Goal: Communication & Community: Answer question/provide support

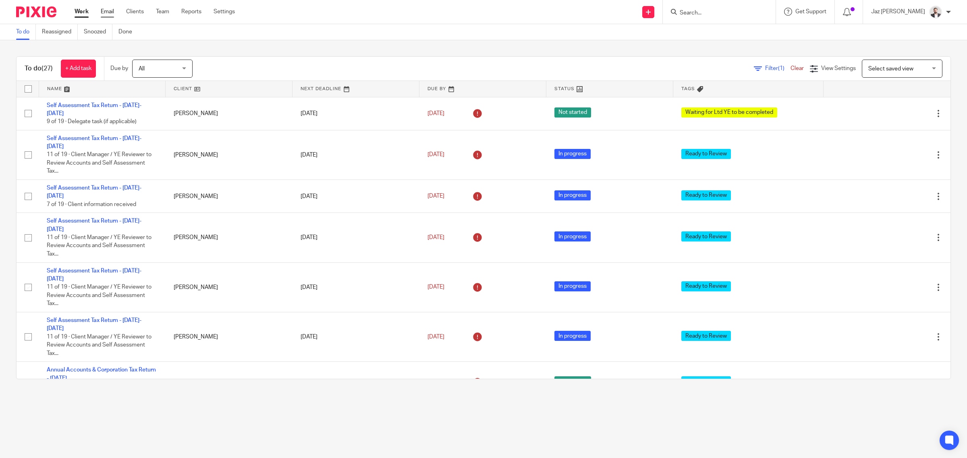
click at [105, 8] on link "Email" at bounding box center [107, 12] width 13 height 8
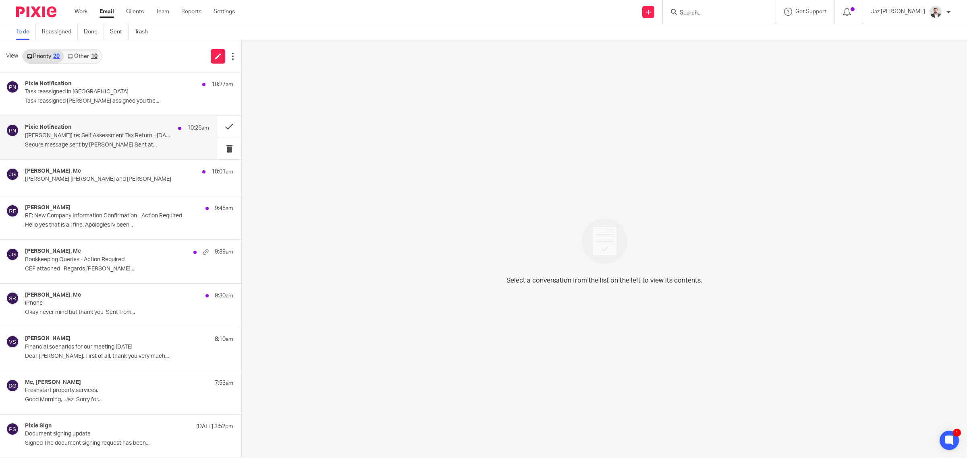
click at [120, 155] on div "Pixie Notification 10:26am [[PERSON_NAME]] re: Self Assessment Tax Return - [DA…" at bounding box center [108, 137] width 217 height 43
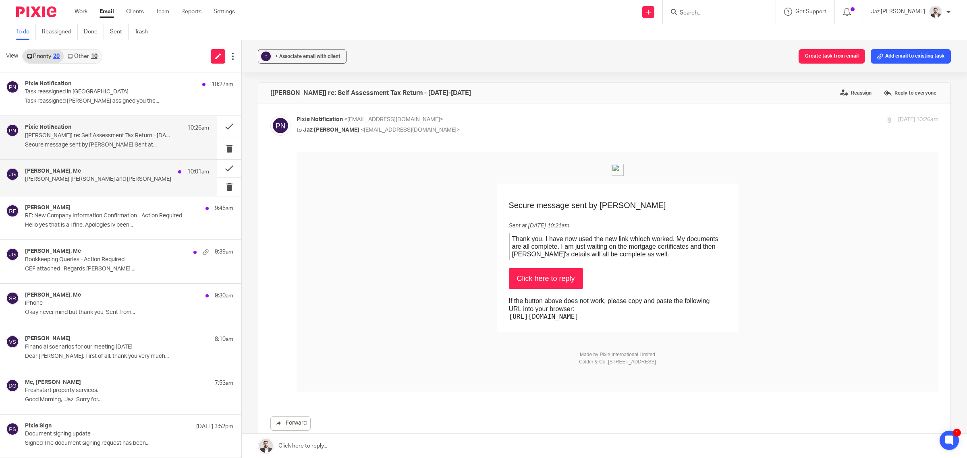
click at [110, 176] on p "David Kelly Griffin and Jaz Grewal" at bounding box center [98, 179] width 147 height 7
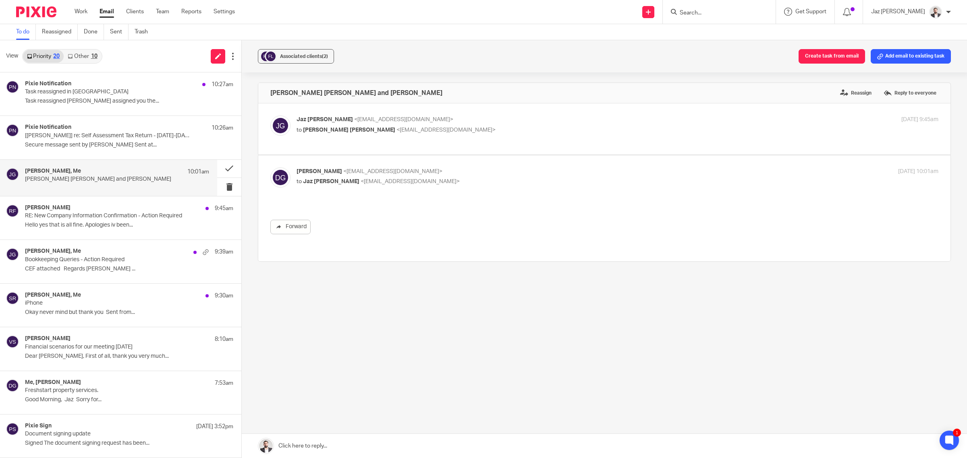
click at [488, 121] on p "Jaz Grewal <jazgrewal@taxassist.co.uk>" at bounding box center [510, 120] width 428 height 8
checkbox input "true"
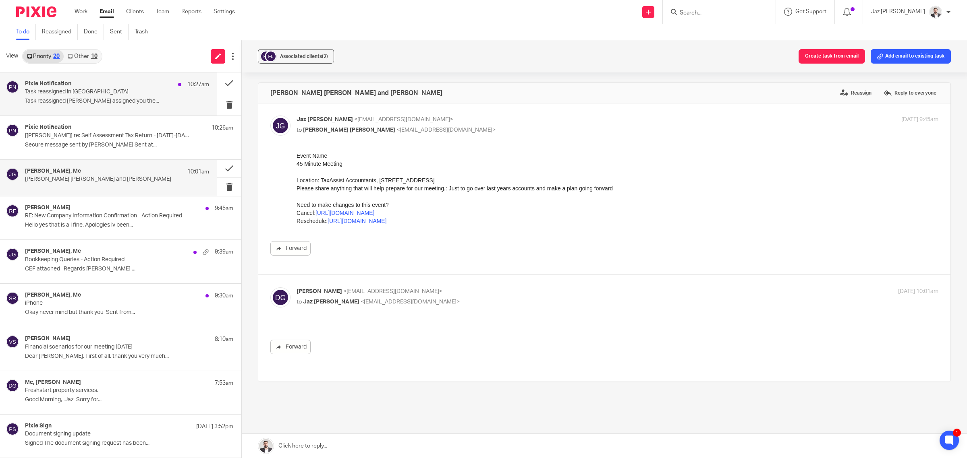
click at [98, 93] on p "Task reassigned in Pixie" at bounding box center [98, 92] width 147 height 7
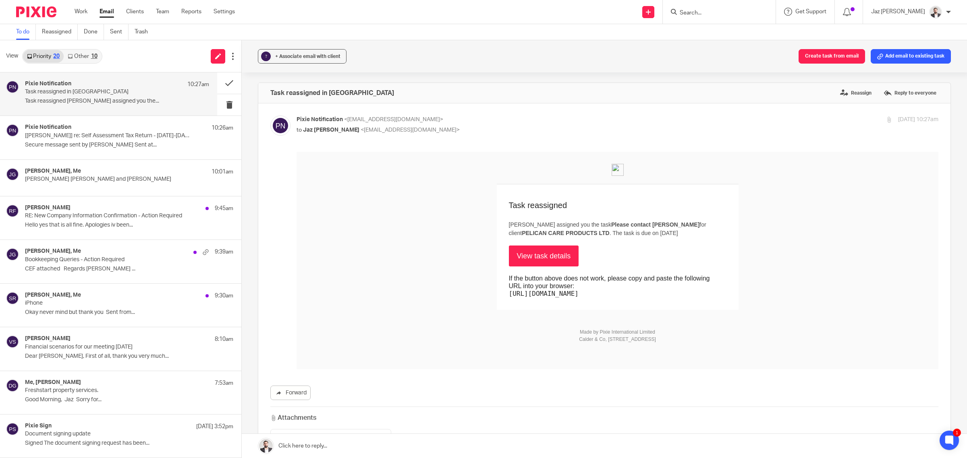
click at [87, 57] on link "Other 10" at bounding box center [82, 56] width 37 height 13
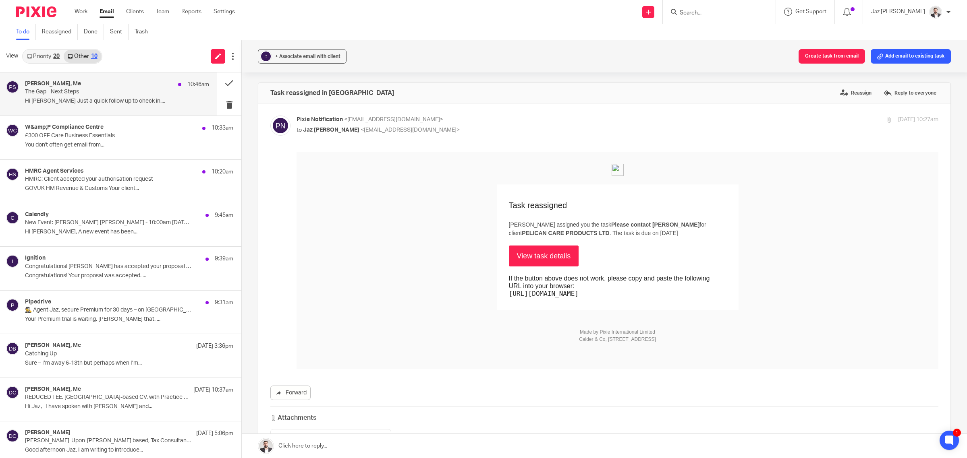
click at [118, 85] on div "Phil Sayers, Me 10:46am" at bounding box center [117, 85] width 184 height 8
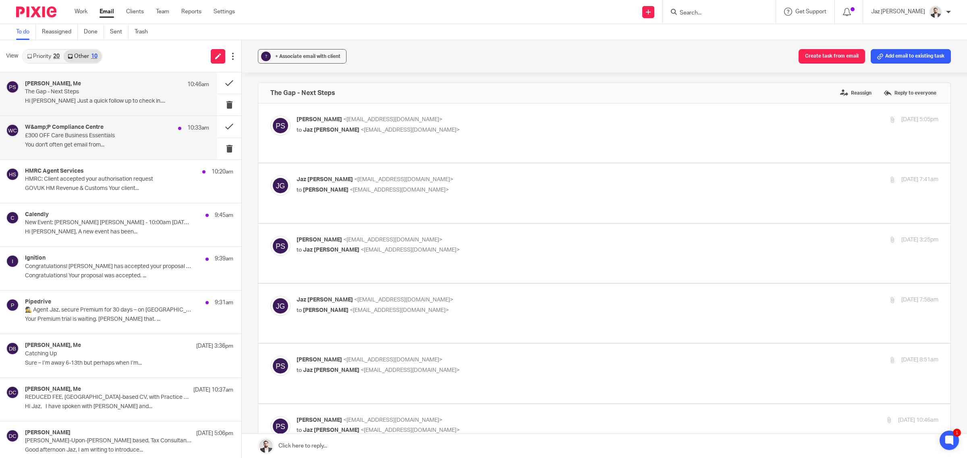
click at [124, 154] on div "W&amp;P Compliance Centre 10:33am £300 OFF Care Business Essentials You don't o…" at bounding box center [108, 137] width 217 height 43
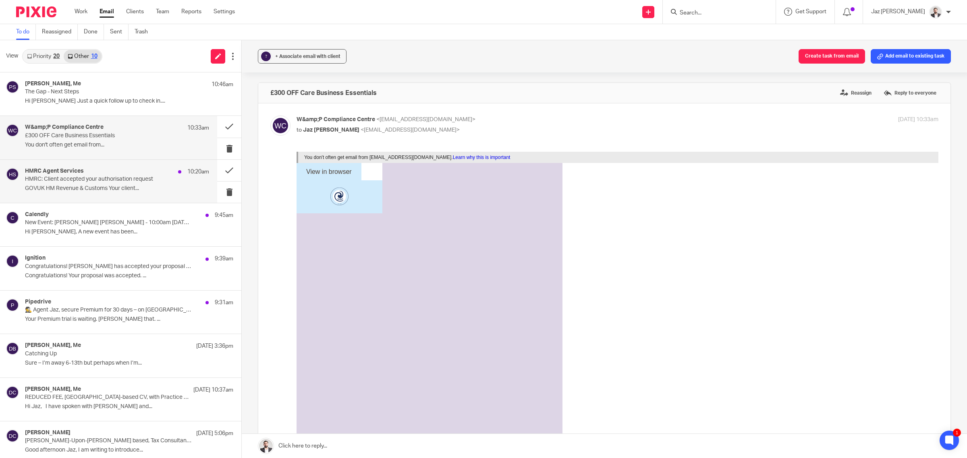
click at [129, 194] on div "HMRC Agent Services 10:20am HMRC: Client accepted your authorisation request GO…" at bounding box center [117, 181] width 184 height 27
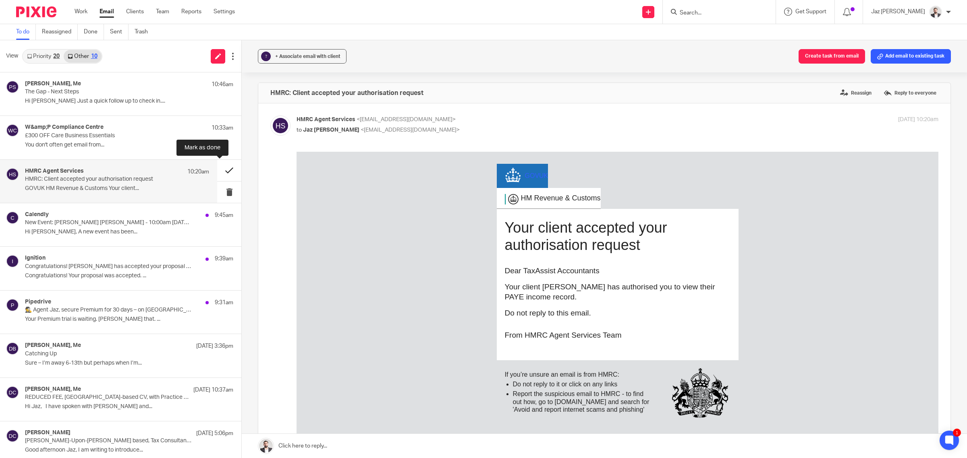
click at [224, 171] on button at bounding box center [229, 170] width 24 height 21
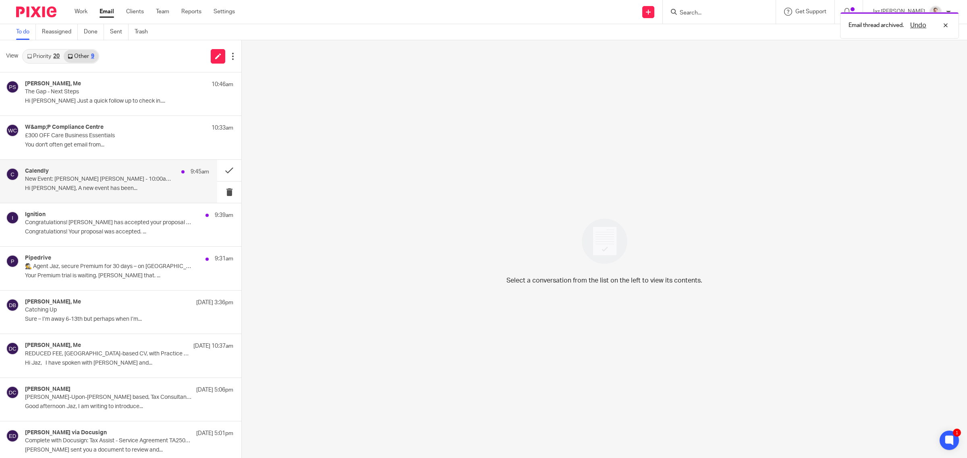
click at [156, 186] on p "Hi Jaz Grewal, A new event has been..." at bounding box center [117, 188] width 184 height 7
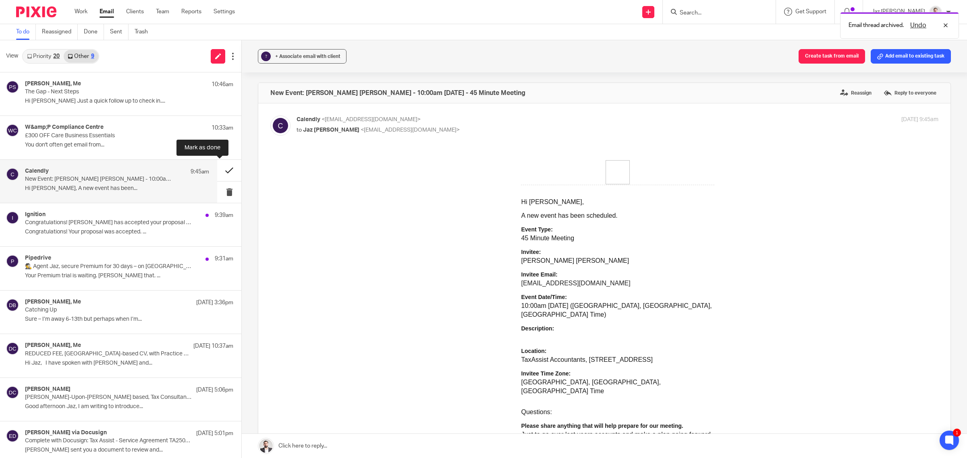
click at [219, 168] on button at bounding box center [229, 170] width 24 height 21
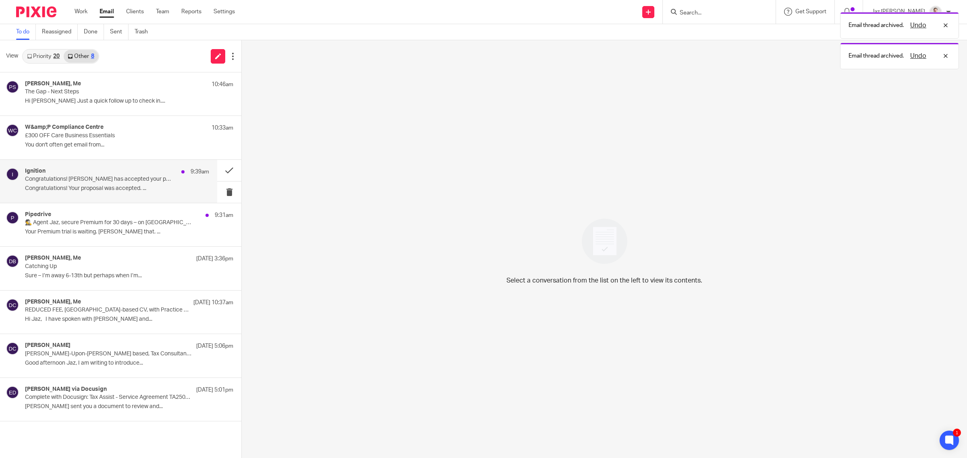
click at [150, 178] on p "Congratulations! Christopher Bennett has accepted your proposal (#PROP-4483) (p…" at bounding box center [98, 179] width 147 height 7
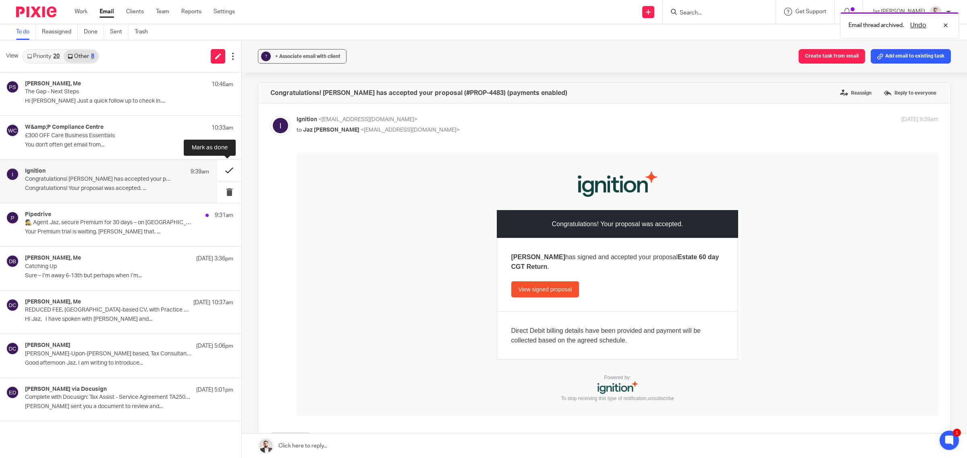
click at [230, 166] on button at bounding box center [229, 170] width 24 height 21
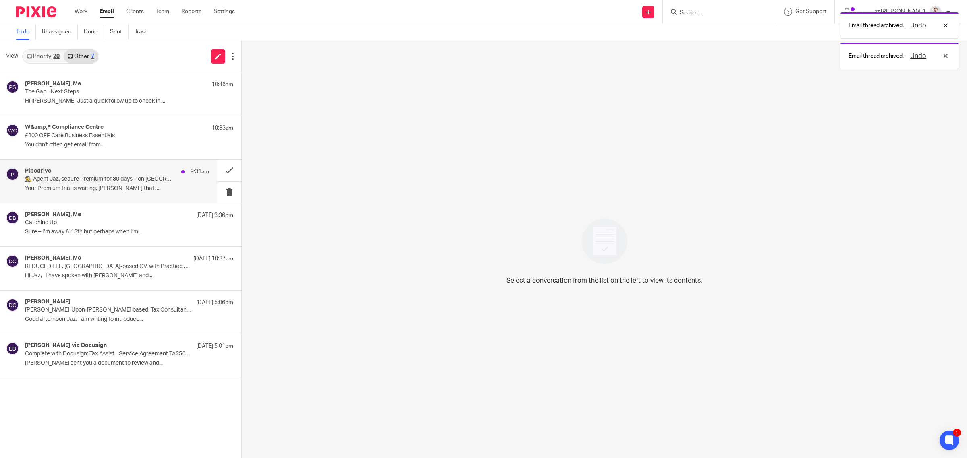
click at [143, 176] on p "🕵️ Agent Jaz, secure Premium for 30 days – on us" at bounding box center [98, 179] width 147 height 7
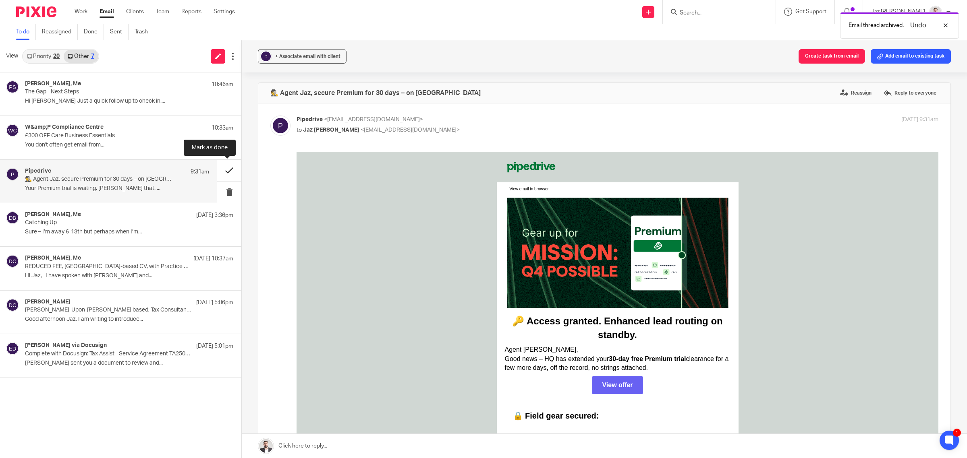
click at [229, 168] on button at bounding box center [229, 170] width 24 height 21
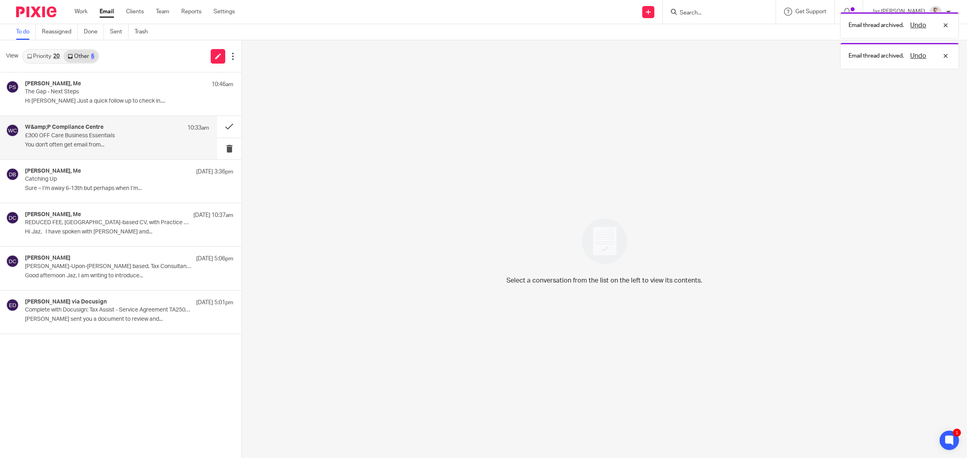
click at [152, 133] on p "£300 OFF Care Business Essentials" at bounding box center [98, 136] width 147 height 7
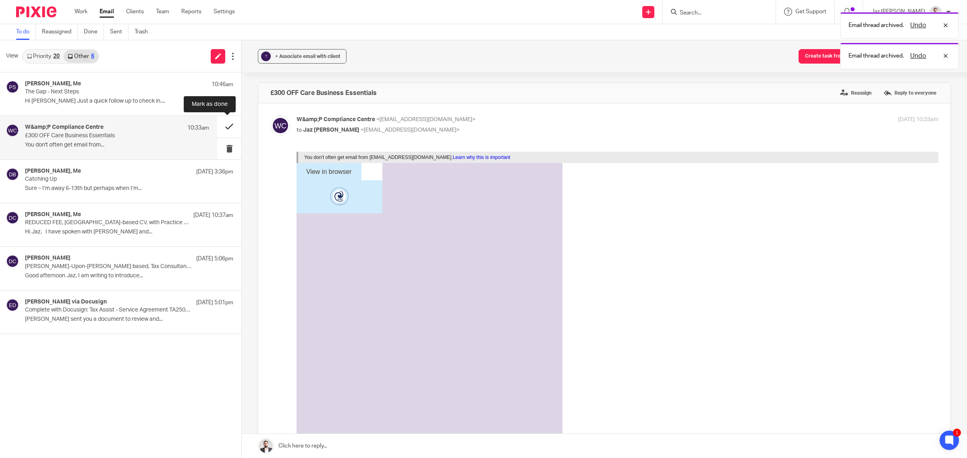
click at [227, 124] on button at bounding box center [229, 126] width 24 height 21
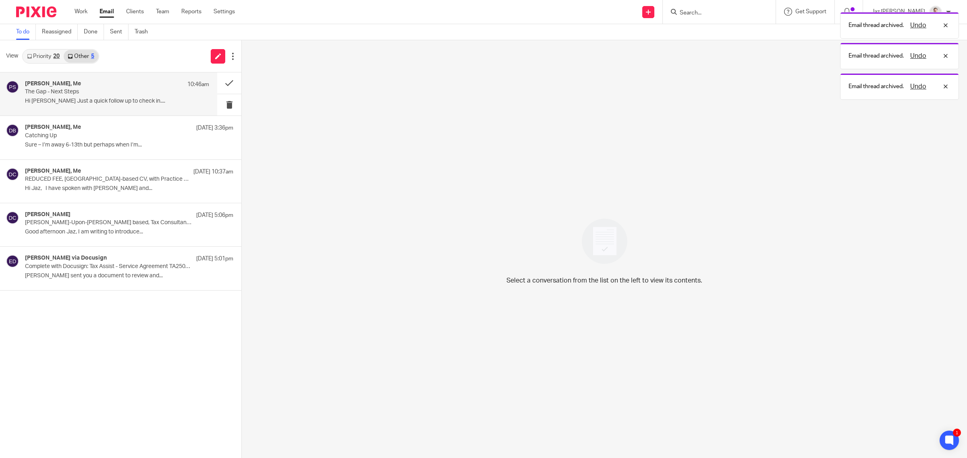
click at [169, 91] on p "The Gap - Next Steps" at bounding box center [98, 92] width 147 height 7
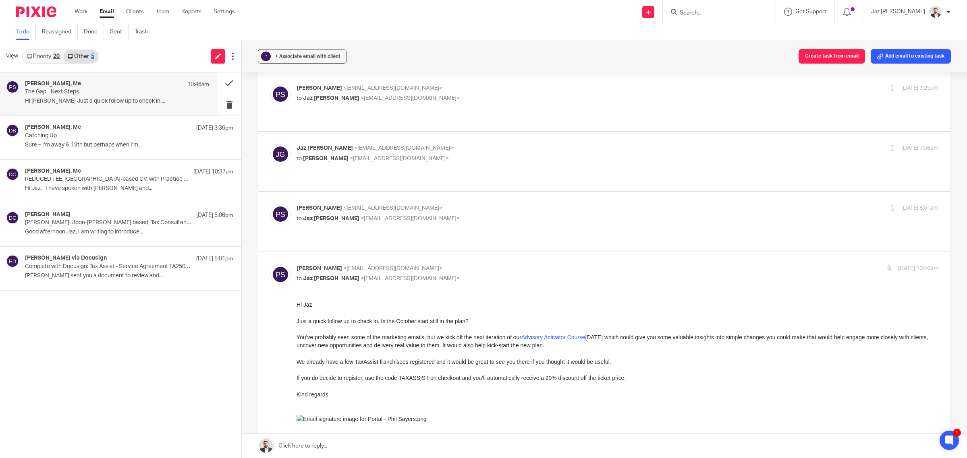
scroll to position [151, 0]
click at [52, 59] on link "Priority 20" at bounding box center [43, 56] width 41 height 13
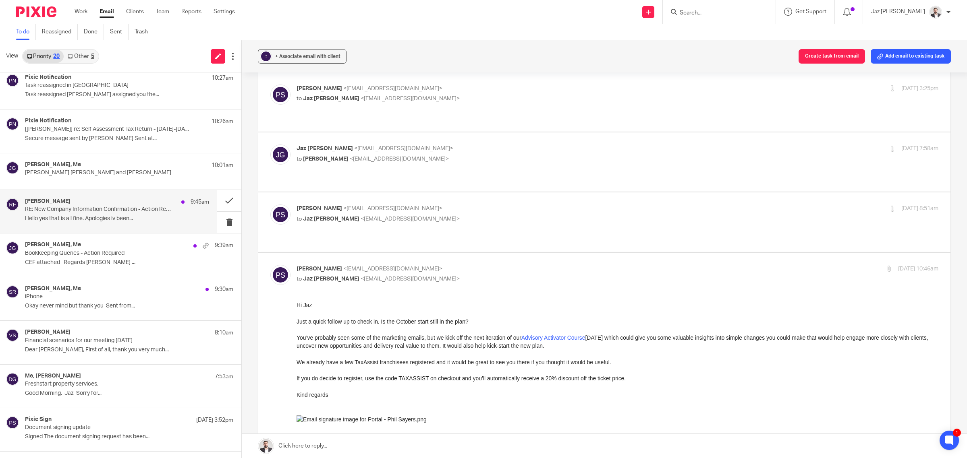
scroll to position [0, 0]
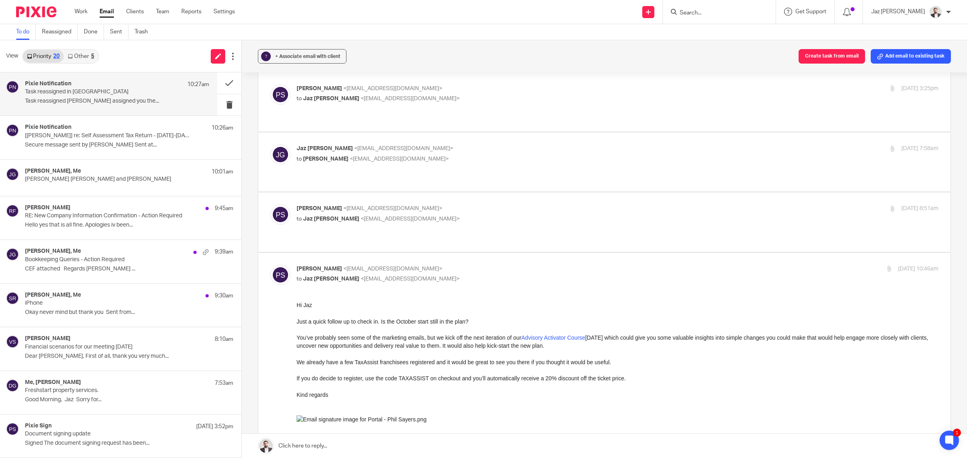
click at [123, 86] on div "Pixie Notification 10:27am" at bounding box center [117, 85] width 184 height 8
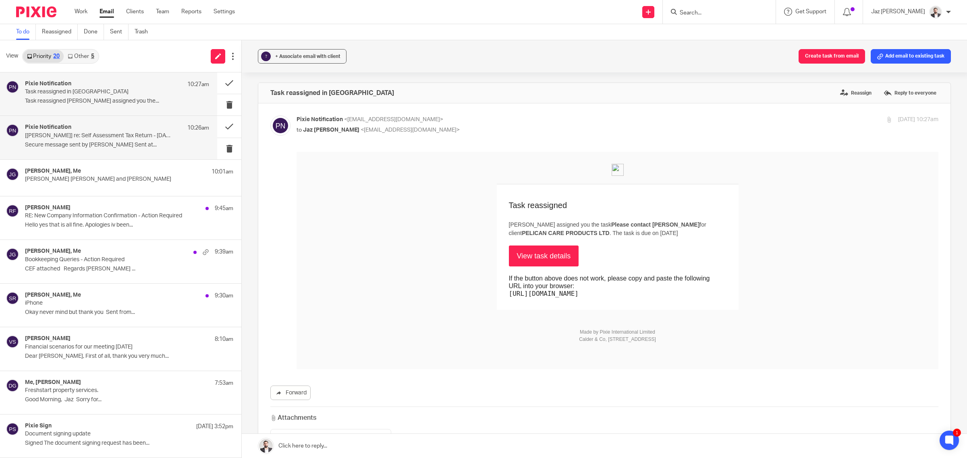
click at [132, 140] on div "Pixie Notification 10:26am [Gurtej Golar] re: Self Assessment Tax Return - 2024…" at bounding box center [117, 137] width 184 height 27
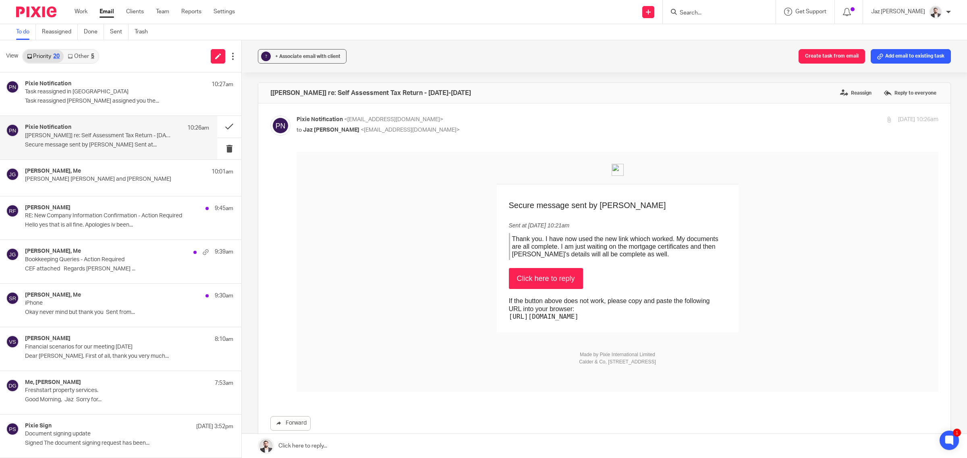
click at [556, 278] on link "Click here to reply" at bounding box center [546, 278] width 74 height 21
click at [76, 179] on p "[PERSON_NAME] [PERSON_NAME] and [PERSON_NAME]" at bounding box center [98, 179] width 147 height 7
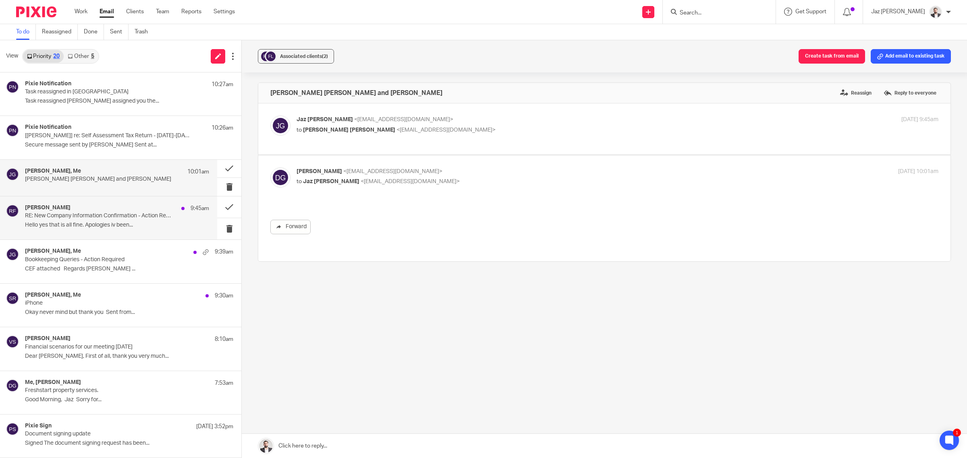
click at [89, 215] on p "RE: New Company Information Confirmation - Action Required" at bounding box center [98, 216] width 147 height 7
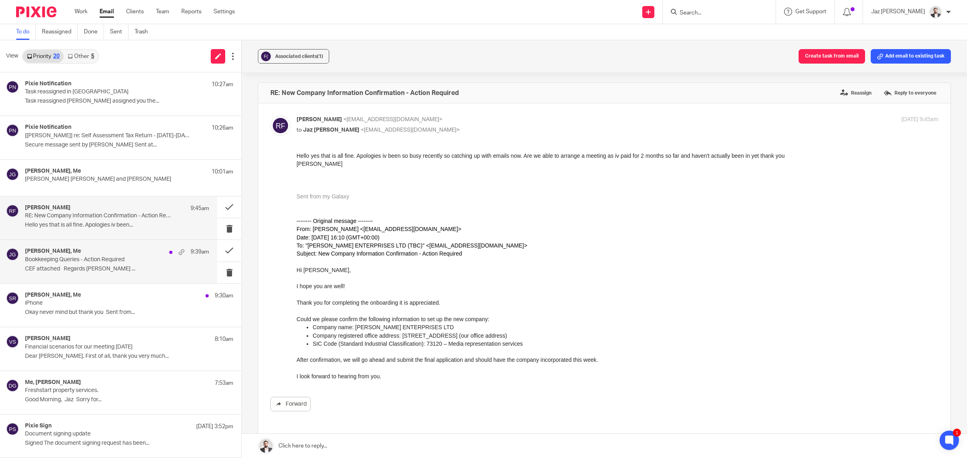
click at [127, 263] on p "Bookkeeping Queries - Action Required" at bounding box center [98, 260] width 147 height 7
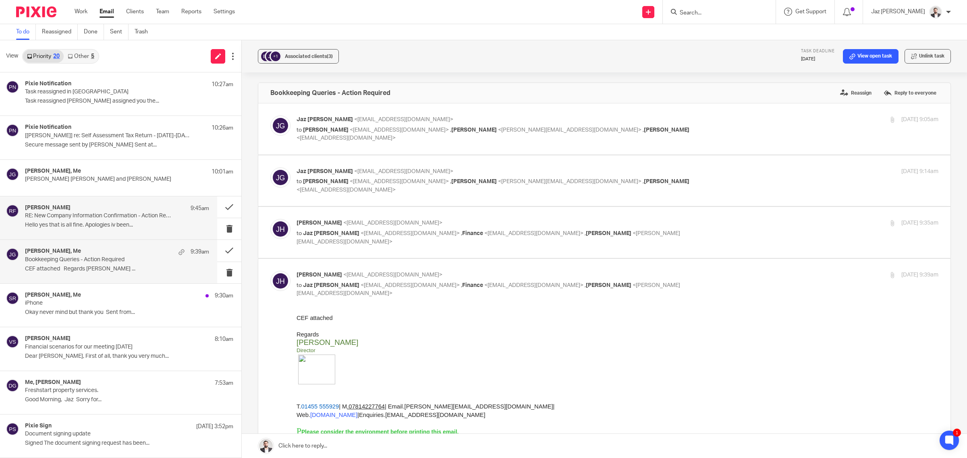
click at [125, 232] on div "Roxanne Freeman 9:45am RE: New Company Information Confirmation - Action Requir…" at bounding box center [108, 218] width 217 height 43
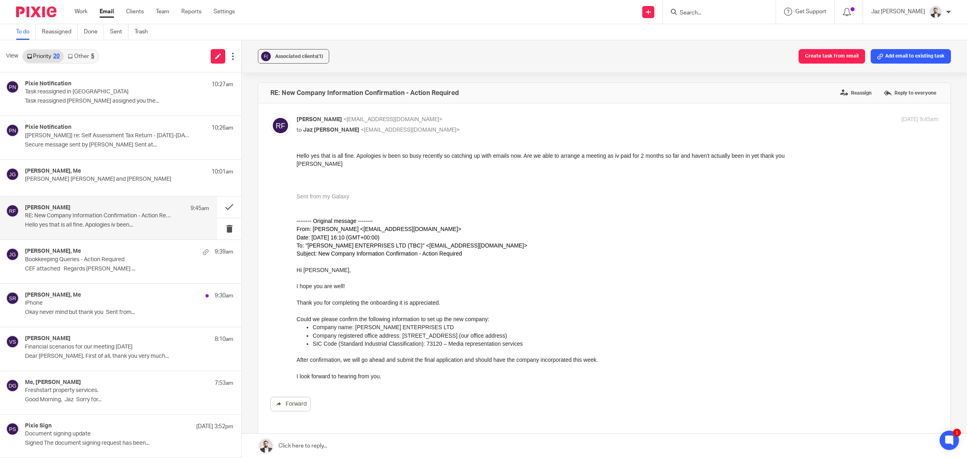
click at [364, 444] on link at bounding box center [604, 446] width 725 height 24
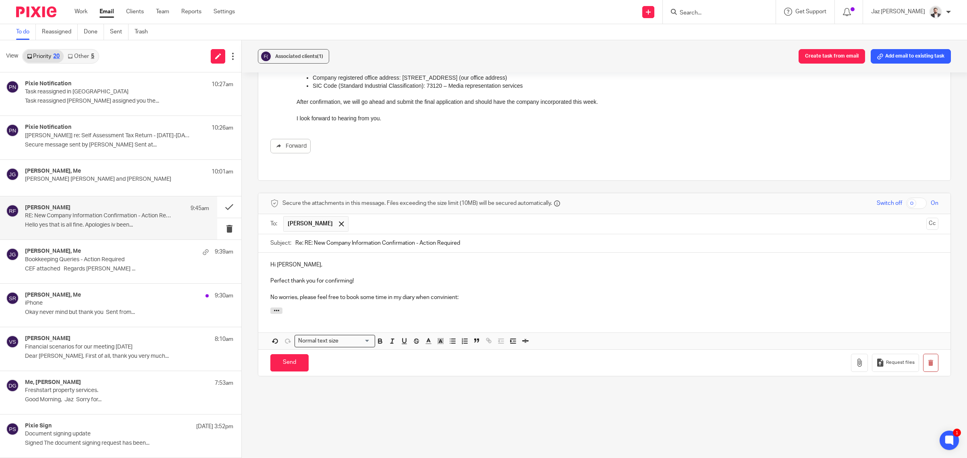
click at [442, 294] on p "No worries, please feel free to book some time in my diary when convinient:" at bounding box center [604, 298] width 668 height 8
click at [481, 294] on p "No worries, please feel free to book some time in my diary when convenient:" at bounding box center [604, 298] width 668 height 8
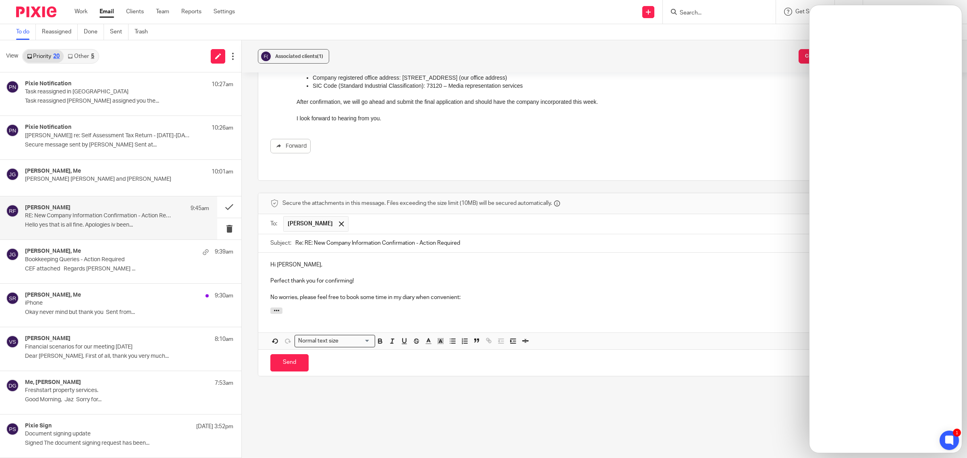
click at [505, 294] on p "No worries, please feel free to book some time in my diary when convenient:" at bounding box center [604, 298] width 668 height 8
click at [424, 277] on p "Perfect thank you for confirming!" at bounding box center [604, 281] width 668 height 8
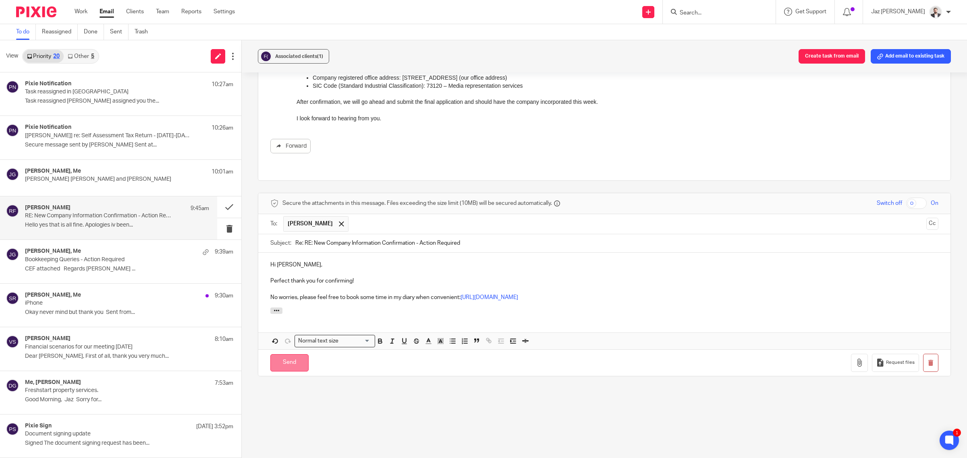
click at [295, 357] on input "Send" at bounding box center [289, 362] width 38 height 17
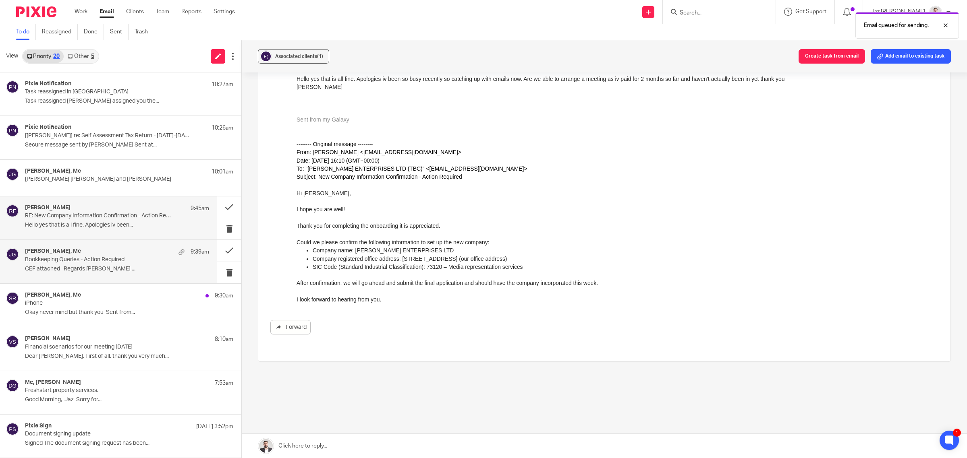
click at [127, 255] on div "Jake Hewitt, Me 9:39am" at bounding box center [117, 252] width 184 height 8
click at [132, 216] on p "RE: New Company Information Confirmation - Action Required" at bounding box center [98, 216] width 147 height 7
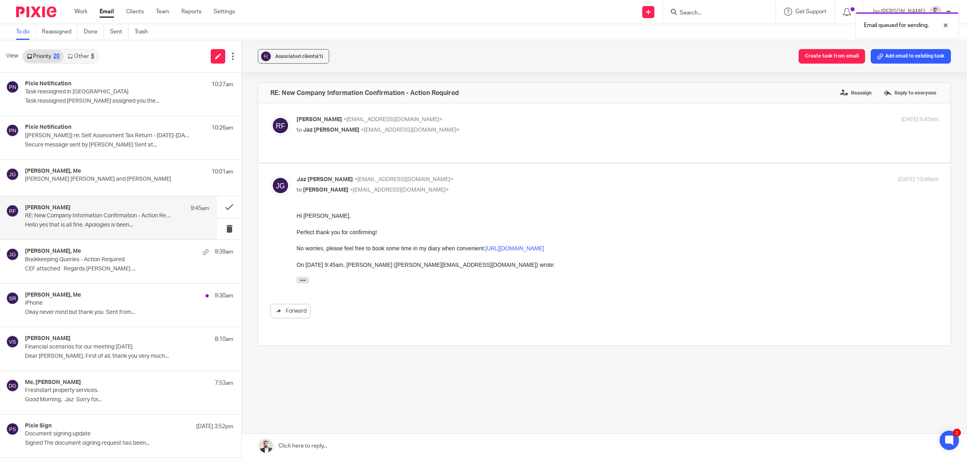
scroll to position [0, 0]
click at [877, 55] on icon at bounding box center [880, 57] width 6 height 6
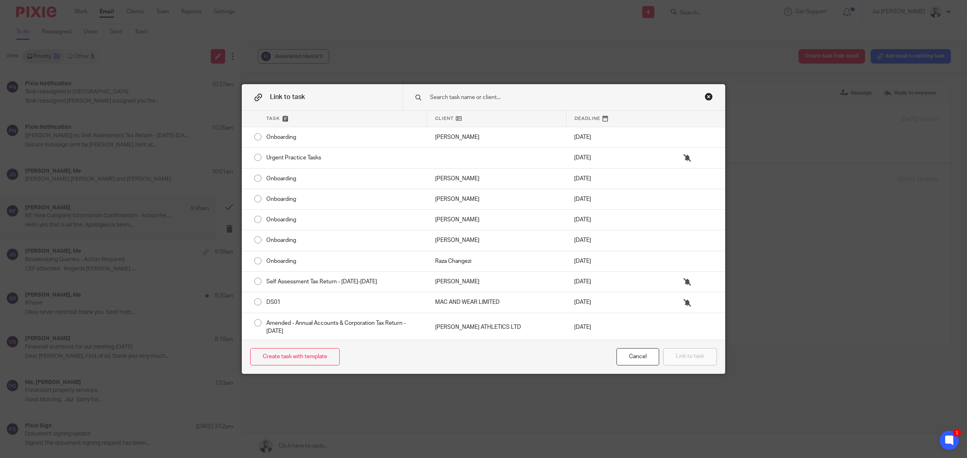
click at [502, 99] on input "text" at bounding box center [553, 97] width 248 height 9
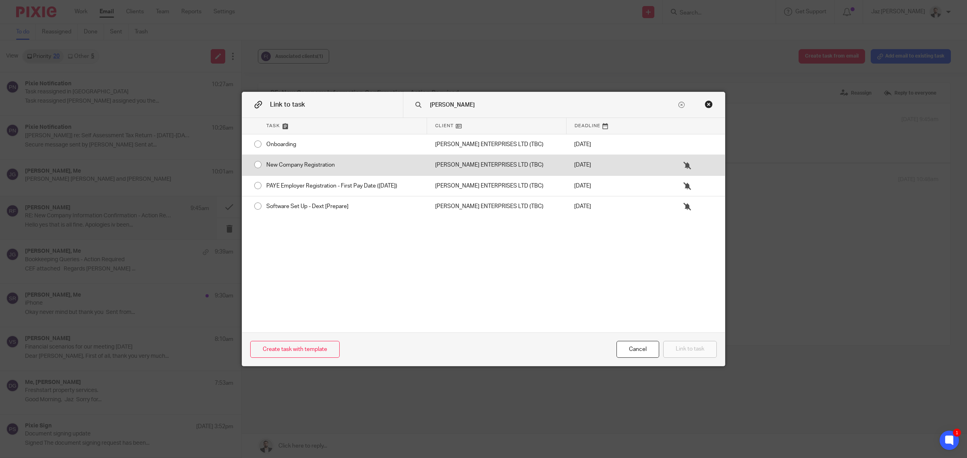
type input "freeman"
click at [427, 162] on div "[PERSON_NAME] ENTERPRISES LTD (TBC)" at bounding box center [496, 165] width 139 height 20
radio input "true"
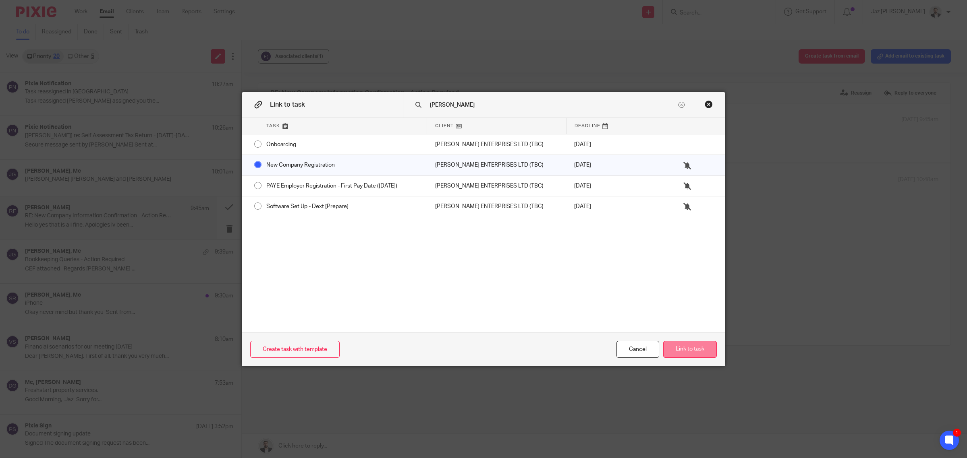
click at [692, 349] on button "Link to task" at bounding box center [690, 349] width 54 height 17
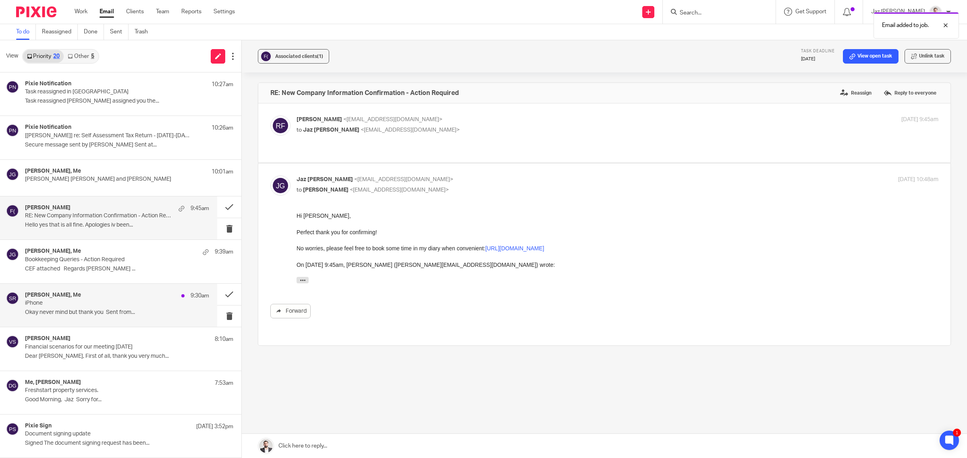
click at [107, 318] on div "Saria Rai, Me 9:30am iPhone Okay never mind but thank you Sent from..." at bounding box center [117, 305] width 184 height 27
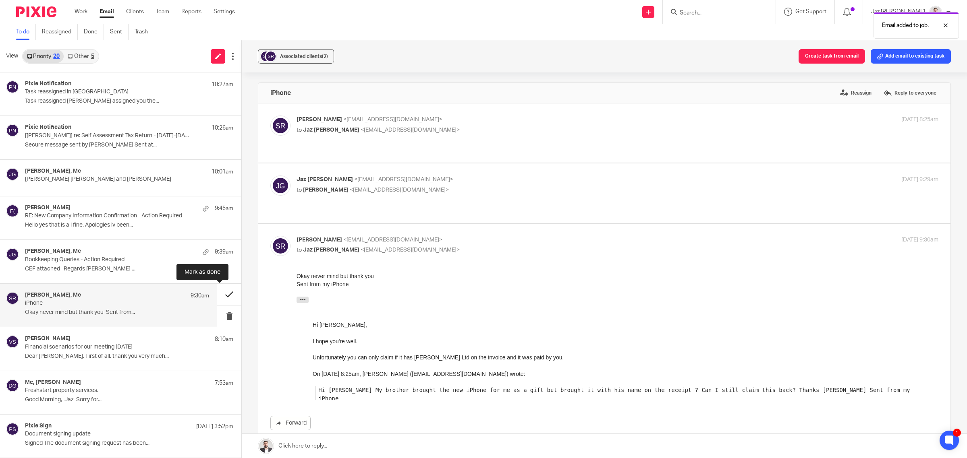
click at [223, 292] on button at bounding box center [229, 294] width 24 height 21
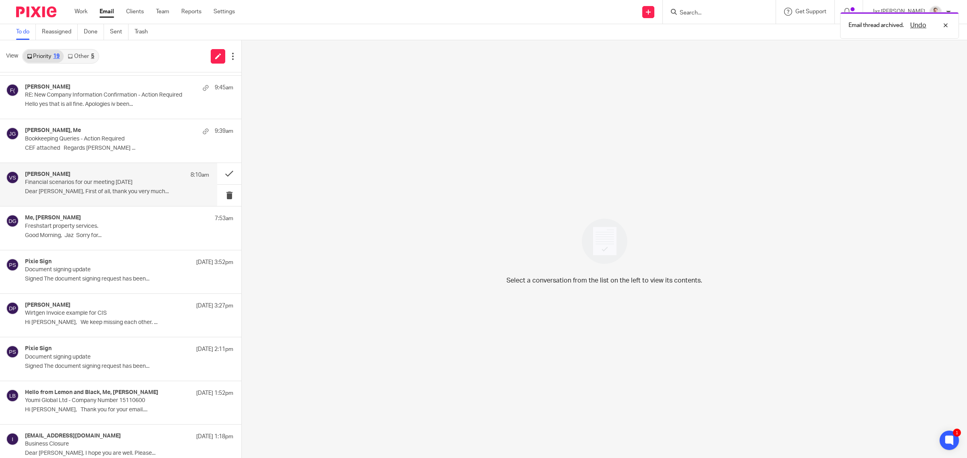
scroll to position [120, 0]
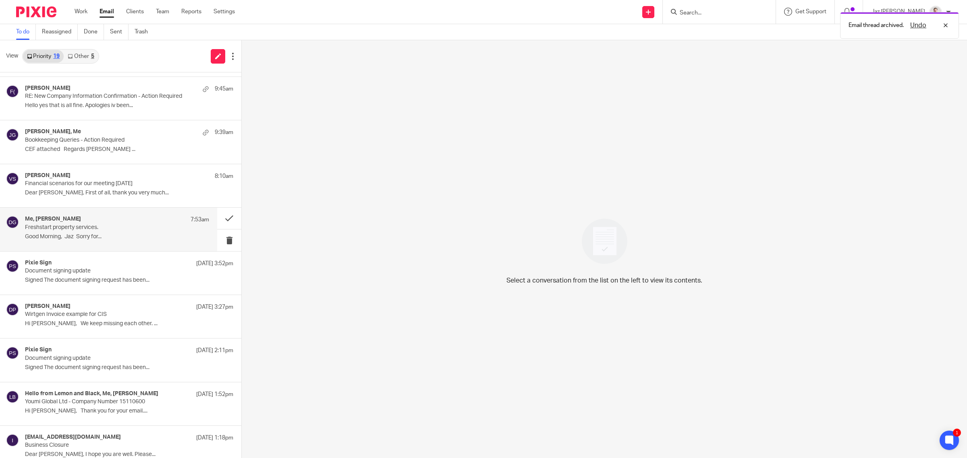
click at [121, 232] on div "Me, dave griffin 7:53am Freshstart property services. Good Morning, Jaz Sorry f…" at bounding box center [117, 229] width 184 height 27
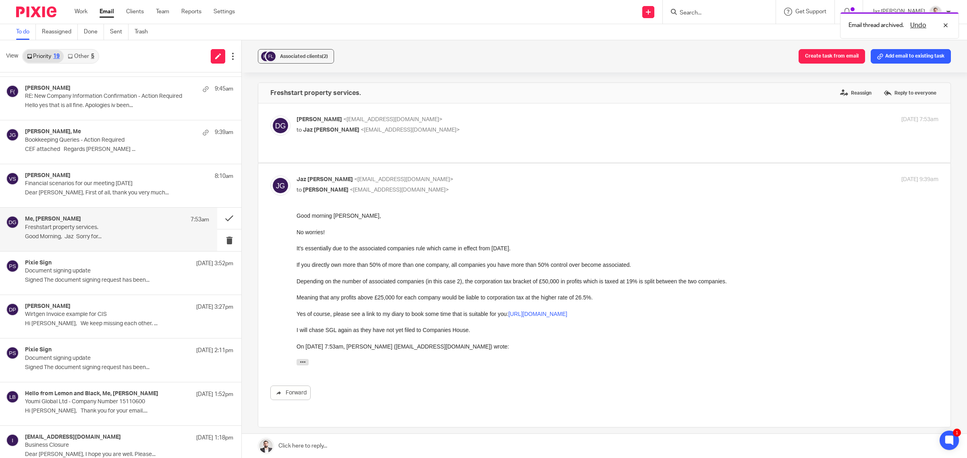
scroll to position [0, 0]
click at [224, 218] on button at bounding box center [229, 218] width 24 height 21
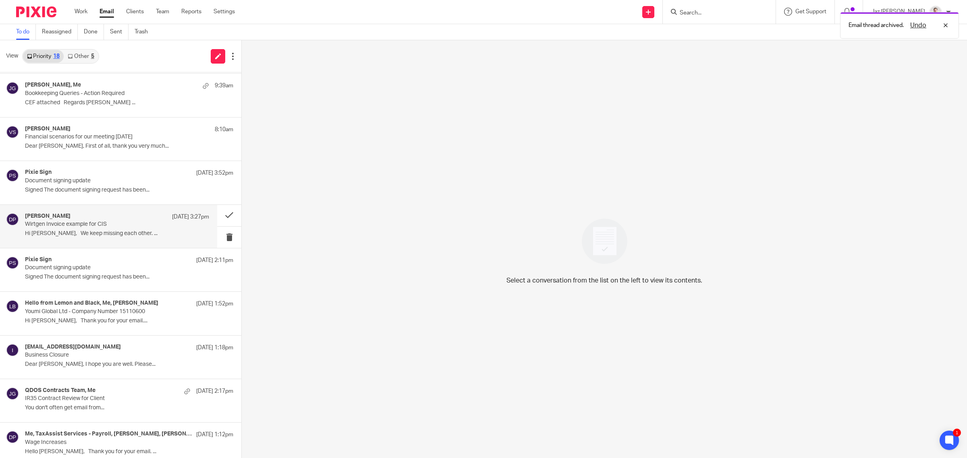
scroll to position [166, 0]
click at [108, 226] on p "Wirtgen Invoice example for CIS" at bounding box center [98, 225] width 147 height 7
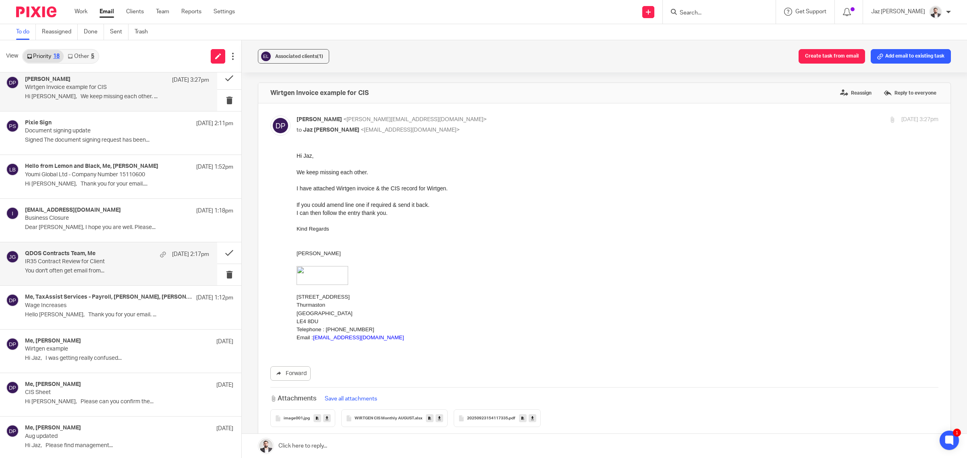
scroll to position [304, 0]
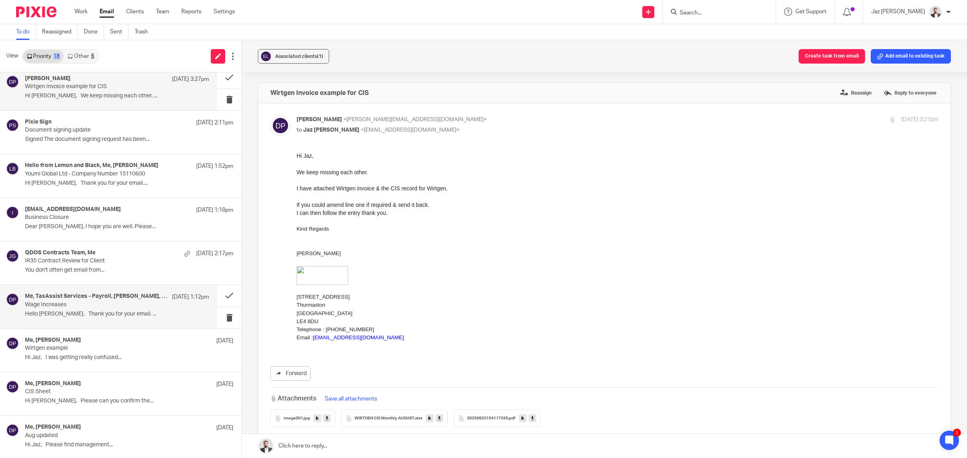
click at [123, 318] on p "Hello Jaz, Thank you for your email. ..." at bounding box center [117, 314] width 184 height 7
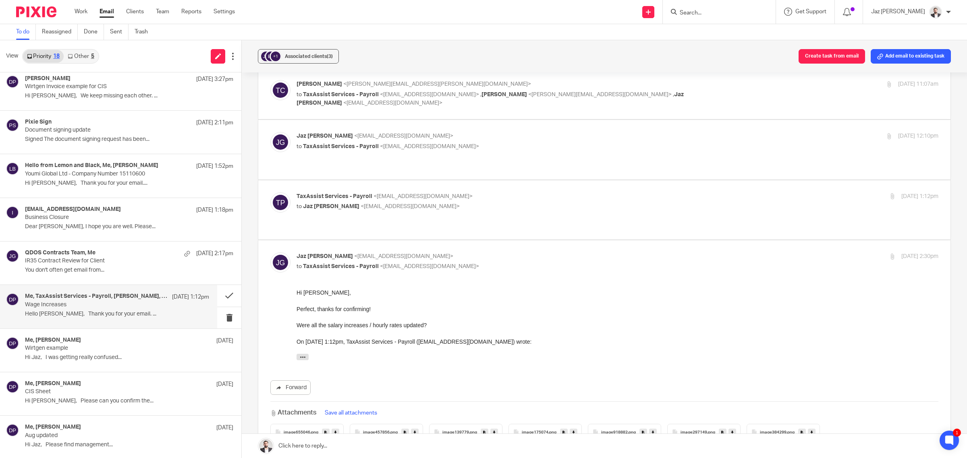
scroll to position [103, 0]
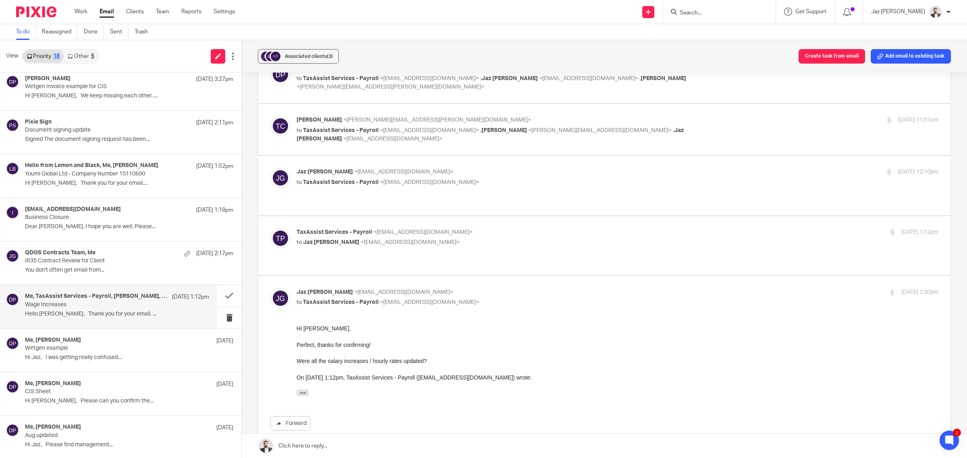
click at [530, 228] on p "TaxAssist Services - Payroll <payroll@taxassist.co.uk>" at bounding box center [510, 232] width 428 height 8
checkbox input "true"
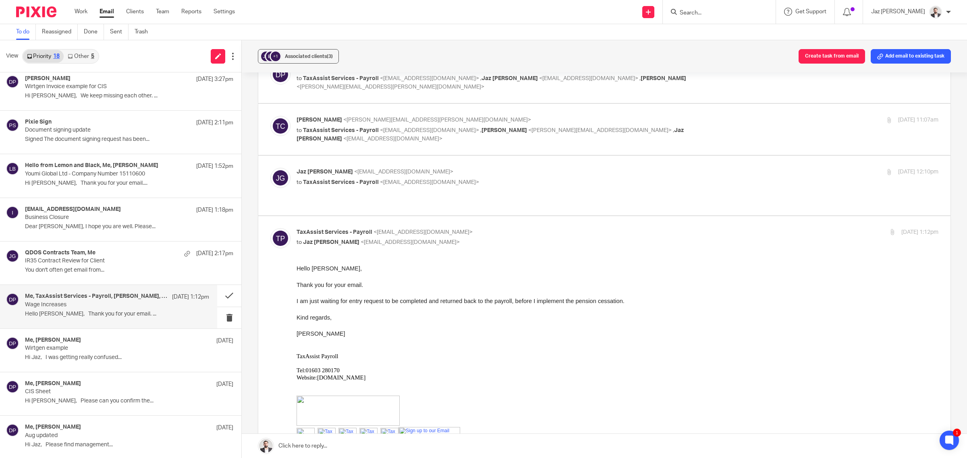
scroll to position [0, 0]
click at [528, 176] on p "Jaz Grewal <jazgrewal@taxassist.co.uk>" at bounding box center [510, 172] width 428 height 8
checkbox input "true"
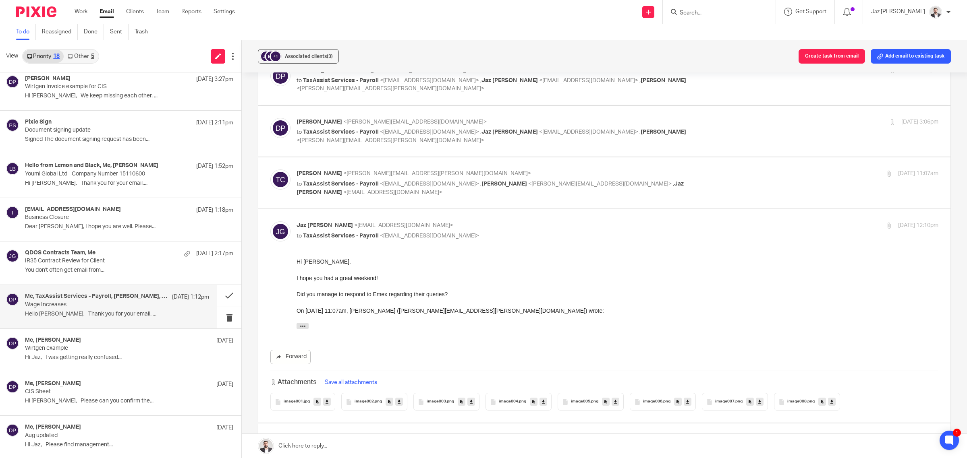
scroll to position [49, 0]
click at [714, 182] on div "Tom Clarke <tom.clarke@emexcs.co.uk> to TaxAssist Services - Payroll <payroll@t…" at bounding box center [617, 183] width 642 height 27
checkbox input "true"
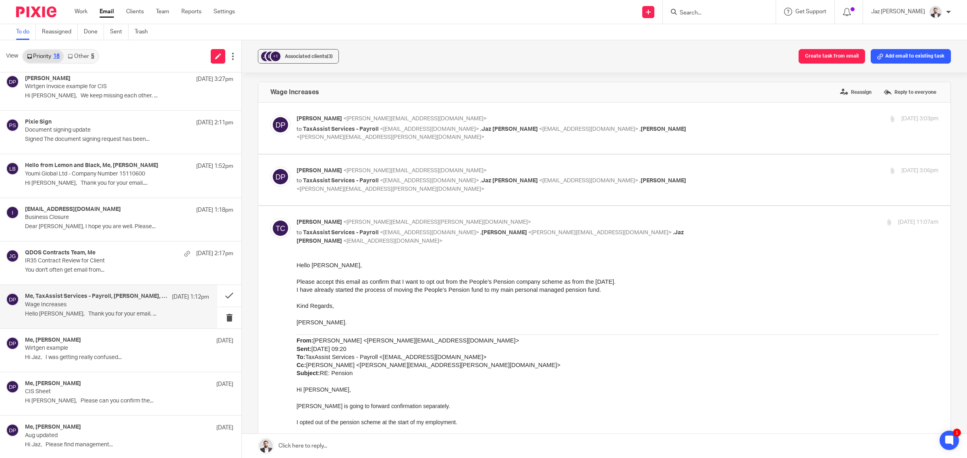
scroll to position [0, 0]
click at [694, 182] on p "to TaxAssist Services - Payroll <payroll@taxassist.co.uk> , Jaz Grewal <jazgrew…" at bounding box center [510, 186] width 428 height 17
checkbox input "true"
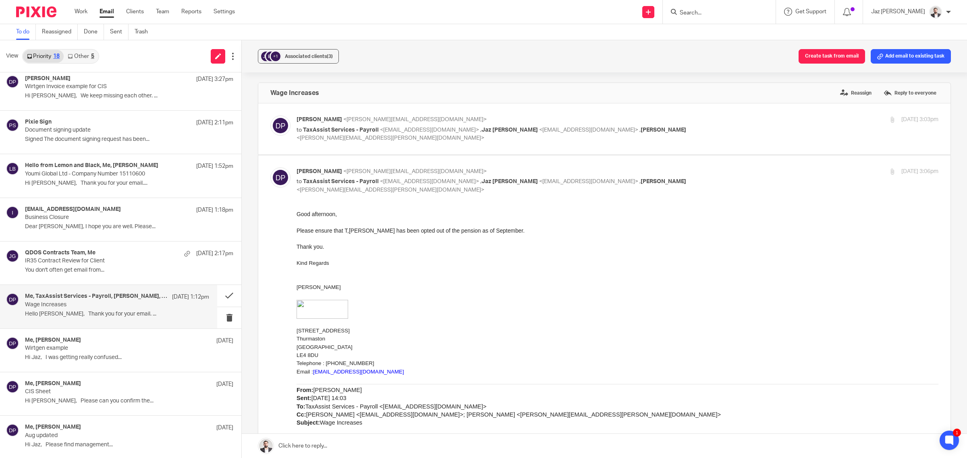
click at [698, 128] on p "to TaxAssist Services - Payroll <payroll@taxassist.co.uk> , Jaz Grewal <jazgrew…" at bounding box center [510, 134] width 428 height 17
checkbox input "true"
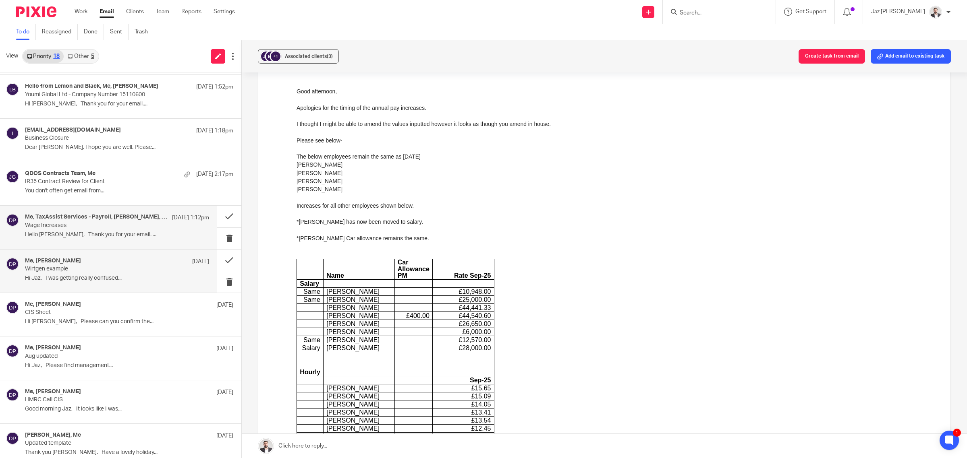
scroll to position [384, 0]
click at [86, 271] on p "Wirtgen example" at bounding box center [98, 268] width 147 height 7
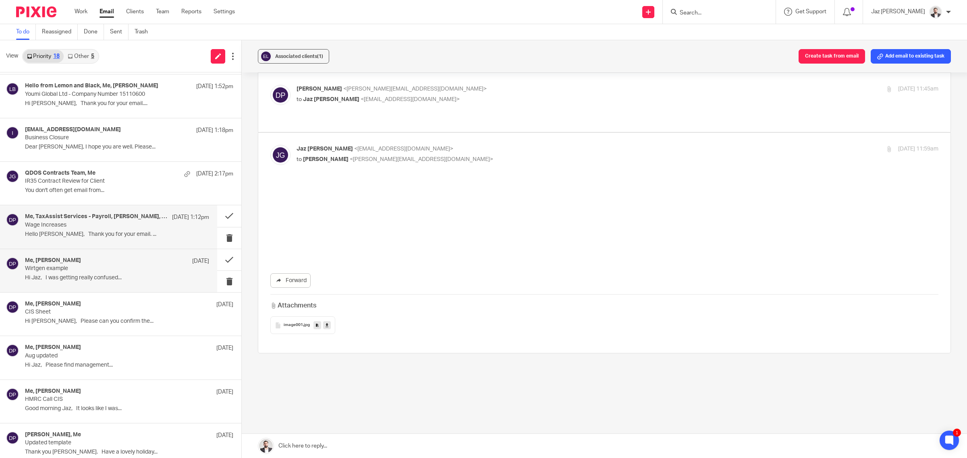
click at [101, 225] on p "Wage Increases" at bounding box center [98, 225] width 147 height 7
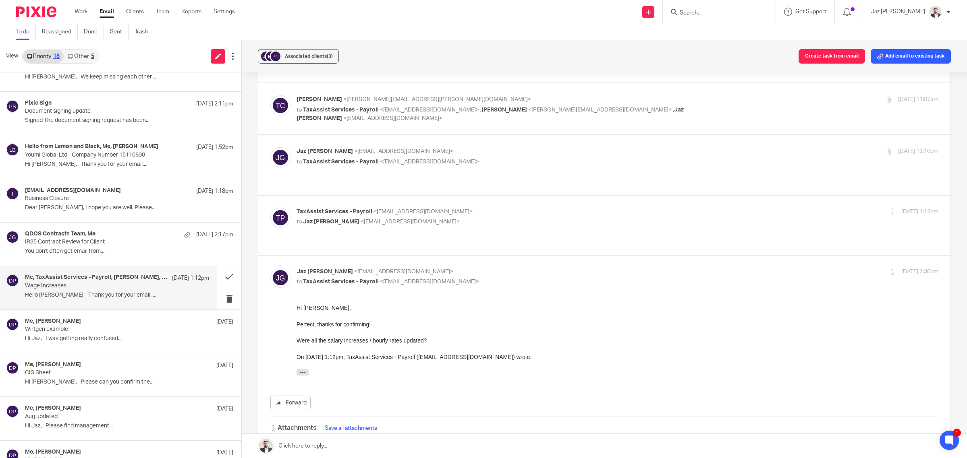
scroll to position [120, 0]
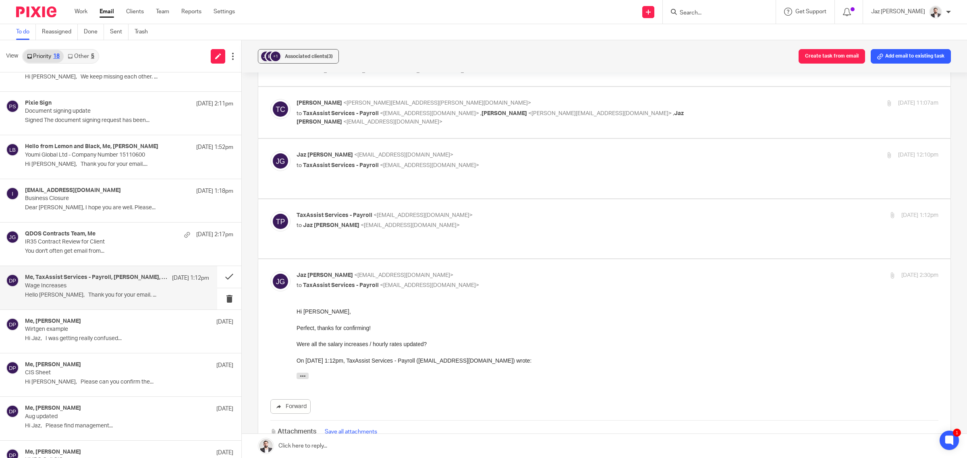
click at [569, 212] on div "TaxAssist Services - Payroll <payroll@taxassist.co.uk> to Jaz Grewal <jazgrewal…" at bounding box center [510, 220] width 428 height 19
checkbox input "true"
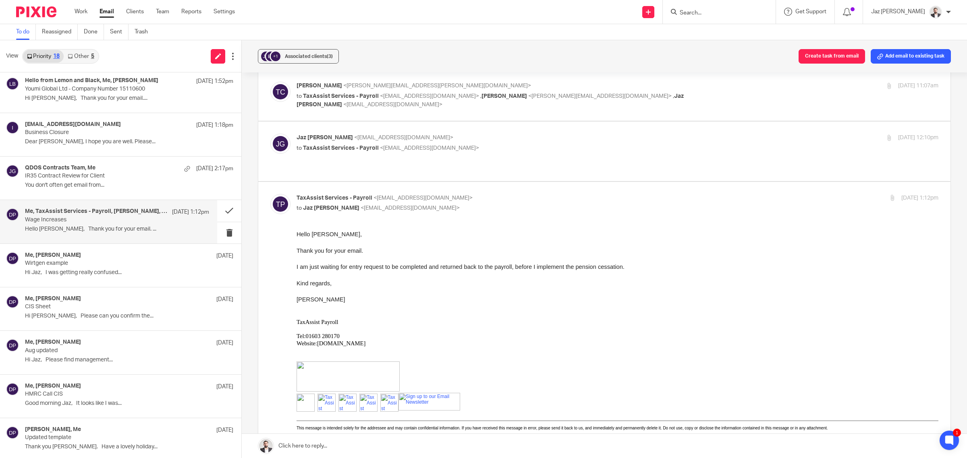
scroll to position [138, 0]
click at [81, 260] on div "Me, Donna Piggin 18 Sep" at bounding box center [117, 256] width 184 height 8
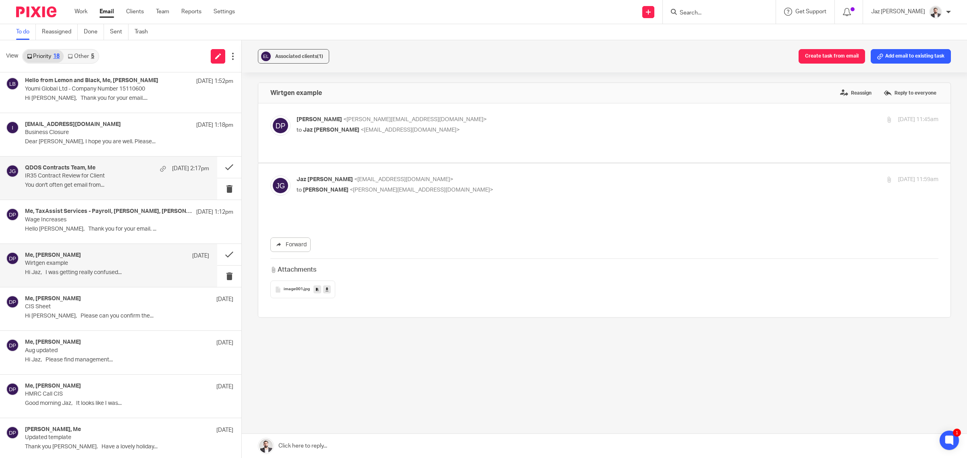
scroll to position [0, 0]
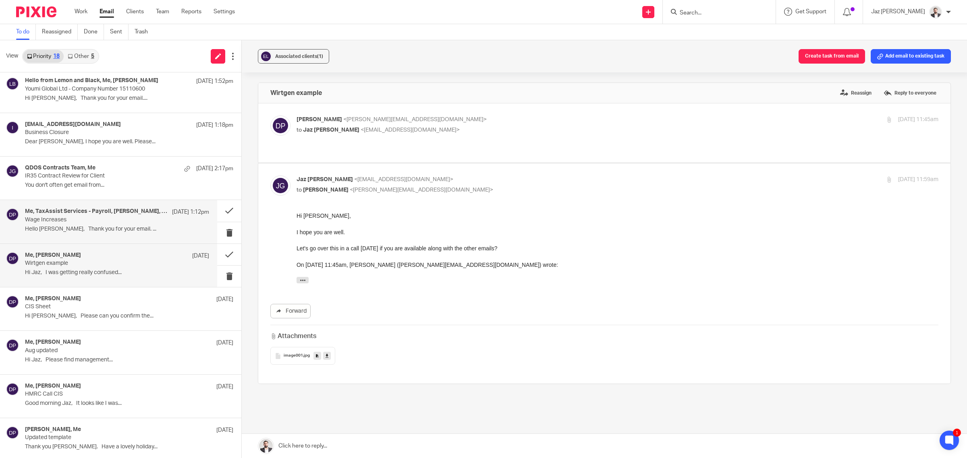
click at [96, 212] on h4 "Me, TaxAssist Services - Payroll, Tom Clarke, Donna Piggin" at bounding box center [96, 211] width 143 height 7
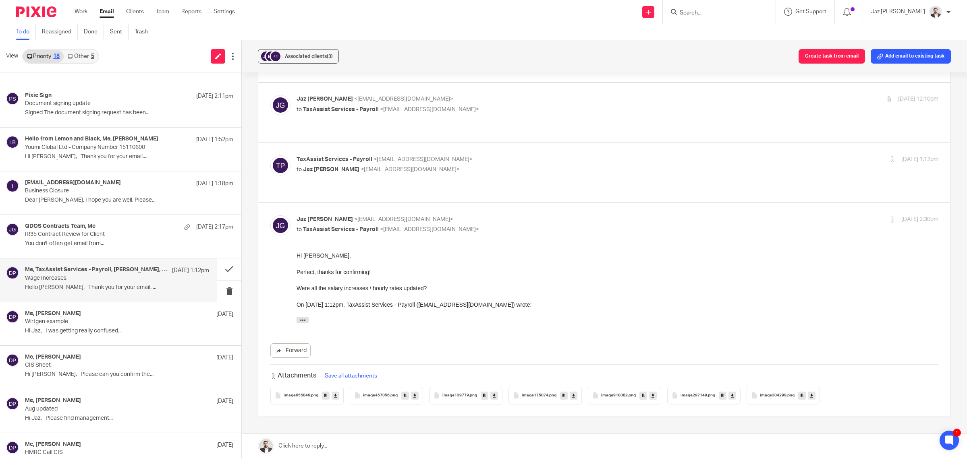
scroll to position [176, 0]
click at [95, 250] on div "QDOS Contracts Team, Me 22 Sep 2:17pm IR35 Contract Review for Client You don't…" at bounding box center [117, 236] width 184 height 27
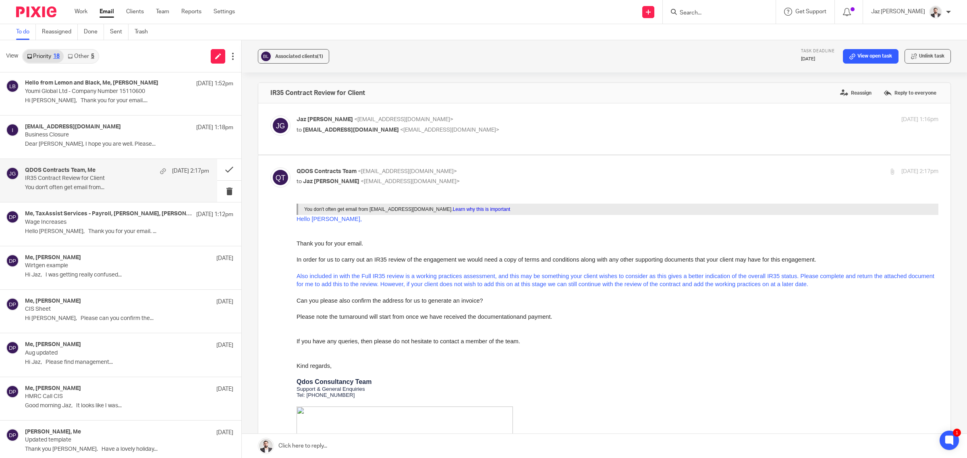
scroll to position [391, 0]
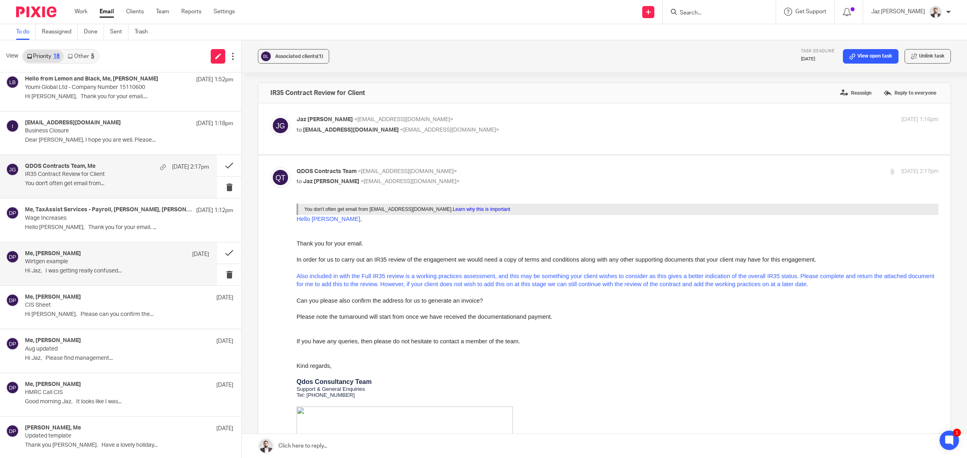
click at [113, 265] on p "Wirtgen example" at bounding box center [98, 262] width 147 height 7
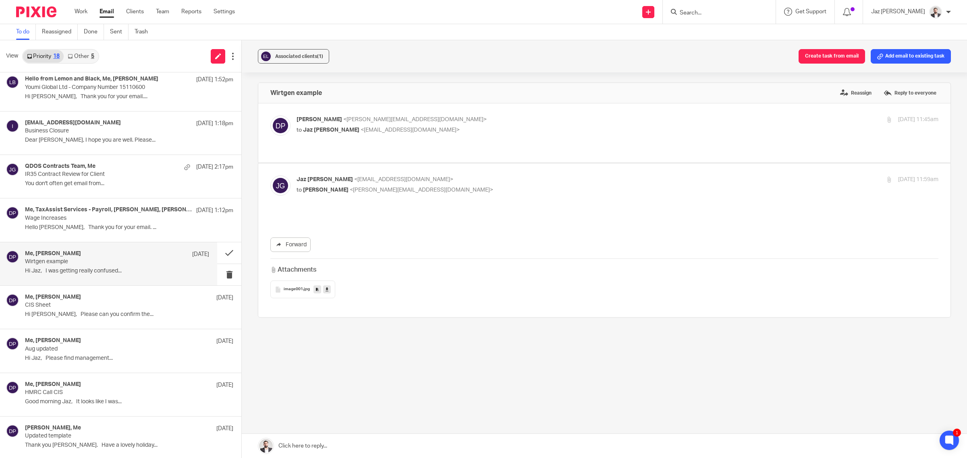
scroll to position [0, 0]
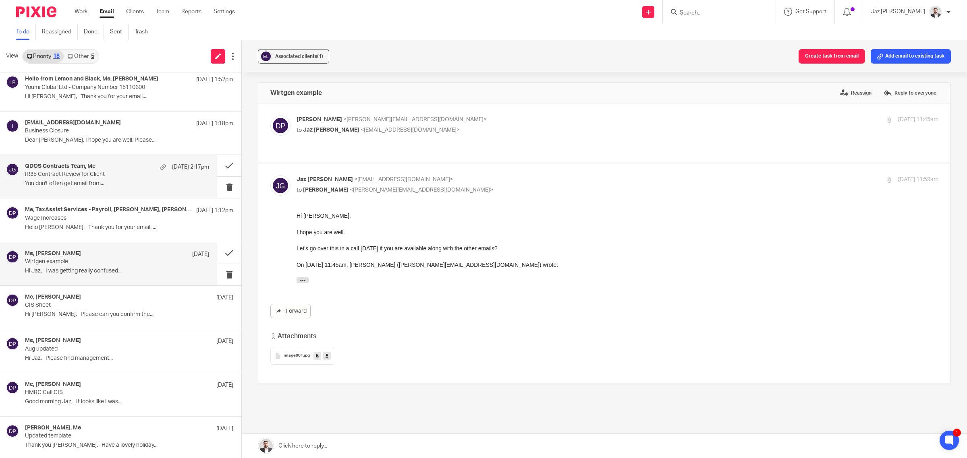
click at [109, 183] on p "You don't often get email from..." at bounding box center [117, 183] width 184 height 7
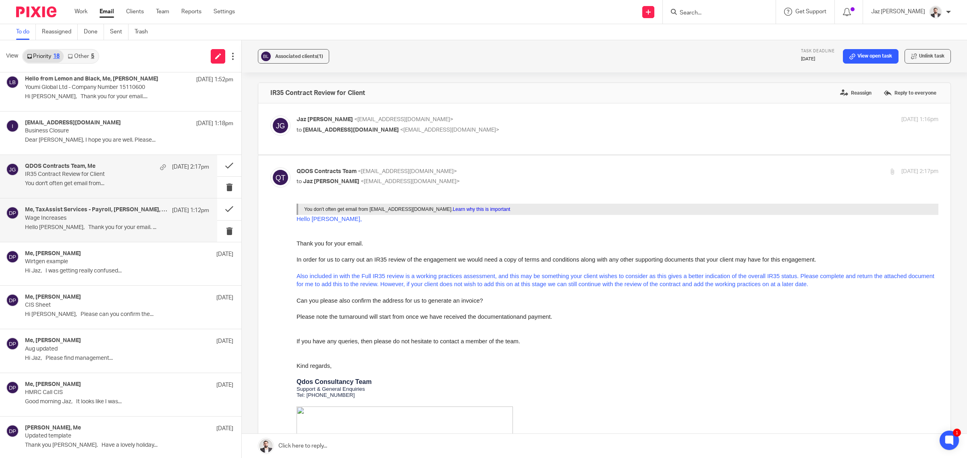
click at [115, 222] on p "Wage Increases" at bounding box center [98, 218] width 147 height 7
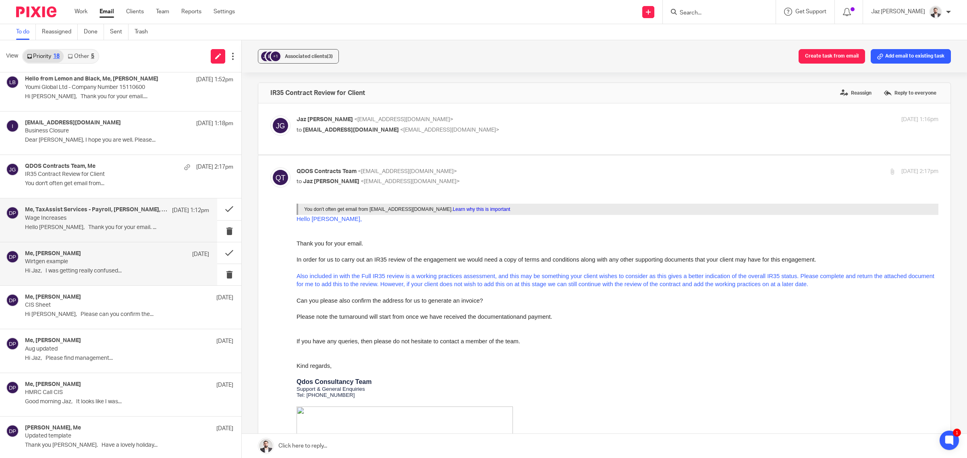
click at [108, 261] on p "Wirtgen example" at bounding box center [98, 262] width 147 height 7
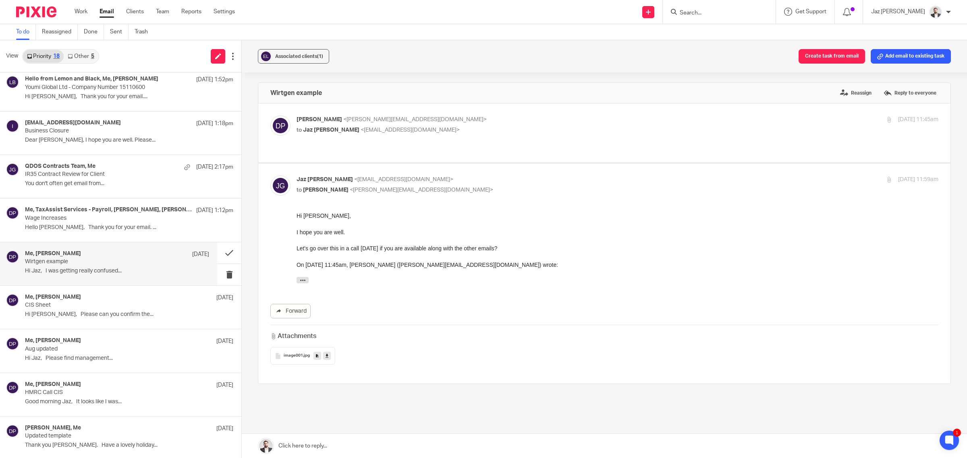
click at [483, 128] on p "to Jaz Grewal <jazgrewal@taxassist.co.uk>" at bounding box center [510, 130] width 428 height 8
checkbox input "true"
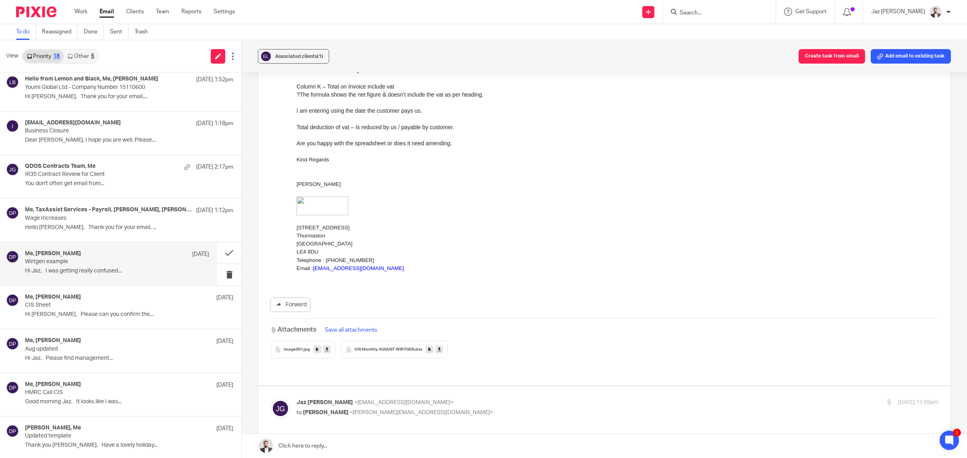
scroll to position [162, 0]
click at [438, 351] on icon at bounding box center [439, 349] width 3 height 6
click at [456, 263] on p "Telephone : [PHONE_NUMBER]" at bounding box center [617, 260] width 642 height 8
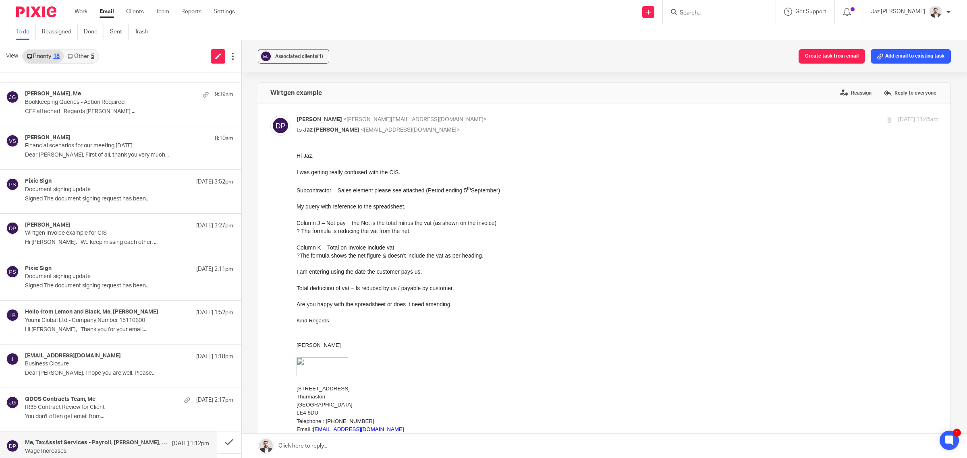
scroll to position [60, 0]
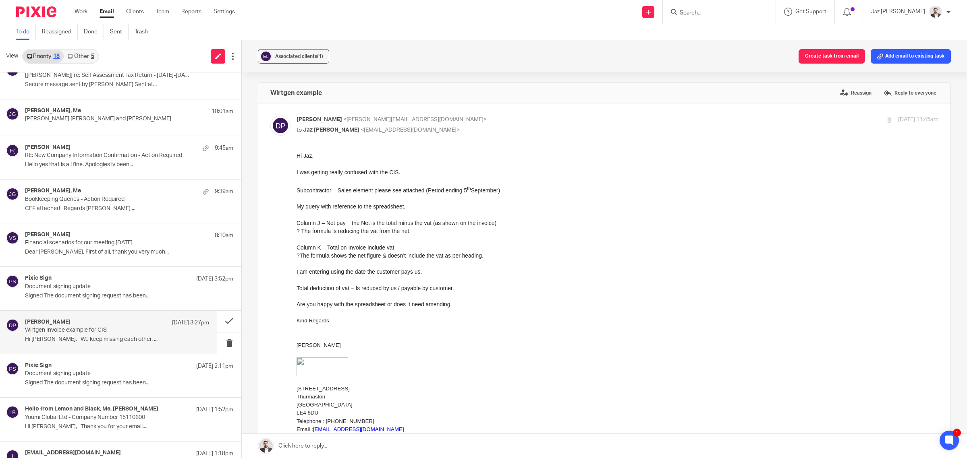
click at [74, 323] on div "Donna Piggin 23 Sep 3:27pm" at bounding box center [117, 323] width 184 height 8
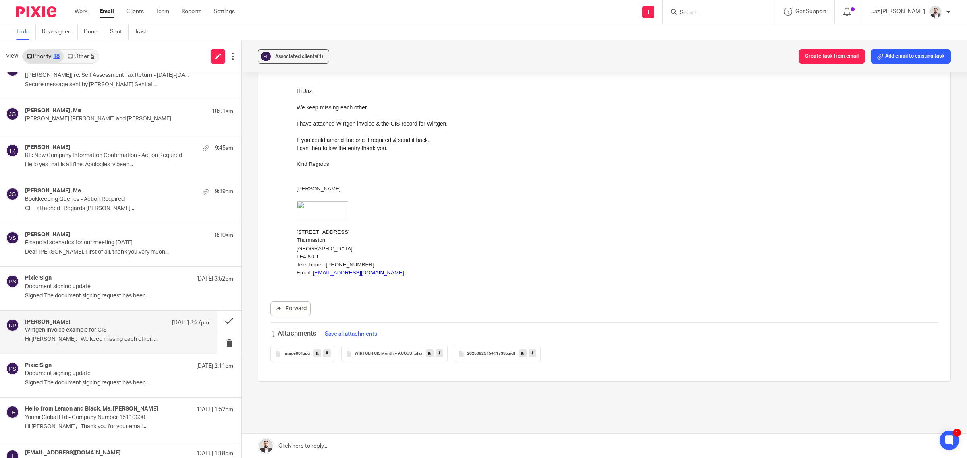
scroll to position [65, 0]
click at [483, 358] on div "20250923154117335 .pdf" at bounding box center [497, 353] width 87 height 18
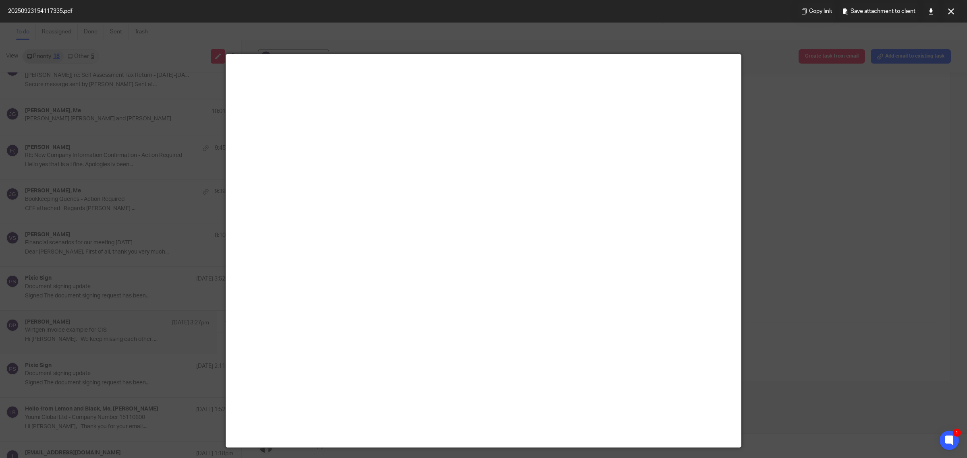
scroll to position [6, 0]
click at [949, 15] on button at bounding box center [951, 11] width 16 height 16
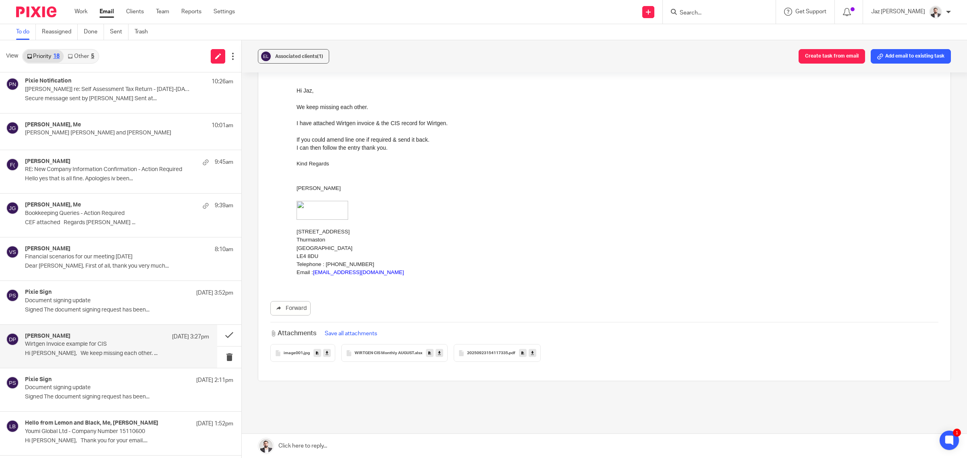
scroll to position [15, 0]
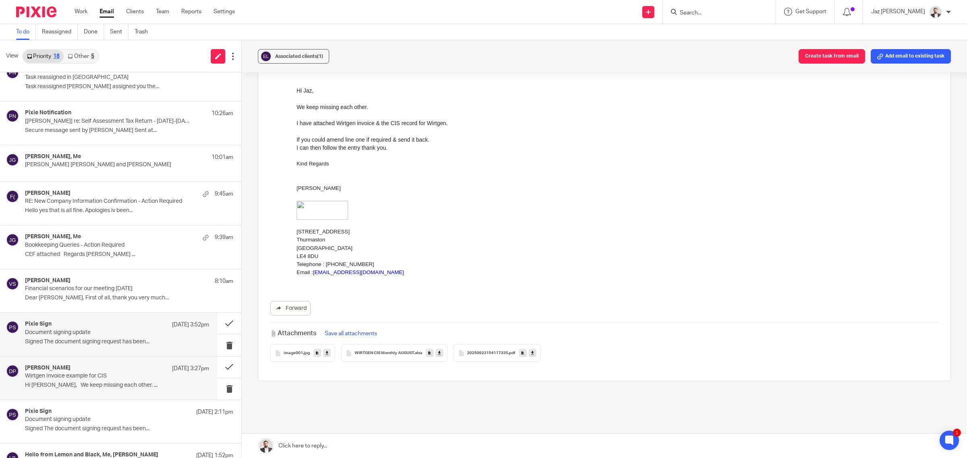
click at [81, 325] on div "Pixie Sign 23 Sep 3:52pm" at bounding box center [117, 325] width 184 height 8
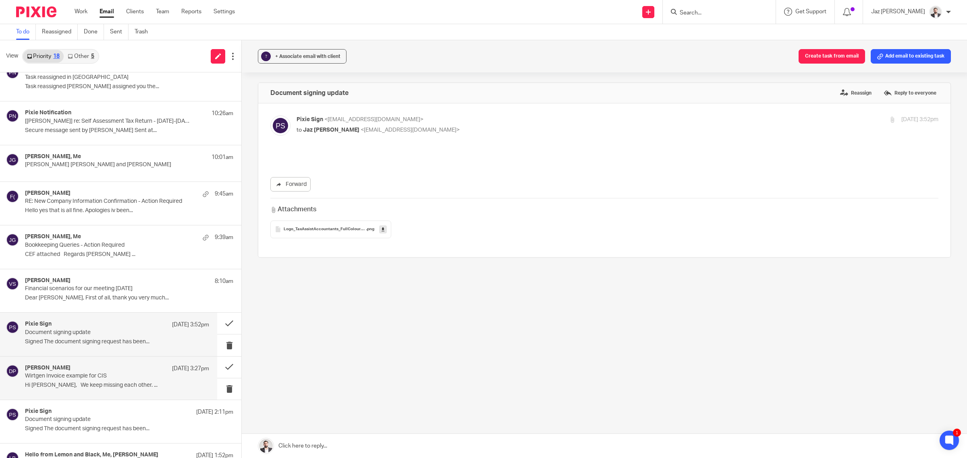
scroll to position [0, 0]
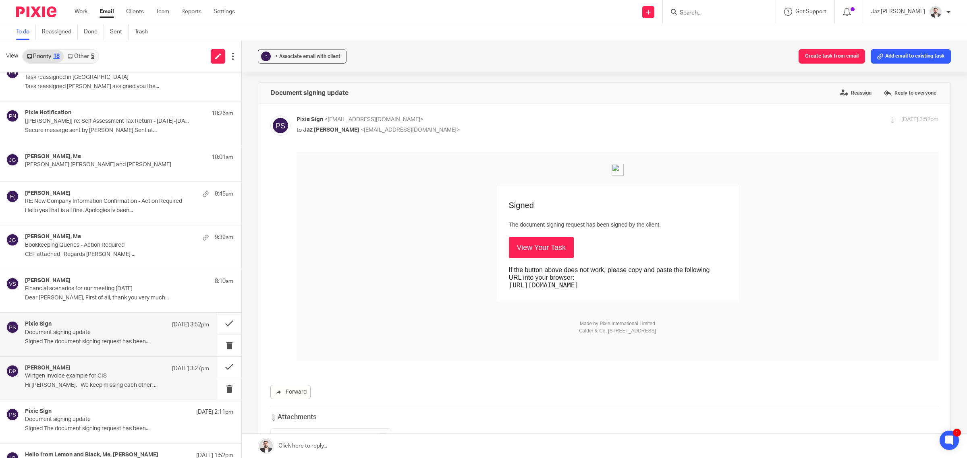
click at [85, 387] on p "Hi Jaz, We keep missing each other. ..." at bounding box center [117, 385] width 184 height 7
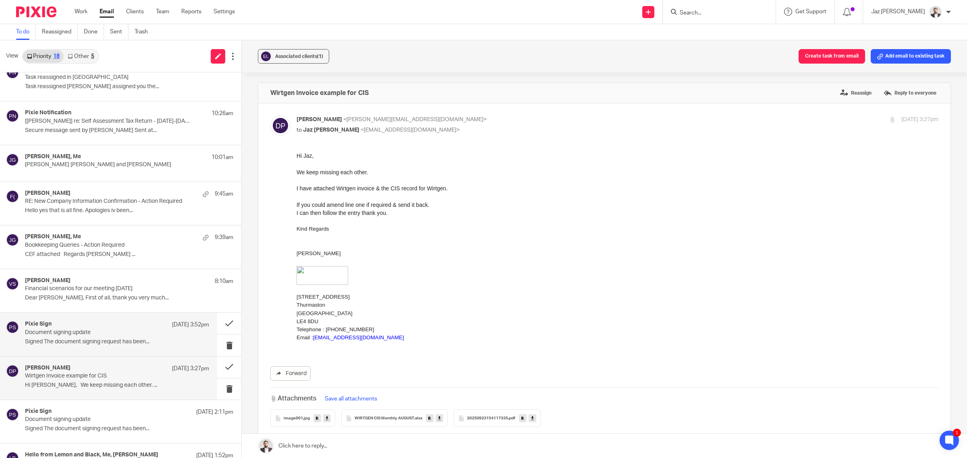
click at [95, 342] on p "Signed The document signing request has been..." at bounding box center [117, 342] width 184 height 7
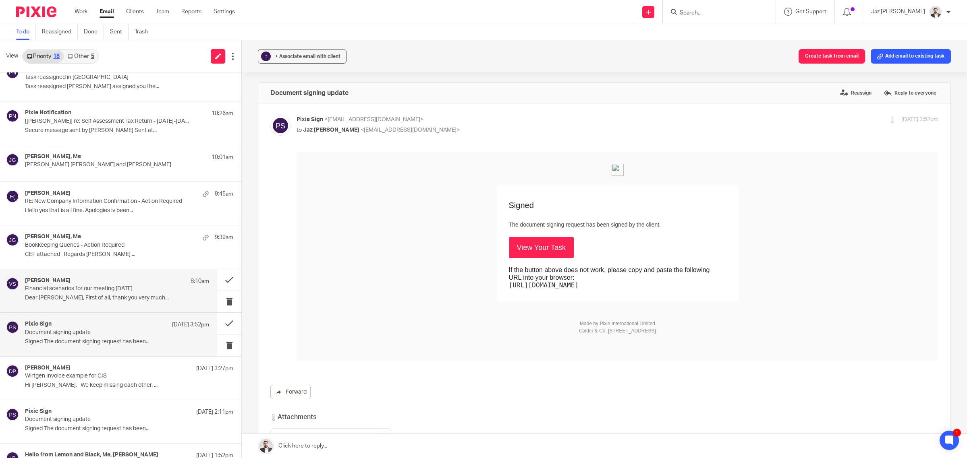
click at [93, 295] on p "Dear [PERSON_NAME], First of all, thank you very much..." at bounding box center [117, 298] width 184 height 7
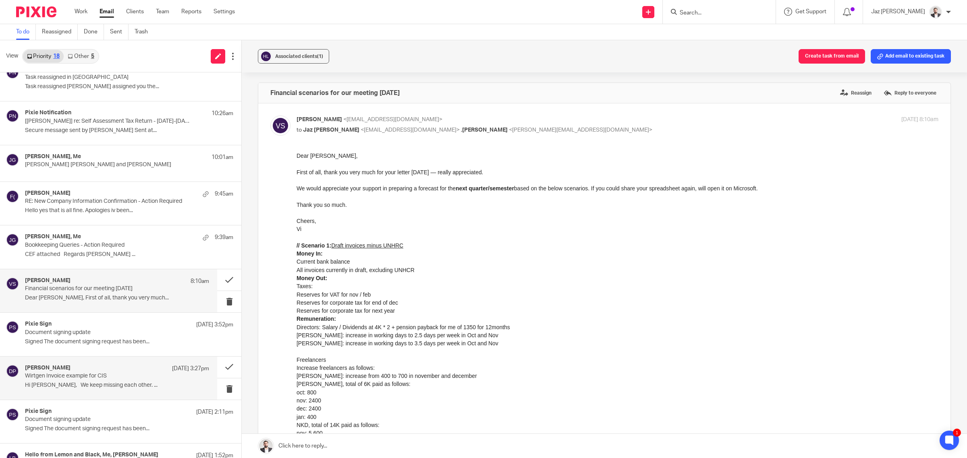
click at [84, 381] on div "Donna Piggin 23 Sep 3:27pm Wirtgen Invoice example for CIS Hi Jaz, We keep miss…" at bounding box center [117, 378] width 184 height 27
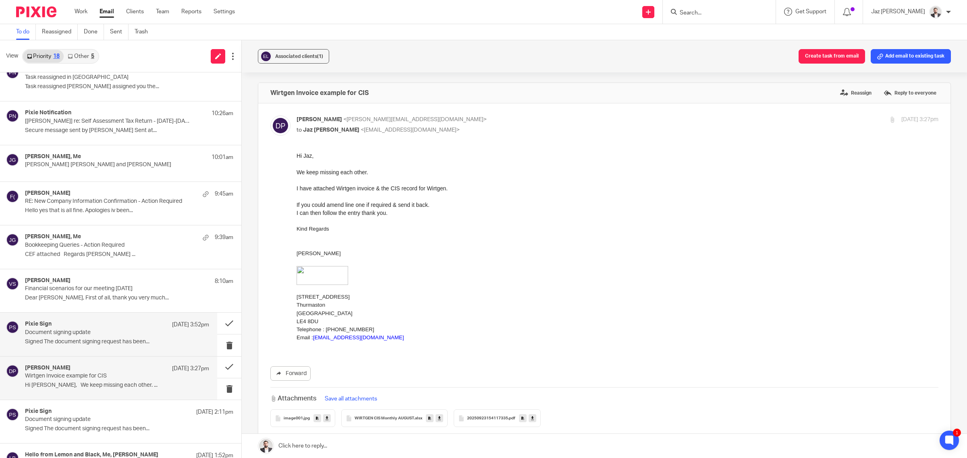
click at [99, 347] on div "Pixie Sign 23 Sep 3:52pm Document signing update Signed The document signing re…" at bounding box center [117, 334] width 184 height 27
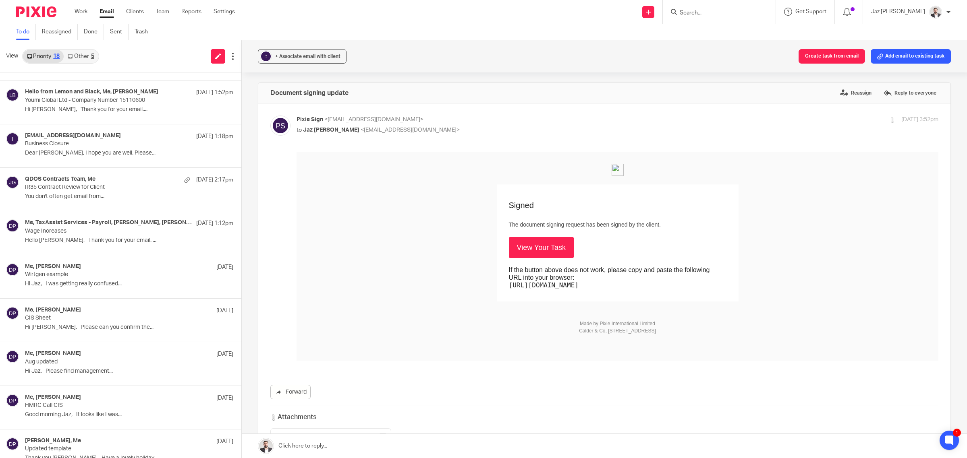
scroll to position [394, 0]
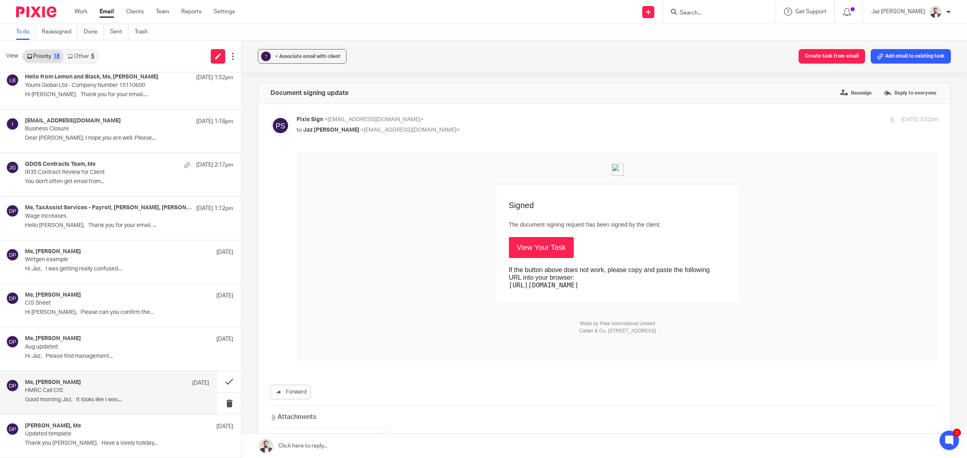
click at [99, 401] on p "Good morning Jaz, It looks like I was..." at bounding box center [117, 400] width 184 height 7
click at [99, 346] on p "Aug updated" at bounding box center [98, 347] width 147 height 7
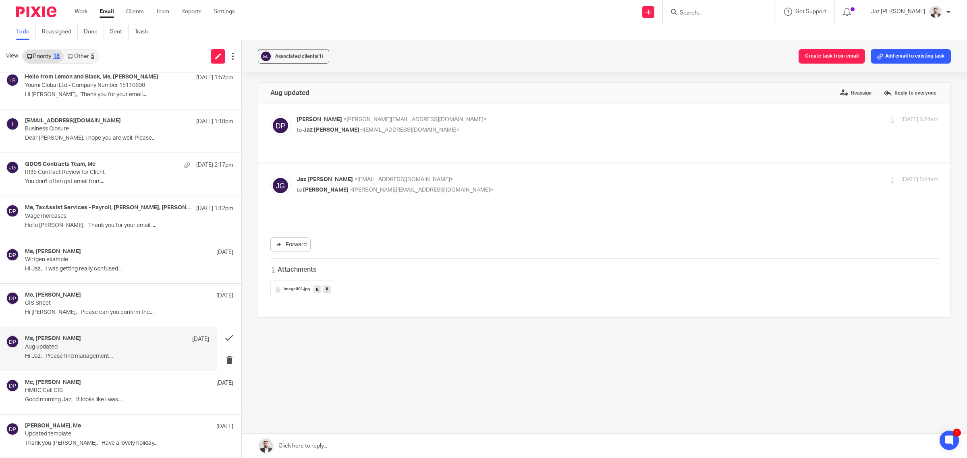
scroll to position [0, 0]
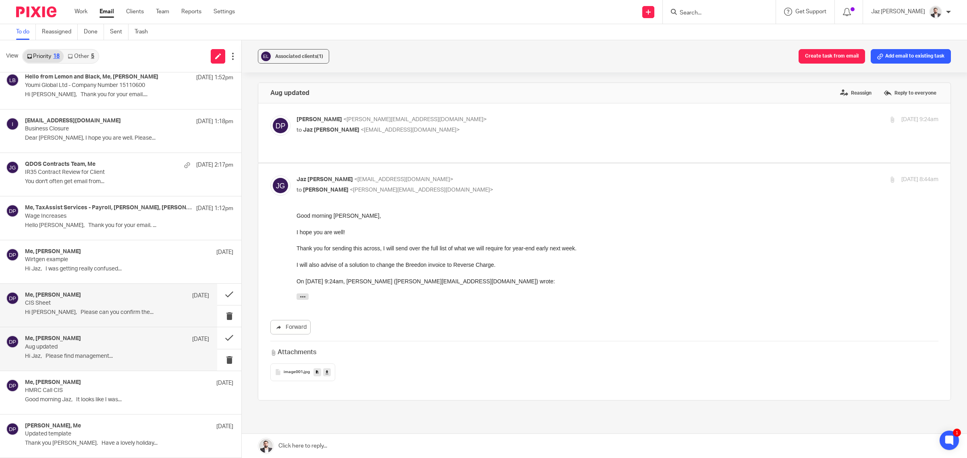
click at [105, 319] on div "Me, Donna Piggin 18 Sep CIS Sheet Hi Jaz, Please can you confirm the..." at bounding box center [108, 305] width 217 height 43
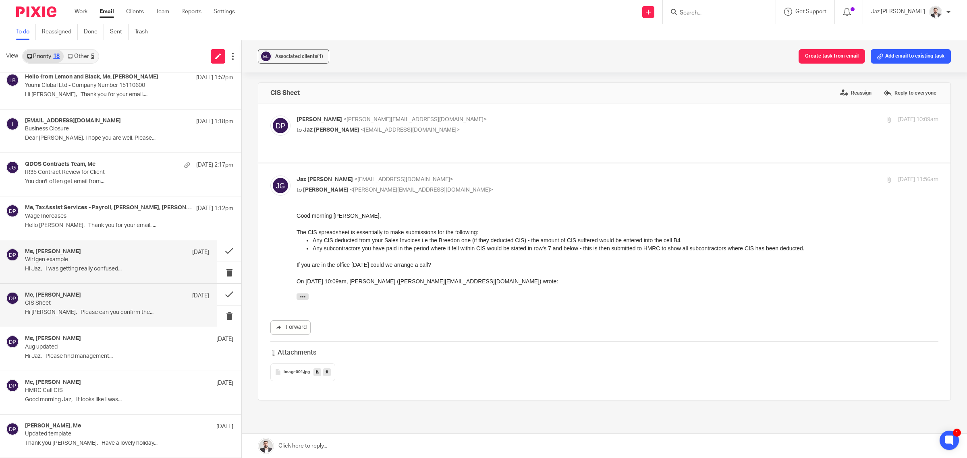
click at [129, 263] on p "Wirtgen example" at bounding box center [98, 260] width 147 height 7
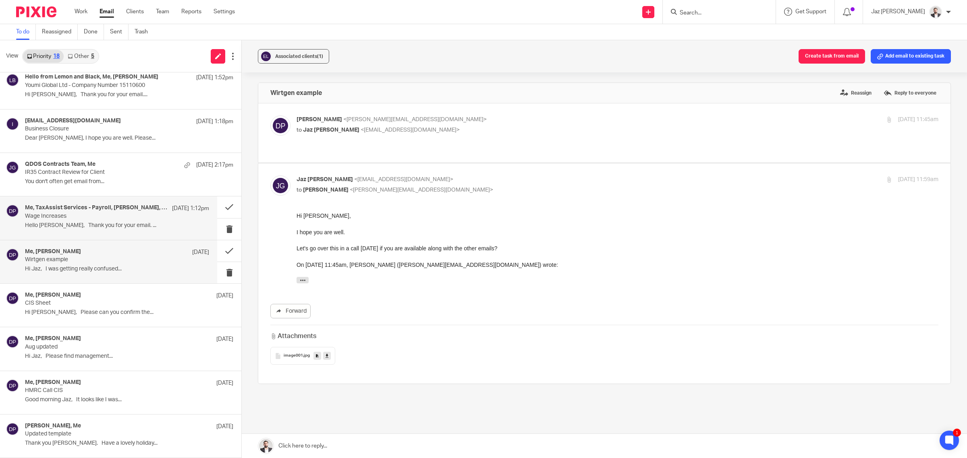
click at [146, 216] on p "Wage Increases" at bounding box center [98, 216] width 147 height 7
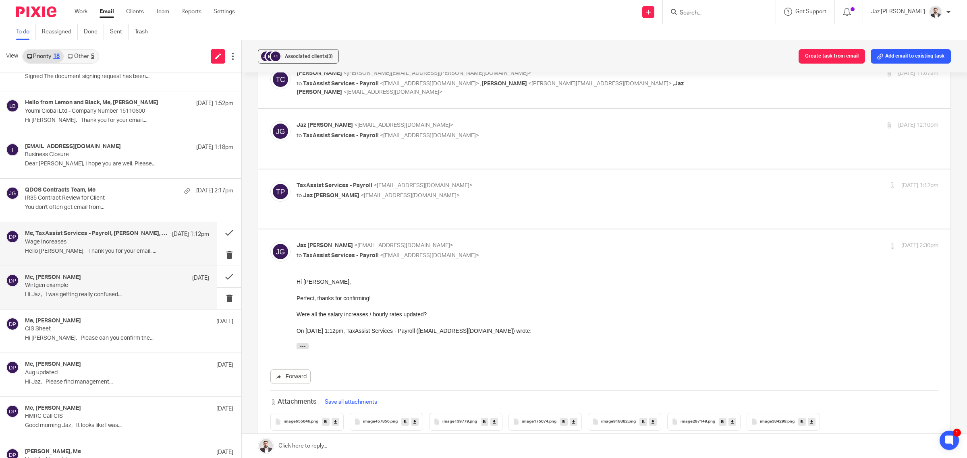
scroll to position [366, 0]
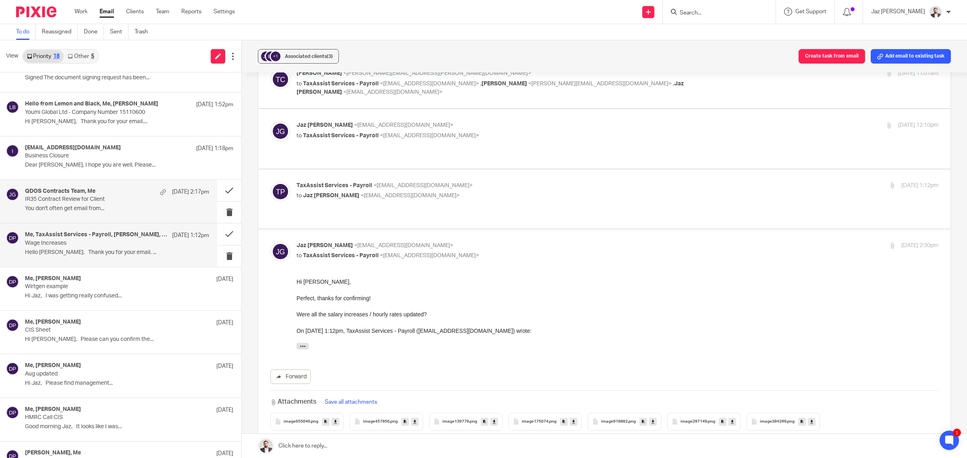
click at [117, 216] on div "QDOS Contracts Team, Me 22 Sep 2:17pm IR35 Contract Review for Client You don't…" at bounding box center [108, 201] width 217 height 43
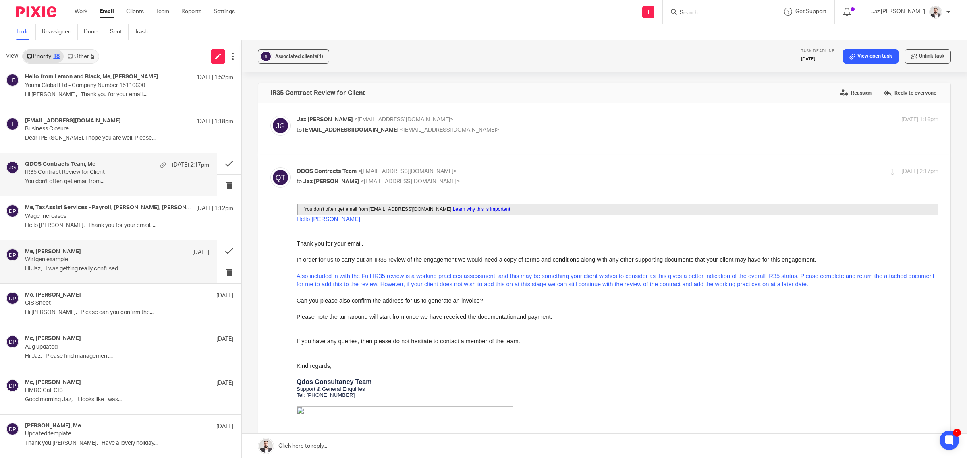
scroll to position [0, 0]
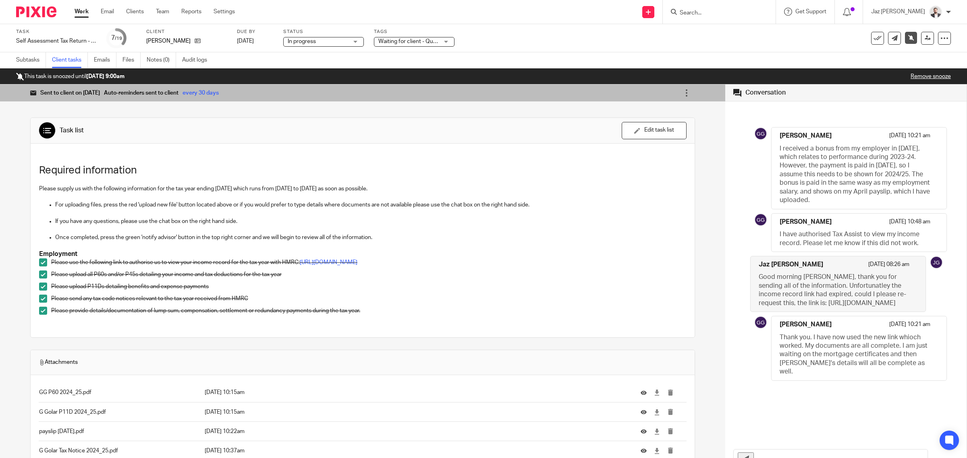
click at [795, 455] on input "text" at bounding box center [842, 459] width 169 height 18
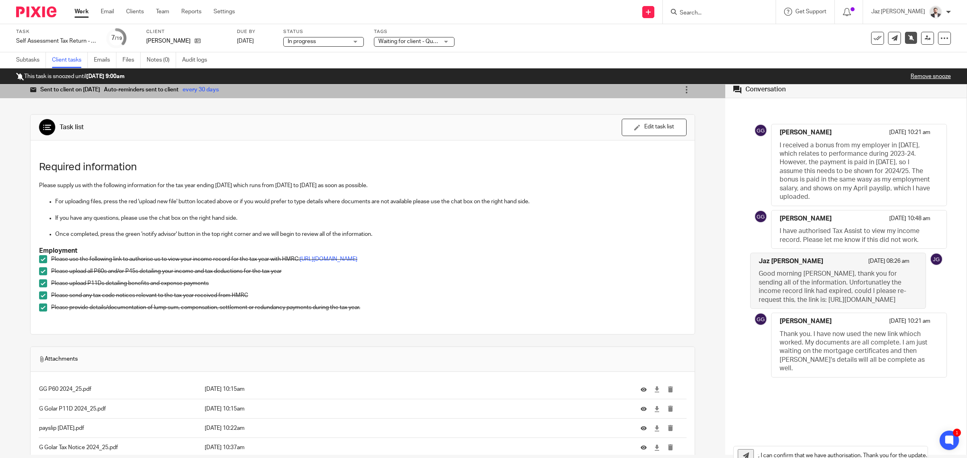
scroll to position [0, 21]
type input "Perfect, I can confirm that we have authorisation. Thank you for the update."
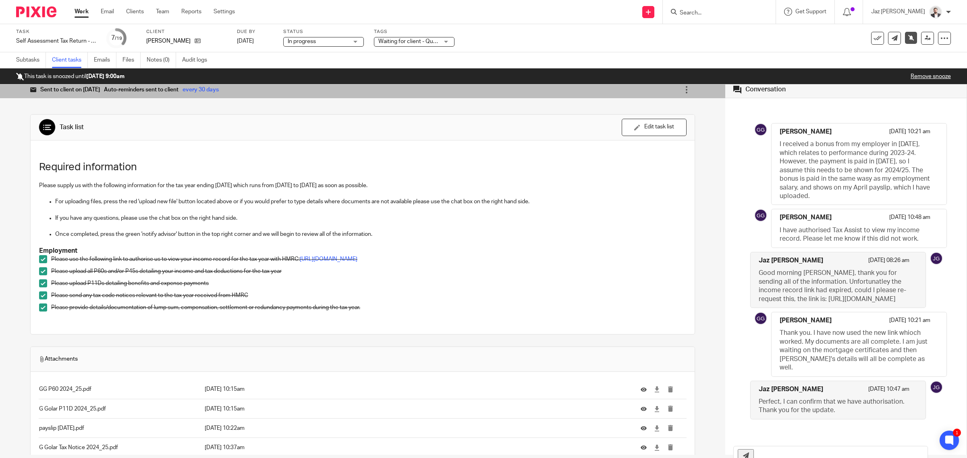
scroll to position [0, 0]
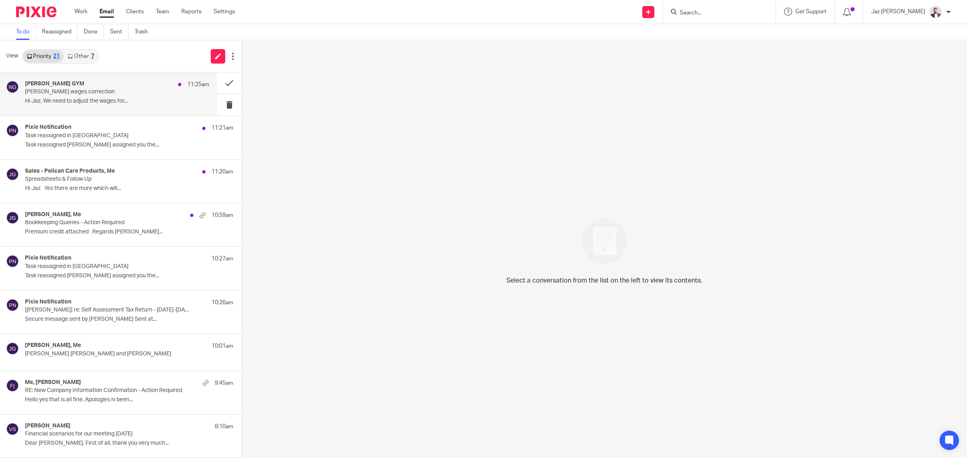
click at [124, 95] on div "NIX GYM 11:25am NIX wages correction Hi Jaz, We need to adjust the wages for..." at bounding box center [117, 94] width 184 height 27
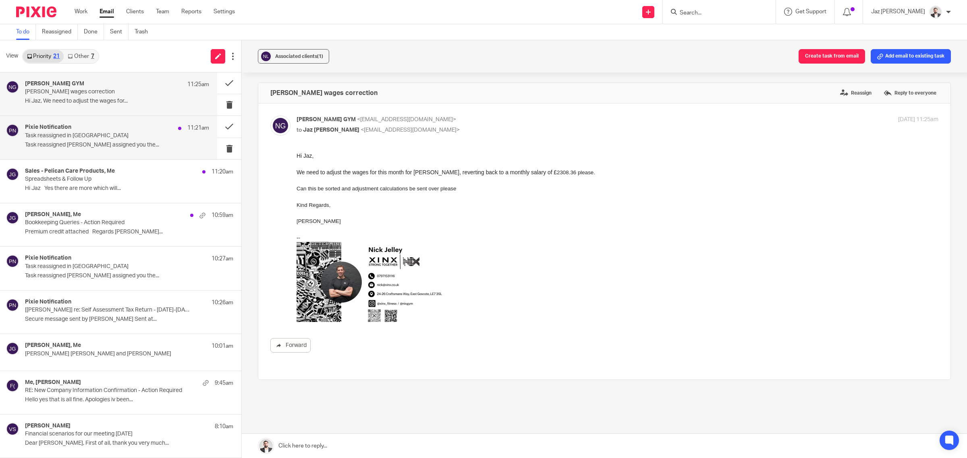
click at [110, 148] on p "Task reassigned Raj Kaur assigned you the..." at bounding box center [117, 145] width 184 height 7
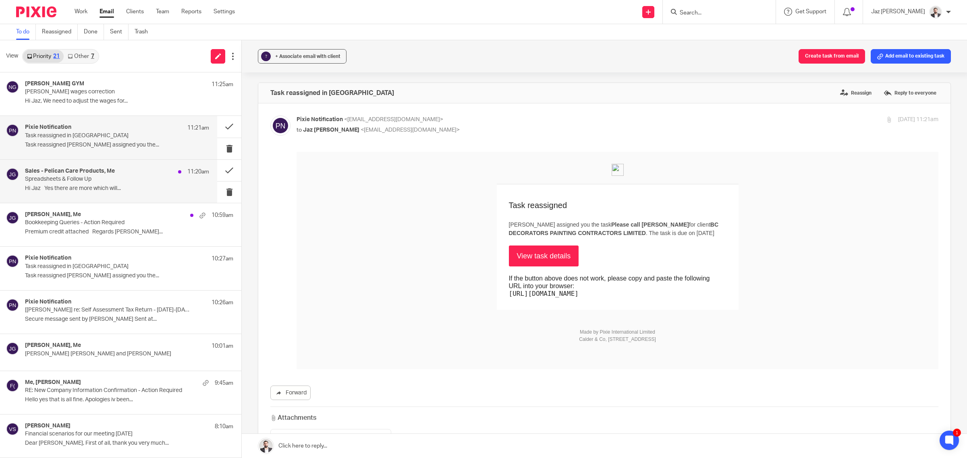
click at [124, 192] on p "Hi Jaz Yes there are more which will..." at bounding box center [117, 188] width 184 height 7
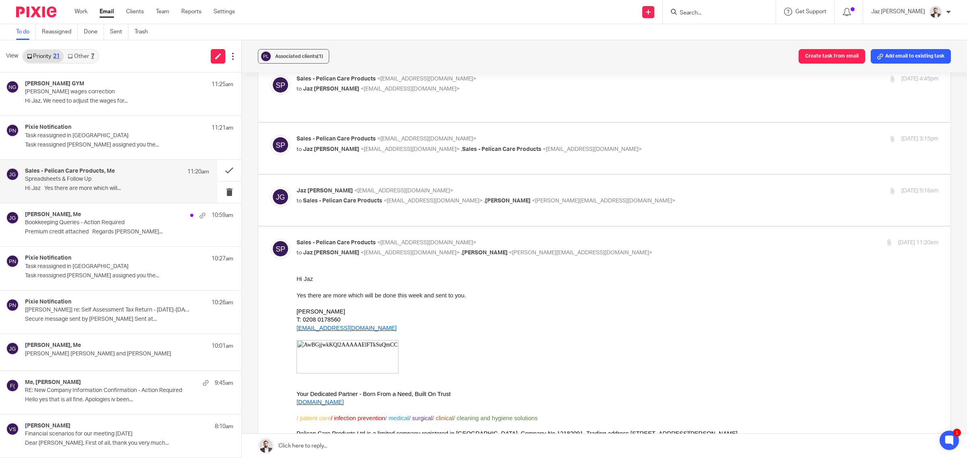
scroll to position [93, 0]
click at [117, 224] on p "Bookkeeping Queries - Action Required" at bounding box center [98, 223] width 147 height 7
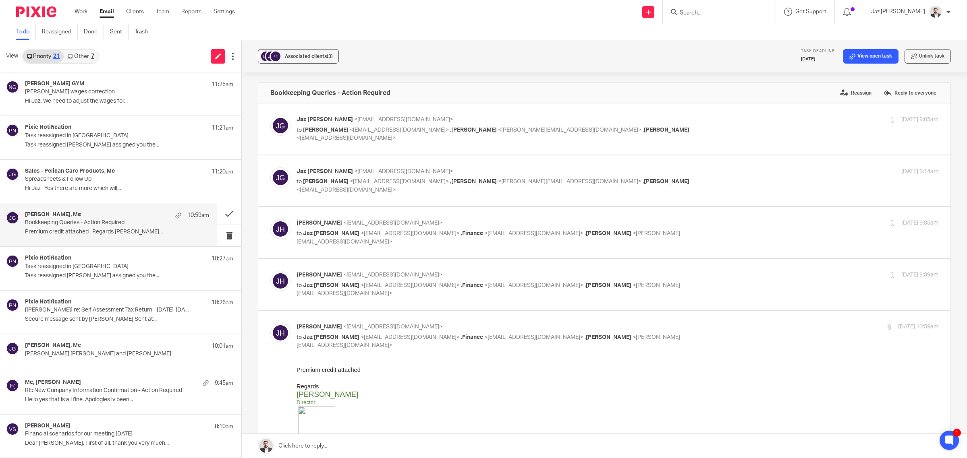
scroll to position [0, 0]
click at [135, 168] on div "Sales - Pelican Care Products, Me 11:20am" at bounding box center [117, 172] width 184 height 8
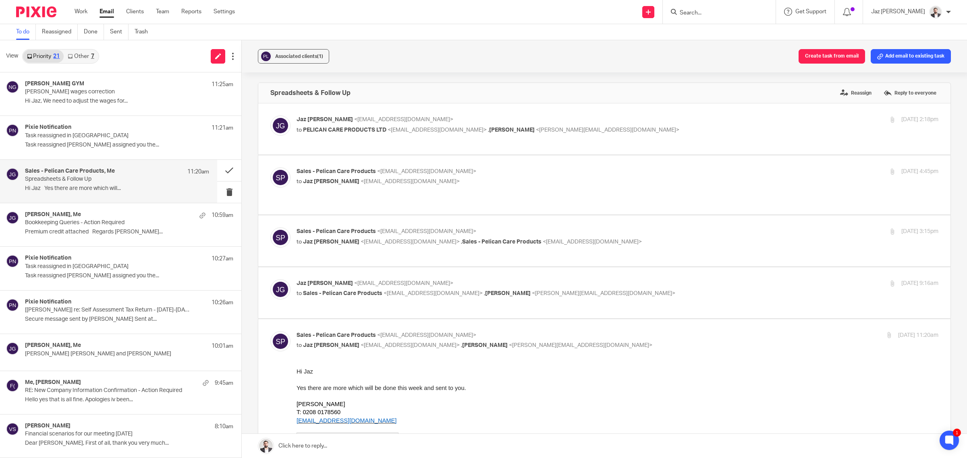
click at [88, 59] on link "Other 7" at bounding box center [81, 56] width 34 height 13
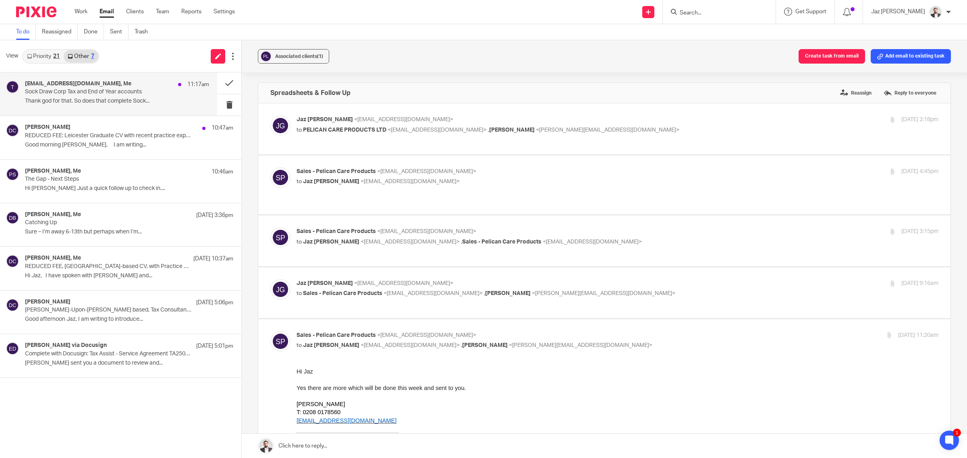
click at [99, 92] on p "Sock Draw Corp Tax and End of Year accounts" at bounding box center [98, 92] width 147 height 7
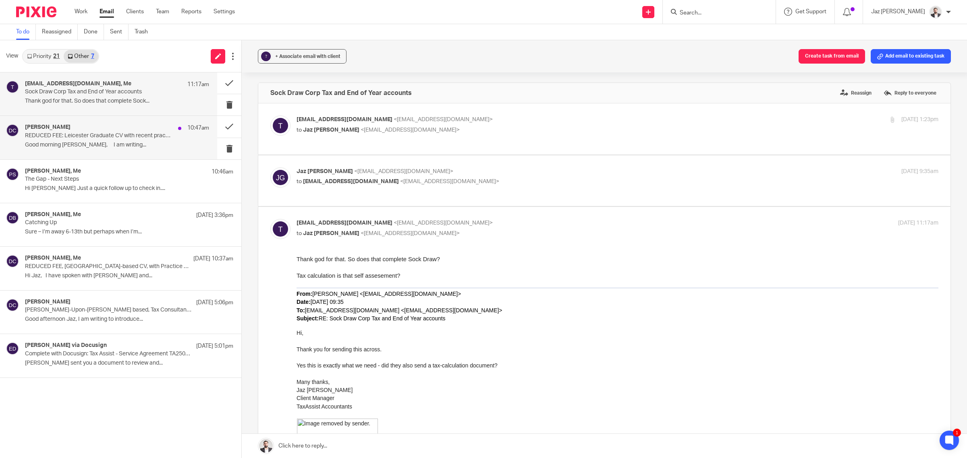
click at [126, 139] on p "REDUCED FEE: Leicester Graduate CV with recent practice experience" at bounding box center [98, 136] width 147 height 7
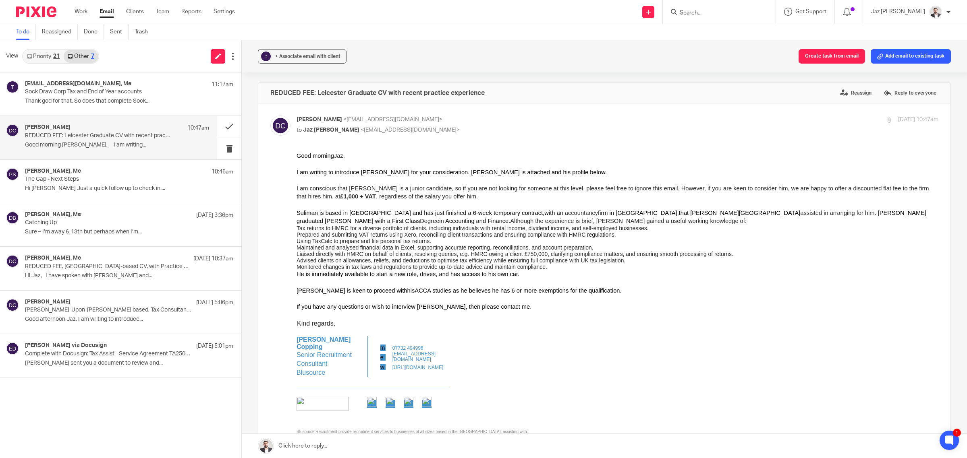
click at [37, 54] on link "Priority 21" at bounding box center [43, 56] width 41 height 13
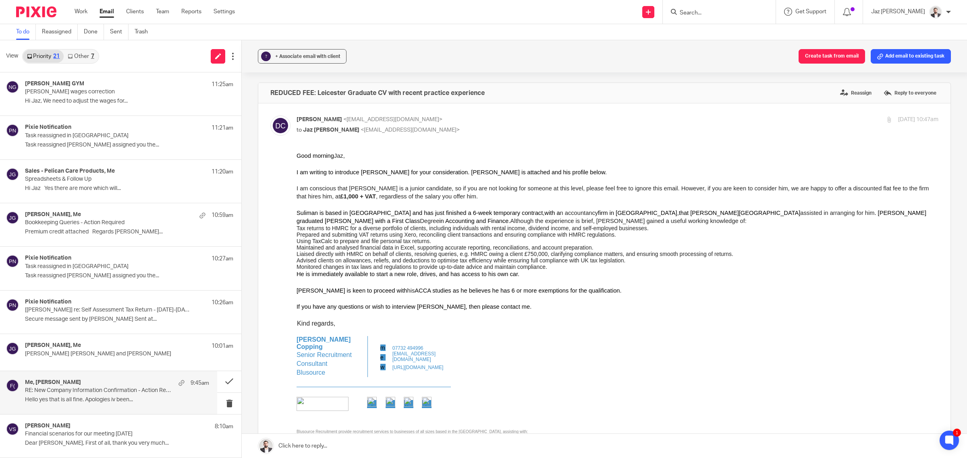
click at [129, 396] on div "Me, Roxanne Freeman 9:45am RE: New Company Information Confirmation - Action Re…" at bounding box center [117, 392] width 184 height 27
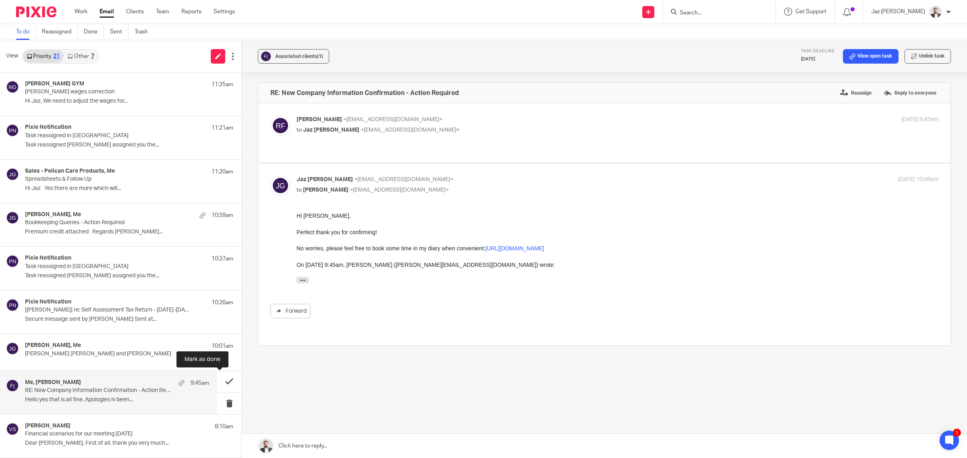
click at [224, 383] on button at bounding box center [229, 381] width 24 height 21
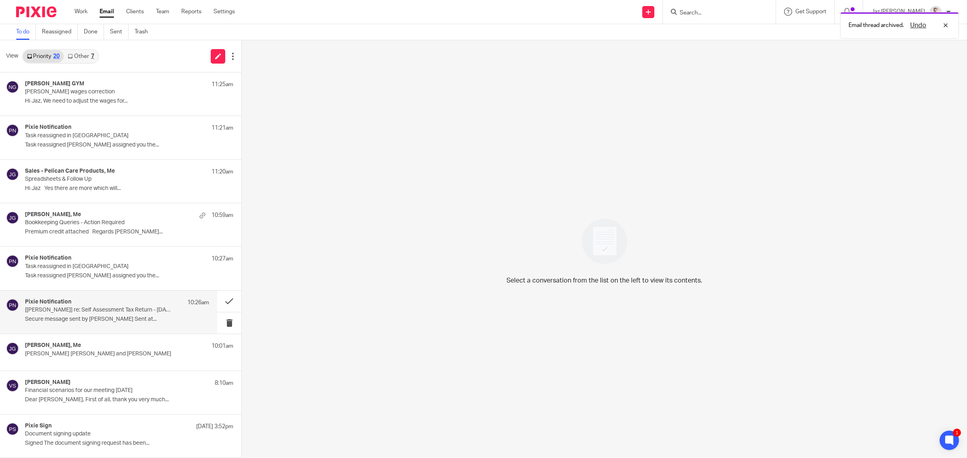
click at [134, 321] on p "Secure message sent by Gurtej Golar Sent at..." at bounding box center [117, 319] width 184 height 7
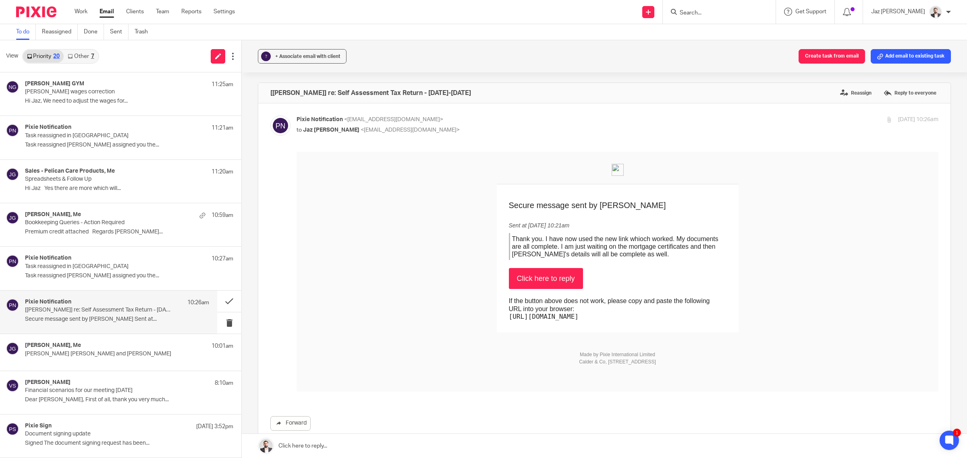
click at [556, 278] on link "Click here to reply" at bounding box center [546, 278] width 74 height 21
click at [218, 298] on button at bounding box center [229, 301] width 24 height 21
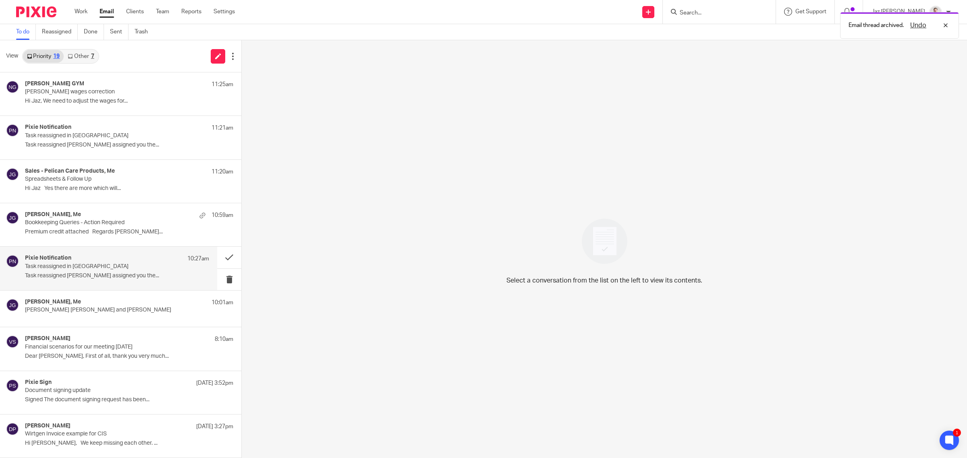
click at [150, 271] on div "Pixie Notification 10:27am Task reassigned in Pixie Task reassigned Raj Kaur as…" at bounding box center [117, 268] width 184 height 27
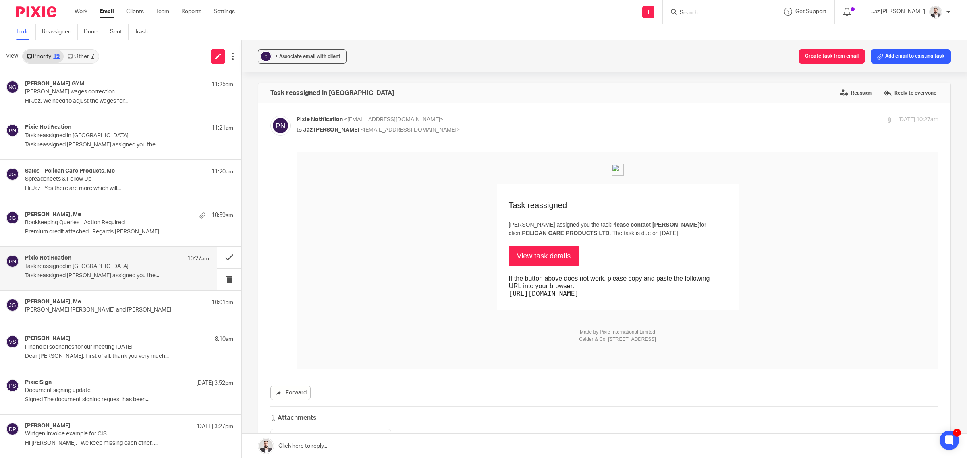
click at [82, 56] on link "Other 7" at bounding box center [81, 56] width 34 height 13
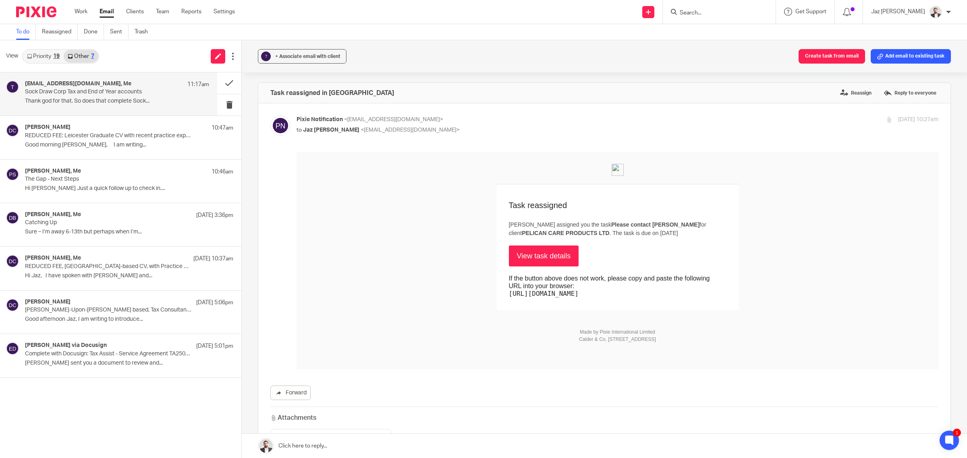
click at [112, 89] on p "Sock Draw Corp Tax and End of Year accounts" at bounding box center [98, 92] width 147 height 7
click at [81, 133] on p "REDUCED FEE: Leicester Graduate CV with recent practice experience" at bounding box center [98, 136] width 147 height 7
click at [83, 99] on p "Thank god for that. So does that complete Sock..." at bounding box center [117, 101] width 184 height 7
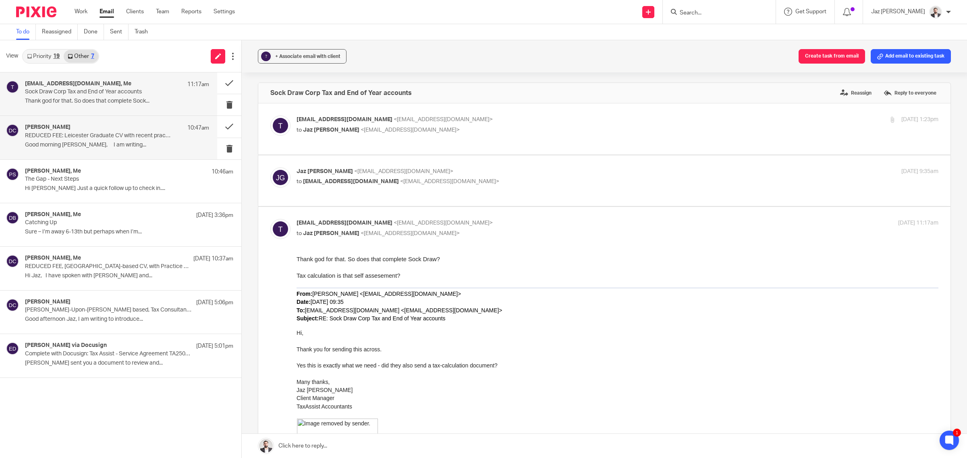
click at [121, 145] on p "Good morning [PERSON_NAME], I am writing..." at bounding box center [117, 145] width 184 height 7
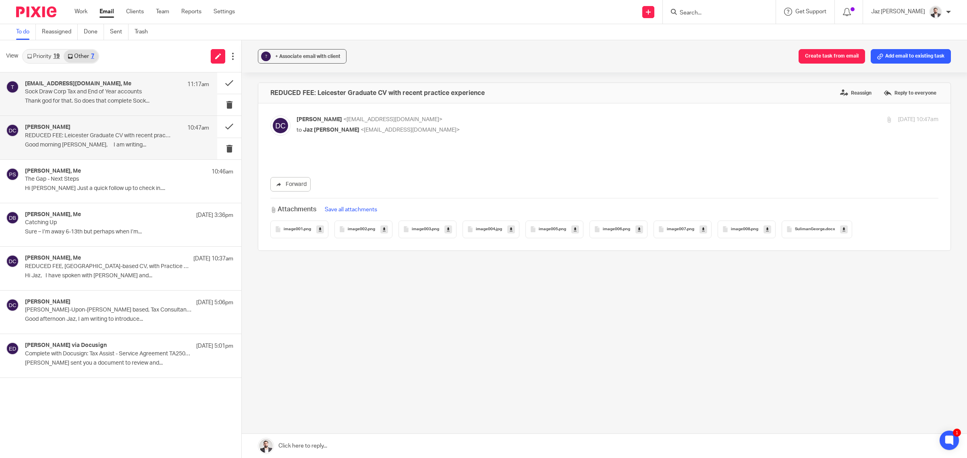
click at [125, 102] on p "Thank god for that. So does that complete Sock..." at bounding box center [117, 101] width 184 height 7
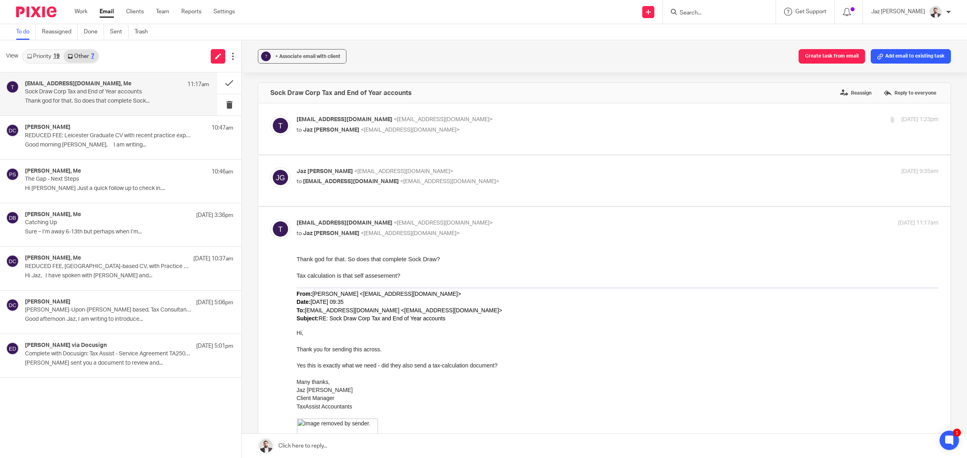
click at [502, 178] on p "to tej@sockdrawltd.co.uk <tej@sockdrawltd.co.uk>" at bounding box center [510, 182] width 428 height 8
checkbox input "true"
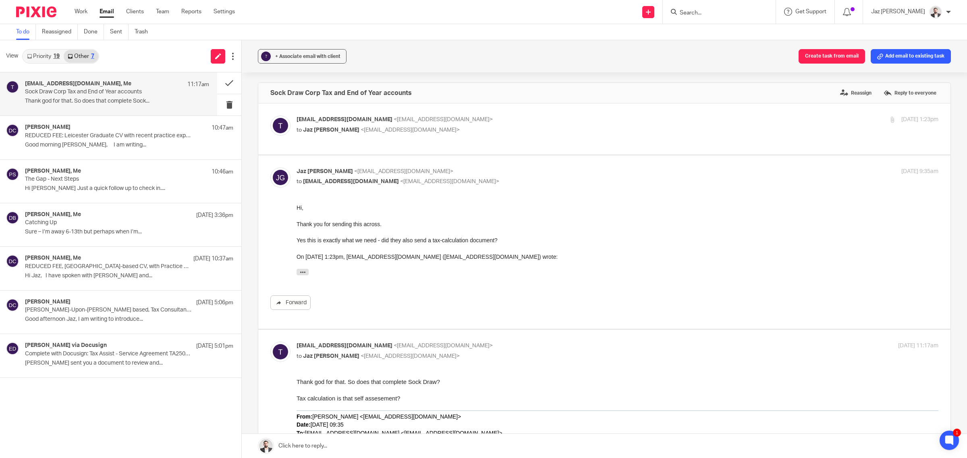
click at [510, 116] on p "tej@sockdrawltd.co.uk <tej@sockdrawltd.co.uk>" at bounding box center [510, 120] width 428 height 8
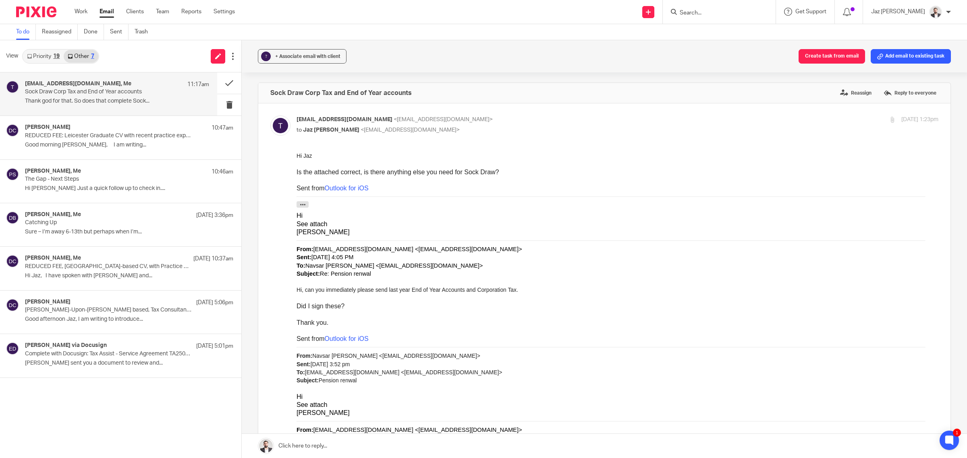
click at [510, 116] on p "tej@sockdrawltd.co.uk <tej@sockdrawltd.co.uk>" at bounding box center [510, 120] width 428 height 8
checkbox input "false"
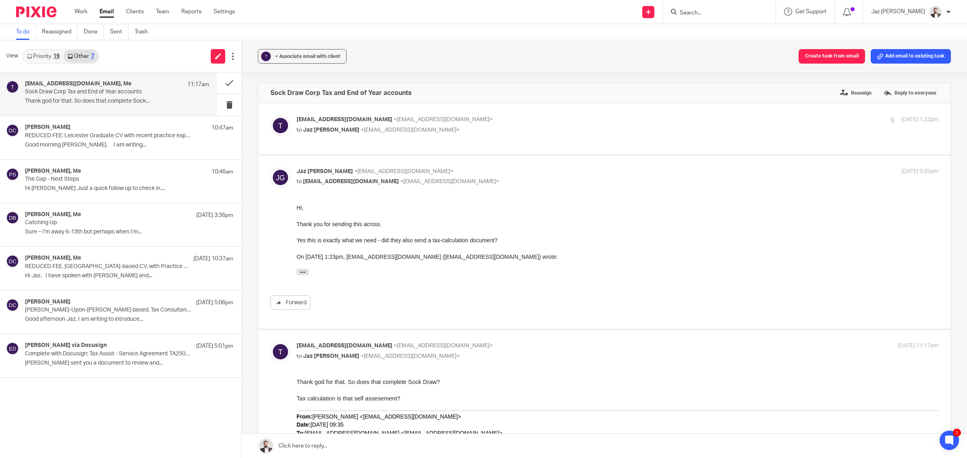
click at [48, 55] on link "Priority 19" at bounding box center [43, 56] width 41 height 13
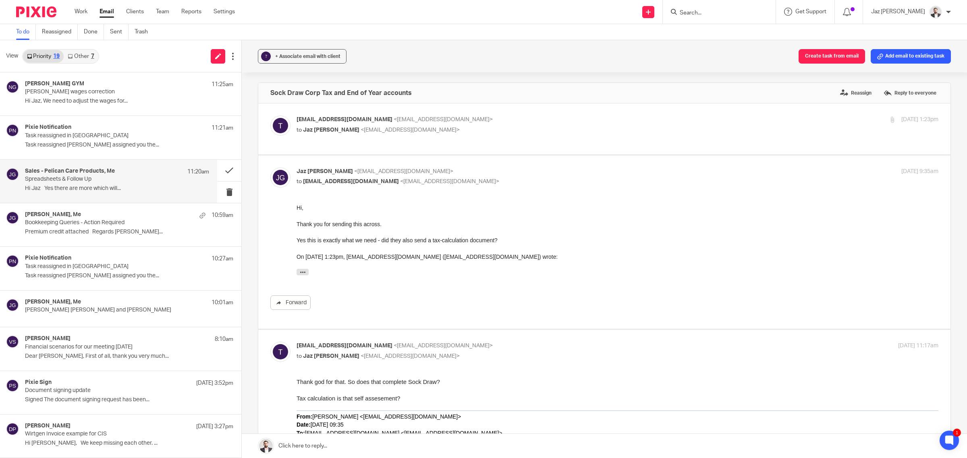
click at [104, 192] on p "Hi Jaz Yes there are more which will..." at bounding box center [117, 188] width 184 height 7
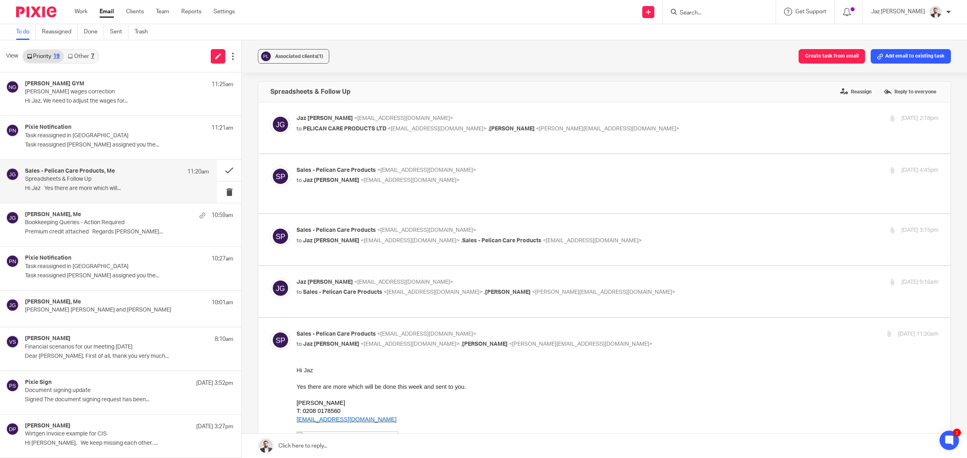
scroll to position [1, 0]
click at [645, 289] on p "to Sales - Pelican Care Products <sales@pelicancare.co.uk> , Anand Natwarlal Ko…" at bounding box center [510, 293] width 428 height 8
checkbox input "true"
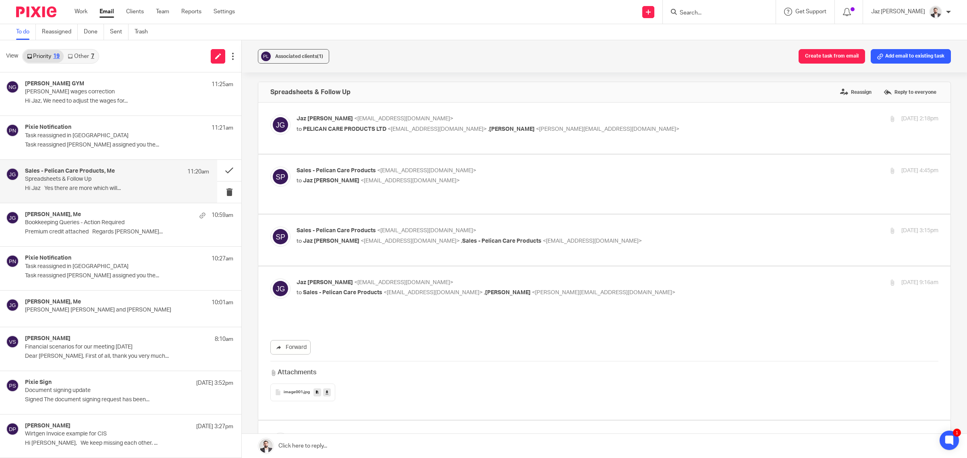
scroll to position [0, 0]
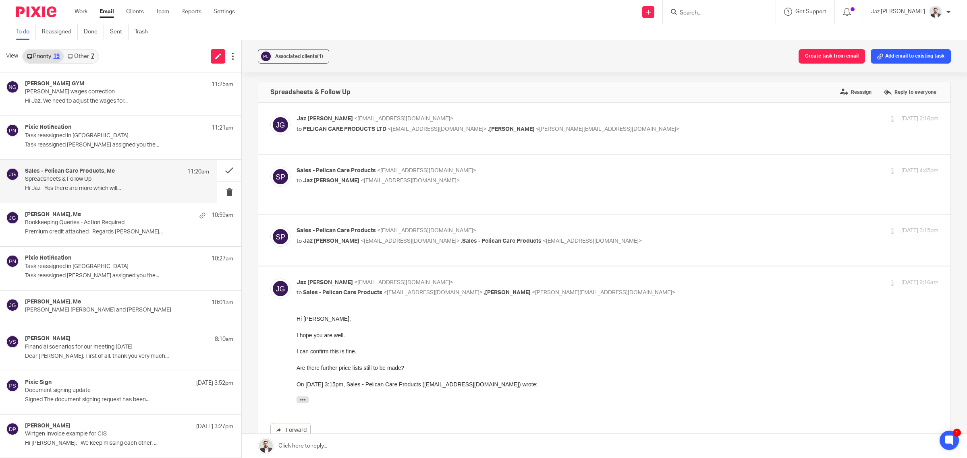
click at [611, 227] on p "Sales - Pelican Care Products <sales@pelicancare.co.uk>" at bounding box center [510, 231] width 428 height 8
checkbox input "true"
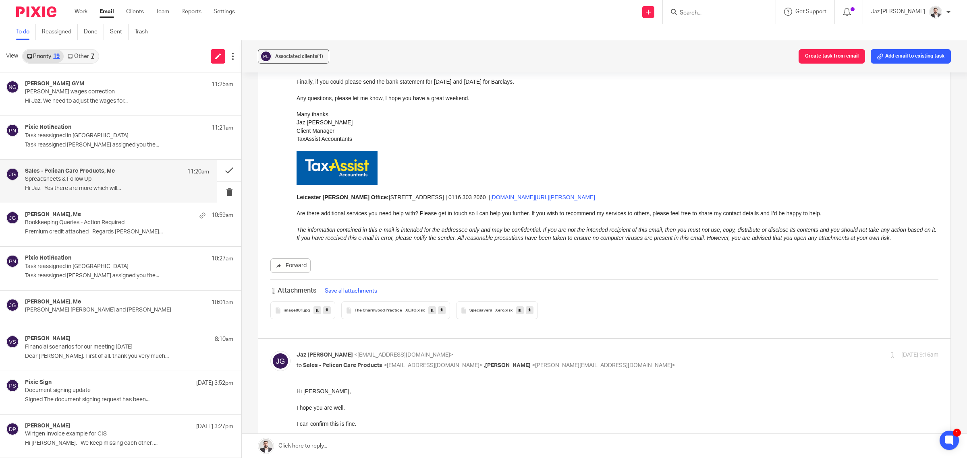
scroll to position [622, 0]
click at [440, 307] on icon at bounding box center [441, 310] width 3 height 6
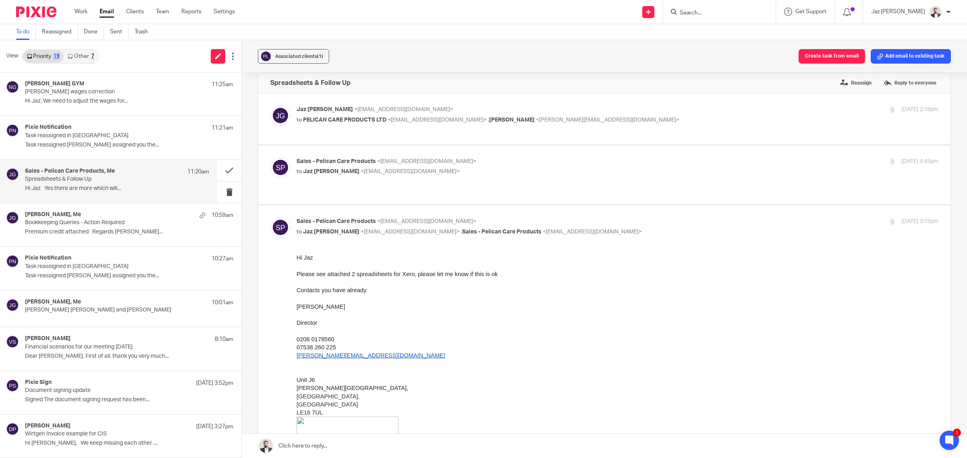
scroll to position [0, 0]
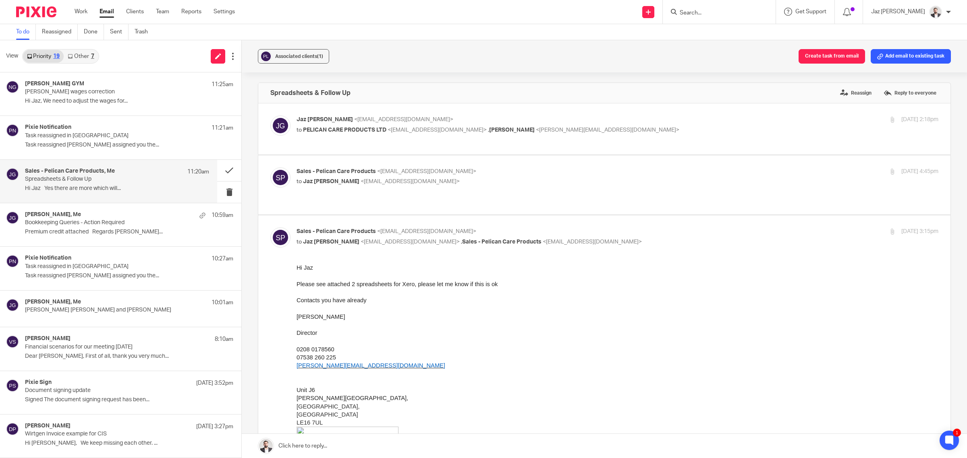
click at [110, 172] on h4 "Sales - Pelican Care Products, Me" at bounding box center [70, 171] width 90 height 7
click at [105, 220] on p "Bookkeeping Queries - Action Required" at bounding box center [98, 223] width 147 height 7
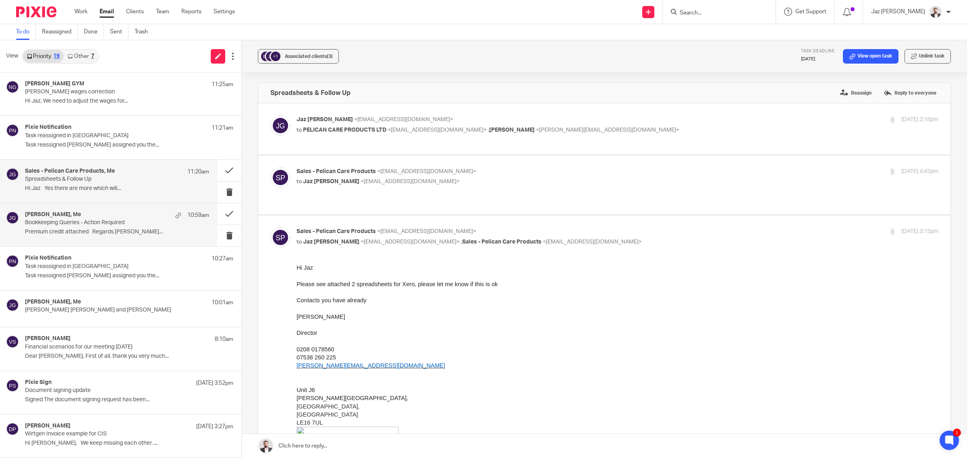
click at [112, 182] on p "Spreadsheets & Follow Up" at bounding box center [98, 179] width 147 height 7
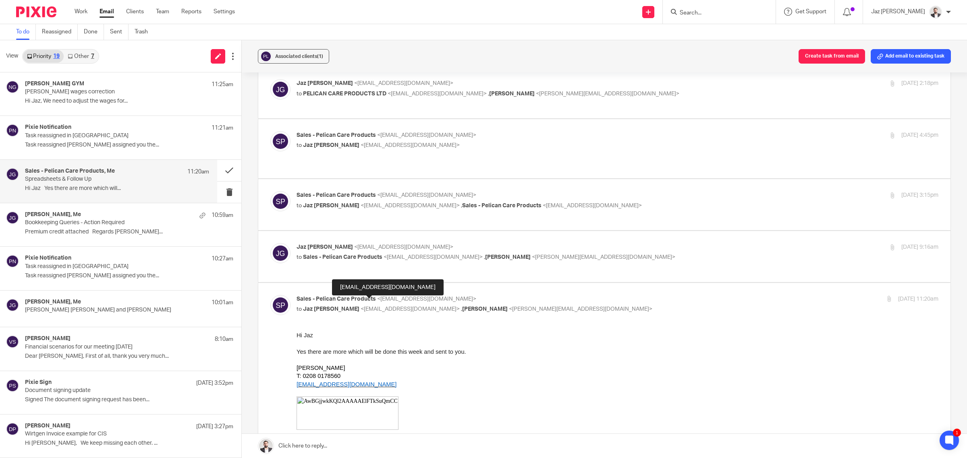
scroll to position [35, 0]
click at [691, 254] on p "to Sales - Pelican Care Products <sales@pelicancare.co.uk> , Anand Natwarlal Ko…" at bounding box center [510, 258] width 428 height 8
checkbox input "true"
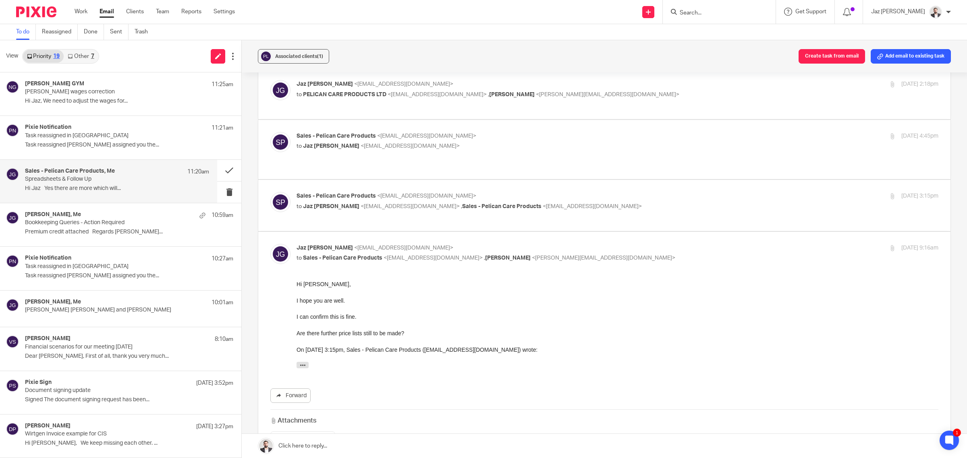
scroll to position [0, 0]
click at [653, 180] on label at bounding box center [604, 205] width 692 height 51
click at [270, 192] on input "checkbox" at bounding box center [270, 192] width 0 height 0
checkbox input "true"
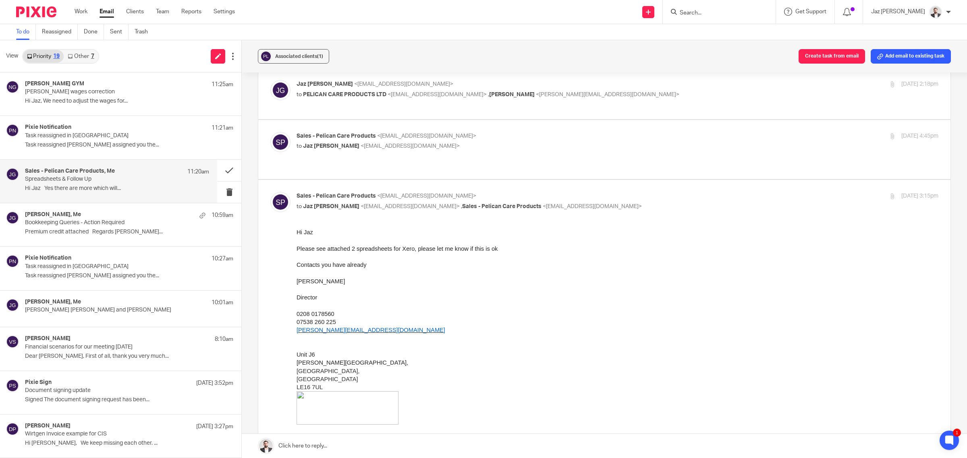
click at [593, 127] on label at bounding box center [604, 149] width 692 height 59
click at [270, 132] on input "checkbox" at bounding box center [270, 132] width 0 height 0
checkbox input "true"
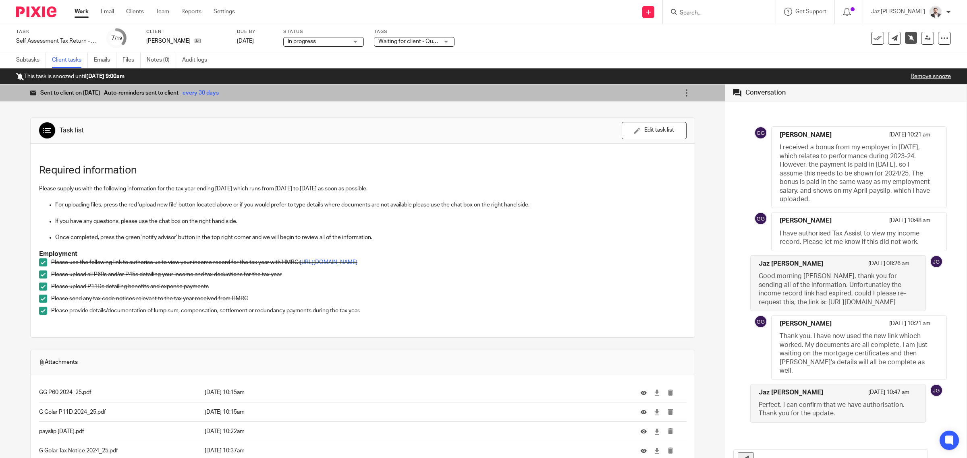
scroll to position [1, 0]
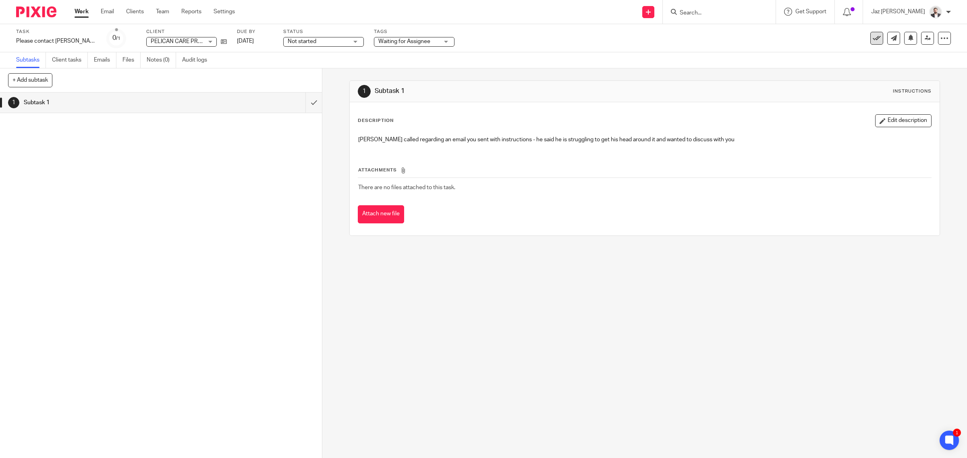
click at [872, 41] on icon at bounding box center [876, 38] width 8 height 8
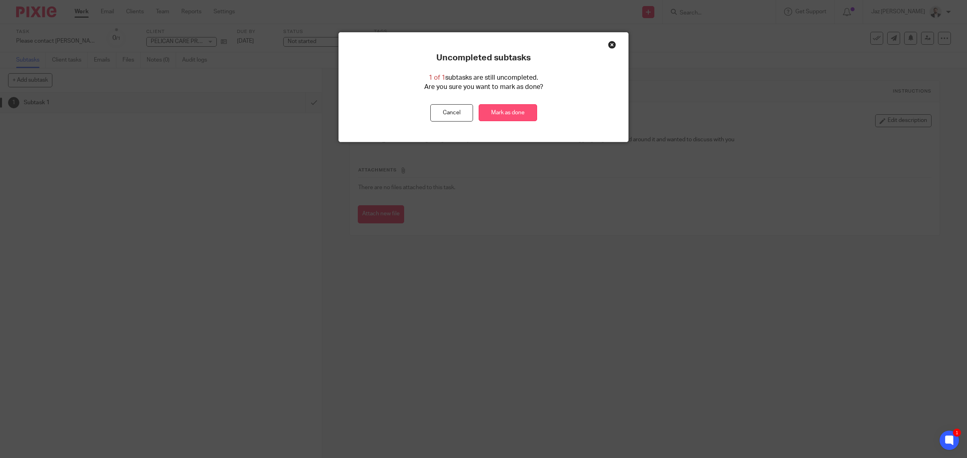
click at [493, 110] on link "Mark as done" at bounding box center [508, 112] width 58 height 17
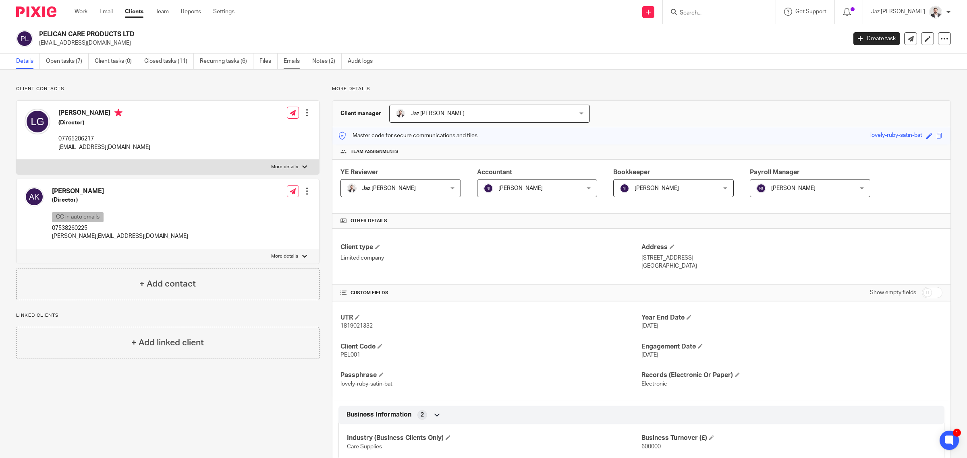
click at [287, 66] on link "Emails" at bounding box center [295, 62] width 23 height 16
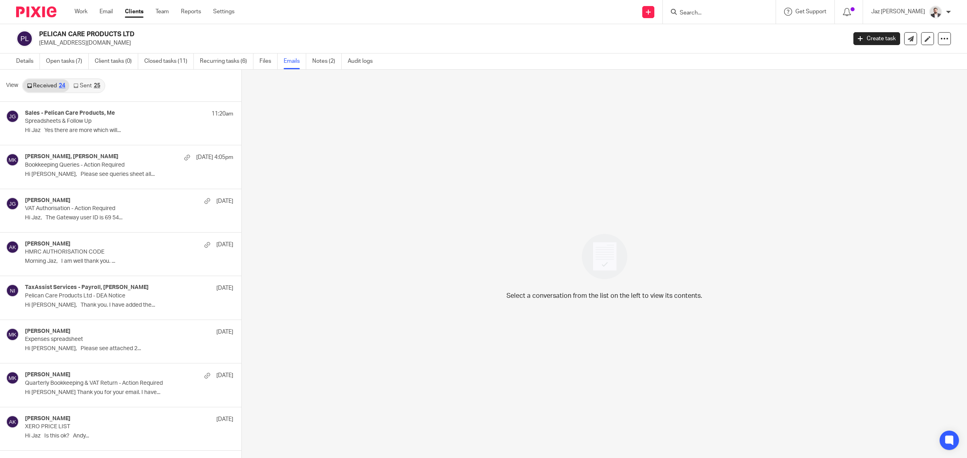
click at [90, 86] on link "Sent 25" at bounding box center [86, 85] width 35 height 13
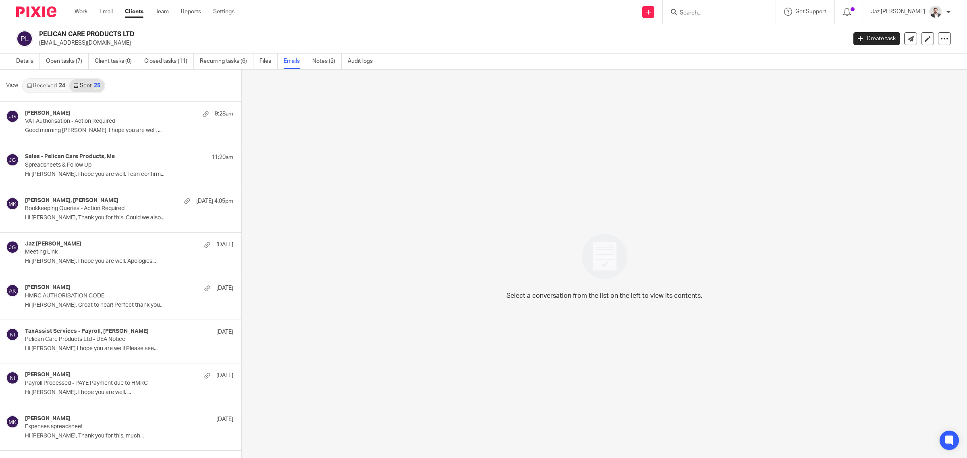
scroll to position [1, 0]
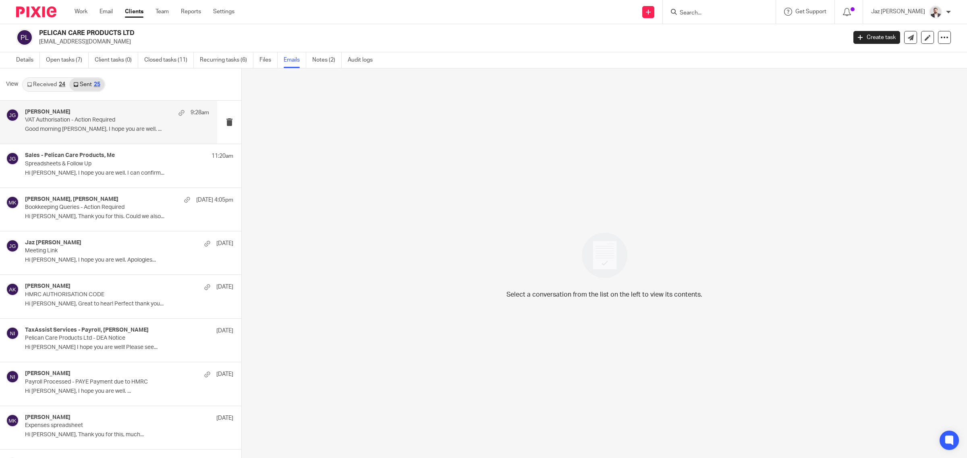
click at [74, 134] on div "[PERSON_NAME] 9:28am VAT Authorisation - Action Required Good morning [PERSON_N…" at bounding box center [117, 122] width 184 height 27
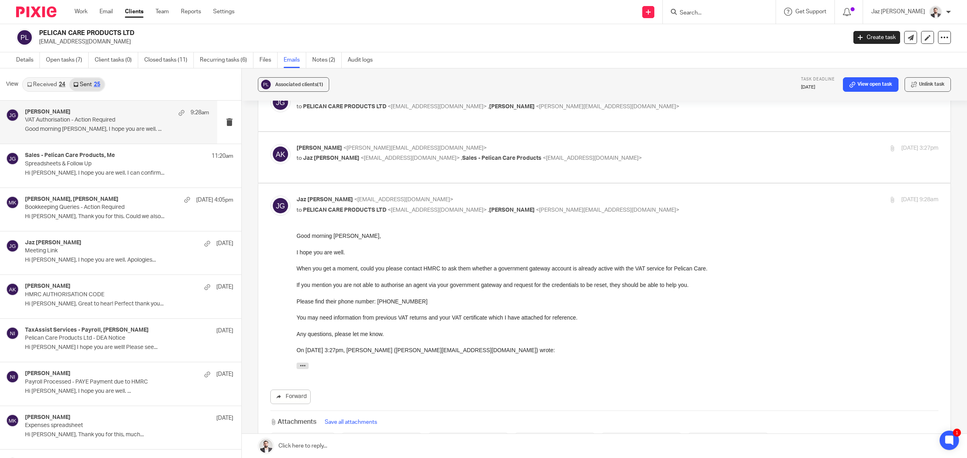
scroll to position [51, 0]
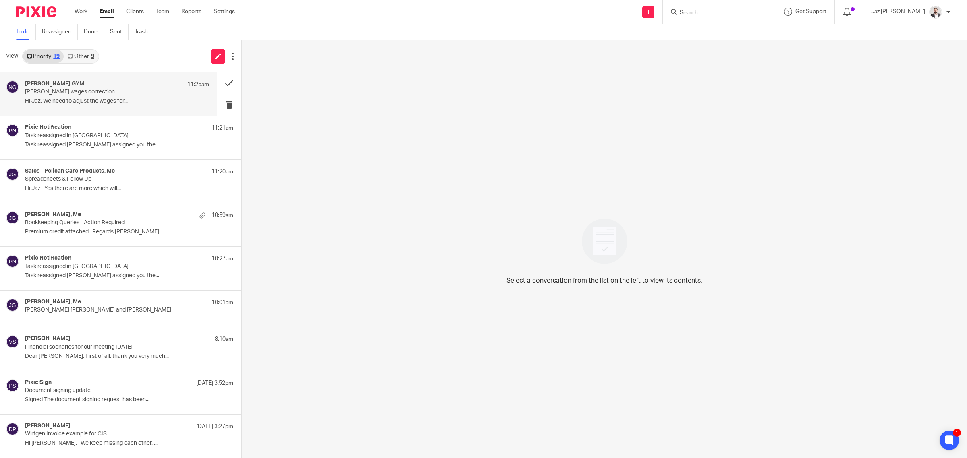
click at [116, 110] on div "NIX GYM 11:25am NIX wages correction Hi Jaz, We need to adjust the wages for..." at bounding box center [108, 94] width 217 height 43
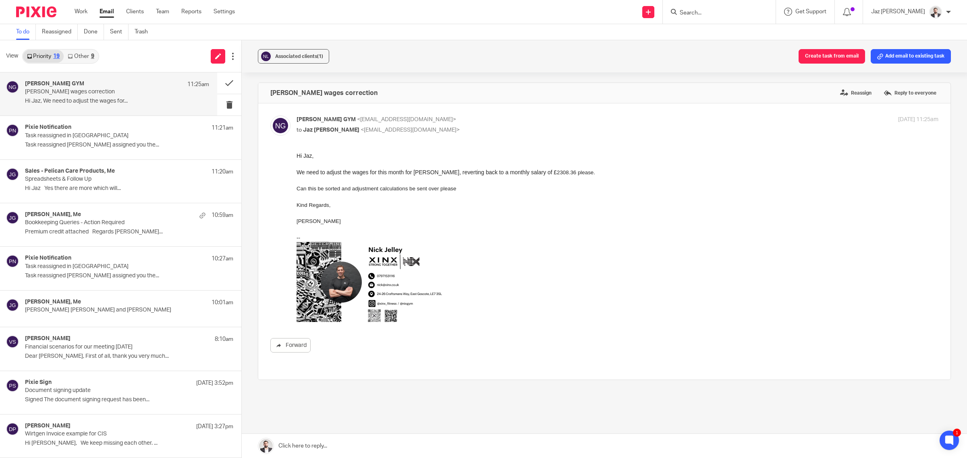
click at [360, 447] on link at bounding box center [604, 446] width 725 height 24
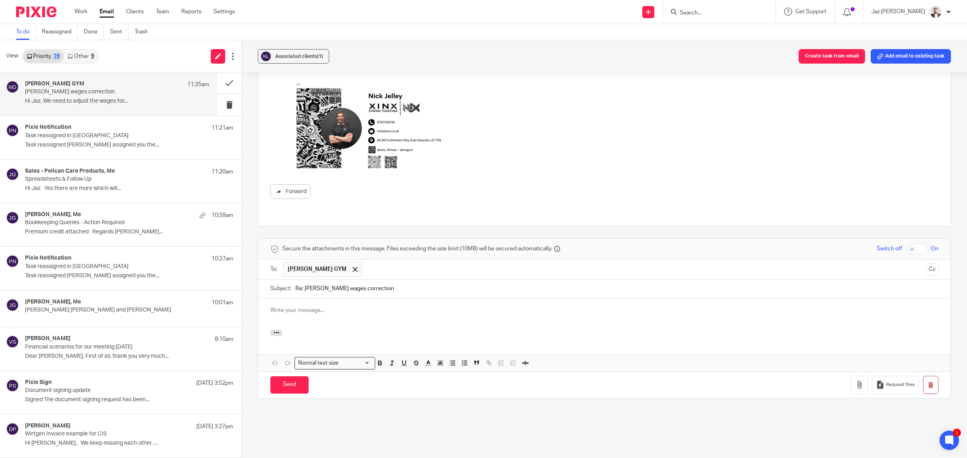
click at [928, 260] on div "To: NIX GYM NIX GYM Cc" at bounding box center [604, 270] width 692 height 20
click at [926, 263] on button "Cc" at bounding box center [932, 269] width 12 height 12
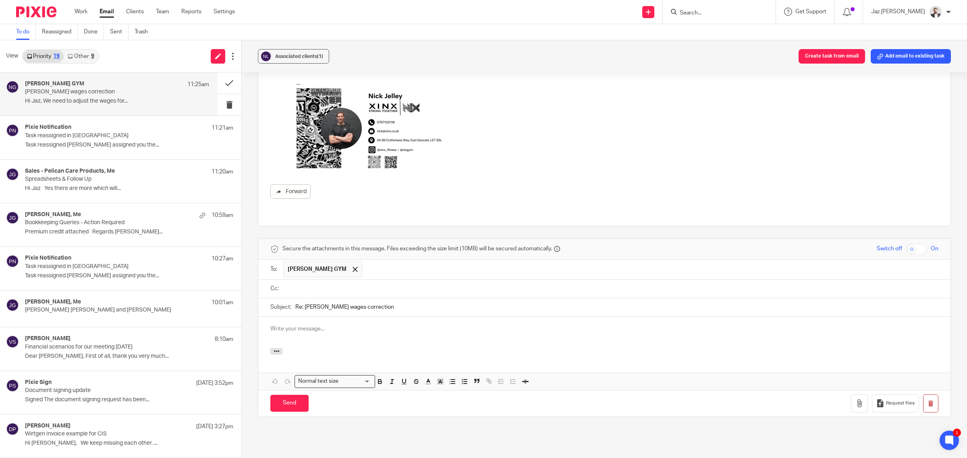
click at [667, 284] on input "text" at bounding box center [610, 288] width 650 height 9
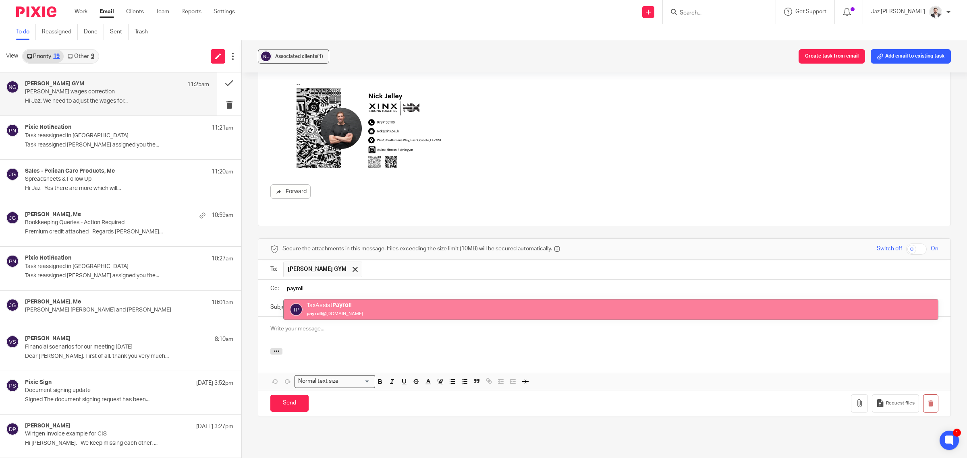
type input "payroll"
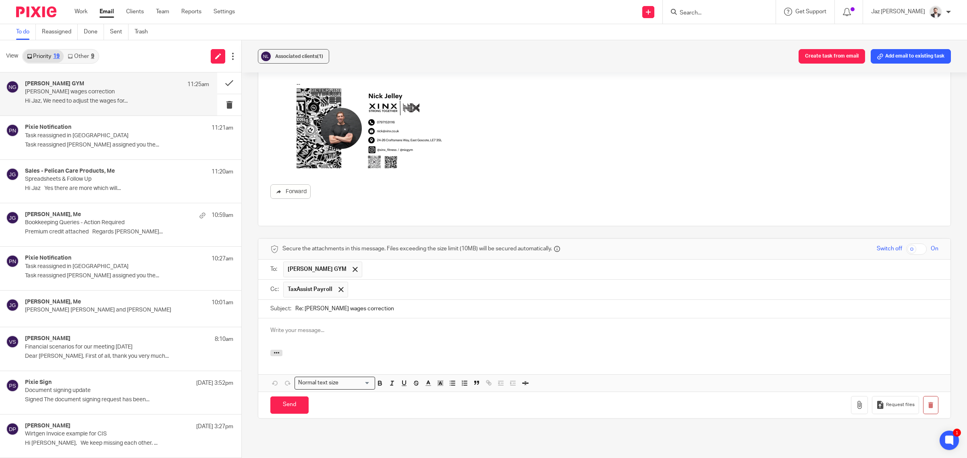
click at [499, 350] on div at bounding box center [604, 354] width 692 height 9
drag, startPoint x: 499, startPoint y: 338, endPoint x: 442, endPoint y: 327, distance: 58.3
click at [442, 327] on div at bounding box center [604, 334] width 692 height 31
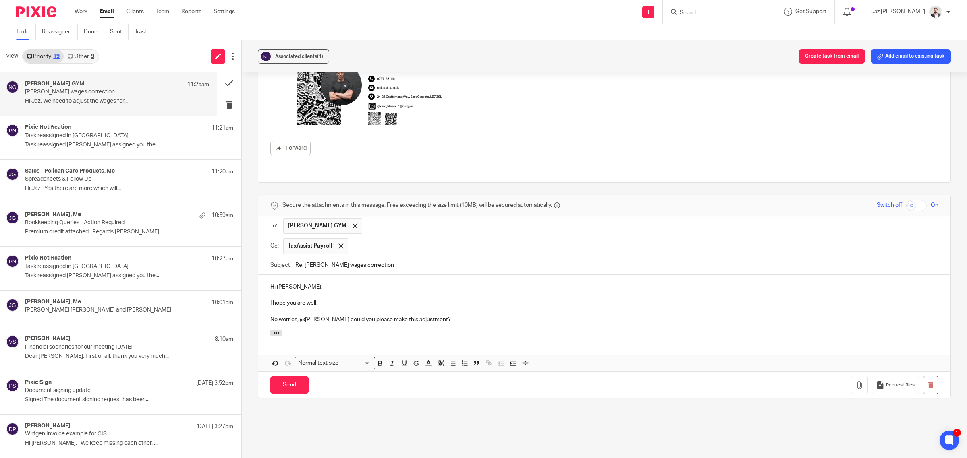
scroll to position [201, 0]
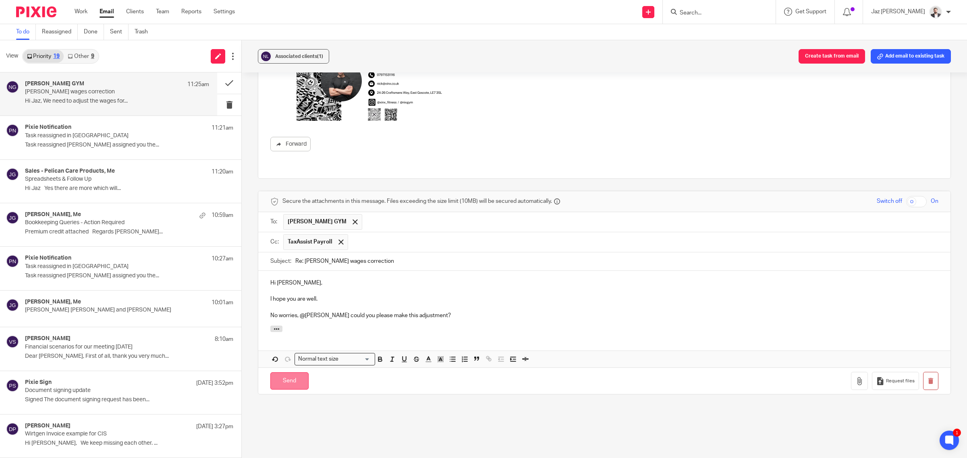
click at [293, 373] on input "Send" at bounding box center [289, 381] width 38 height 17
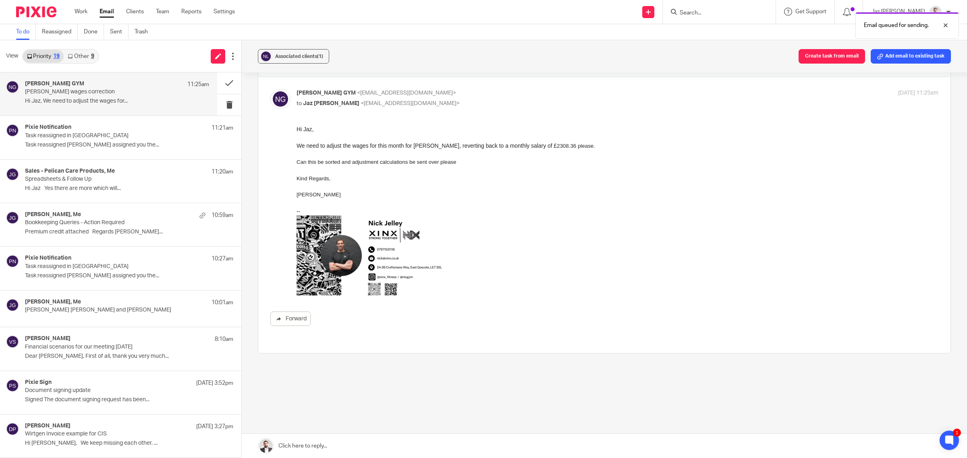
scroll to position [11, 0]
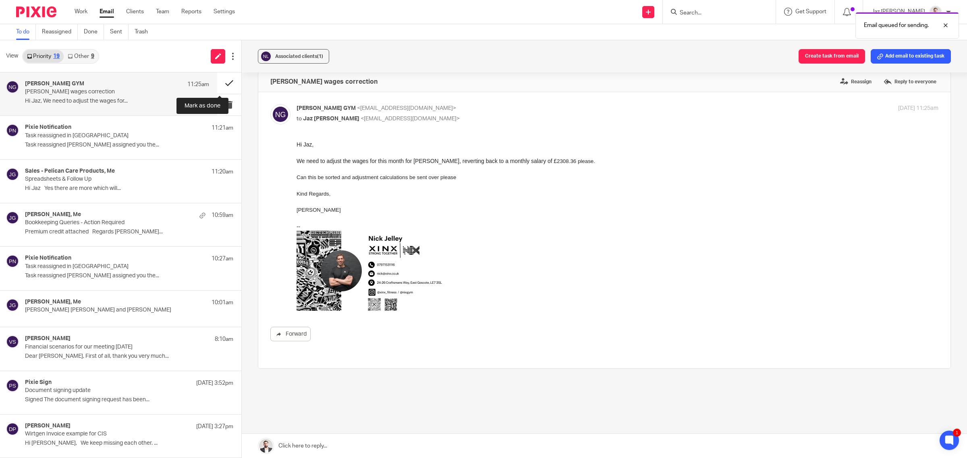
click at [220, 81] on button at bounding box center [229, 83] width 24 height 21
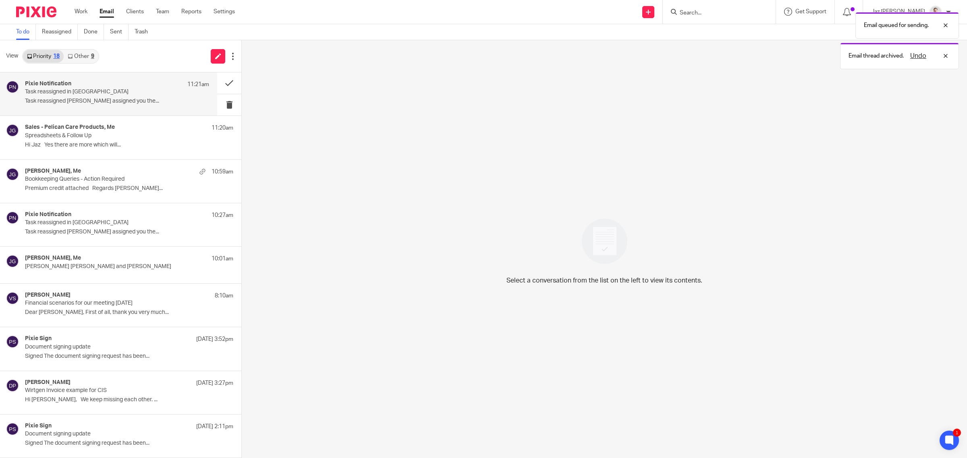
click at [137, 103] on p "Task reassigned [PERSON_NAME] assigned you the..." at bounding box center [117, 101] width 184 height 7
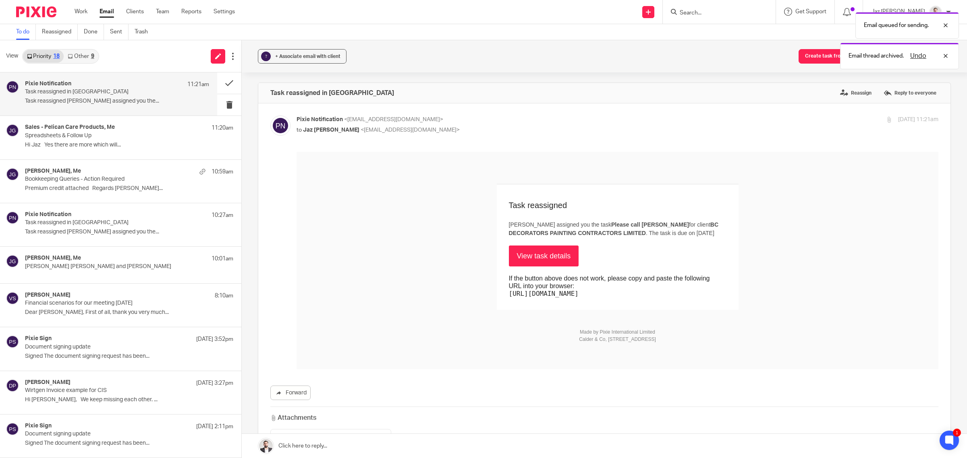
scroll to position [0, 0]
click at [541, 255] on link "View task details" at bounding box center [544, 256] width 70 height 21
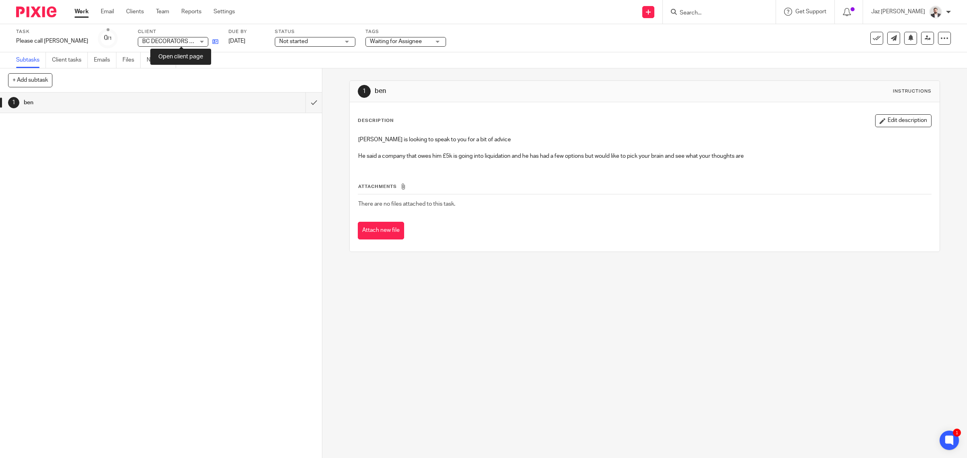
click at [212, 39] on icon at bounding box center [215, 42] width 6 height 6
click at [872, 41] on icon at bounding box center [876, 38] width 8 height 8
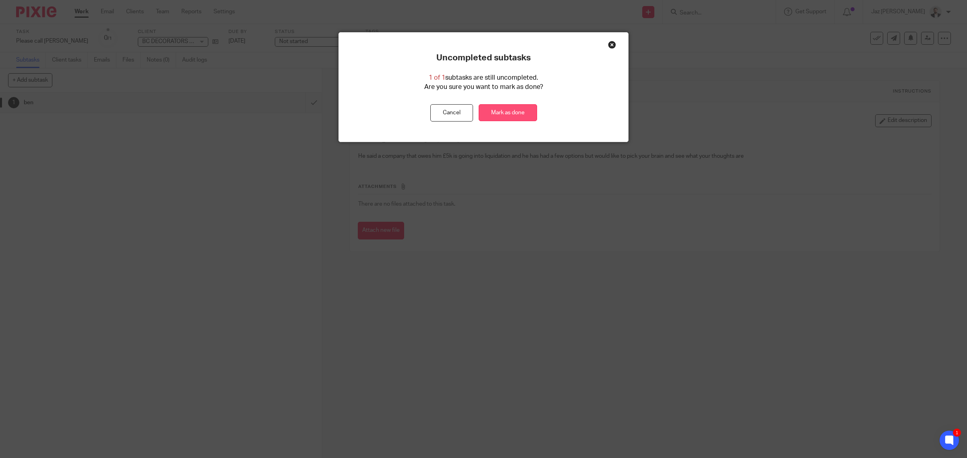
click at [504, 116] on link "Mark as done" at bounding box center [508, 112] width 58 height 17
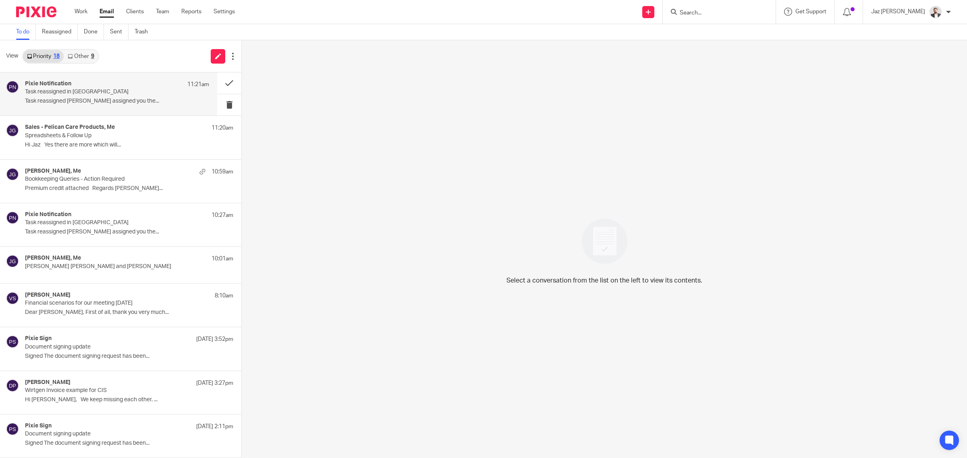
click at [95, 108] on div "Pixie Notification 11:21am Task reassigned in Pixie Task reassigned [PERSON_NAM…" at bounding box center [108, 94] width 217 height 43
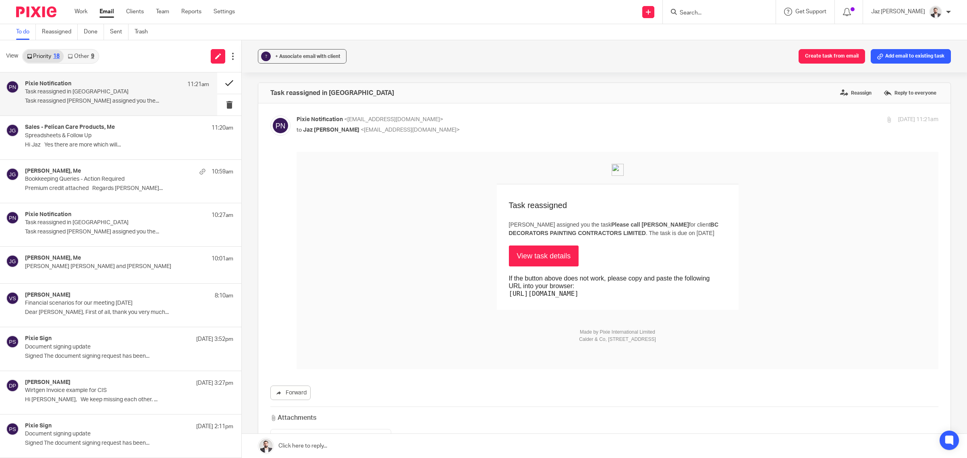
click at [221, 83] on button at bounding box center [229, 83] width 24 height 21
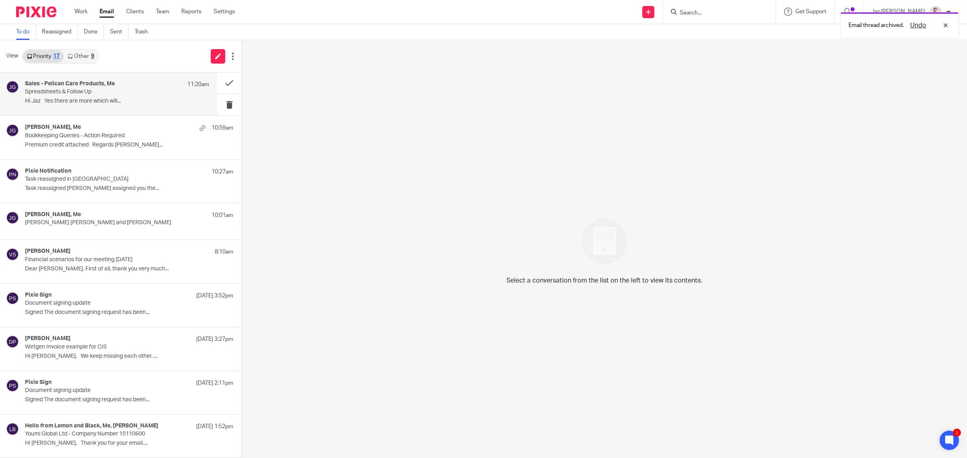
click at [149, 93] on p "Spreadsheets & Follow Up" at bounding box center [98, 92] width 147 height 7
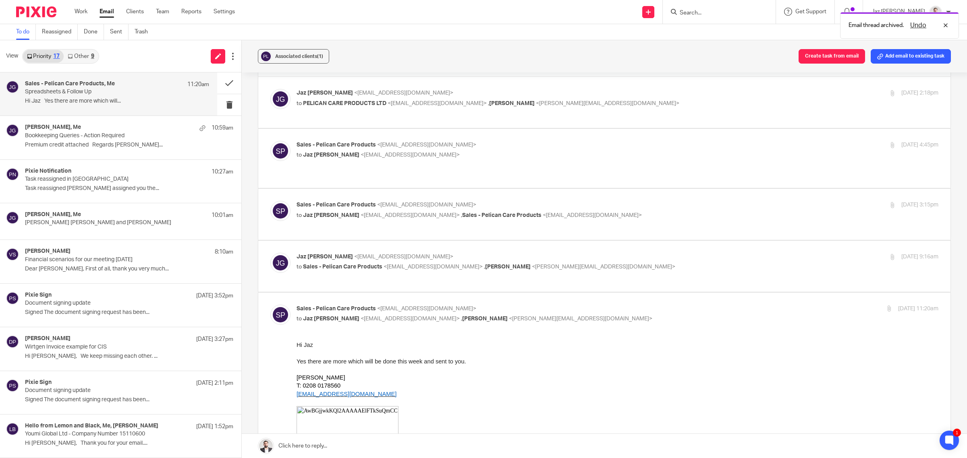
scroll to position [27, 0]
click at [228, 81] on button at bounding box center [229, 83] width 24 height 21
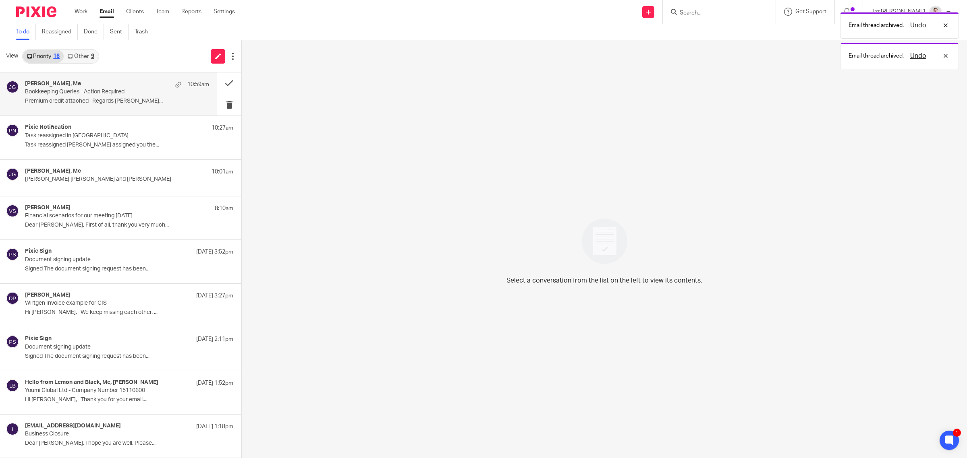
click at [139, 87] on div "[PERSON_NAME], Me 10:59am" at bounding box center [117, 85] width 184 height 8
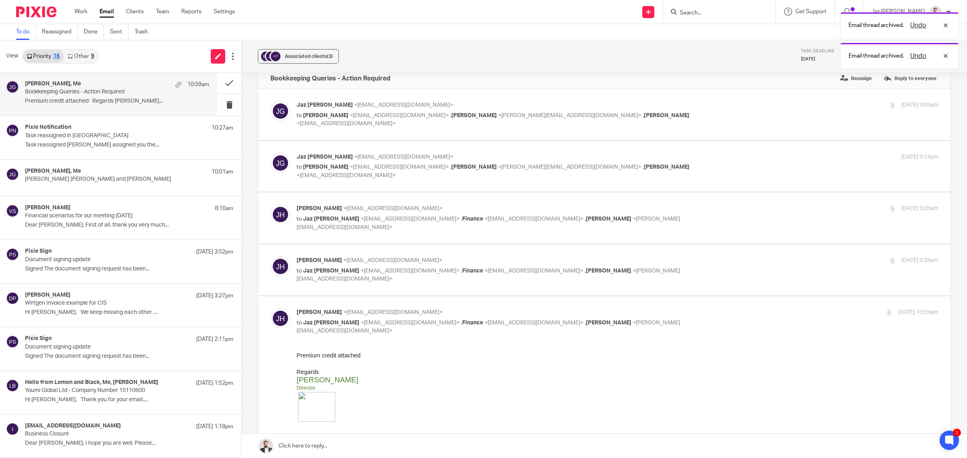
scroll to position [15, 0]
click at [120, 151] on div "Pixie Notification 10:27am Task reassigned in Pixie Task reassigned Raj Kaur as…" at bounding box center [117, 137] width 184 height 27
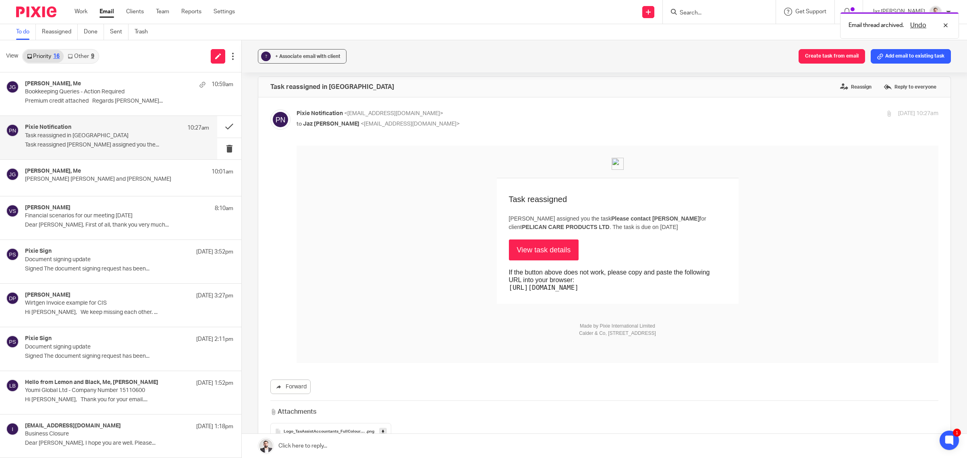
scroll to position [6, 0]
click at [542, 251] on link "View task details" at bounding box center [544, 249] width 70 height 21
click at [224, 126] on button at bounding box center [229, 126] width 24 height 21
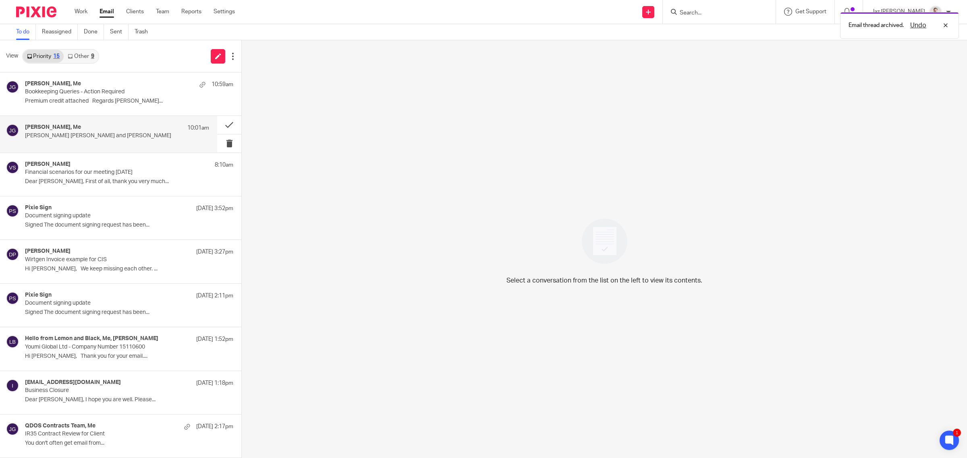
click at [130, 142] on div "dave griffin, Me 10:01am David Kelly Griffin and Jaz Grewal" at bounding box center [117, 134] width 184 height 20
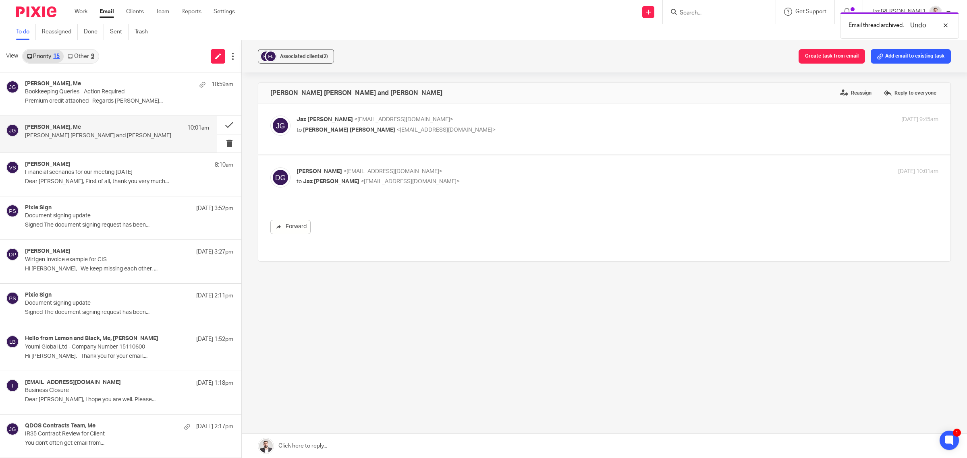
scroll to position [0, 0]
click at [228, 123] on button at bounding box center [229, 125] width 24 height 18
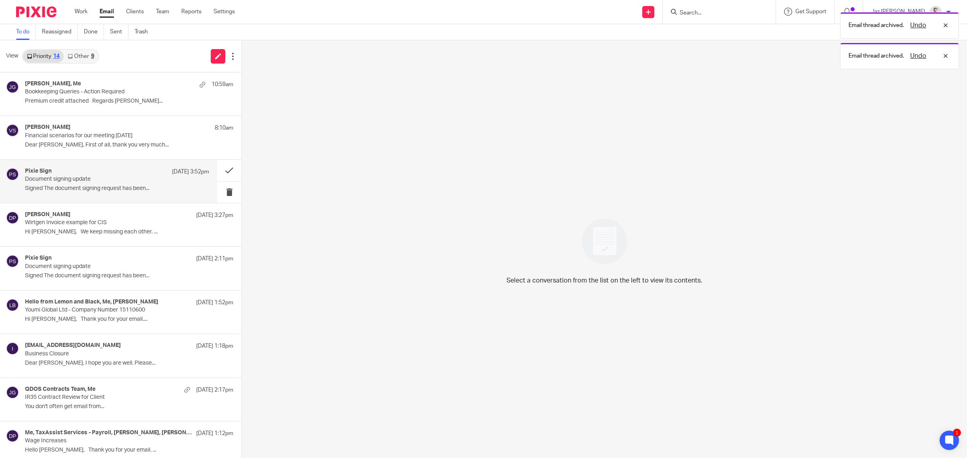
scroll to position [226, 0]
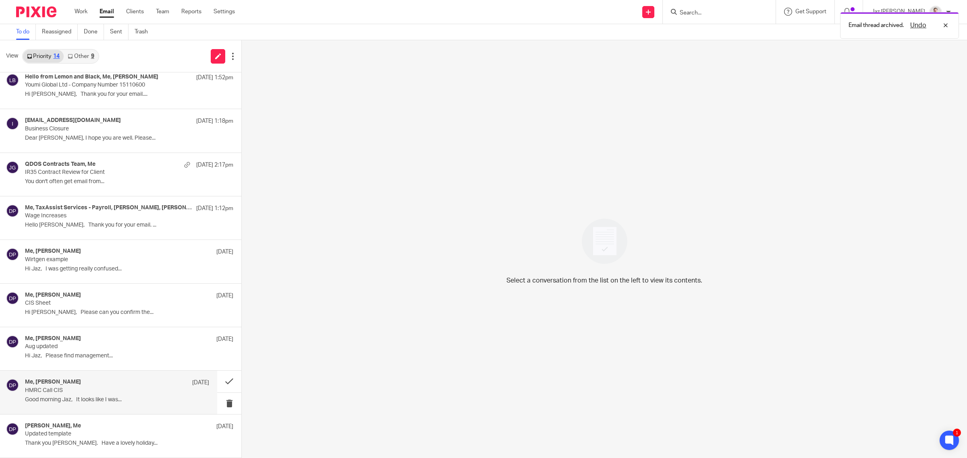
click at [109, 398] on p "Good morning Jaz, It looks like I was..." at bounding box center [117, 400] width 184 height 7
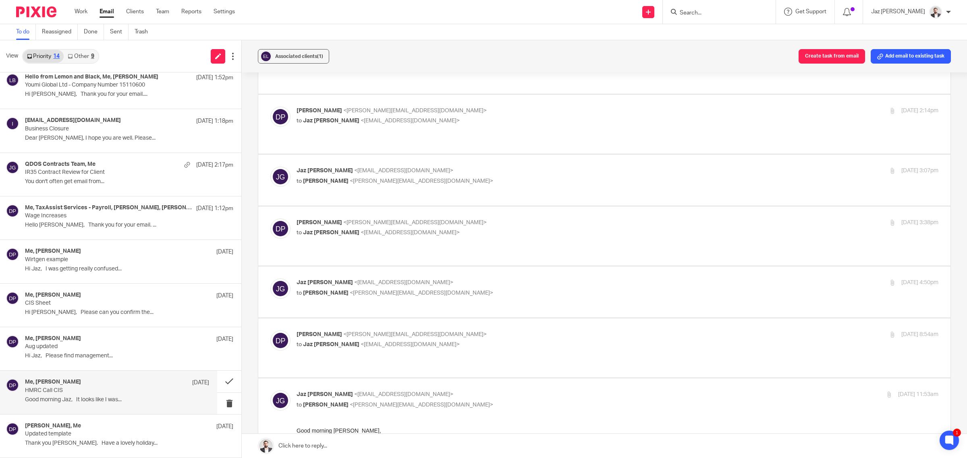
scroll to position [577, 0]
click at [220, 379] on button at bounding box center [229, 381] width 24 height 21
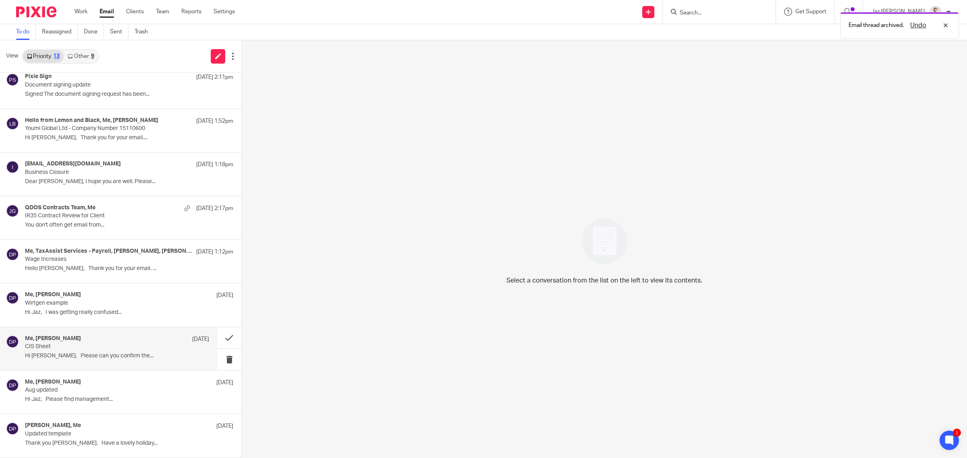
scroll to position [182, 0]
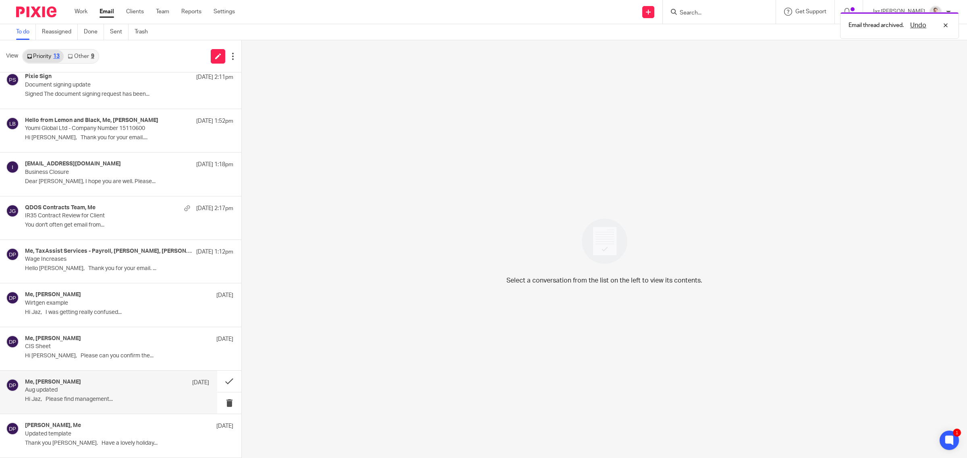
click at [138, 383] on div "Me, Donna Piggin 18 Sep" at bounding box center [117, 383] width 184 height 8
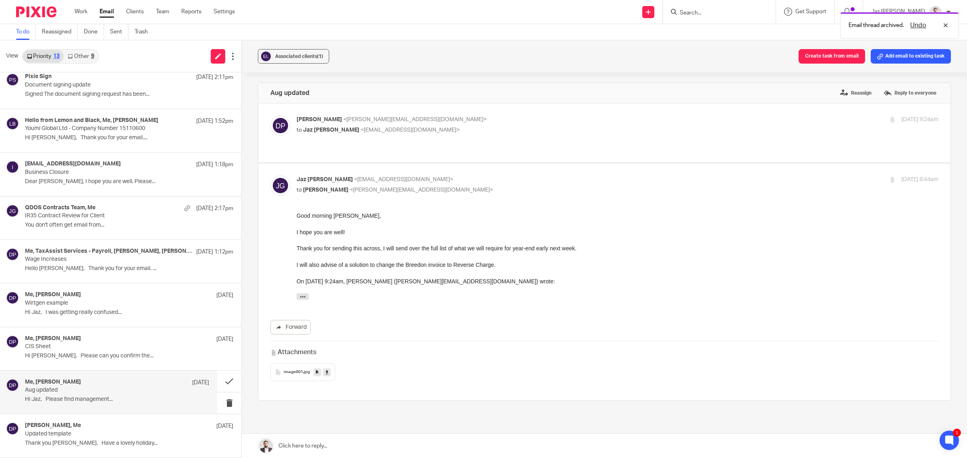
scroll to position [0, 0]
click at [147, 347] on p "CIS Sheet" at bounding box center [98, 347] width 147 height 7
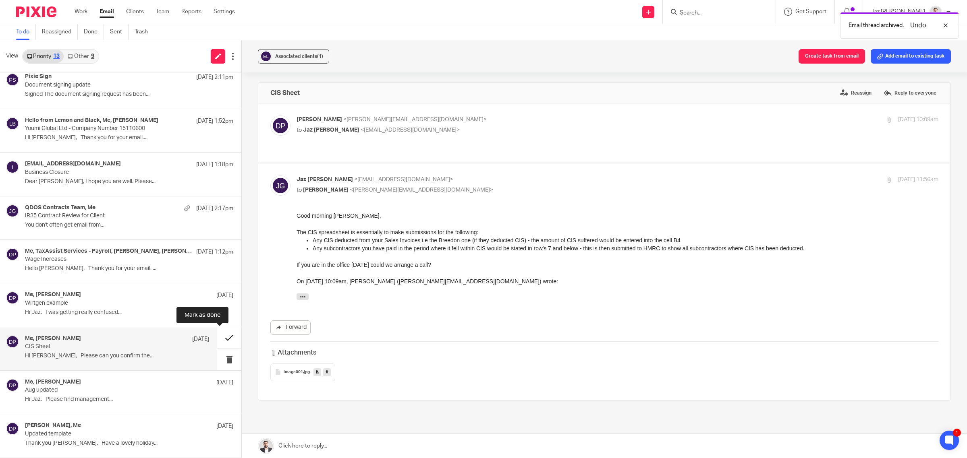
click at [222, 331] on button at bounding box center [229, 337] width 24 height 21
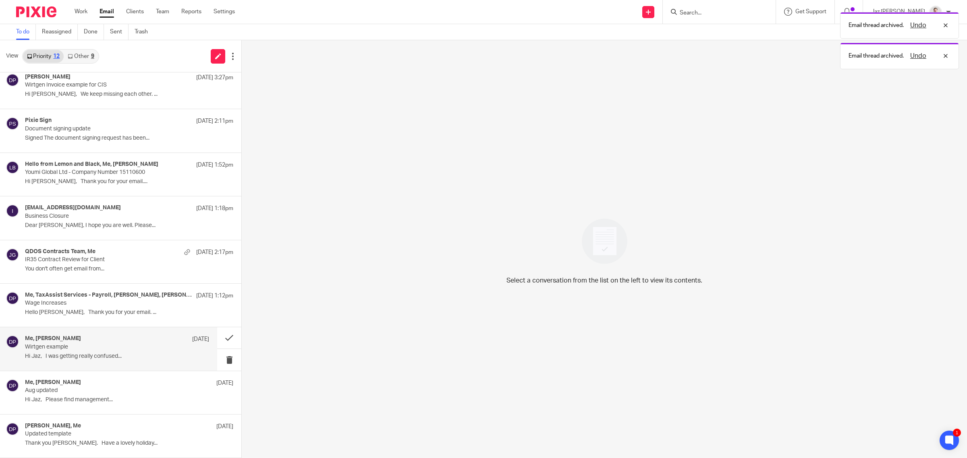
click at [148, 360] on div "Me, Donna Piggin 18 Sep Wirtgen example Hi Jaz, I was getting really confused..." at bounding box center [117, 349] width 184 height 27
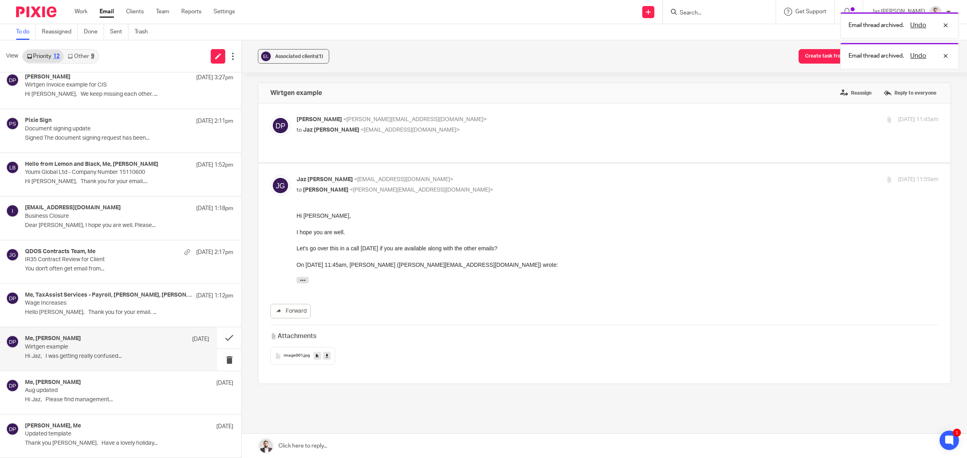
scroll to position [0, 0]
click at [228, 336] on button at bounding box center [229, 337] width 24 height 21
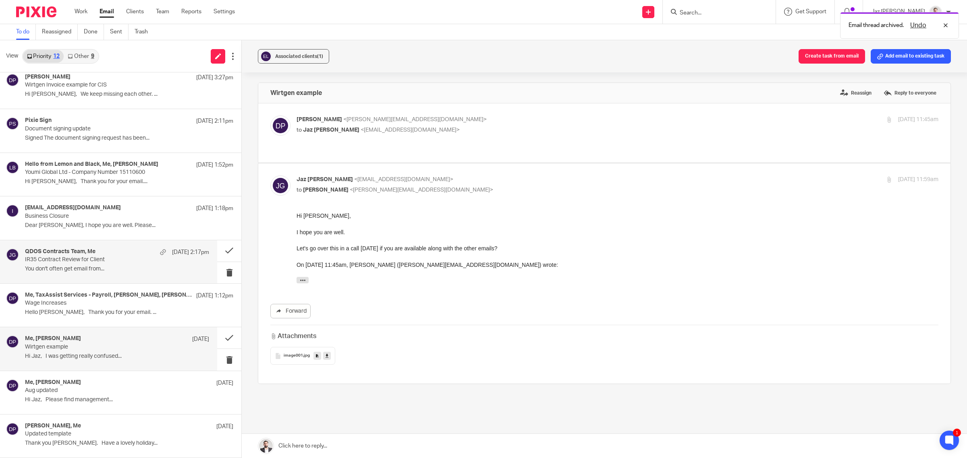
scroll to position [95, 0]
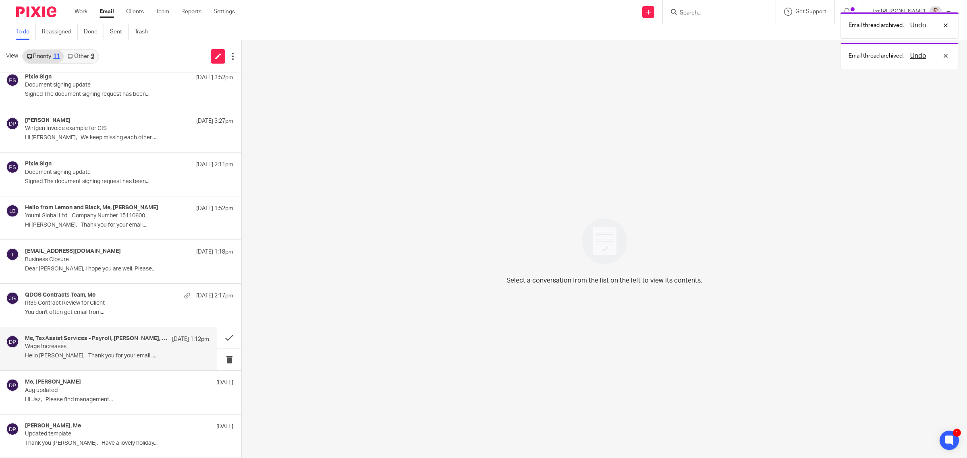
click at [154, 352] on div "Me, TaxAssist Services - Payroll, Tom Clarke, Donna Piggin 22 Sep 1:12pm Wage I…" at bounding box center [117, 349] width 184 height 27
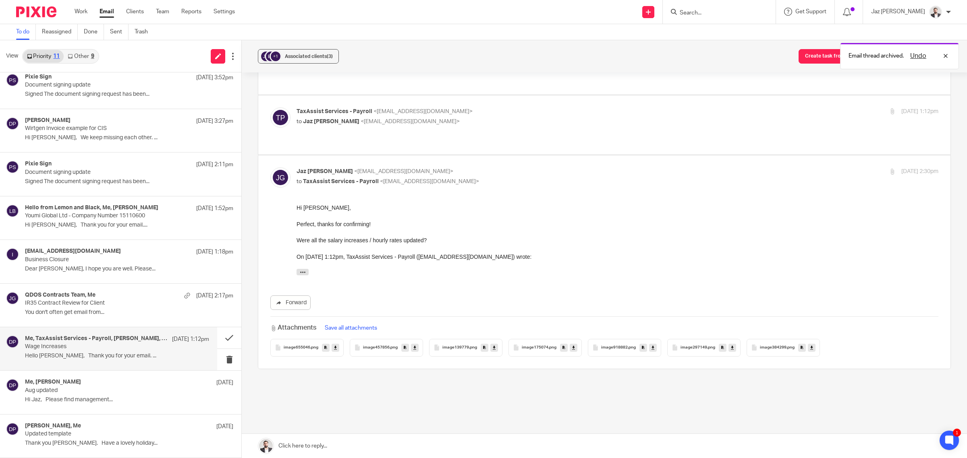
scroll to position [202, 0]
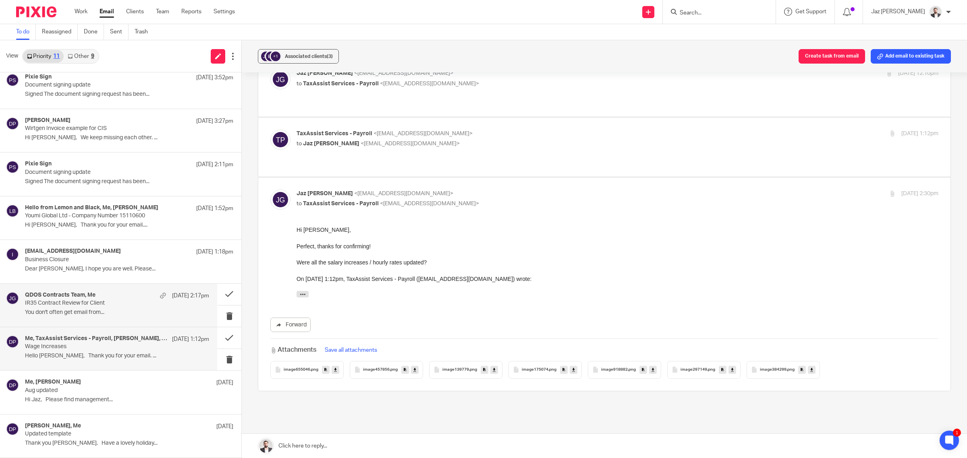
click at [115, 292] on div "QDOS Contracts Team, Me 22 Sep 2:17pm" at bounding box center [117, 296] width 184 height 8
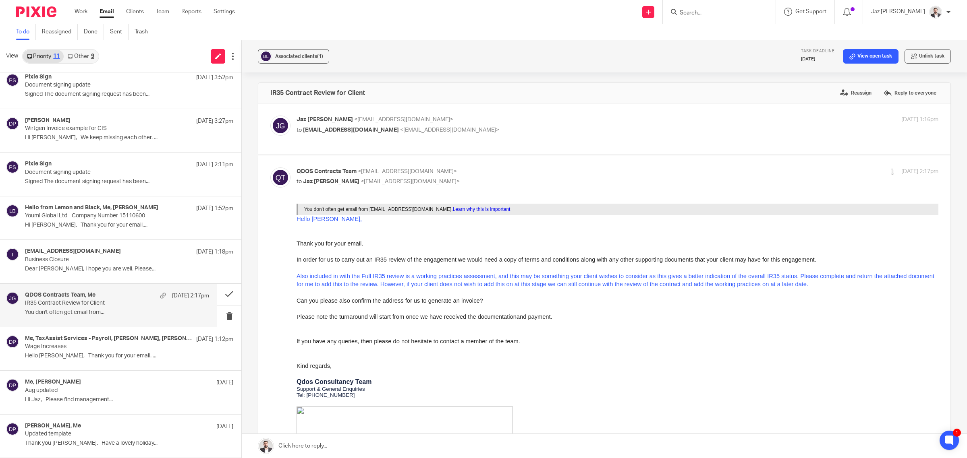
scroll to position [0, 0]
click at [110, 338] on h4 "Me, TaxAssist Services - Payroll, Tom Clarke, Donna Piggin" at bounding box center [96, 339] width 143 height 7
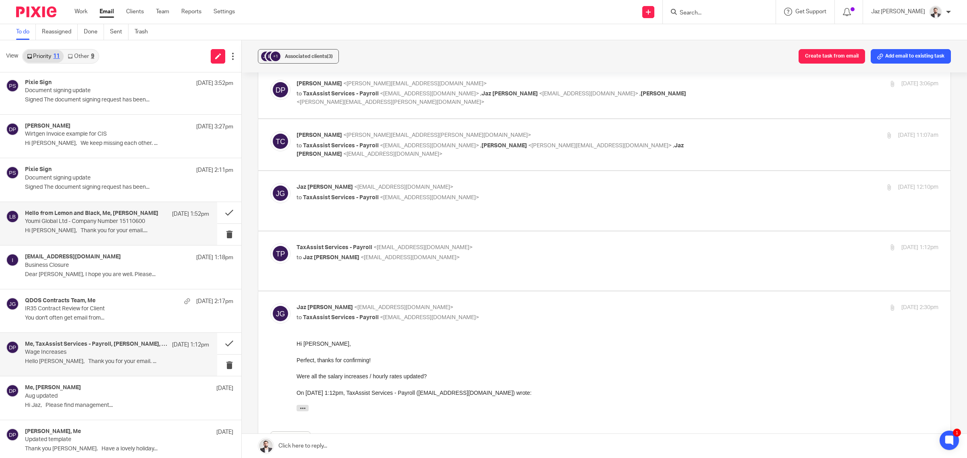
scroll to position [89, 0]
click at [475, 378] on p "Were all the salary increases / hourly rates updated?" at bounding box center [617, 376] width 642 height 8
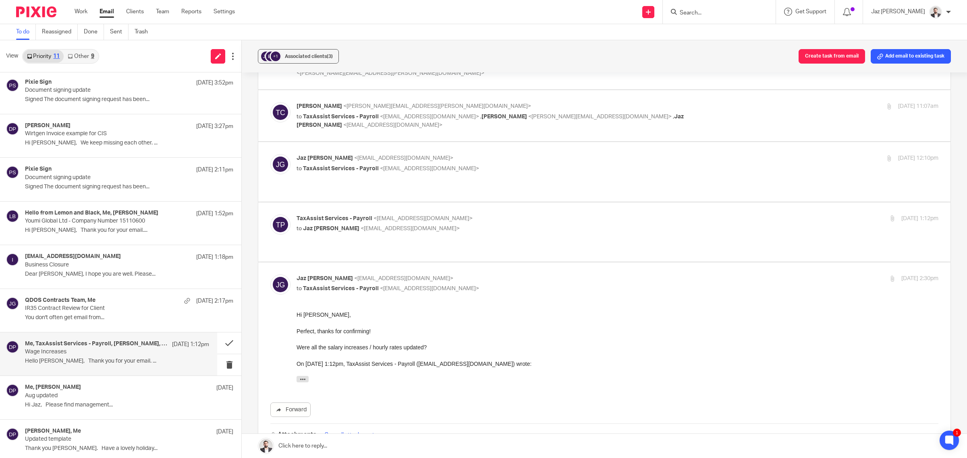
scroll to position [52, 0]
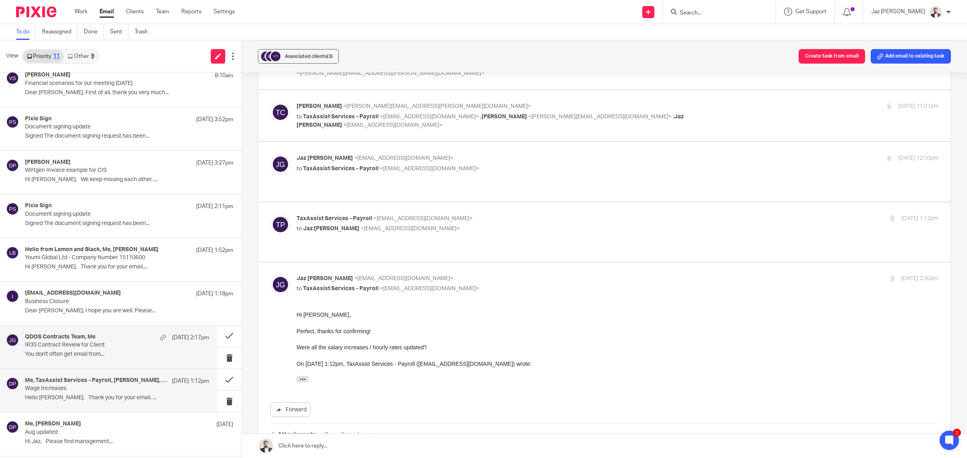
click at [134, 352] on p "You don't often get email from..." at bounding box center [117, 354] width 184 height 7
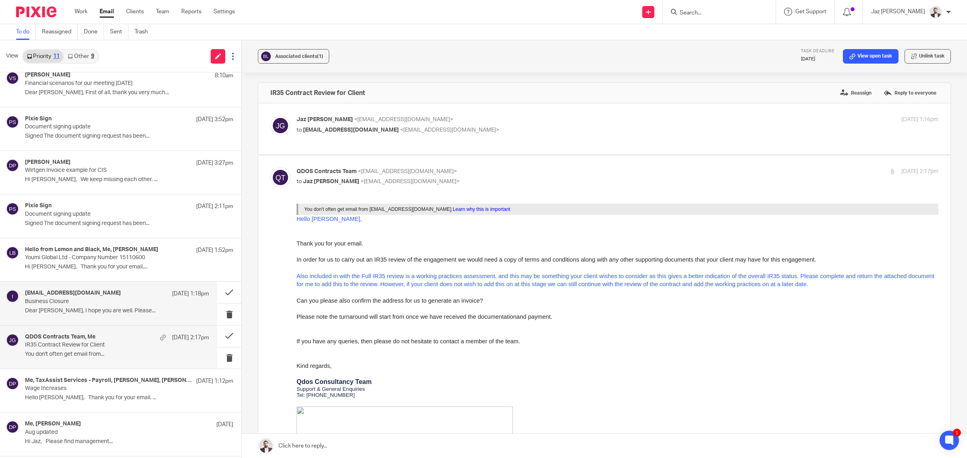
scroll to position [0, 0]
click at [121, 292] on div "info@triowindows.co.uk 23 Sep 1:18pm" at bounding box center [117, 294] width 184 height 8
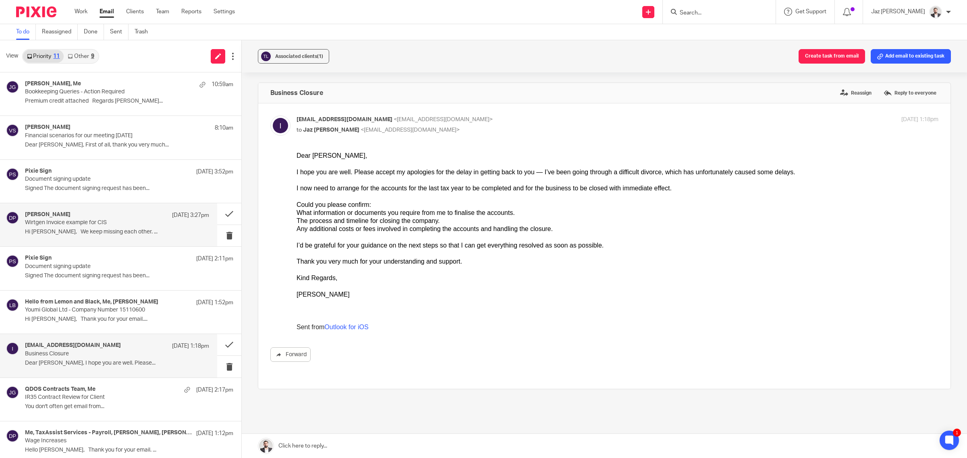
click at [118, 220] on p "Wirtgen Invoice example for CIS" at bounding box center [98, 223] width 147 height 7
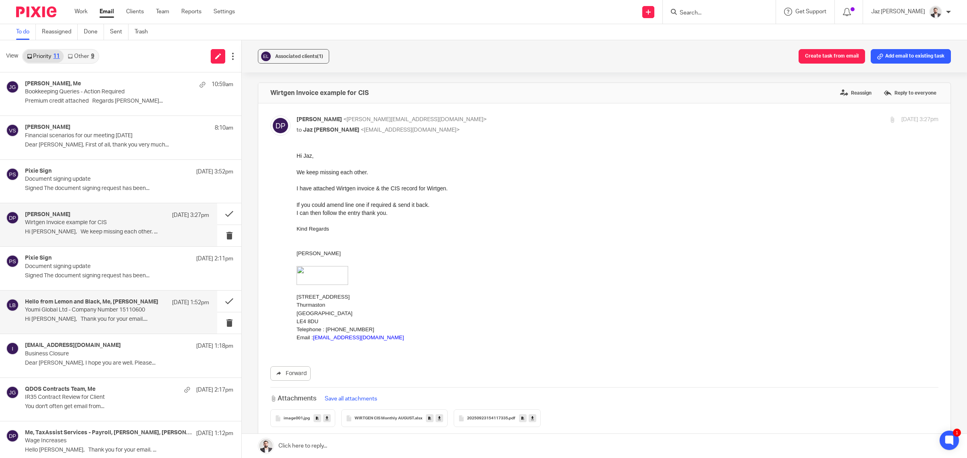
scroll to position [95, 0]
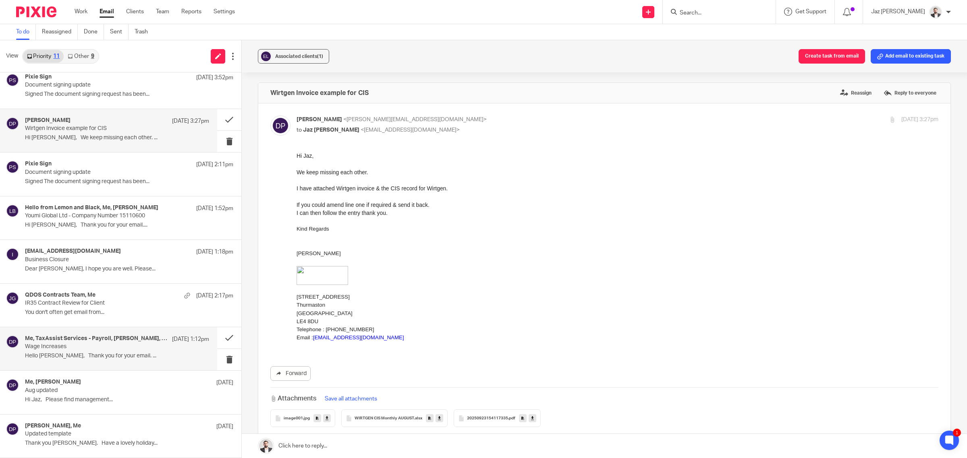
click at [116, 345] on p "Wage Increases" at bounding box center [98, 347] width 147 height 7
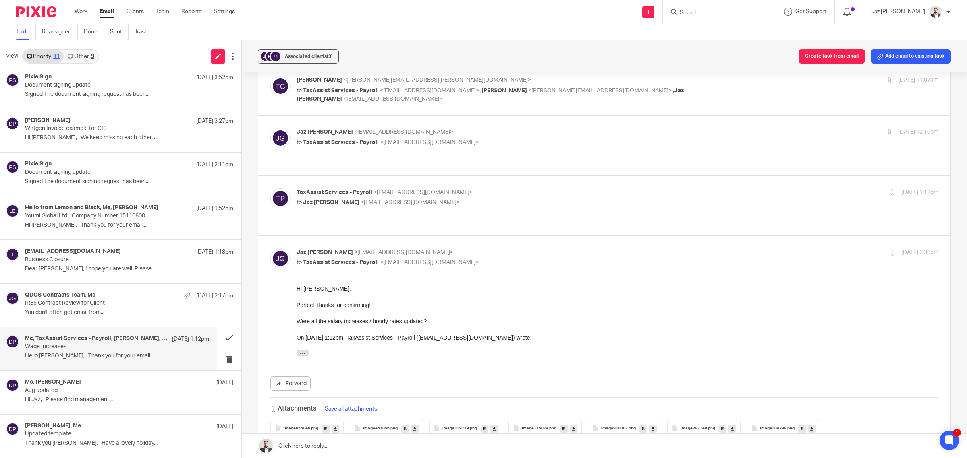
scroll to position [143, 0]
click at [83, 401] on p "Hi Jaz, Please find management..." at bounding box center [117, 400] width 184 height 7
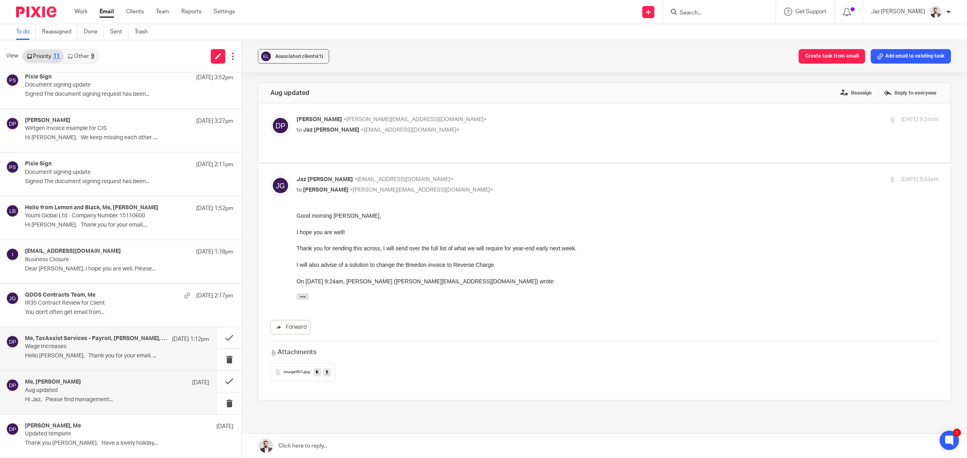
scroll to position [0, 0]
click at [103, 361] on div "Me, TaxAssist Services - Payroll, Tom Clarke, Donna Piggin 22 Sep 1:12pm Wage I…" at bounding box center [117, 349] width 184 height 27
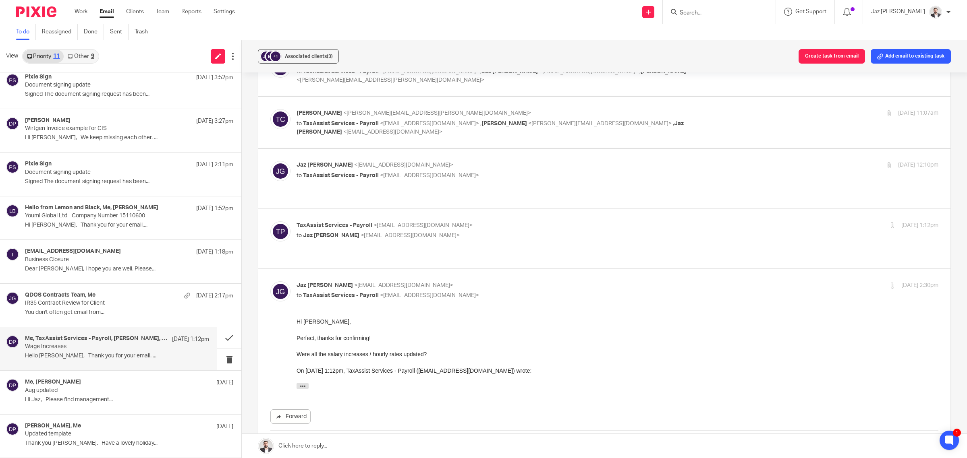
scroll to position [110, 0]
click at [518, 222] on p "TaxAssist Services - Payroll <payroll@taxassist.co.uk>" at bounding box center [510, 226] width 428 height 8
checkbox input "true"
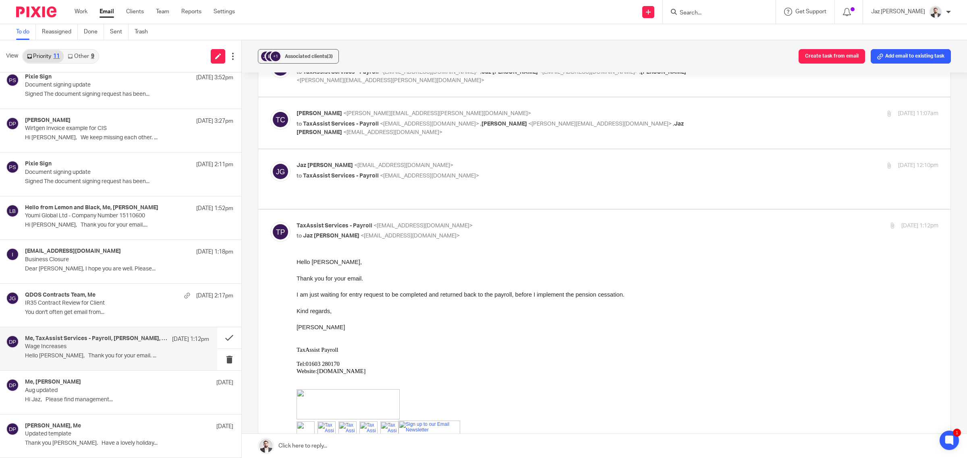
scroll to position [0, 0]
click at [507, 174] on p "to TaxAssist Services - Payroll <payroll@taxassist.co.uk>" at bounding box center [510, 176] width 428 height 8
checkbox input "true"
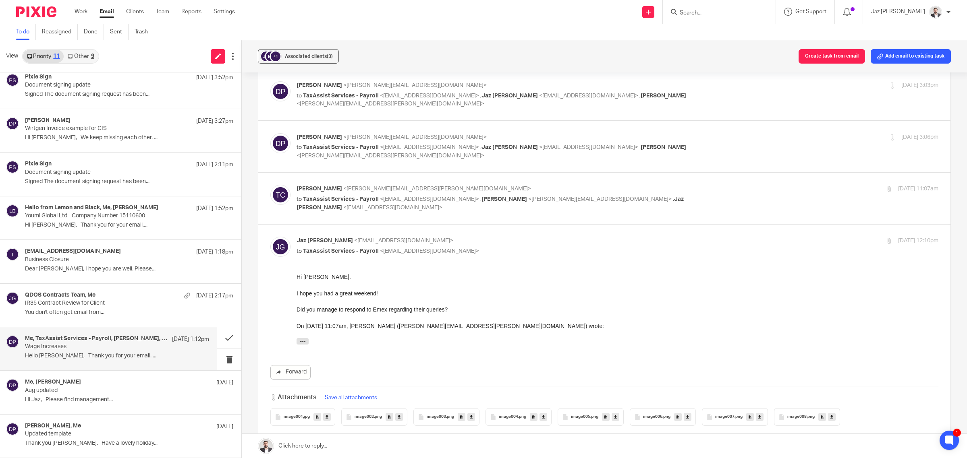
scroll to position [32, 0]
click at [719, 197] on div "Tom Clarke <tom.clarke@emexcs.co.uk> to TaxAssist Services - Payroll <payroll@t…" at bounding box center [617, 200] width 642 height 27
checkbox input "true"
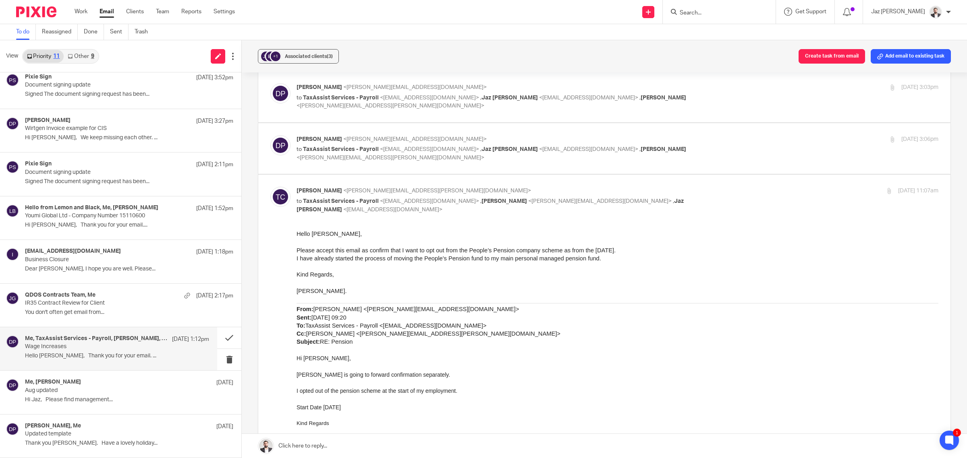
scroll to position [0, 0]
click at [691, 135] on p "Donna Piggin <donna.piggin@emexcs.co.uk>" at bounding box center [510, 139] width 428 height 8
checkbox input "true"
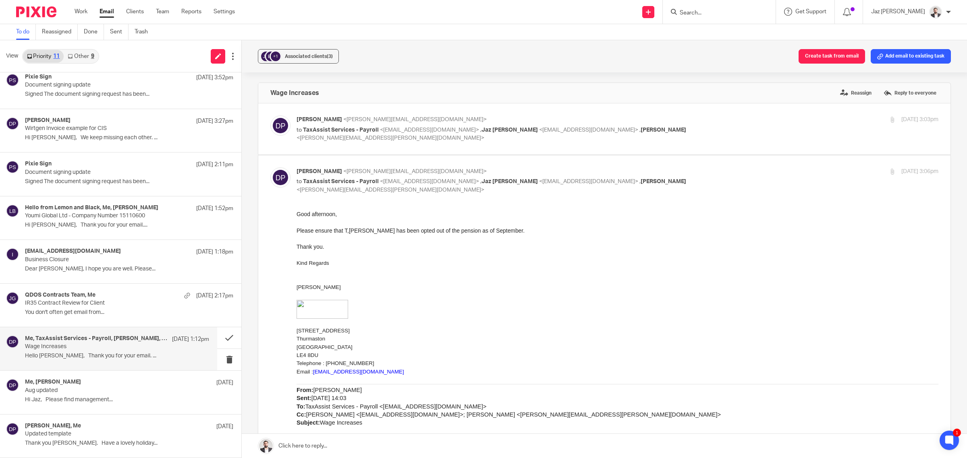
click at [688, 124] on div "Donna Piggin <donna.piggin@emexcs.co.uk> to TaxAssist Services - Payroll <payro…" at bounding box center [510, 129] width 428 height 27
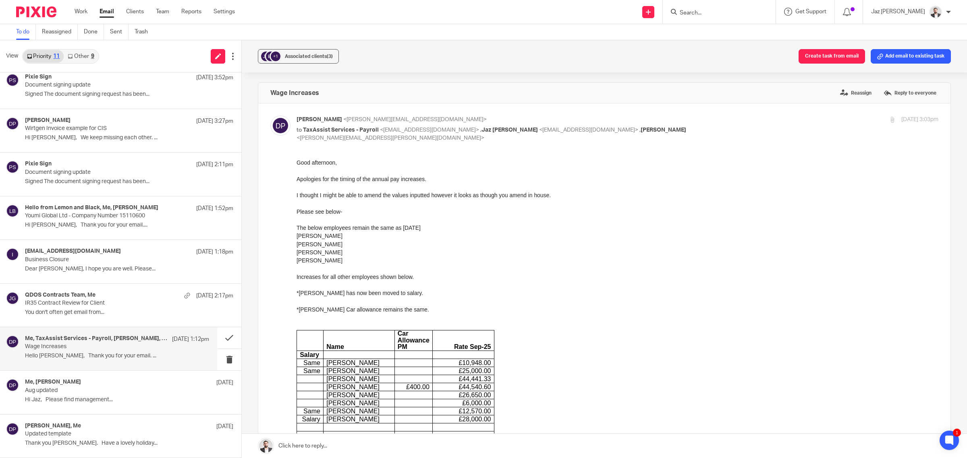
click at [702, 117] on p "Donna Piggin <donna.piggin@emexcs.co.uk>" at bounding box center [510, 120] width 428 height 8
checkbox input "false"
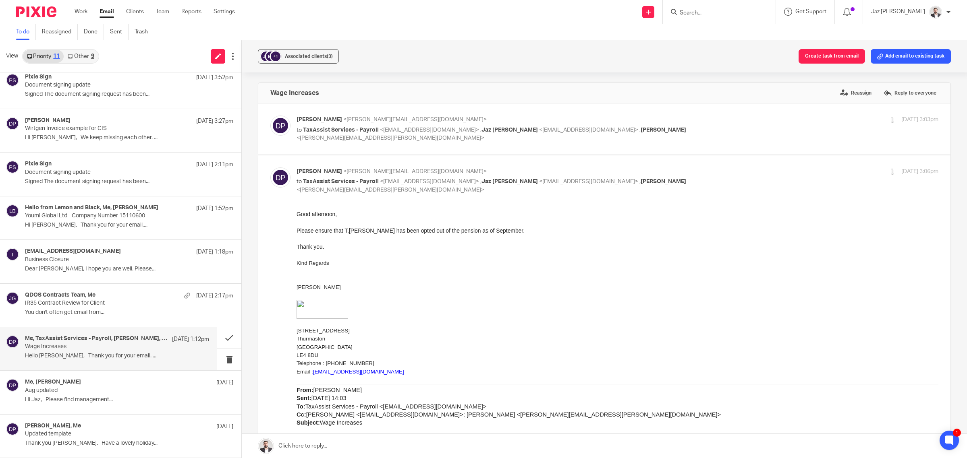
click at [722, 186] on div "Donna Piggin <donna.piggin@emexcs.co.uk> to TaxAssist Services - Payroll <payro…" at bounding box center [617, 181] width 642 height 27
checkbox input "false"
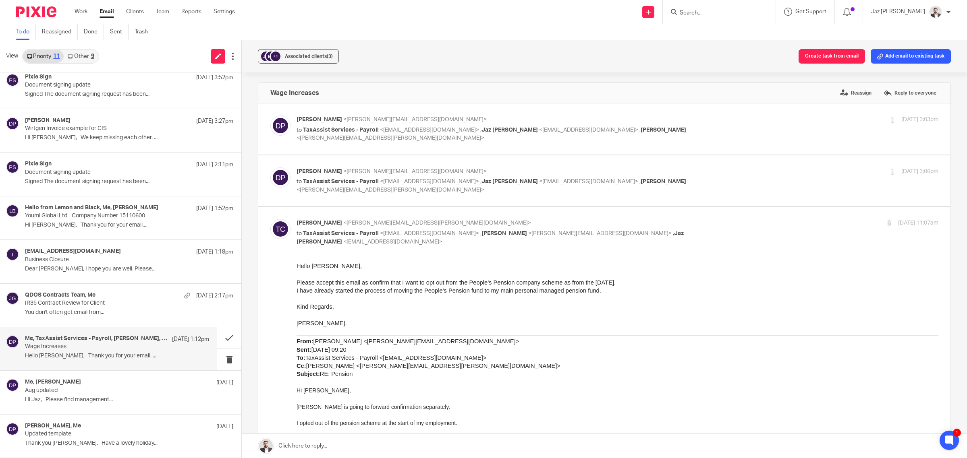
click at [270, 219] on input "checkbox" at bounding box center [270, 219] width 0 height 0
checkbox input "false"
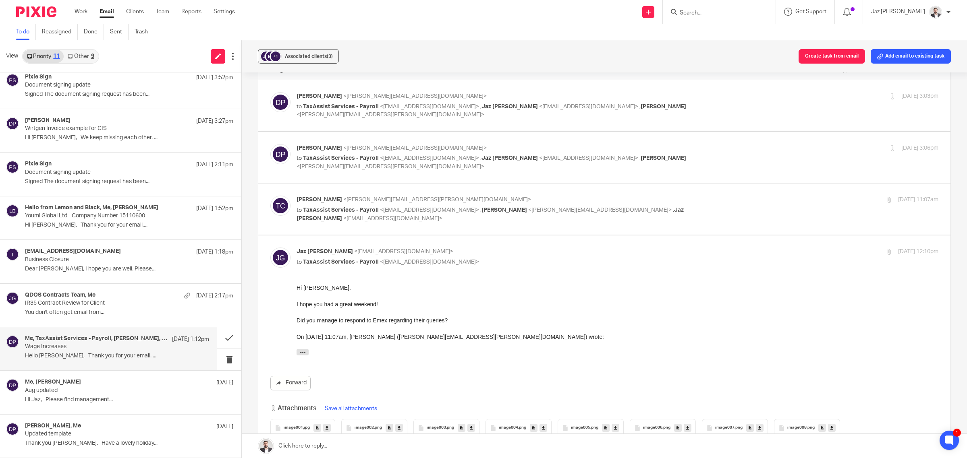
scroll to position [24, 0]
click at [681, 251] on p "Jaz Grewal <jazgrewal@taxassist.co.uk>" at bounding box center [510, 251] width 428 height 8
checkbox input "false"
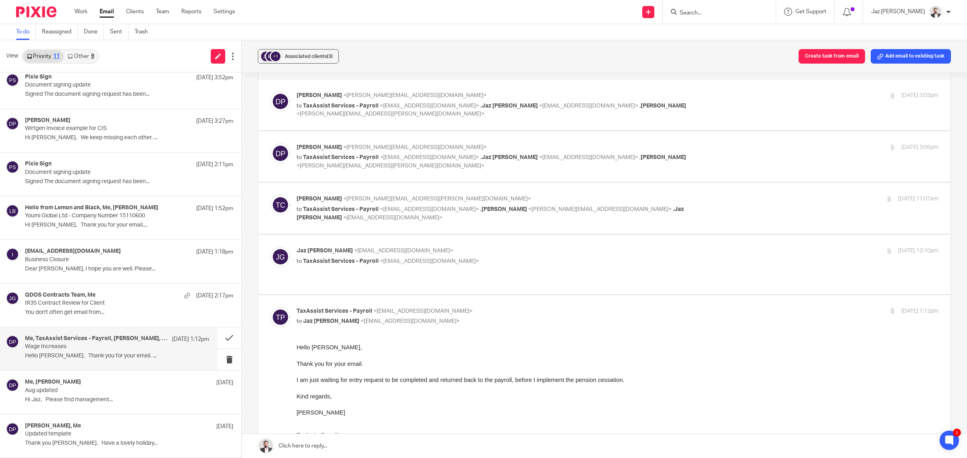
scroll to position [75, 0]
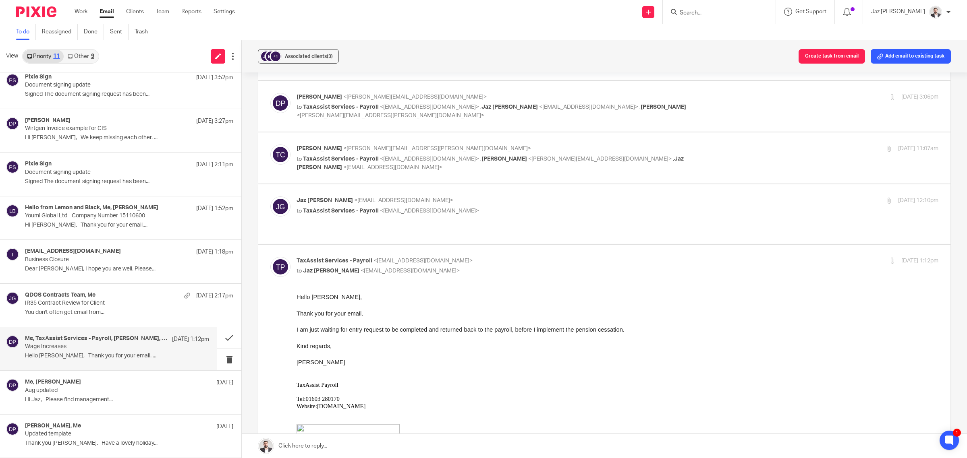
click at [270, 257] on input "checkbox" at bounding box center [270, 257] width 0 height 0
checkbox input "false"
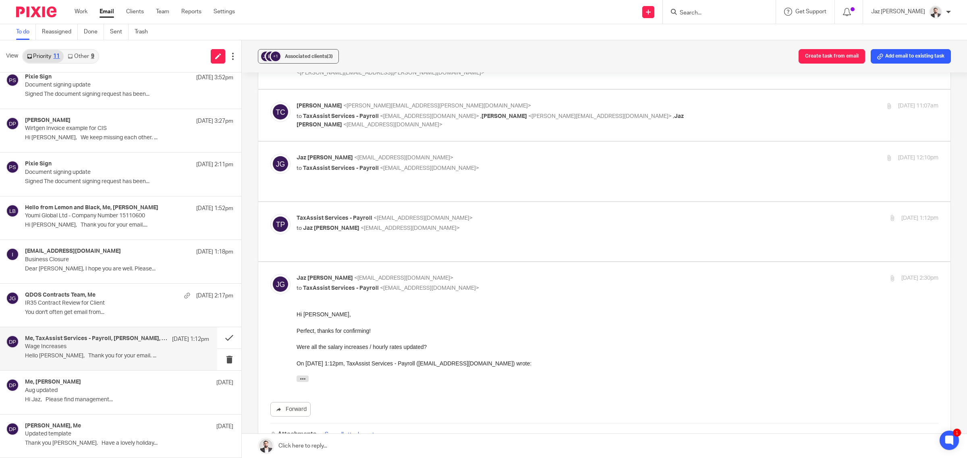
click at [679, 274] on p "Jaz Grewal <jazgrewal@taxassist.co.uk>" at bounding box center [510, 278] width 428 height 8
checkbox input "false"
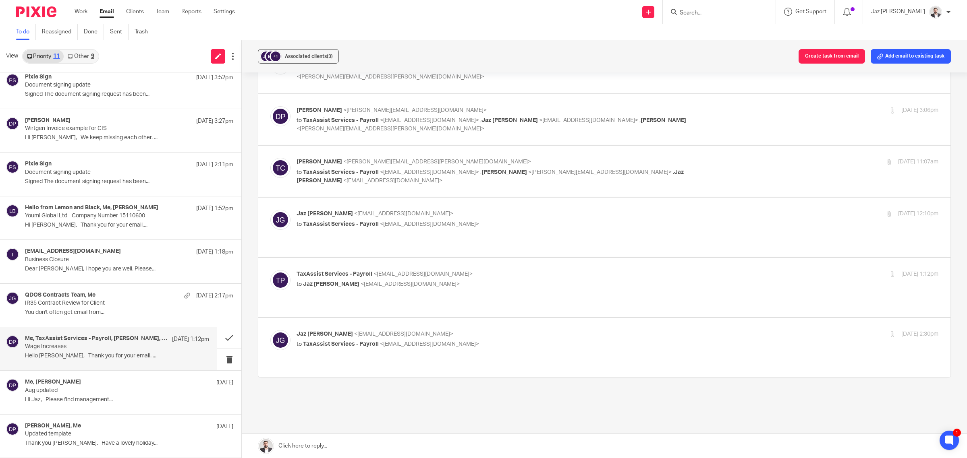
scroll to position [0, 0]
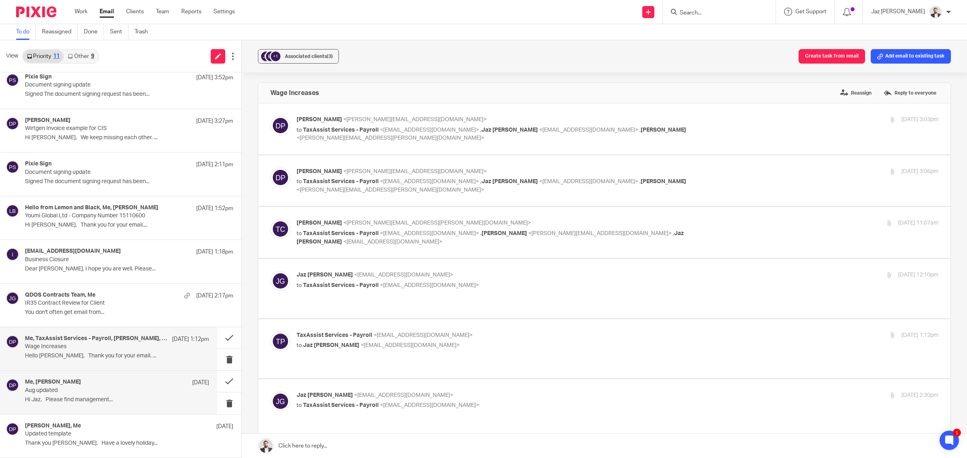
click at [83, 399] on p "Hi Jaz, Please find management..." at bounding box center [117, 400] width 184 height 7
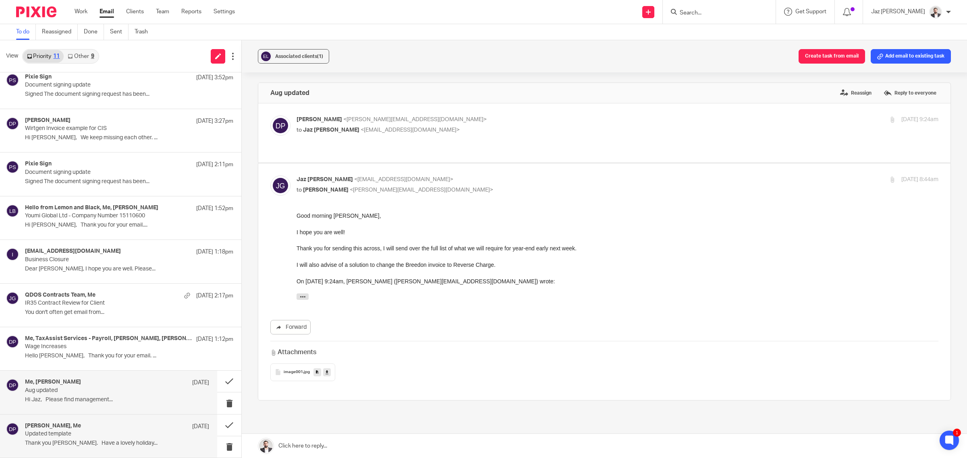
click at [105, 435] on p "Updated template" at bounding box center [98, 434] width 147 height 7
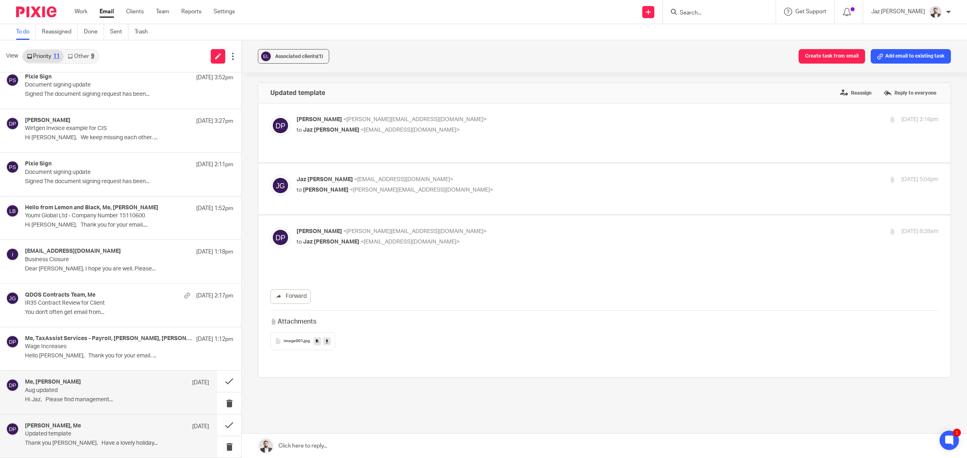
click at [108, 381] on div "Me, Donna Piggin 18 Sep" at bounding box center [117, 383] width 184 height 8
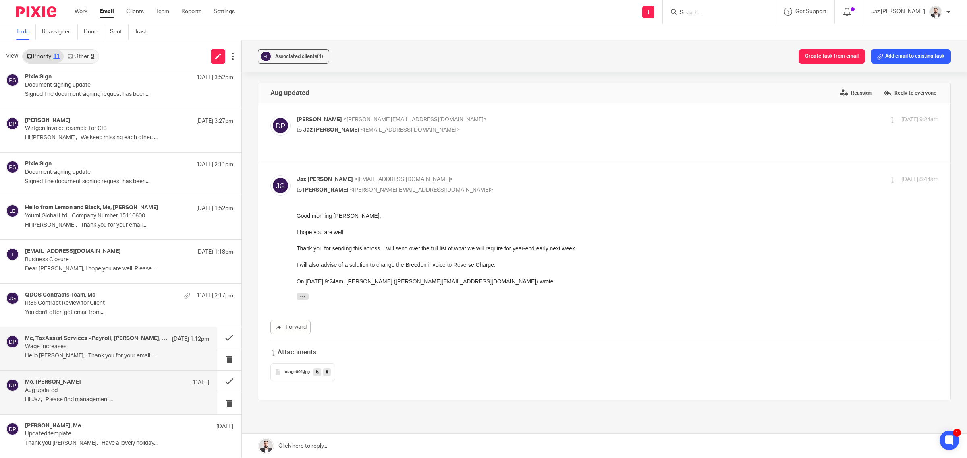
click at [93, 350] on p "Wage Increases" at bounding box center [98, 347] width 147 height 7
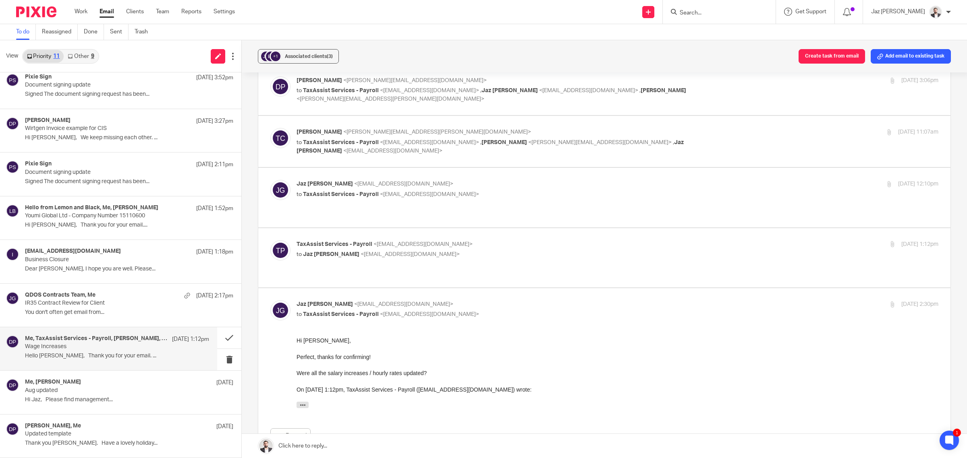
click at [536, 240] on p "TaxAssist Services - Payroll <payroll@taxassist.co.uk>" at bounding box center [510, 244] width 428 height 8
checkbox input "true"
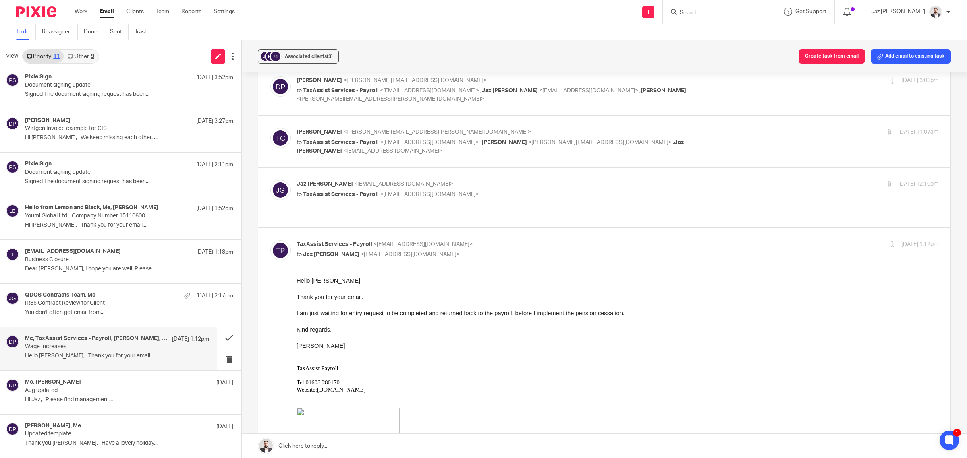
click at [568, 208] on label at bounding box center [604, 197] width 692 height 59
click at [270, 180] on input "checkbox" at bounding box center [270, 180] width 0 height 0
checkbox input "true"
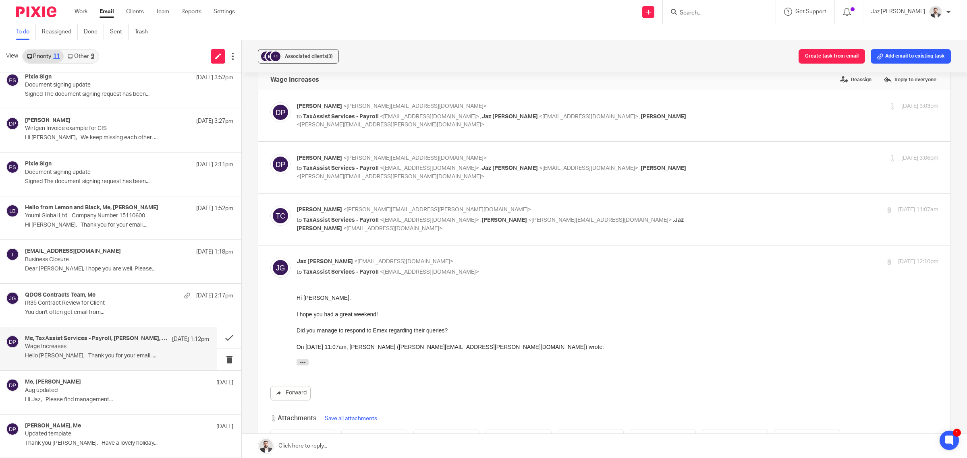
click at [708, 209] on p "Tom Clarke <tom.clarke@emexcs.co.uk>" at bounding box center [510, 210] width 428 height 8
checkbox input "true"
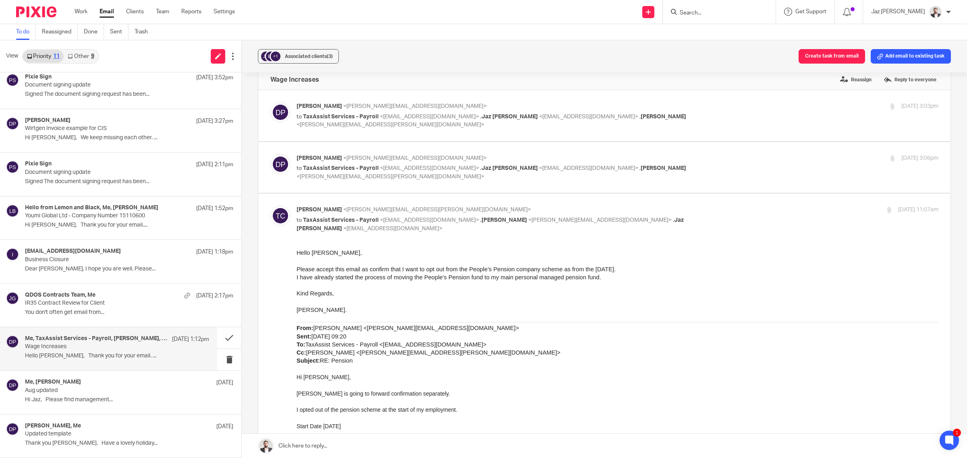
click at [698, 166] on p "to TaxAssist Services - Payroll <payroll@taxassist.co.uk> , Jaz Grewal <jazgrew…" at bounding box center [510, 172] width 428 height 17
checkbox input "true"
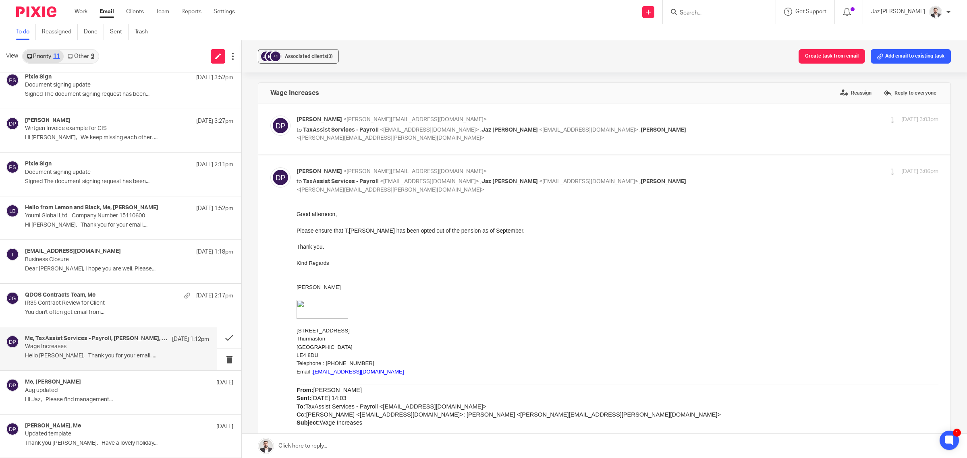
click at [694, 118] on p "Donna Piggin <donna.piggin@emexcs.co.uk>" at bounding box center [510, 120] width 428 height 8
checkbox input "true"
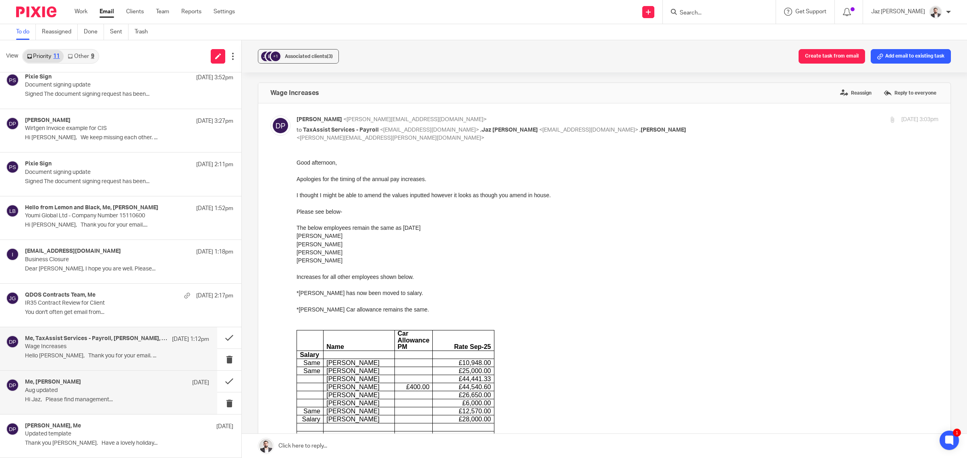
click at [130, 395] on div "Me, Donna Piggin 18 Sep Aug updated Hi Jaz, Please find management..." at bounding box center [117, 392] width 184 height 27
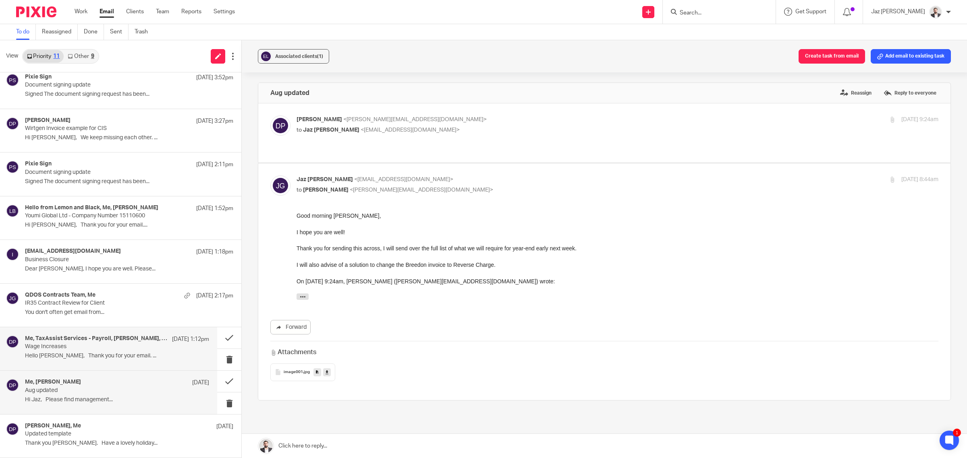
click at [130, 342] on div "Me, TaxAssist Services - Payroll, Tom Clarke, Donna Piggin 22 Sep 1:12pm" at bounding box center [117, 340] width 184 height 8
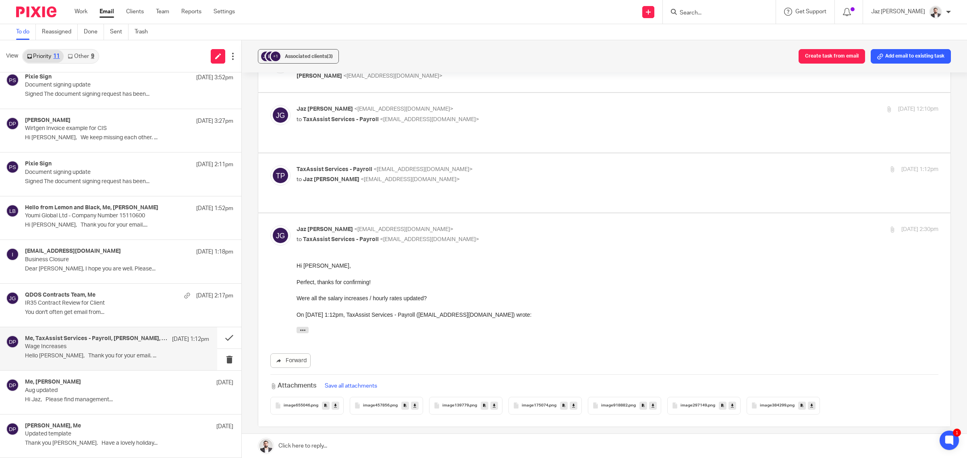
scroll to position [144, 0]
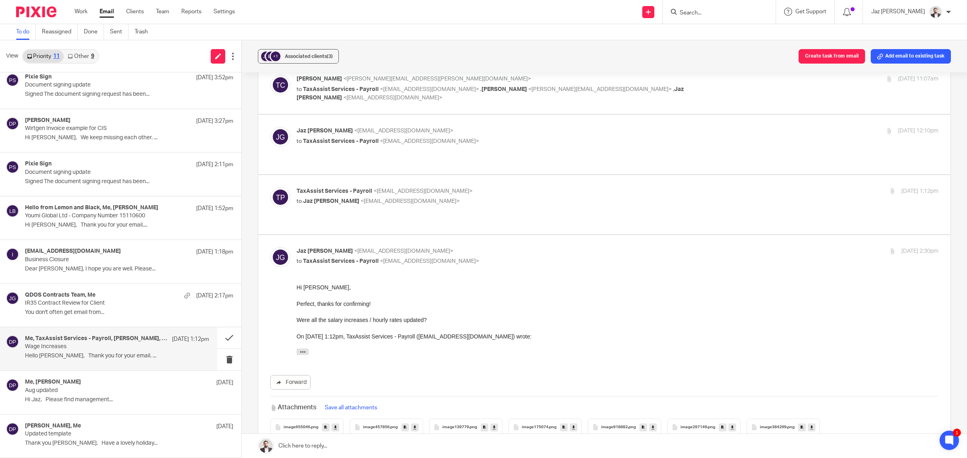
click at [494, 197] on p "to Jaz Grewal <jazgrewal@taxassist.co.uk>" at bounding box center [510, 201] width 428 height 8
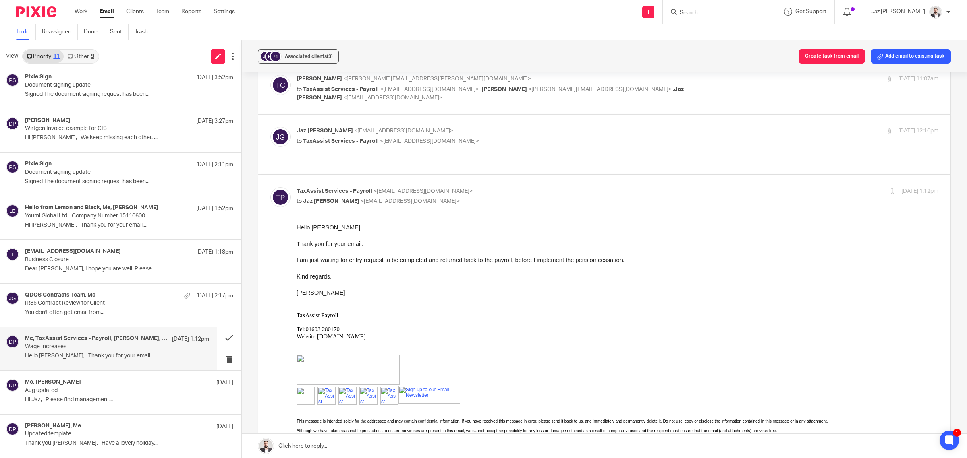
scroll to position [0, 0]
click at [494, 197] on p "to Jaz Grewal <jazgrewal@taxassist.co.uk>" at bounding box center [510, 201] width 428 height 8
checkbox input "false"
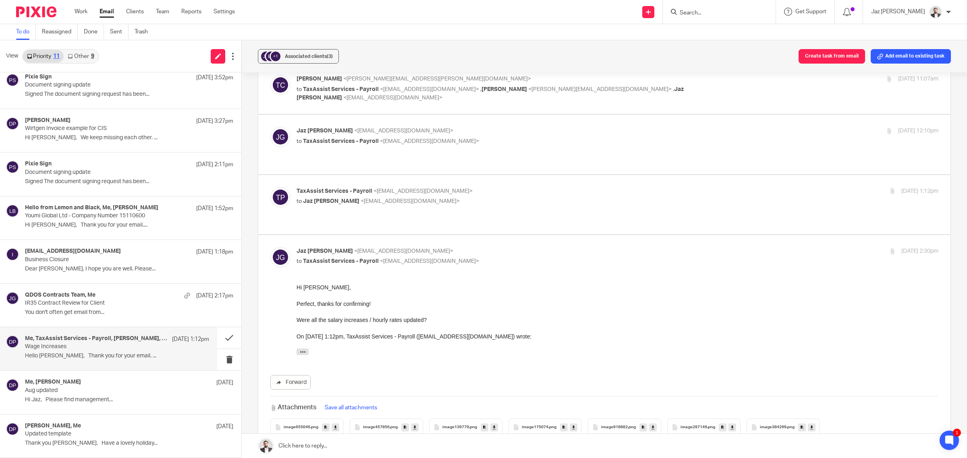
click at [503, 235] on label at bounding box center [604, 341] width 692 height 213
click at [270, 247] on input "checkbox" at bounding box center [270, 247] width 0 height 0
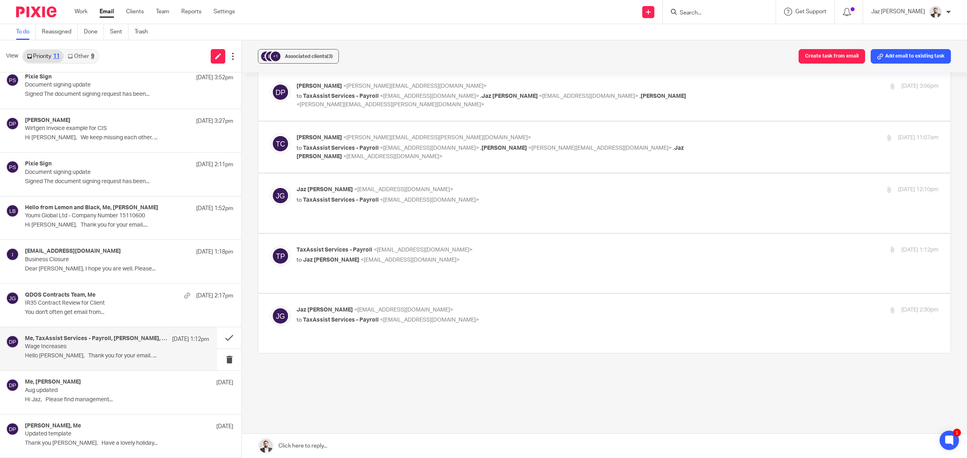
scroll to position [61, 0]
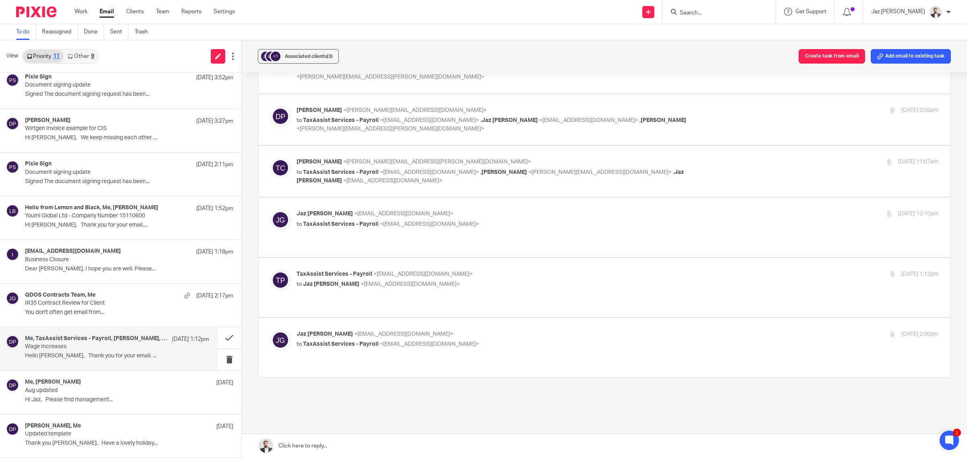
click at [480, 330] on p "Jaz Grewal <jazgrewal@taxassist.co.uk>" at bounding box center [510, 334] width 428 height 8
checkbox input "true"
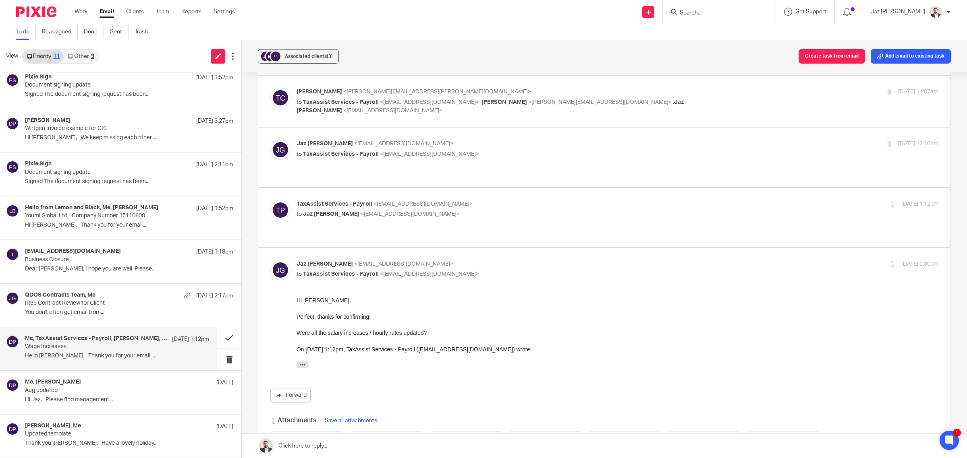
scroll to position [131, 0]
click at [53, 310] on p "You don't often get email from..." at bounding box center [117, 312] width 184 height 7
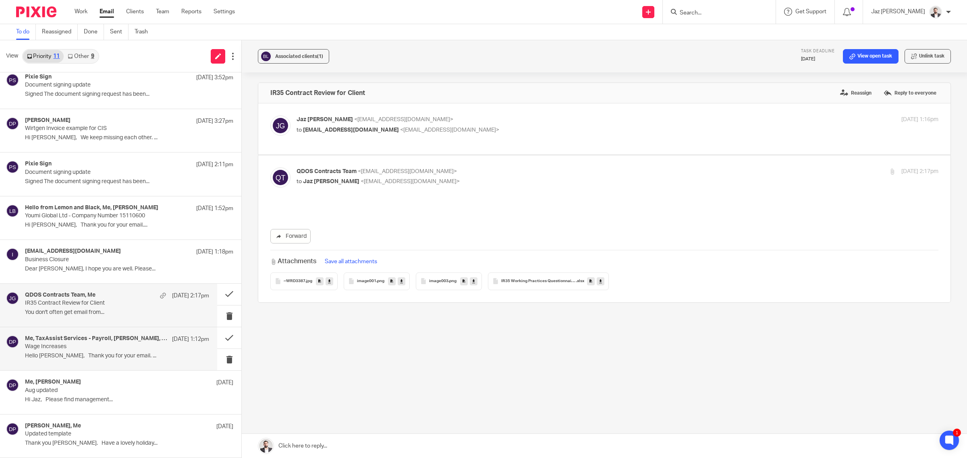
scroll to position [0, 0]
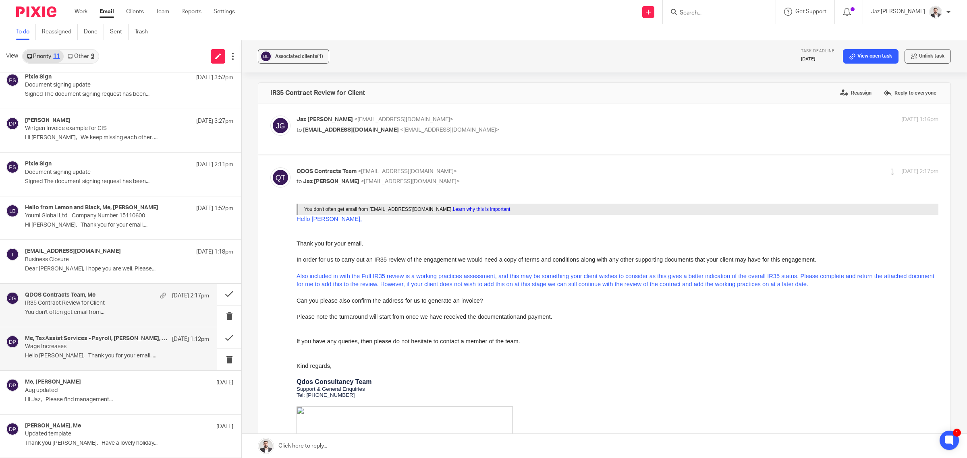
click at [70, 350] on div "Me, TaxAssist Services - Payroll, Tom Clarke, Donna Piggin 22 Sep 1:12pm Wage I…" at bounding box center [117, 349] width 184 height 27
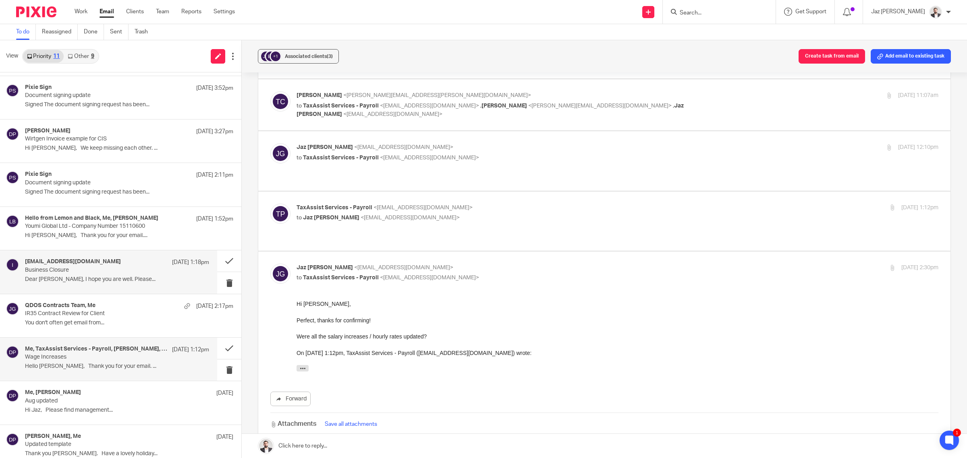
scroll to position [95, 0]
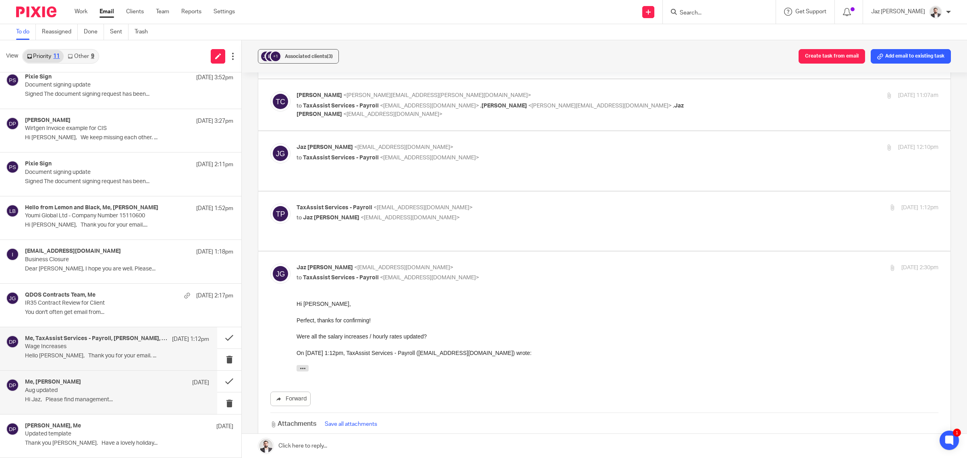
click at [117, 399] on p "Hi Jaz, Please find management..." at bounding box center [117, 400] width 184 height 7
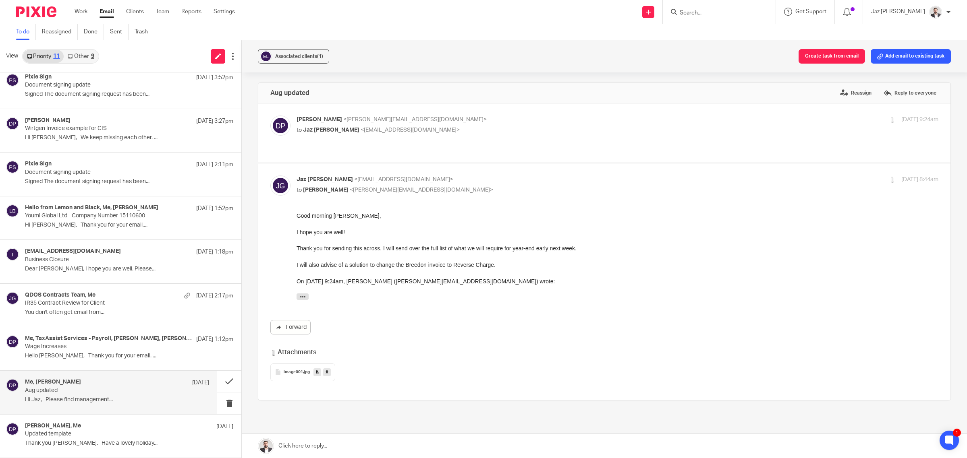
scroll to position [0, 0]
click at [105, 442] on p "Thank you Jaz. Have a lovely holiday..." at bounding box center [117, 443] width 184 height 7
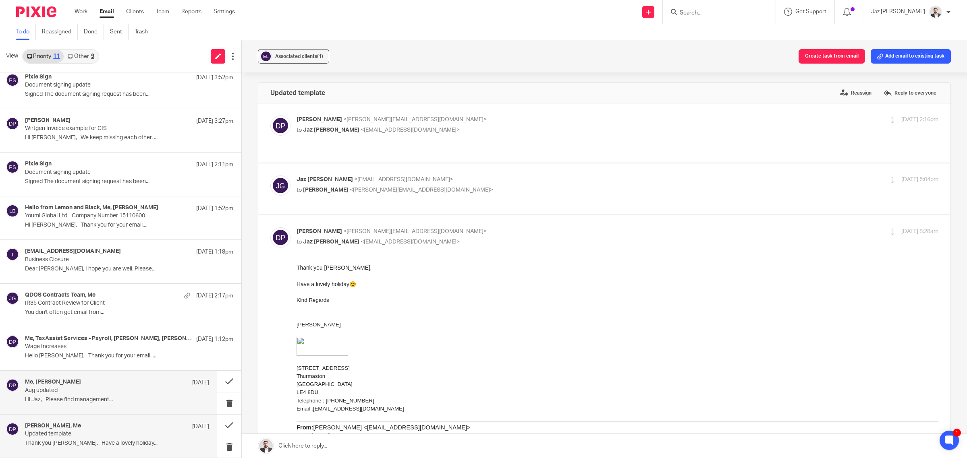
click at [100, 404] on div "Me, Donna Piggin 18 Sep Aug updated Hi Jaz, Please find management..." at bounding box center [117, 392] width 184 height 27
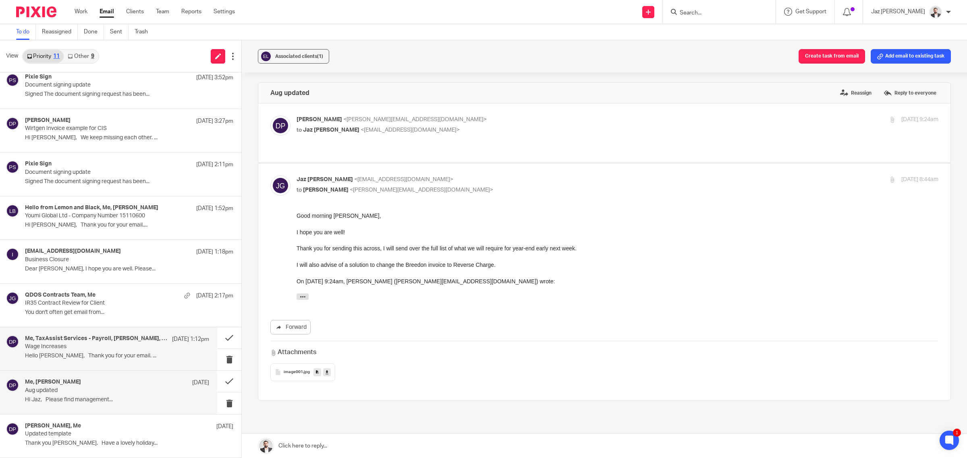
click at [105, 363] on div "Me, TaxAssist Services - Payroll, Tom Clarke, Donna Piggin 22 Sep 1:12pm Wage I…" at bounding box center [108, 348] width 217 height 43
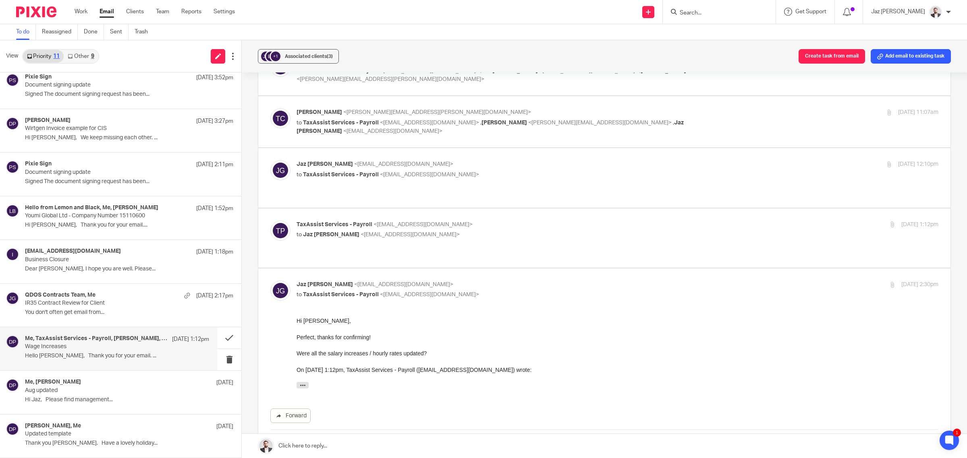
scroll to position [124, 0]
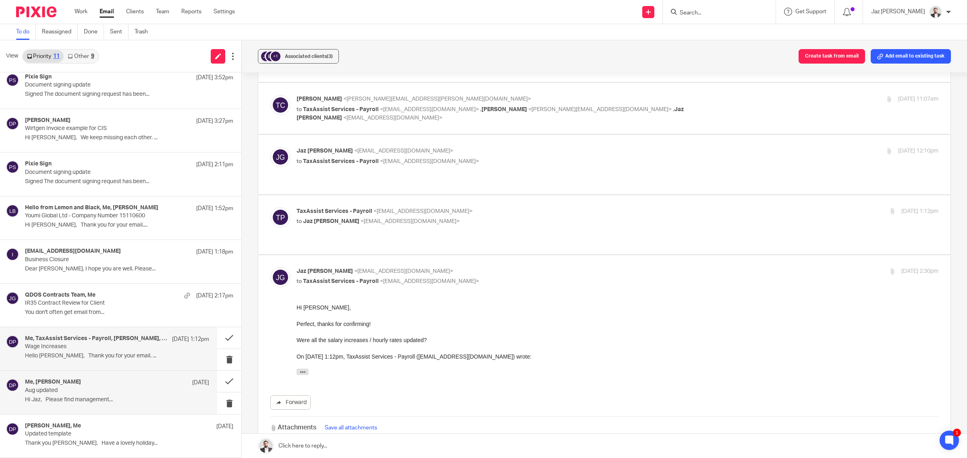
click at [91, 376] on div "Me, Donna Piggin 18 Sep Aug updated Hi Jaz, Please find management..." at bounding box center [108, 392] width 217 height 43
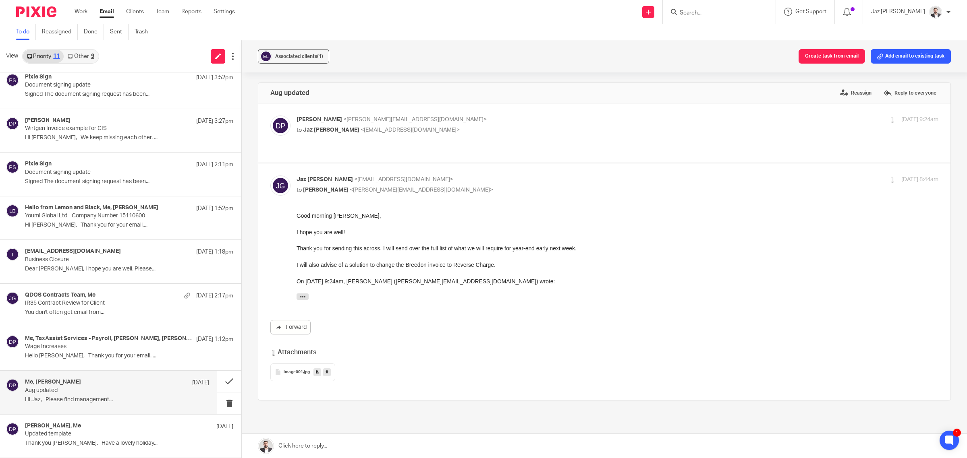
scroll to position [0, 0]
click at [86, 348] on p "Wage Increases" at bounding box center [98, 347] width 147 height 7
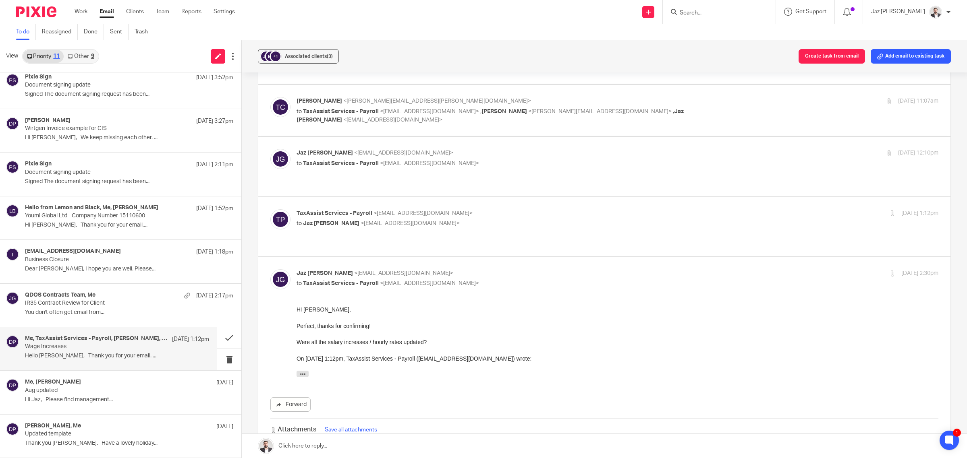
scroll to position [123, 0]
click at [108, 392] on p "Aug updated" at bounding box center [98, 390] width 147 height 7
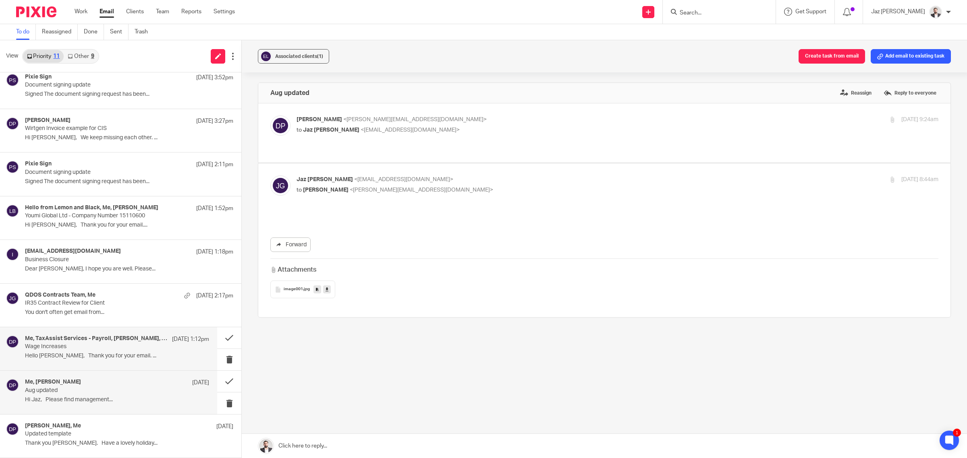
scroll to position [0, 0]
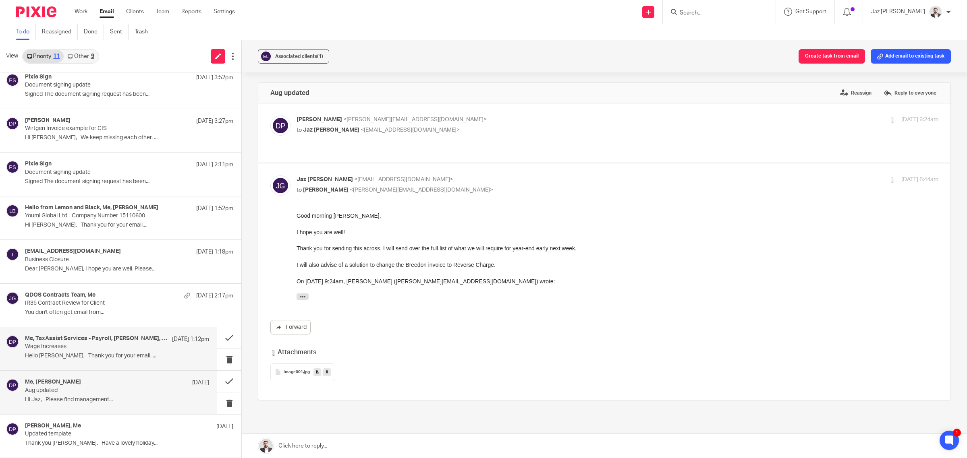
click at [116, 346] on p "Wage Increases" at bounding box center [98, 347] width 147 height 7
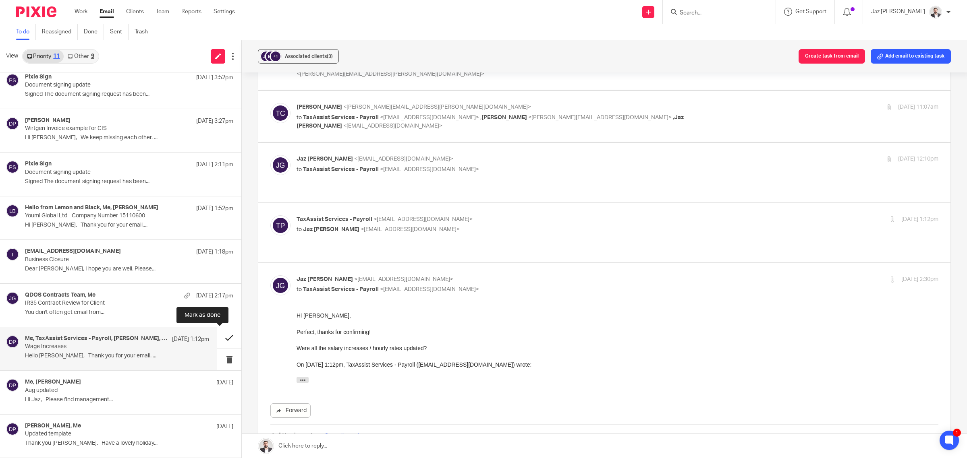
click at [222, 338] on button at bounding box center [229, 337] width 24 height 21
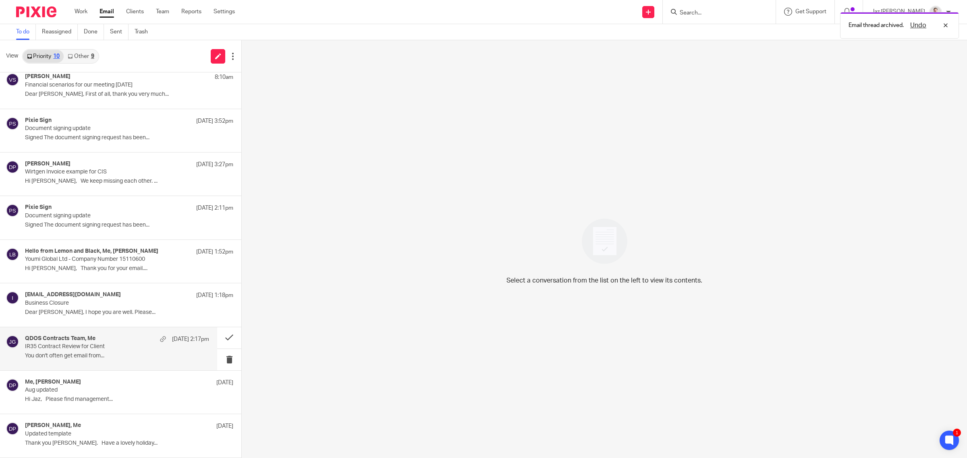
click at [141, 350] on p "IR35 Contract Review for Client" at bounding box center [98, 347] width 147 height 7
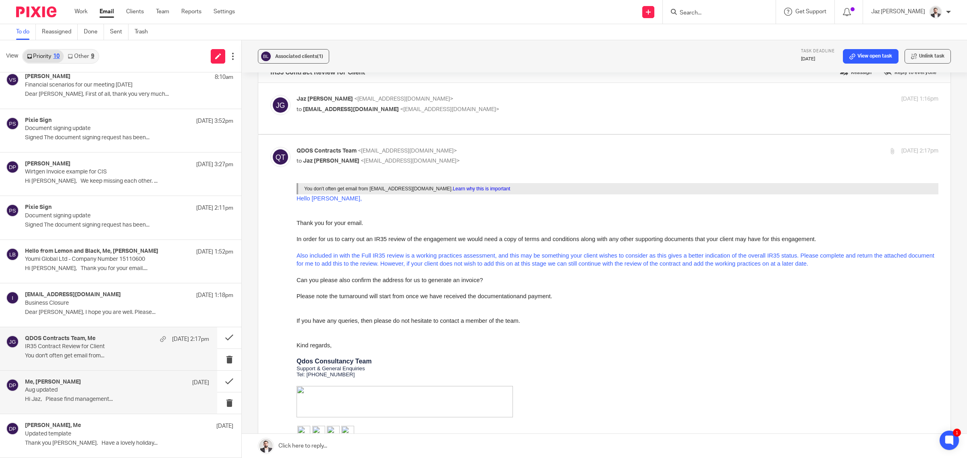
click at [91, 391] on p "Aug updated" at bounding box center [98, 390] width 147 height 7
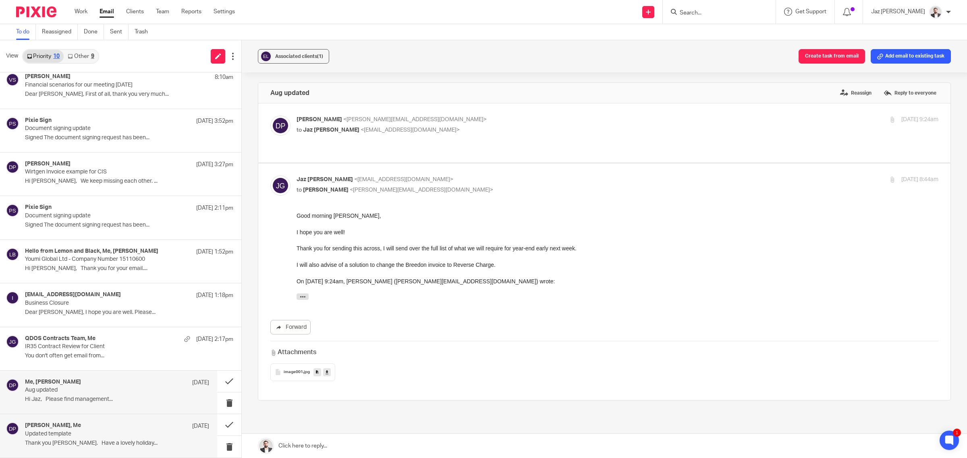
click at [85, 436] on p "Updated template" at bounding box center [98, 434] width 147 height 7
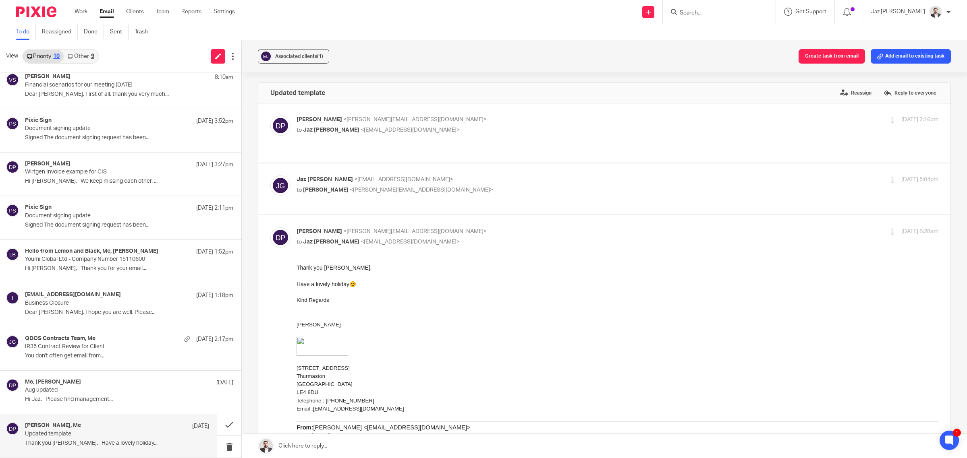
click at [476, 176] on p "Jaz Grewal <jazgrewal@taxassist.co.uk>" at bounding box center [510, 180] width 428 height 8
checkbox input "true"
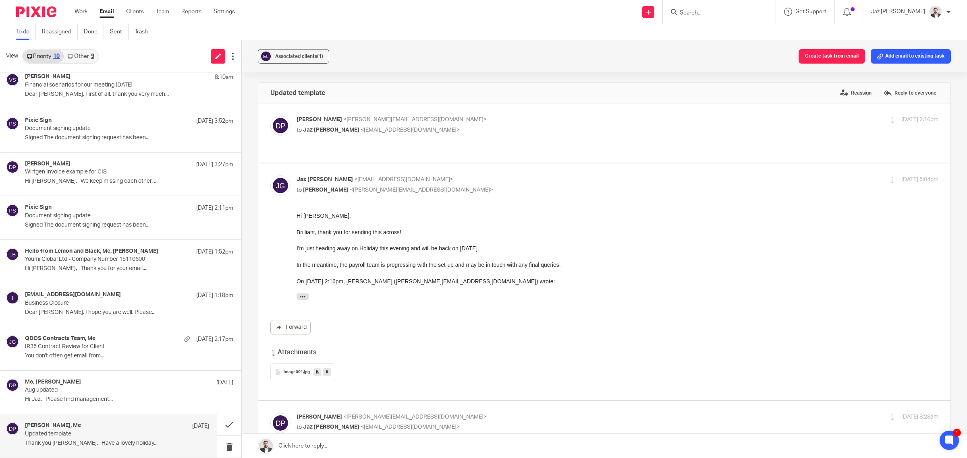
click at [484, 115] on label at bounding box center [604, 133] width 692 height 59
click at [270, 115] on input "checkbox" at bounding box center [270, 115] width 0 height 0
checkbox input "true"
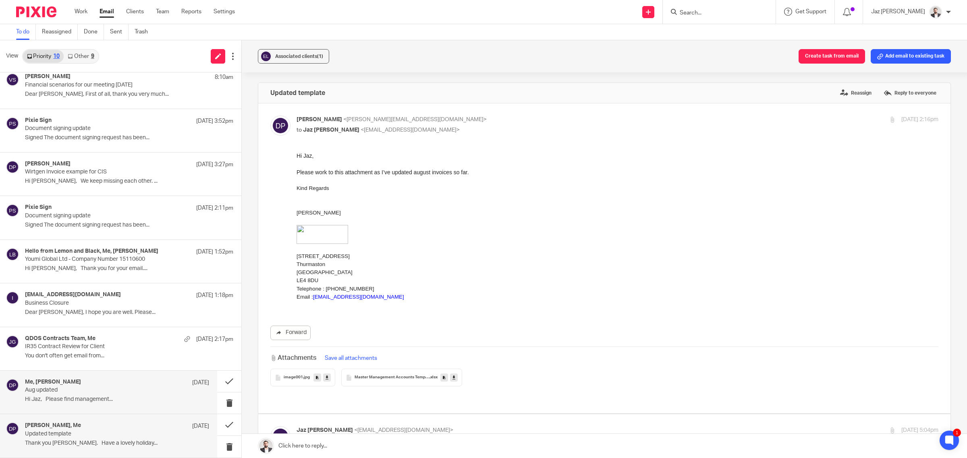
click at [75, 411] on div "Me, Donna Piggin 18 Sep Aug updated Hi Jaz, Please find management..." at bounding box center [108, 392] width 217 height 43
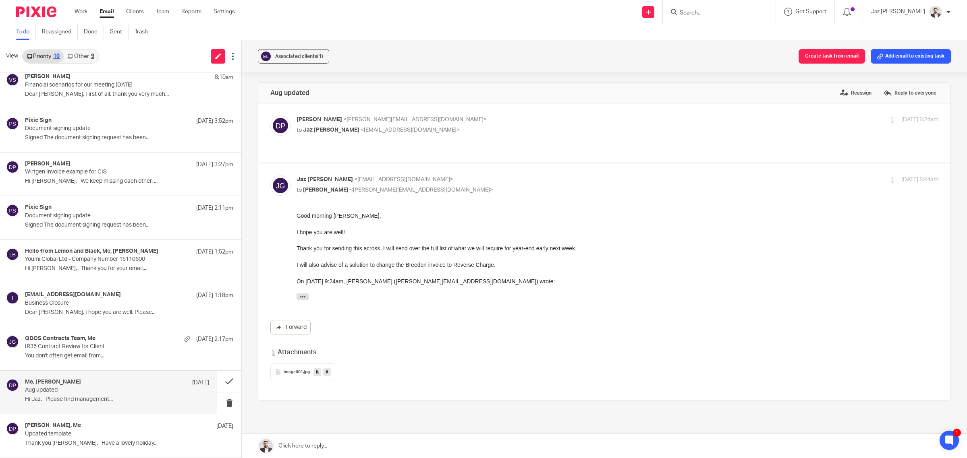
click at [500, 118] on p "Donna Piggin <donna.piggin@emexcs.co.uk>" at bounding box center [510, 120] width 428 height 8
checkbox input "true"
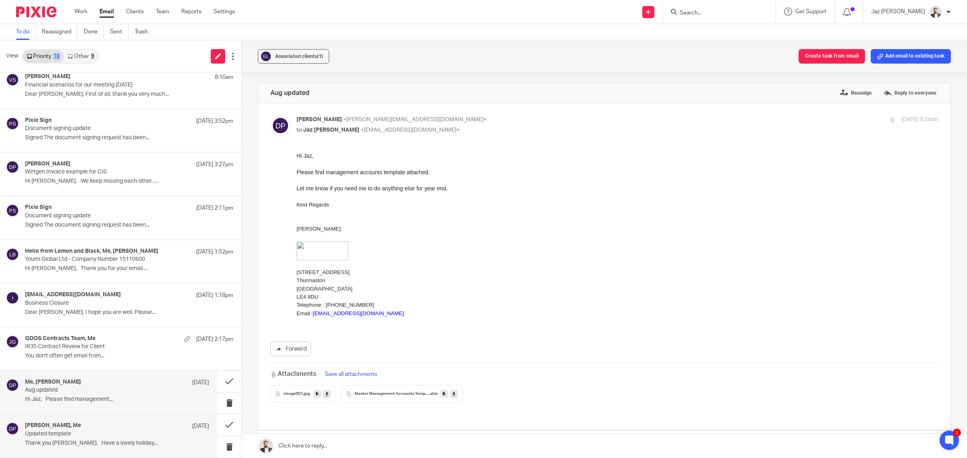
click at [97, 433] on p "Updated template" at bounding box center [98, 434] width 147 height 7
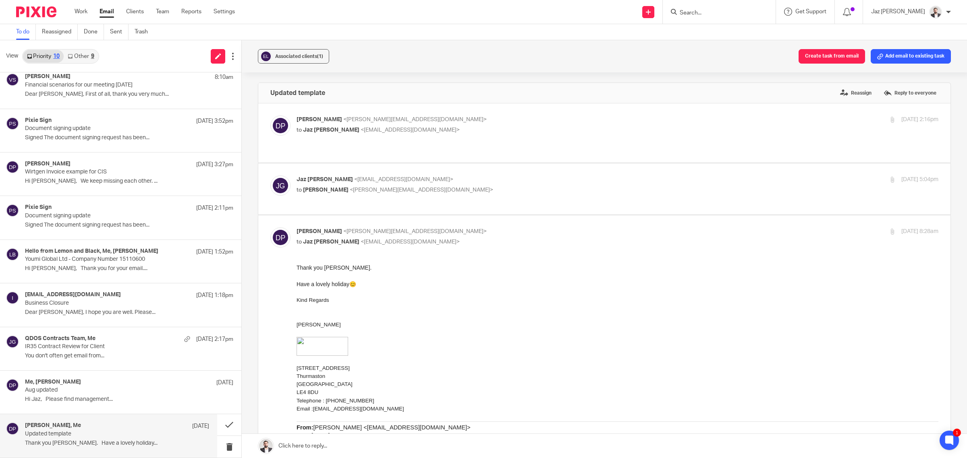
click at [887, 49] on button "Add email to existing task" at bounding box center [910, 56] width 80 height 15
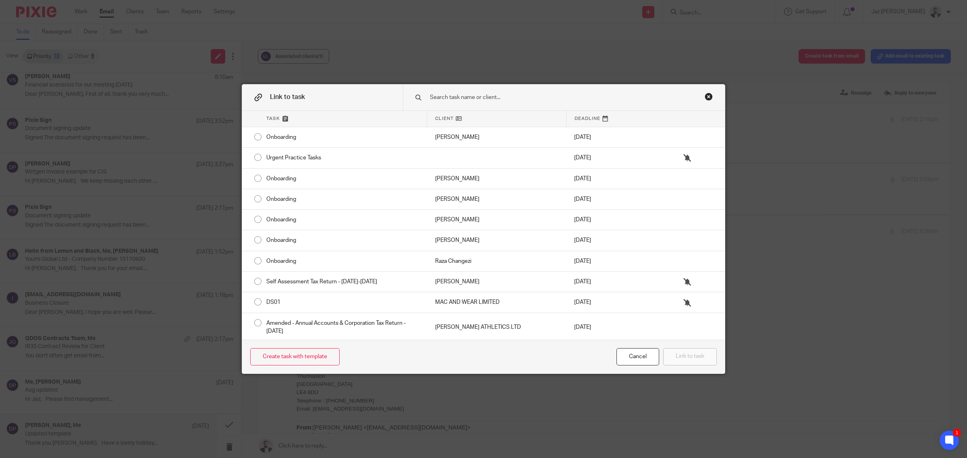
click at [566, 96] on input "text" at bounding box center [553, 97] width 248 height 9
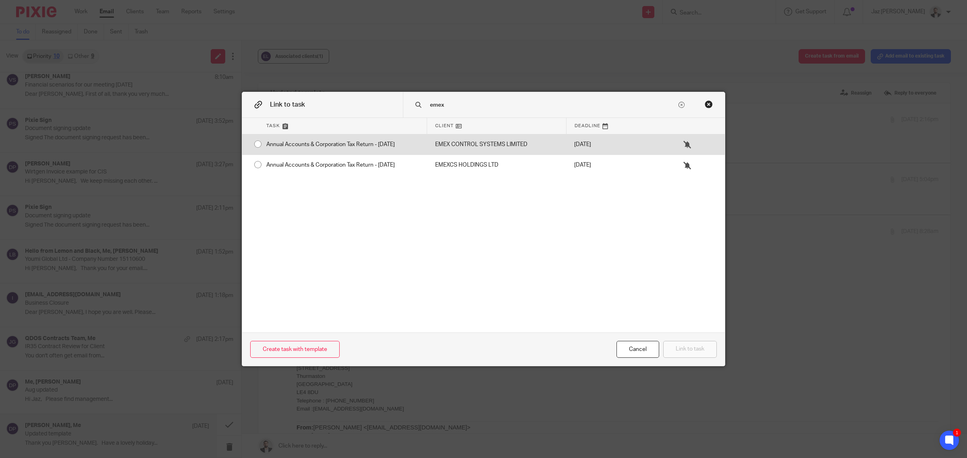
type input "emex"
click at [510, 143] on div "EMEX CONTROL SYSTEMS LIMITED" at bounding box center [496, 145] width 139 height 20
radio input "true"
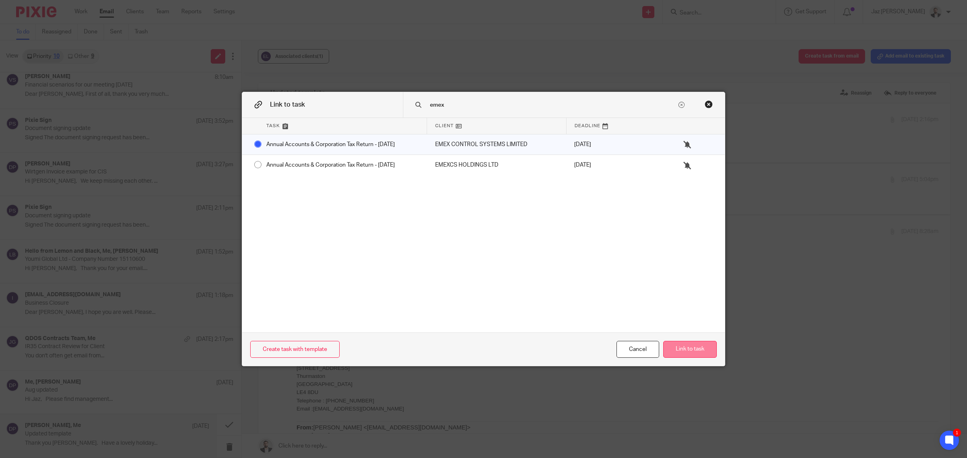
click at [693, 349] on button "Link to task" at bounding box center [690, 349] width 54 height 17
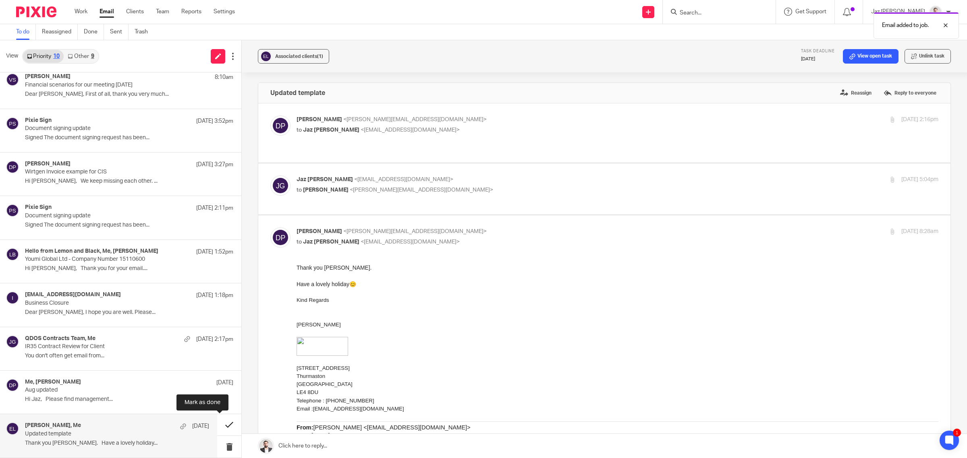
click at [223, 428] on button at bounding box center [229, 424] width 24 height 21
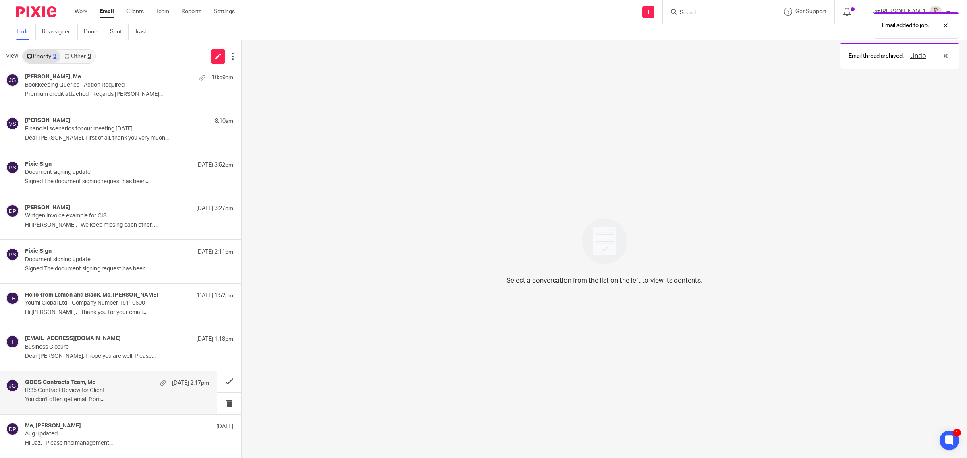
scroll to position [7, 0]
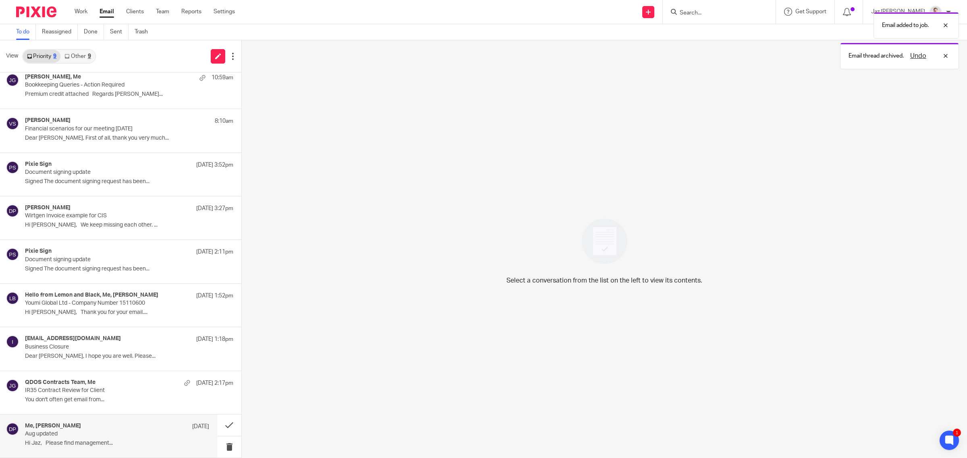
click at [126, 431] on p "Aug updated" at bounding box center [98, 434] width 147 height 7
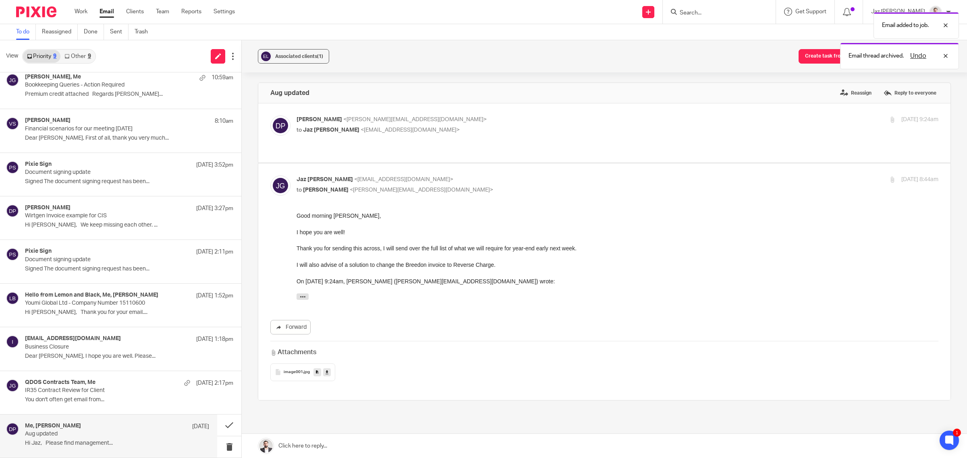
scroll to position [0, 0]
click at [945, 54] on div "Undo" at bounding box center [926, 56] width 47 height 10
click at [942, 24] on div at bounding box center [939, 26] width 22 height 10
click at [895, 57] on button "Add email to existing task" at bounding box center [910, 56] width 80 height 15
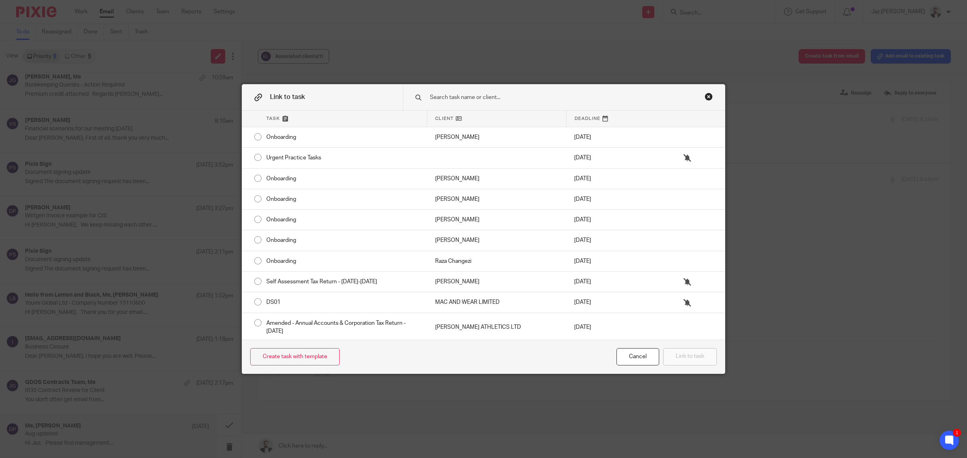
click at [530, 97] on input "text" at bounding box center [553, 97] width 248 height 9
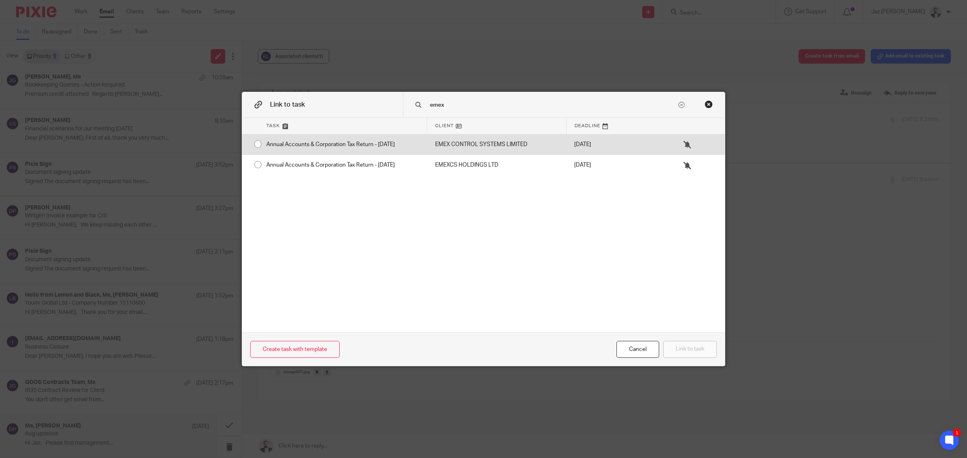
type input "emex"
click at [479, 145] on div "EMEX CONTROL SYSTEMS LIMITED" at bounding box center [496, 145] width 139 height 20
radio input "true"
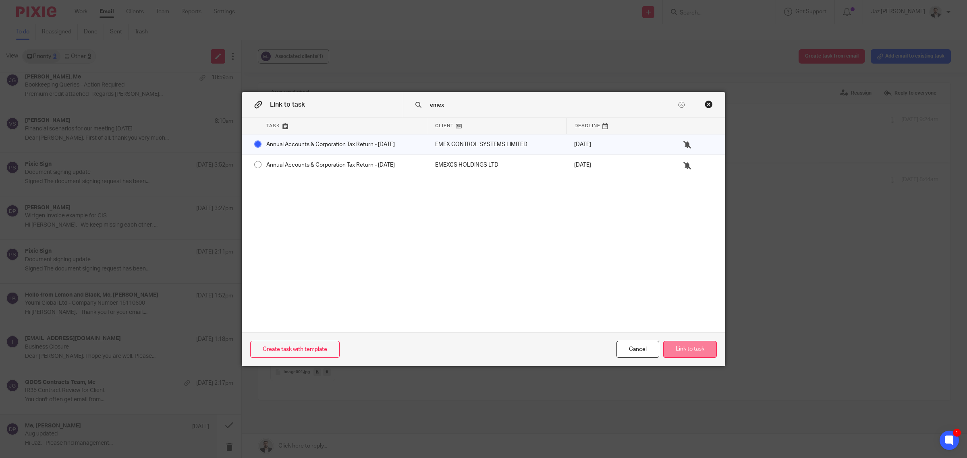
click at [682, 350] on button "Link to task" at bounding box center [690, 349] width 54 height 17
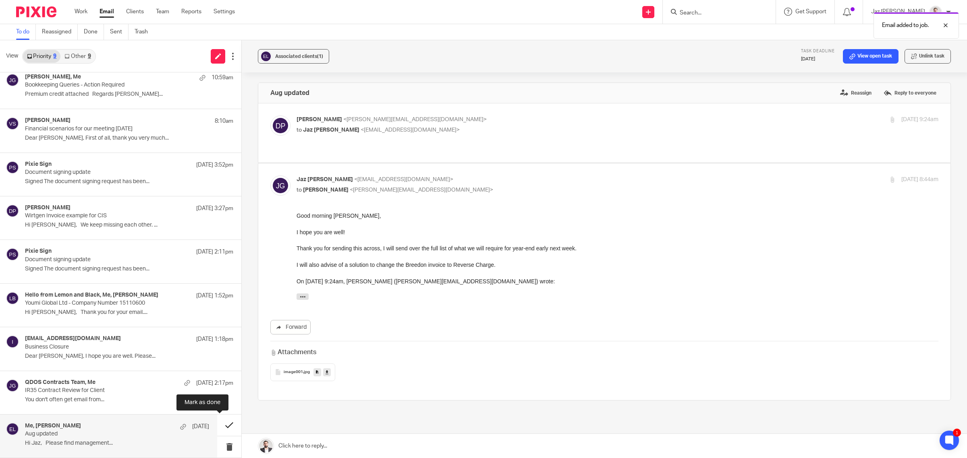
click at [222, 420] on button at bounding box center [229, 425] width 24 height 21
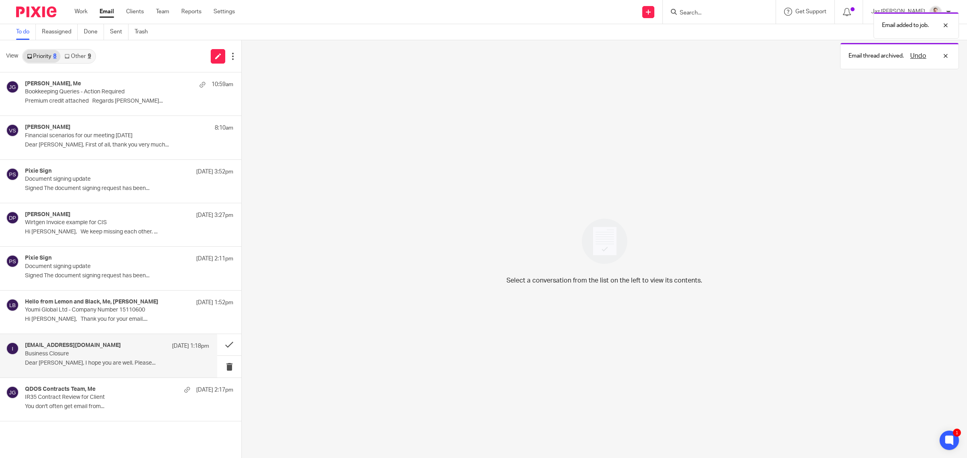
click at [120, 361] on p "Dear [PERSON_NAME], I hope you are well. Please..." at bounding box center [117, 363] width 184 height 7
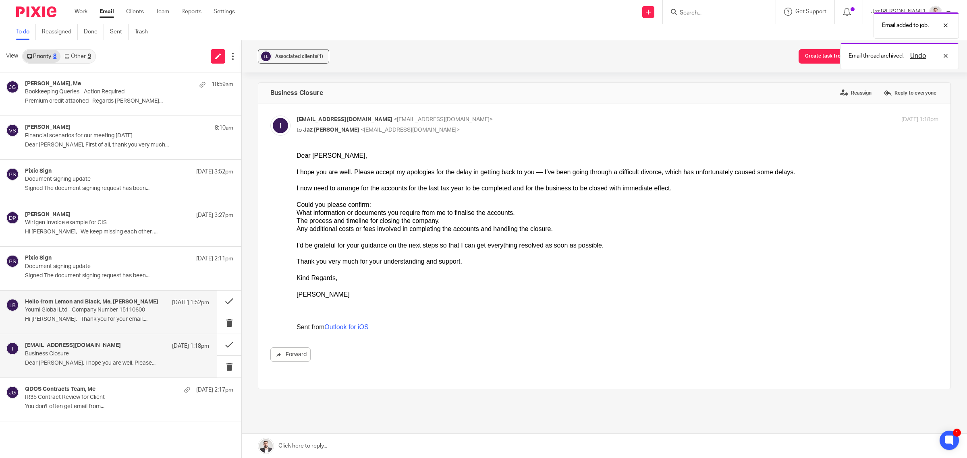
click at [71, 331] on div "Hello from Lemon and Black, Me, Lisa Bullivant 23 Sep 1:52pm Youmi Global Ltd -…" at bounding box center [108, 312] width 217 height 43
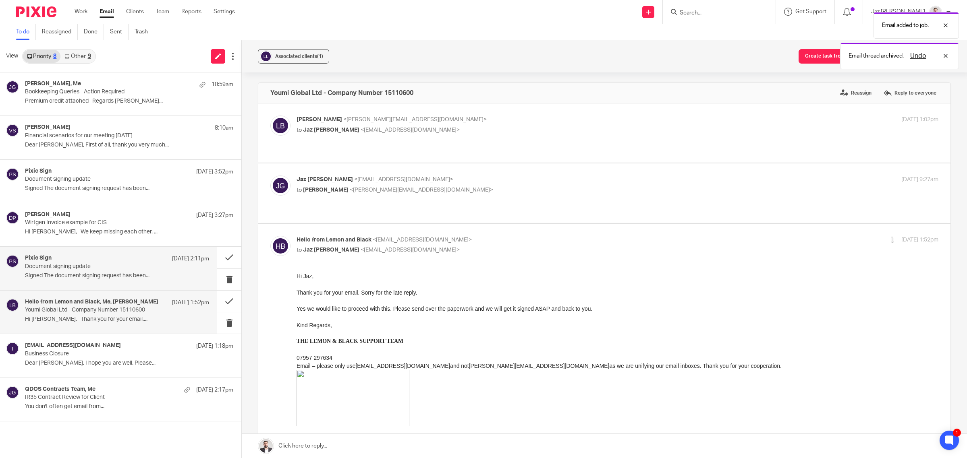
click at [78, 283] on div "Pixie Sign 23 Sep 2:11pm Document signing update Signed The document signing re…" at bounding box center [108, 268] width 217 height 43
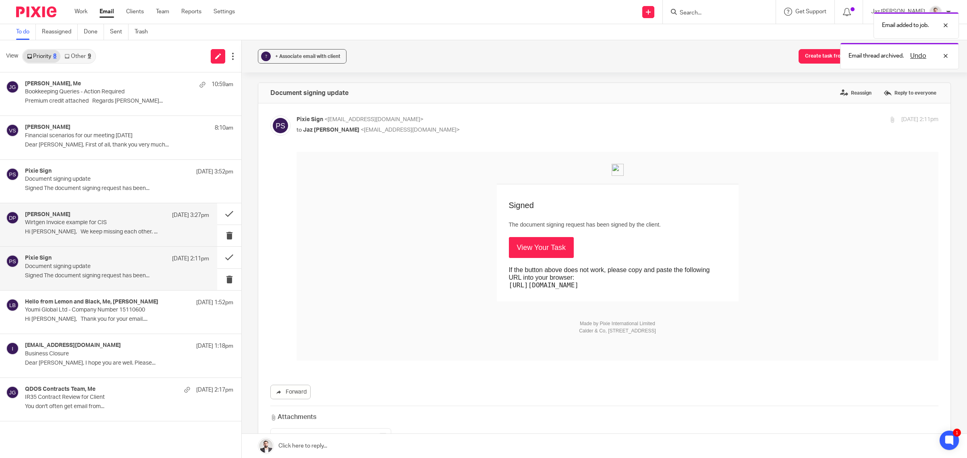
click at [106, 205] on div "Donna Piggin 23 Sep 3:27pm Wirtgen Invoice example for CIS Hi Jaz, We keep miss…" at bounding box center [108, 224] width 217 height 43
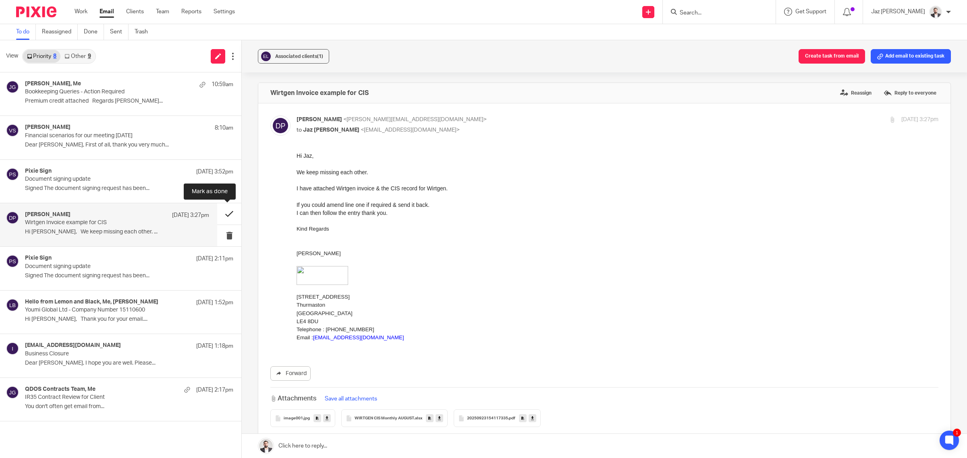
click at [231, 211] on button at bounding box center [229, 213] width 24 height 21
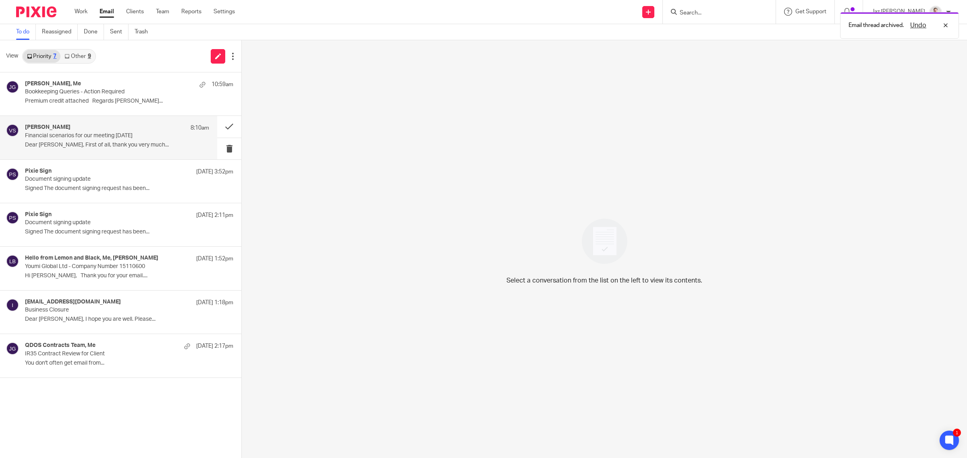
click at [125, 150] on div "Vitoria Silva 8:10am Financial scenarios for our meeting today Dear Jaz, First …" at bounding box center [117, 137] width 184 height 27
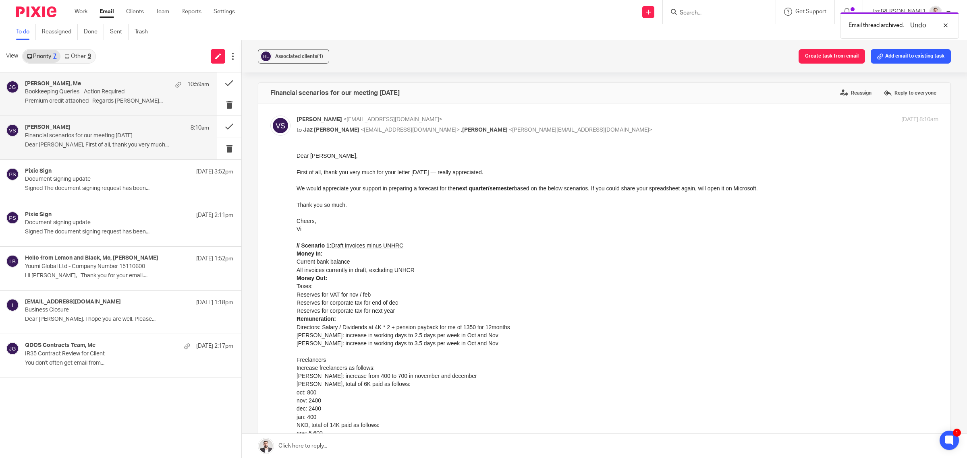
click at [117, 91] on p "Bookkeeping Queries - Action Required" at bounding box center [98, 92] width 147 height 7
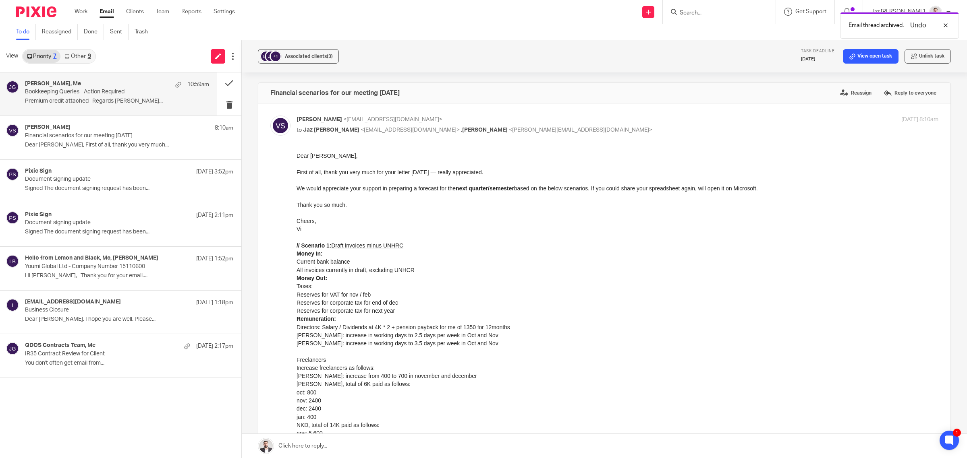
click at [83, 55] on link "Other 9" at bounding box center [77, 56] width 34 height 13
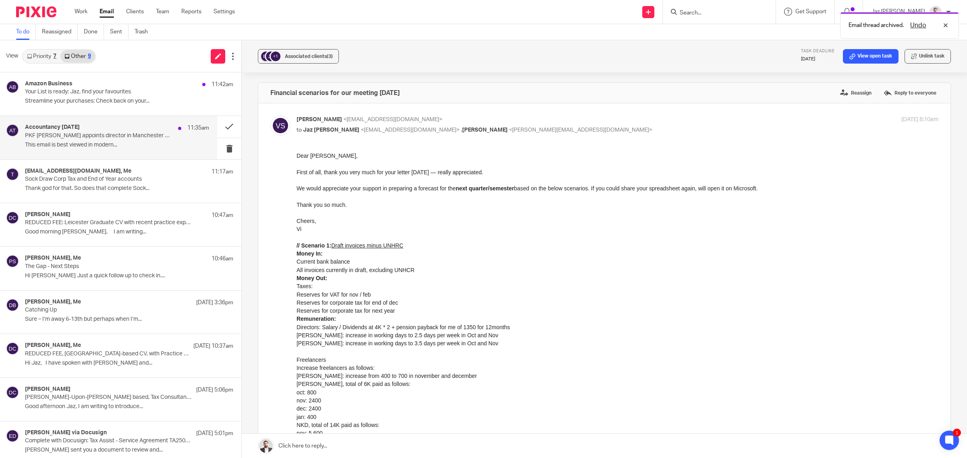
click at [105, 144] on p "This email is best viewed in modern..." at bounding box center [117, 145] width 184 height 7
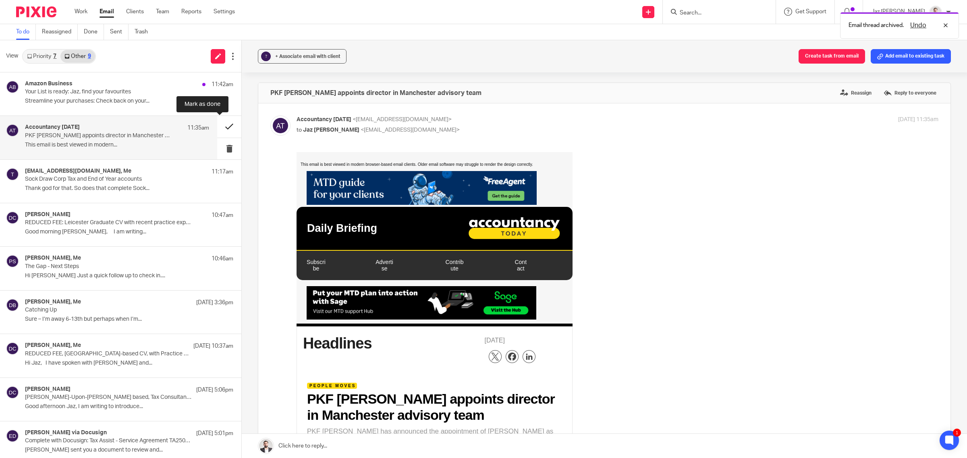
click at [223, 124] on button at bounding box center [229, 126] width 24 height 21
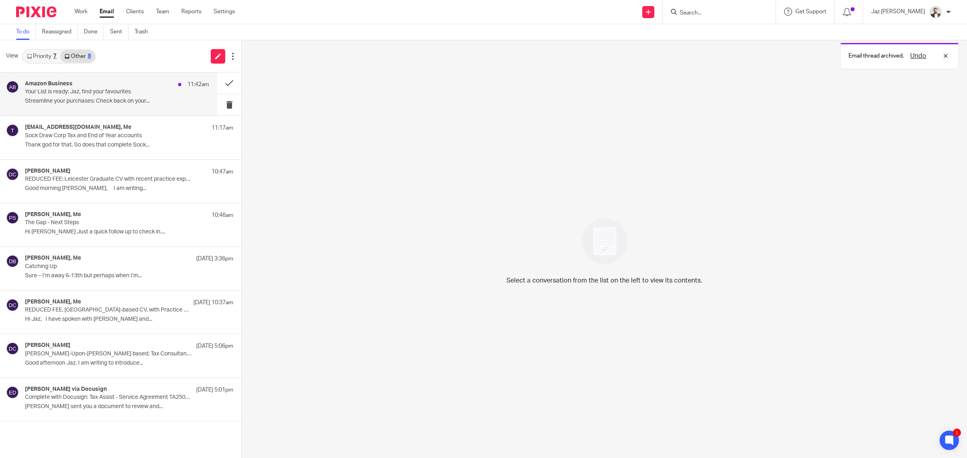
click at [160, 93] on p "Your List is ready: Jaz, find your favourites" at bounding box center [98, 92] width 147 height 7
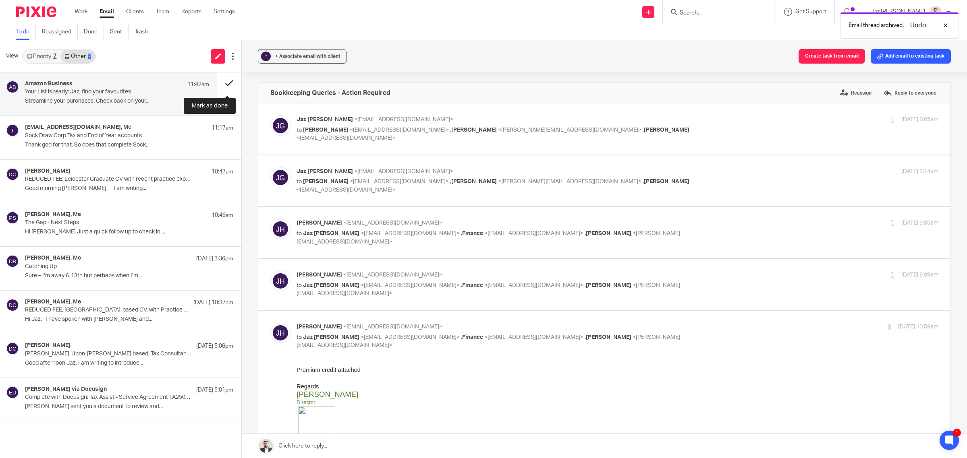
click at [229, 78] on button at bounding box center [229, 83] width 24 height 21
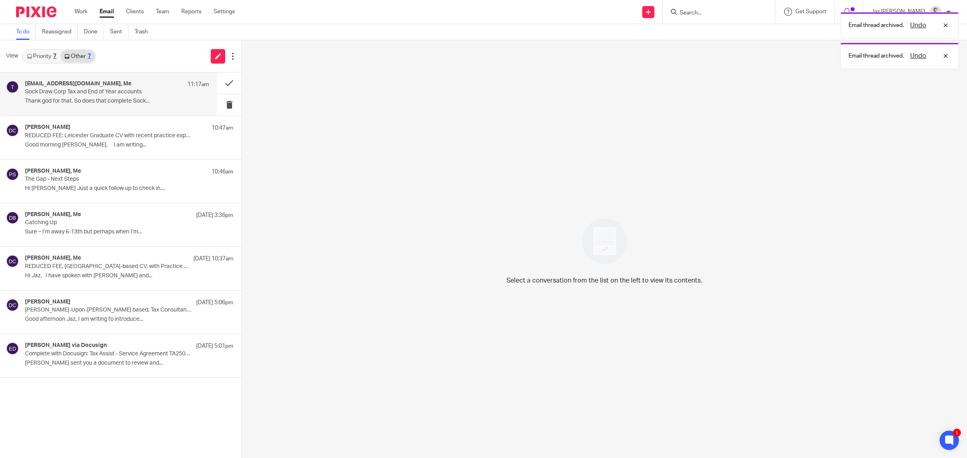
click at [136, 97] on div "tej@sockdrawltd.co.uk, Me 11:17am Sock Draw Corp Tax and End of Year accounts T…" at bounding box center [117, 94] width 184 height 27
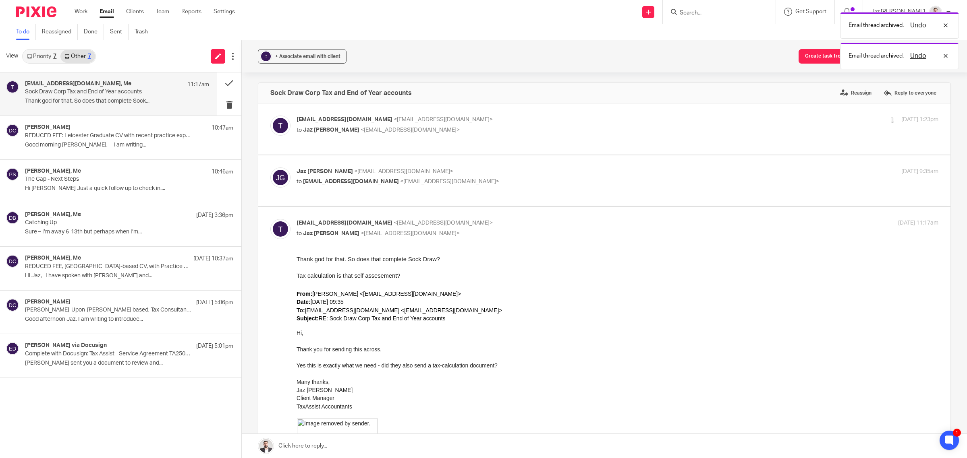
click at [45, 56] on link "Priority 7" at bounding box center [41, 56] width 37 height 13
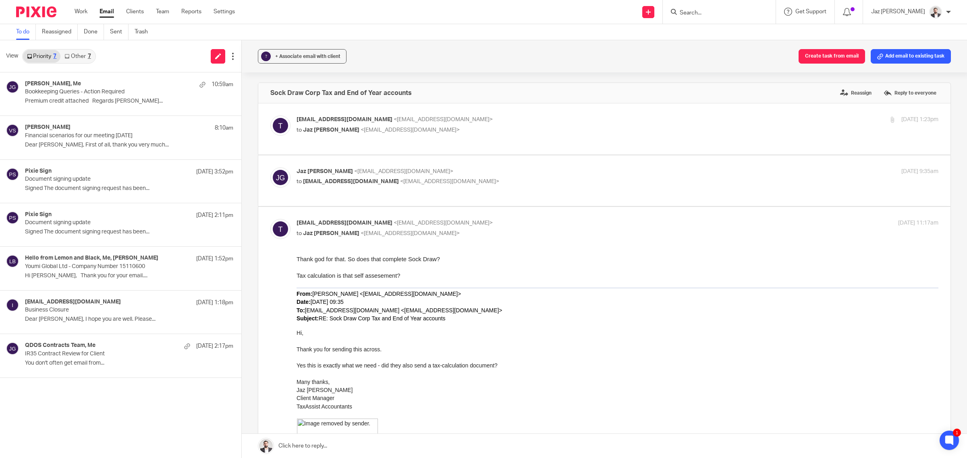
click at [83, 54] on link "Other 7" at bounding box center [77, 56] width 34 height 13
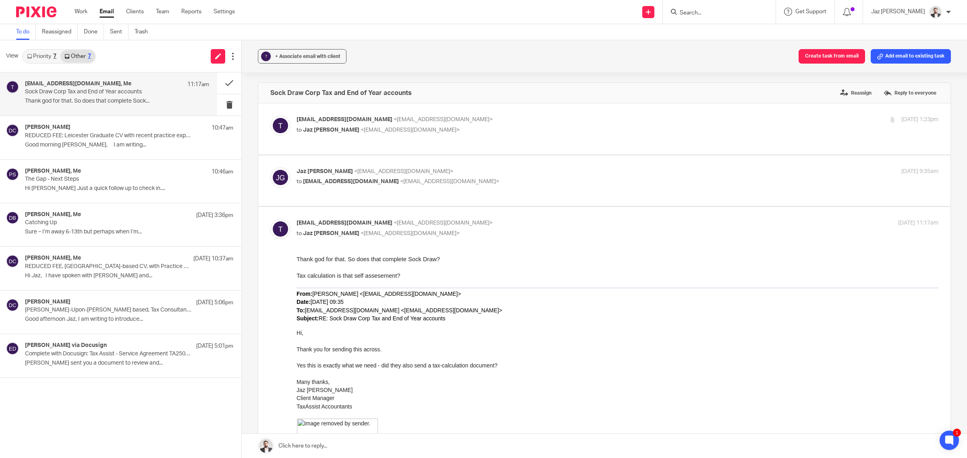
click at [31, 62] on link "Priority 7" at bounding box center [41, 56] width 37 height 13
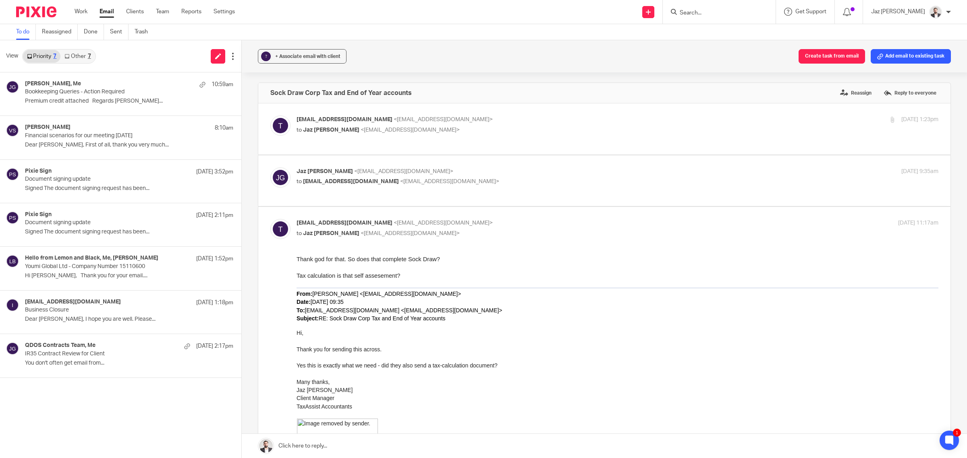
click at [81, 59] on link "Other 7" at bounding box center [77, 56] width 34 height 13
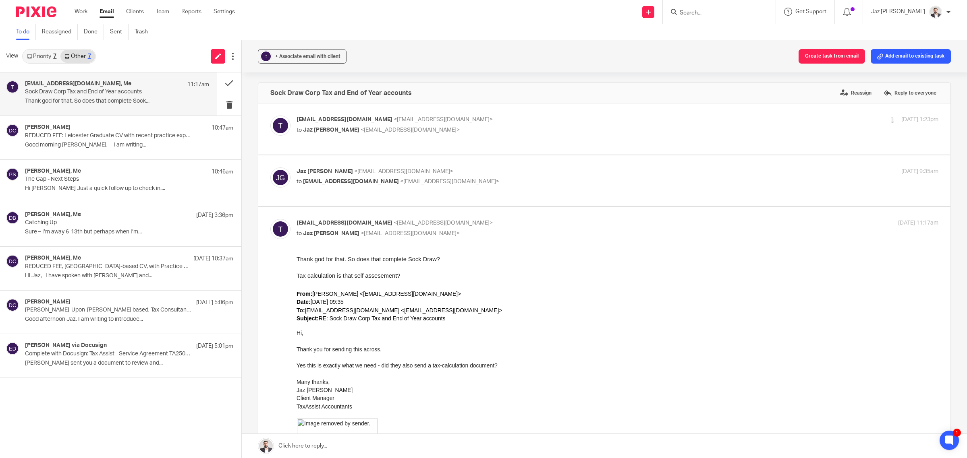
click at [51, 56] on link "Priority 7" at bounding box center [41, 56] width 37 height 13
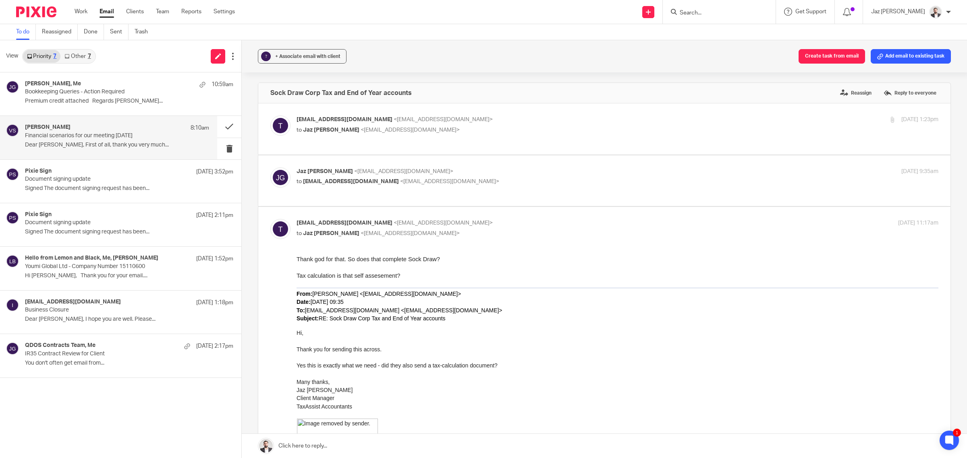
click at [121, 138] on p "Financial scenarios for our meeting today" at bounding box center [98, 136] width 147 height 7
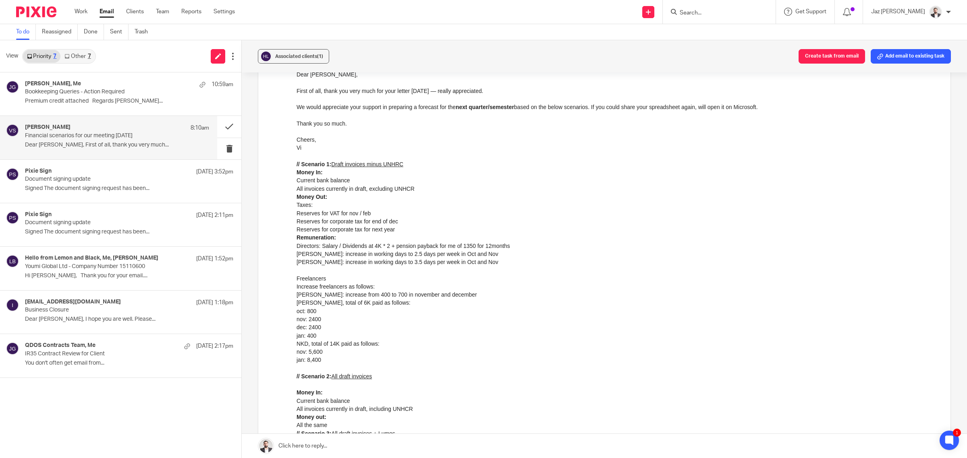
scroll to position [77, 0]
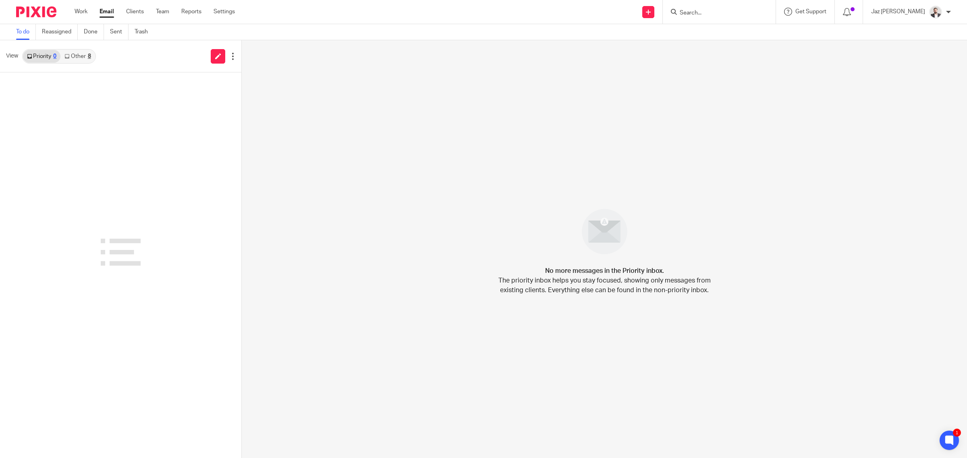
click at [93, 57] on link "Other 8" at bounding box center [77, 56] width 34 height 13
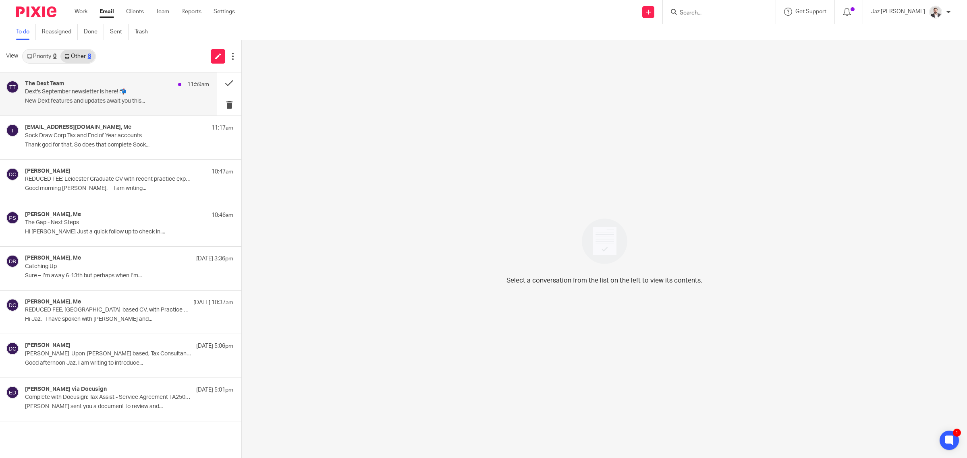
click at [77, 79] on div "The Dext Team 11:59am [PERSON_NAME]'s September newsletter is here! 📬 New Dext …" at bounding box center [108, 94] width 217 height 43
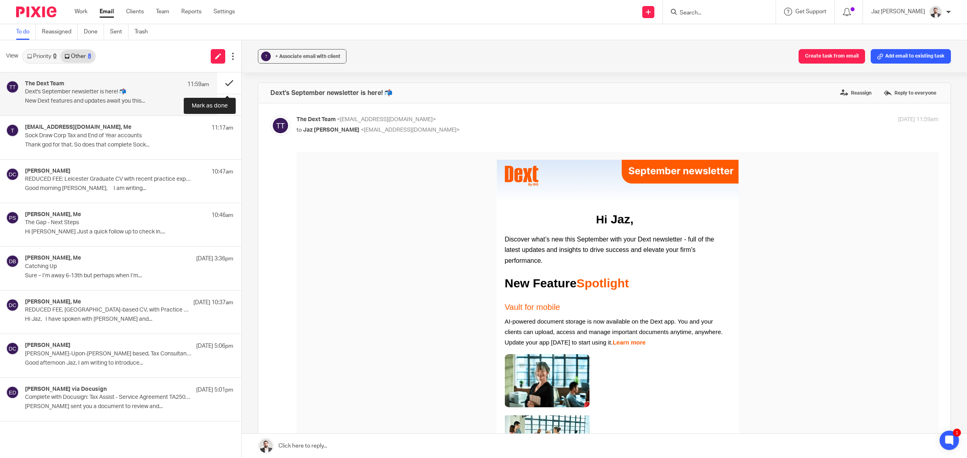
click at [227, 81] on button at bounding box center [229, 83] width 24 height 21
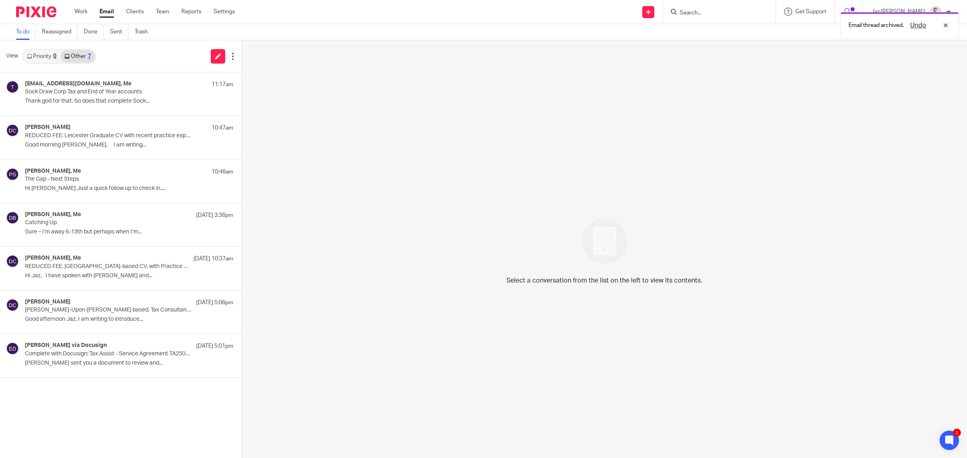
click at [47, 60] on link "Priority 0" at bounding box center [41, 56] width 37 height 13
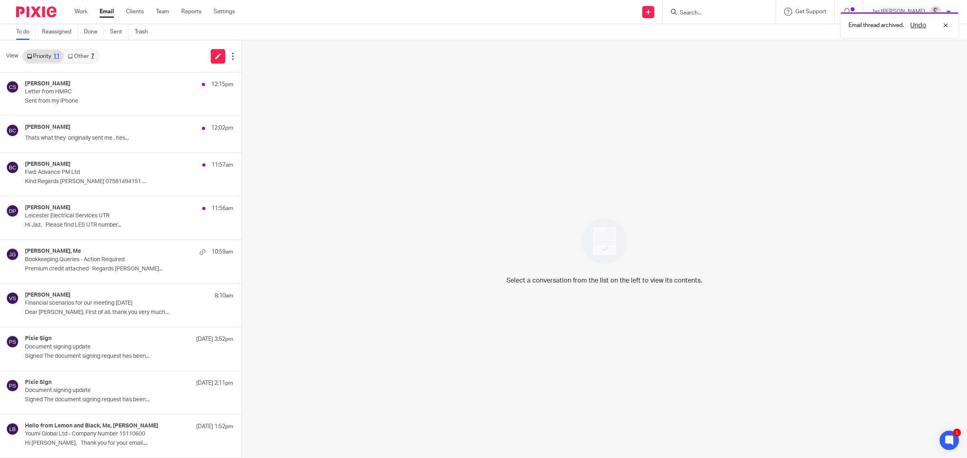
click at [99, 102] on p "Sent from my iPhone" at bounding box center [129, 101] width 208 height 7
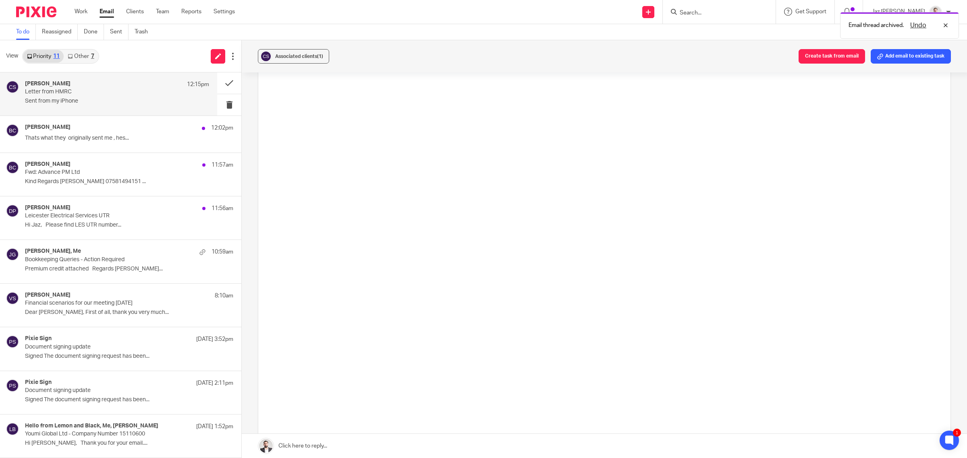
scroll to position [290, 0]
click at [117, 143] on div "[PERSON_NAME] 12:02pm Thats what they originally sent me , hes..." at bounding box center [117, 134] width 184 height 20
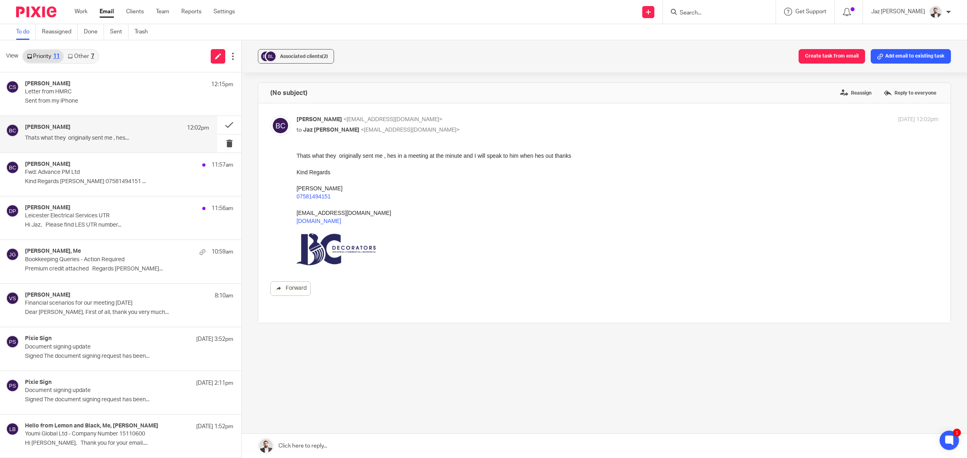
scroll to position [0, 0]
click at [103, 184] on p "Kind Regards [PERSON_NAME] 07581494151 ..." at bounding box center [117, 181] width 184 height 7
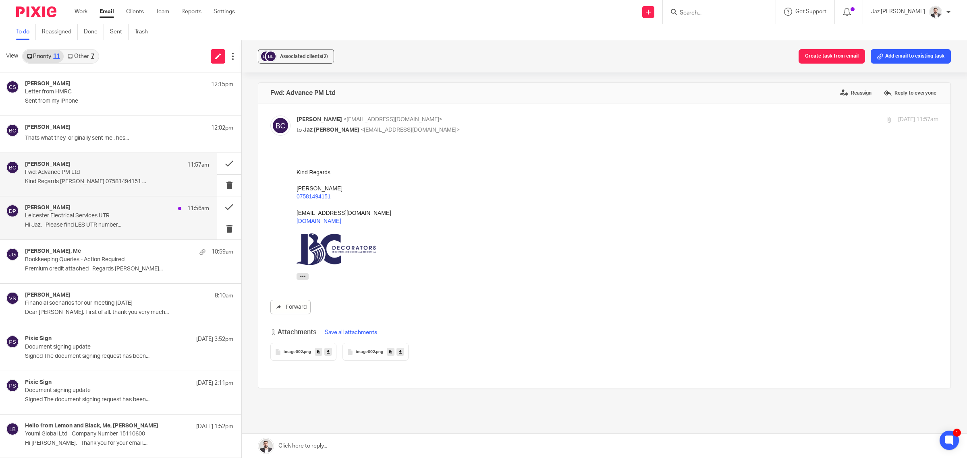
click at [108, 228] on p "Hi Jaz, Please find LES UTR number..." at bounding box center [117, 225] width 184 height 7
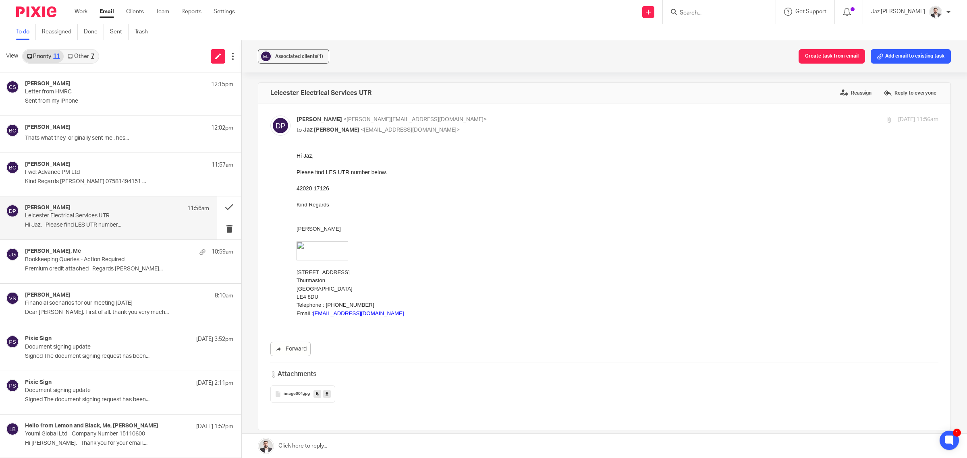
click at [87, 58] on link "Other 7" at bounding box center [81, 56] width 34 height 13
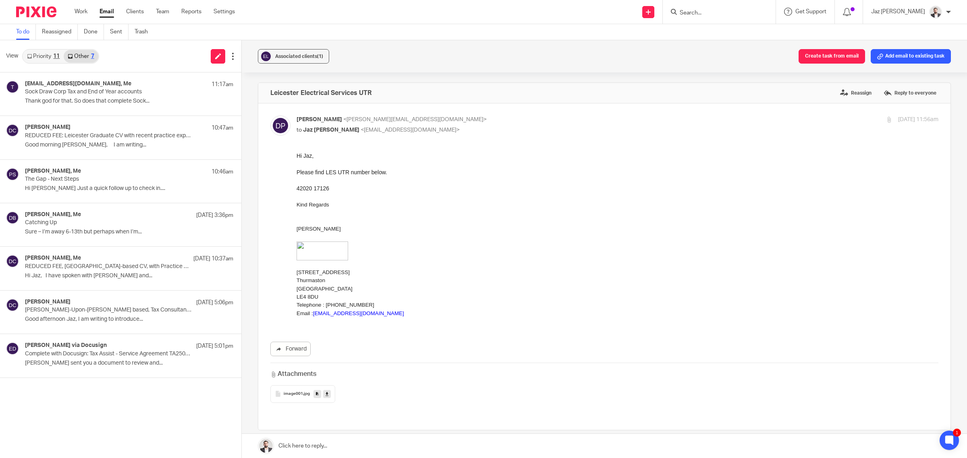
click at [50, 60] on link "Priority 11" at bounding box center [43, 56] width 41 height 13
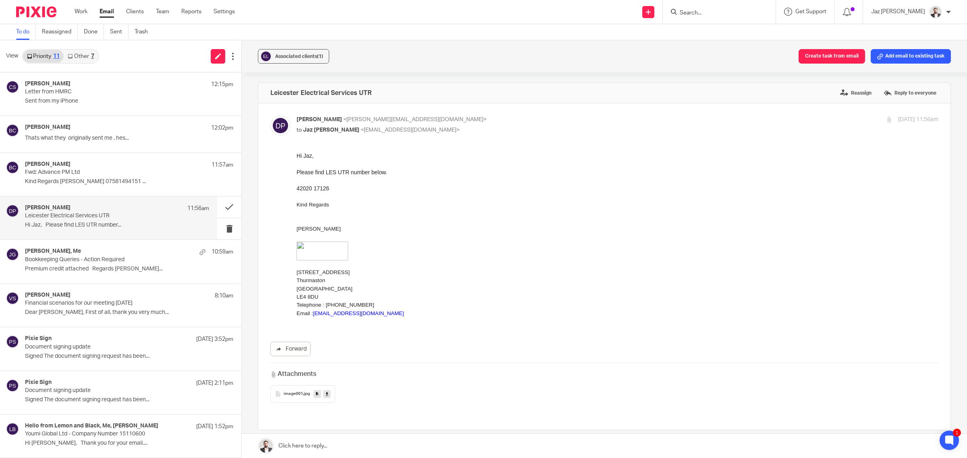
click at [415, 212] on p at bounding box center [617, 213] width 642 height 8
click at [122, 256] on div "[PERSON_NAME], Me 10:59am" at bounding box center [117, 252] width 184 height 8
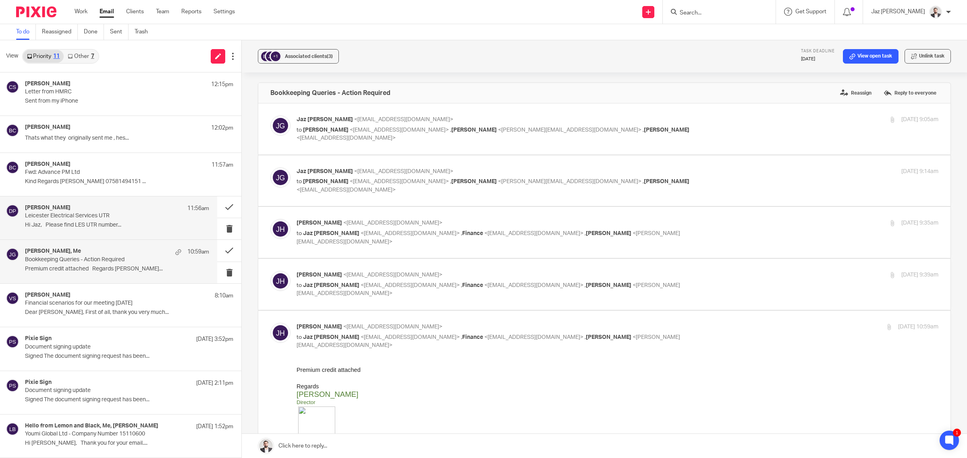
click at [128, 214] on p "Leicester Electrical Services UTR" at bounding box center [98, 216] width 147 height 7
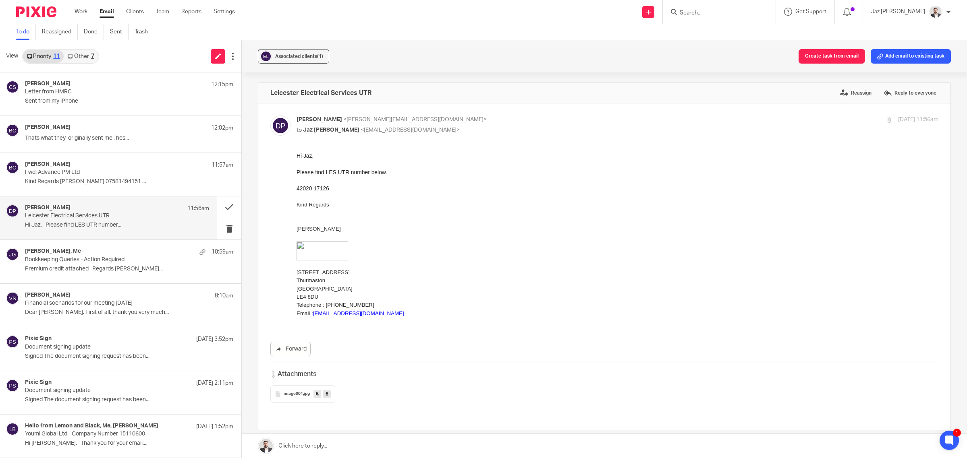
scroll to position [4, 0]
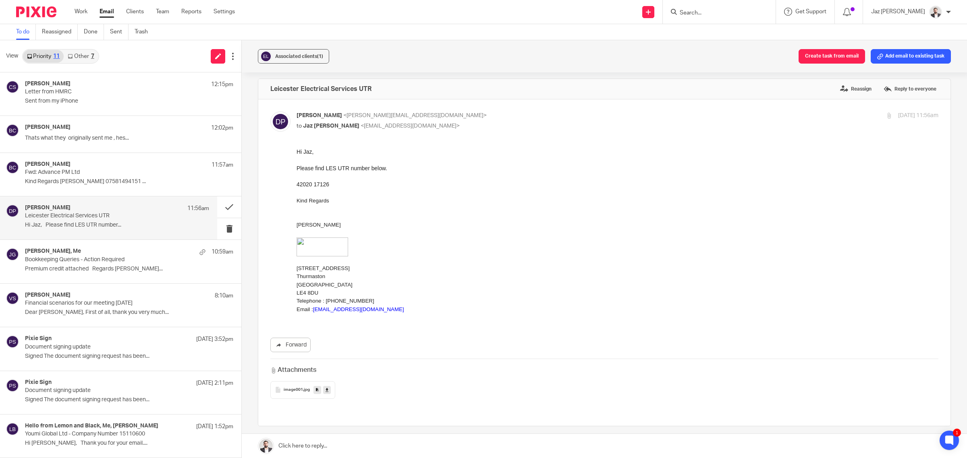
click at [365, 442] on link at bounding box center [604, 446] width 725 height 24
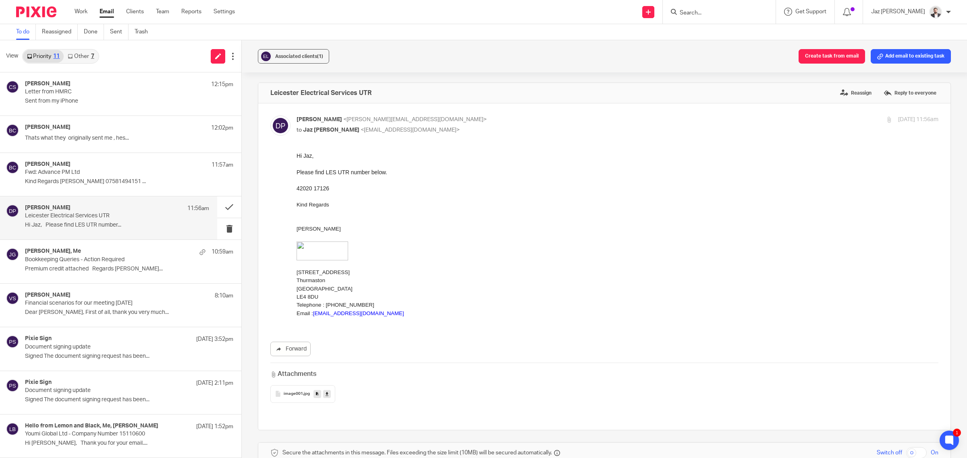
scroll to position [259, 0]
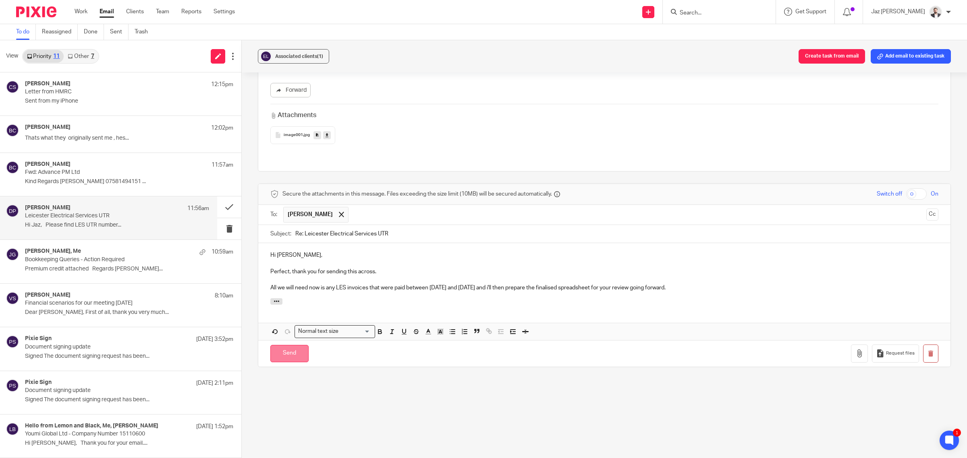
click at [285, 345] on input "Send" at bounding box center [289, 353] width 38 height 17
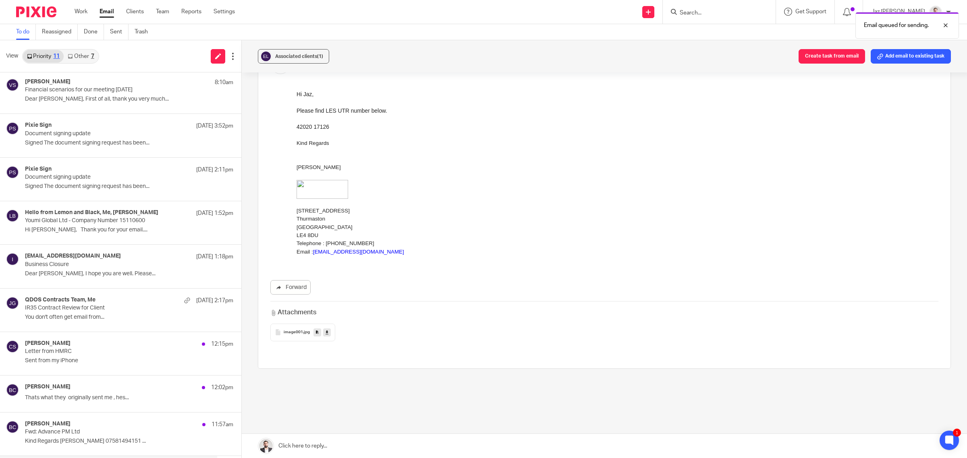
scroll to position [0, 0]
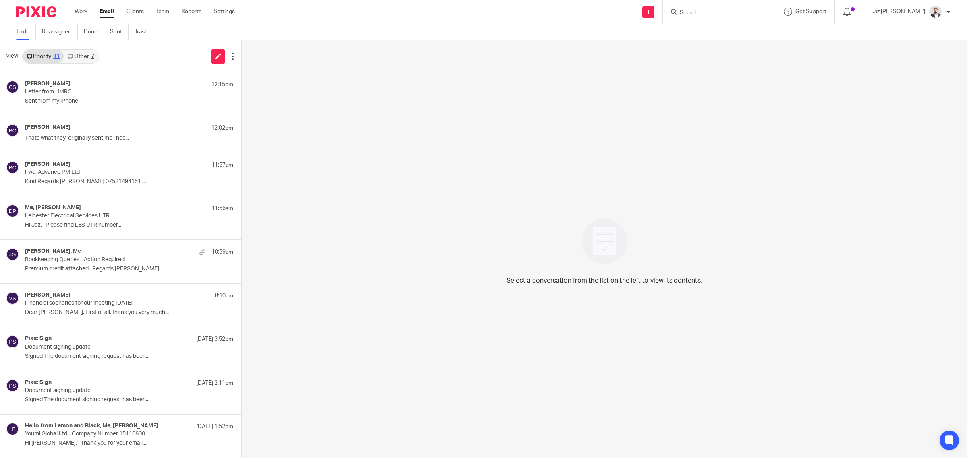
click at [87, 57] on link "Other 7" at bounding box center [81, 56] width 34 height 13
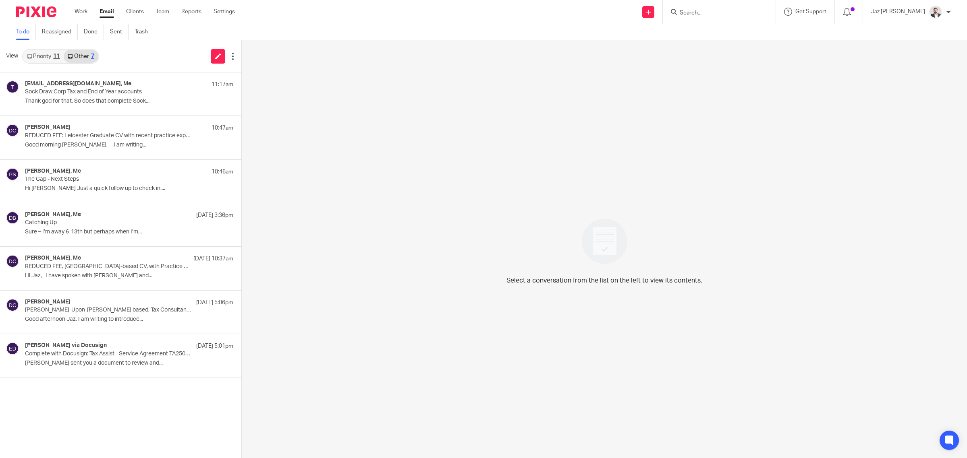
click at [46, 53] on link "Priority 11" at bounding box center [43, 56] width 41 height 13
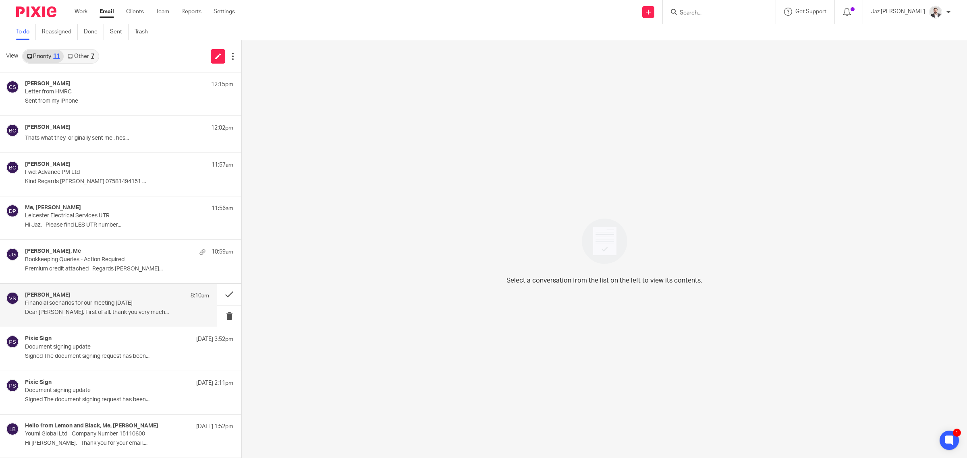
click at [94, 314] on p "Dear [PERSON_NAME], First of all, thank you very much..." at bounding box center [117, 312] width 184 height 7
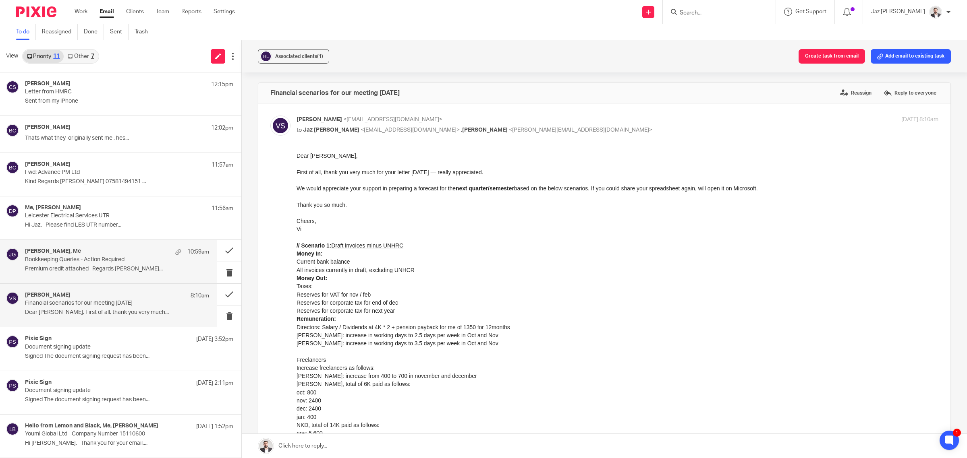
click at [74, 266] on p "Premium credit attached Regards [PERSON_NAME]..." at bounding box center [117, 269] width 184 height 7
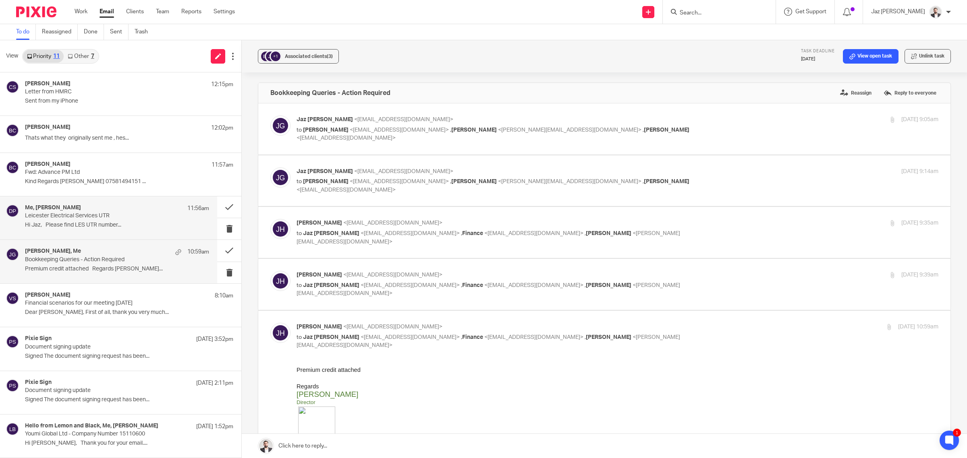
click at [79, 223] on p "Hi Jaz, Please find LES UTR number..." at bounding box center [117, 225] width 184 height 7
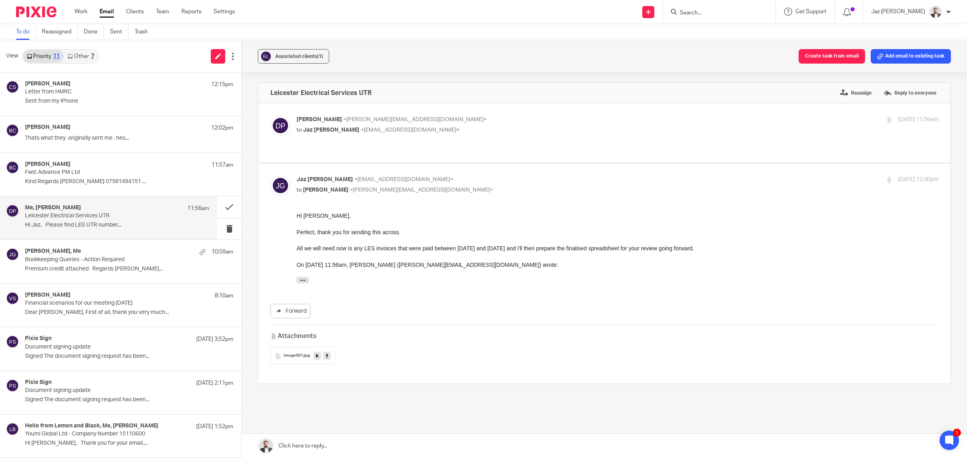
click at [87, 57] on link "Other 7" at bounding box center [81, 56] width 34 height 13
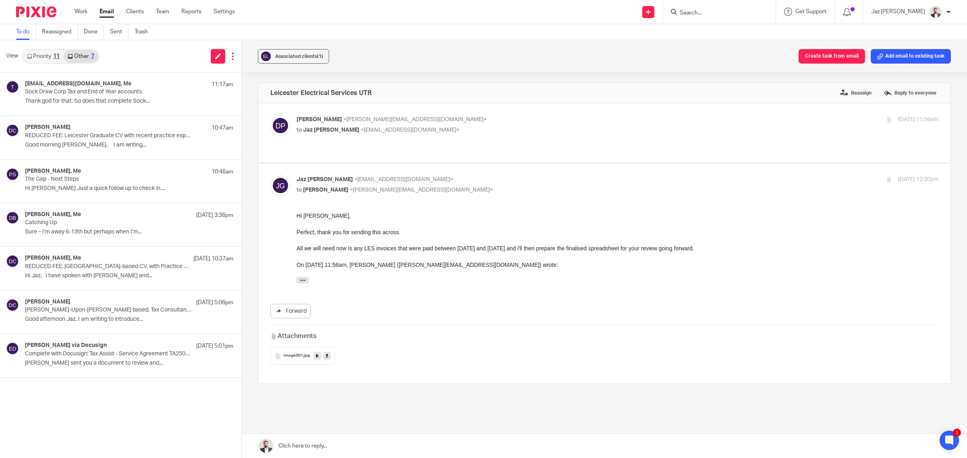
click at [48, 61] on link "Priority 11" at bounding box center [43, 56] width 41 height 13
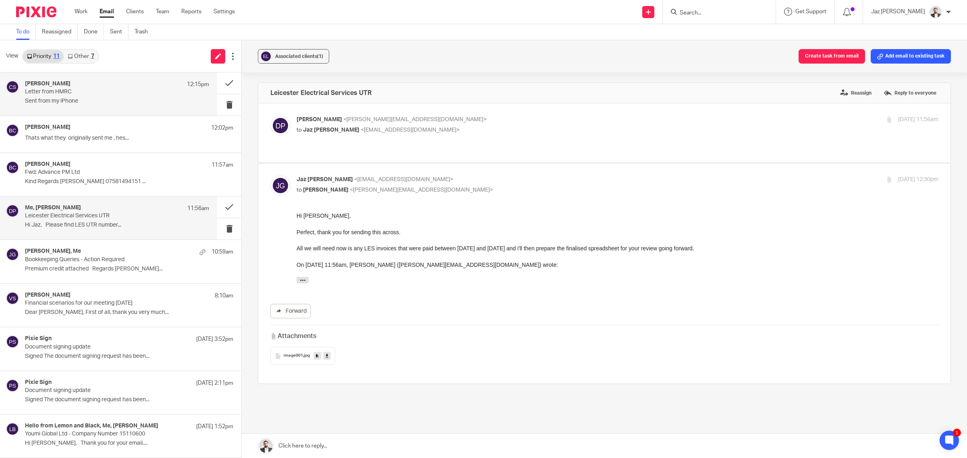
click at [76, 101] on p "Sent from my iPhone" at bounding box center [117, 101] width 184 height 7
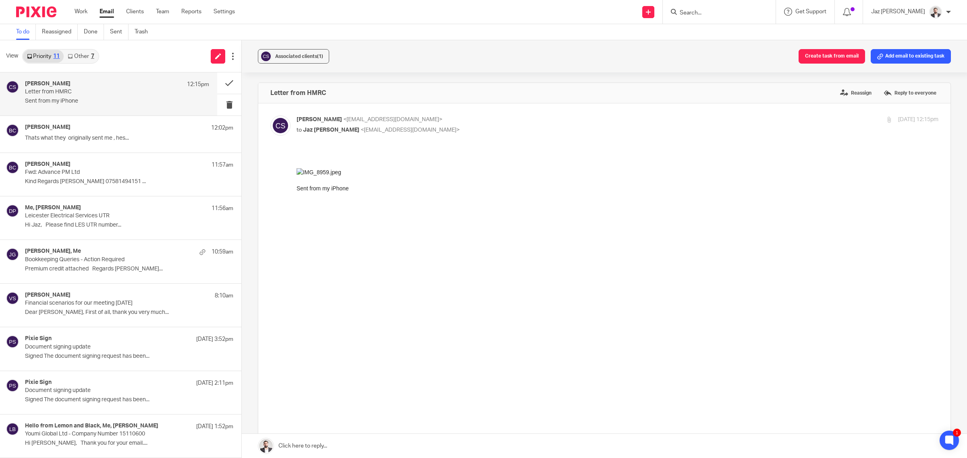
click at [374, 447] on link at bounding box center [604, 446] width 725 height 24
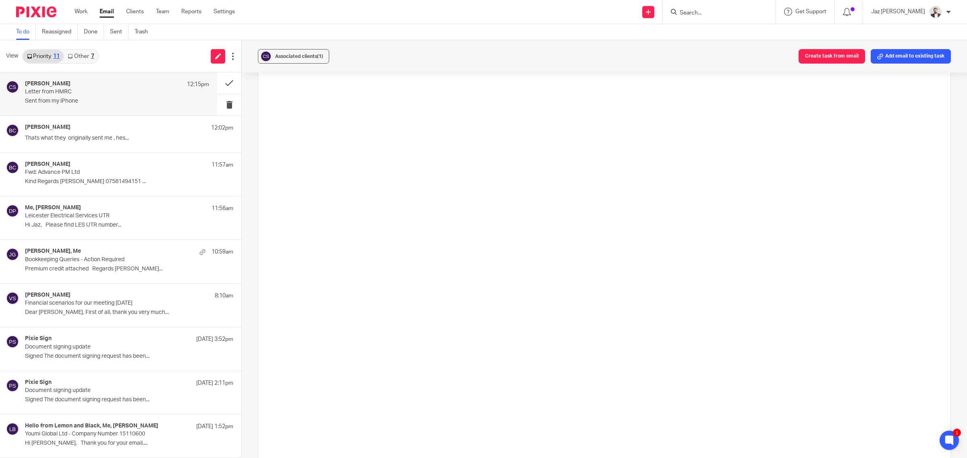
scroll to position [932, 0]
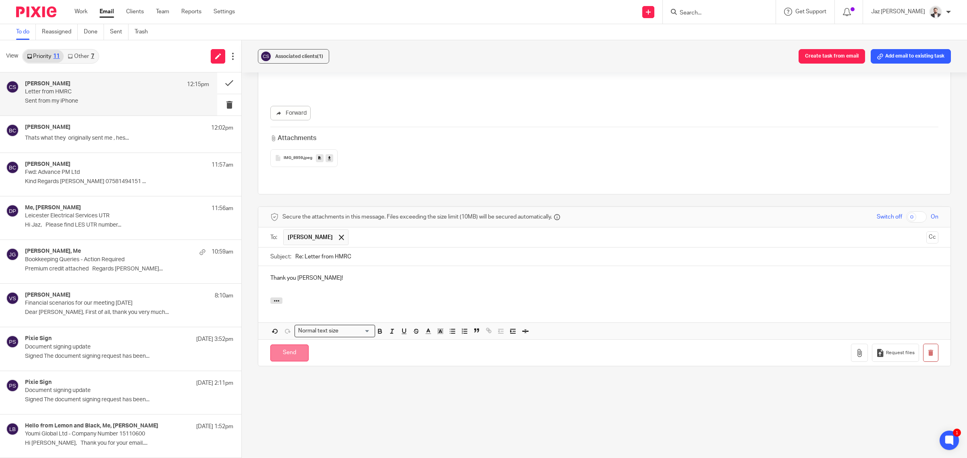
click at [292, 347] on input "Send" at bounding box center [289, 353] width 38 height 17
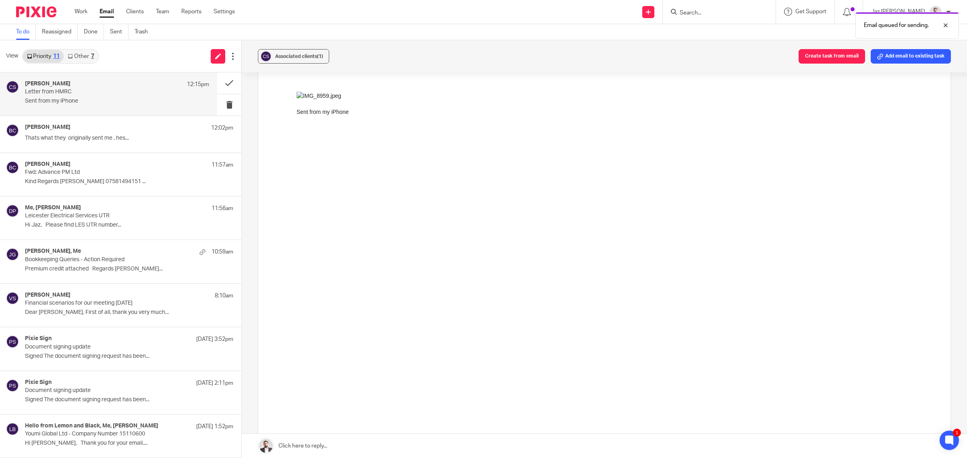
scroll to position [0, 0]
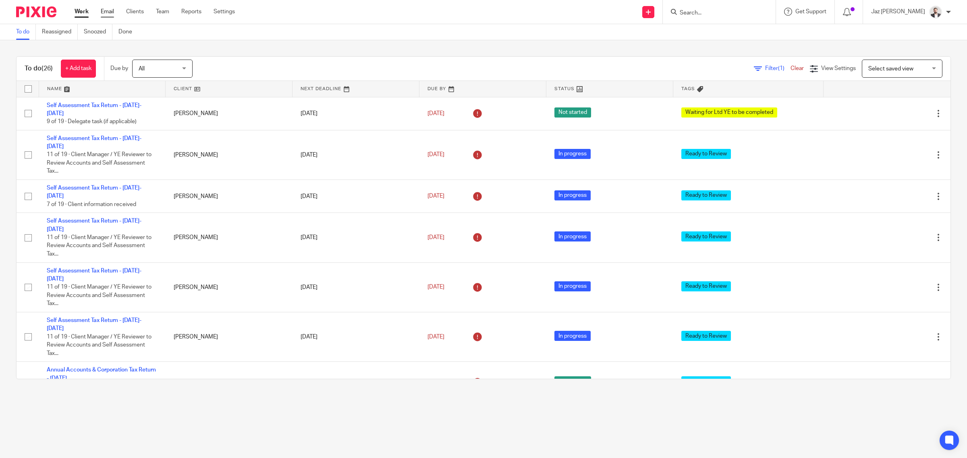
click at [105, 12] on link "Email" at bounding box center [107, 12] width 13 height 8
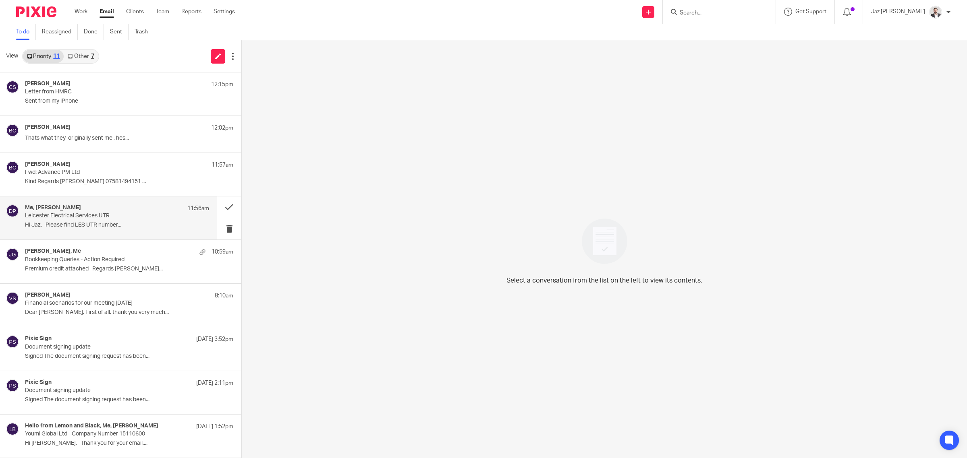
click at [95, 226] on p "Hi Jaz, Please find LES UTR number..." at bounding box center [117, 225] width 184 height 7
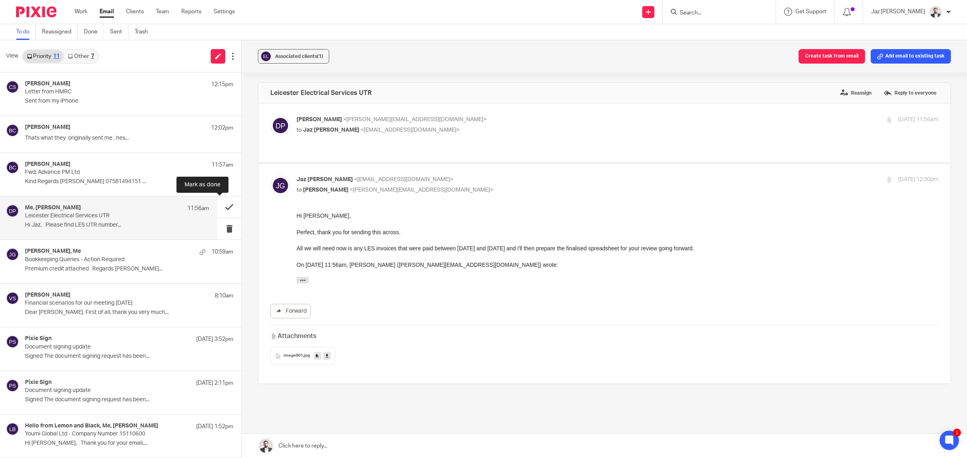
click at [226, 203] on button at bounding box center [229, 207] width 24 height 21
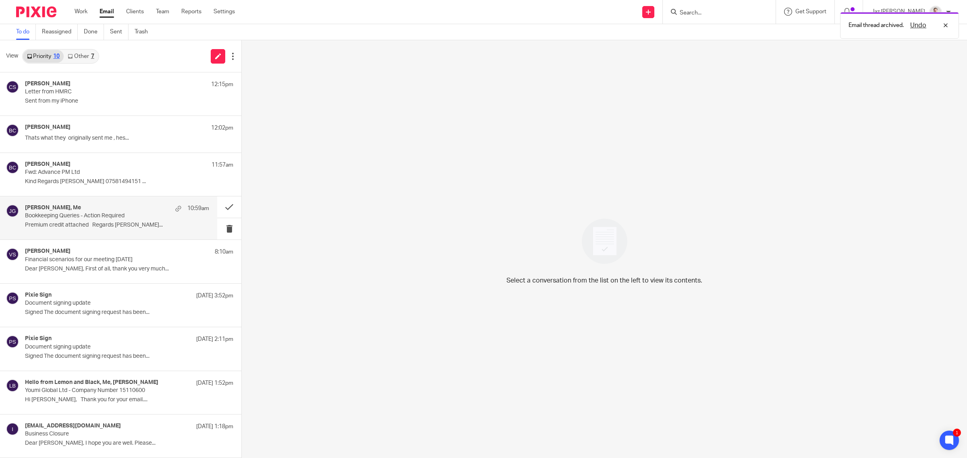
click at [108, 231] on div "[PERSON_NAME], Me 10:59am Bookkeeping Queries - Action Required Premium credit …" at bounding box center [117, 218] width 184 height 27
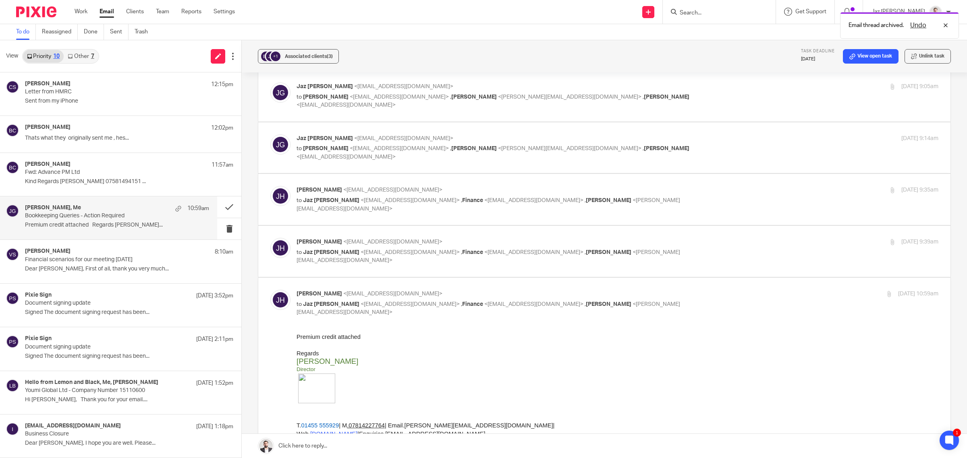
scroll to position [50, 0]
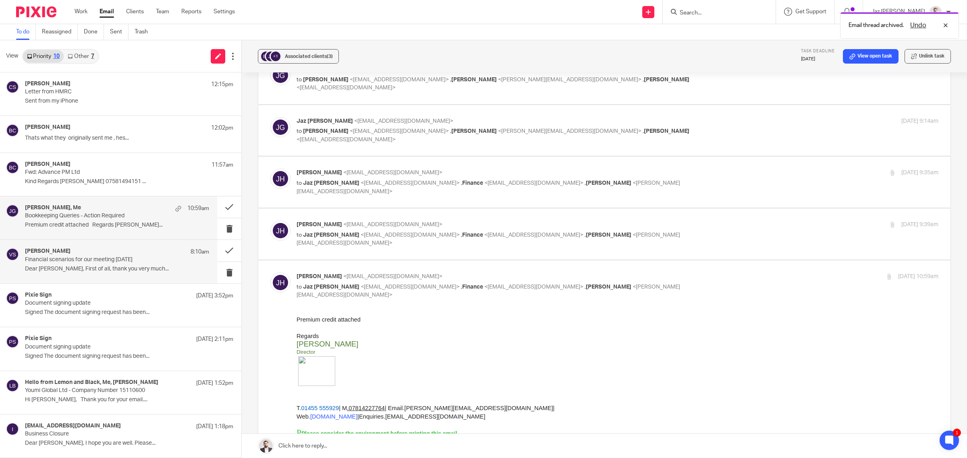
click at [89, 264] on div "[PERSON_NAME] 8:10am Financial scenarios for our meeting [DATE] Dear [PERSON_NA…" at bounding box center [117, 261] width 184 height 27
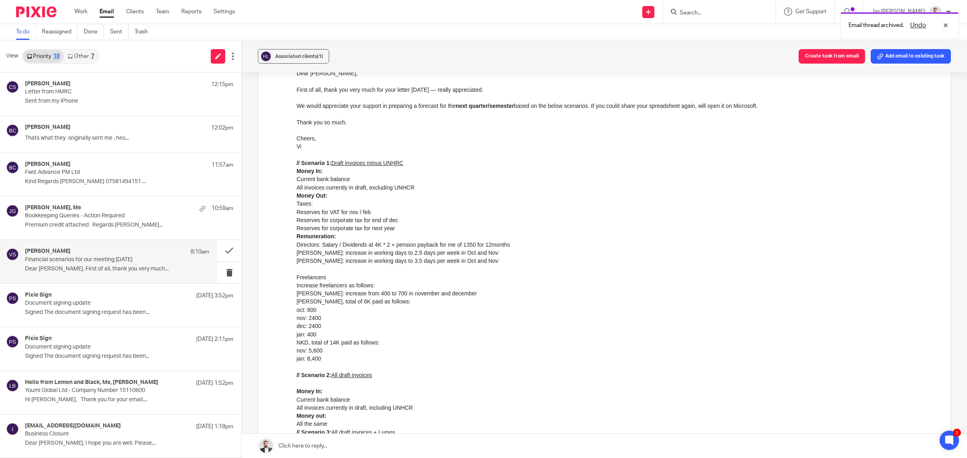
scroll to position [101, 0]
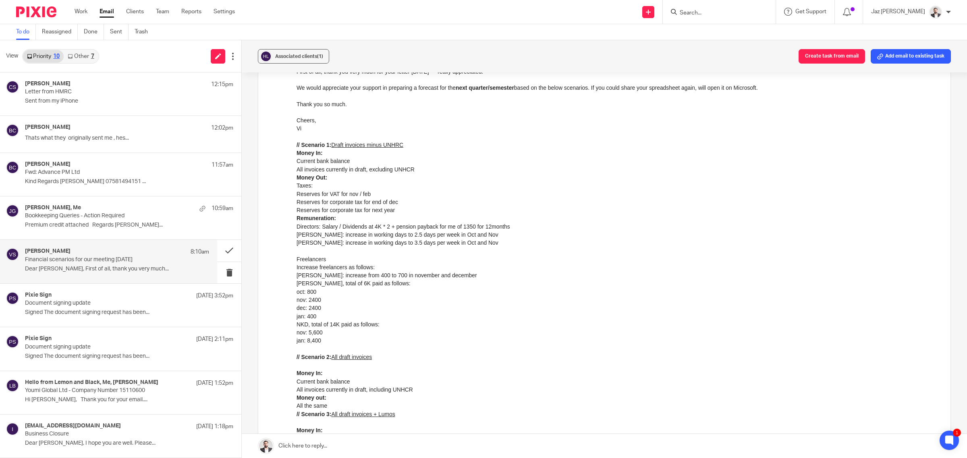
click at [372, 177] on div "// Scenario 1: Draft invoices minus UNHRC Money In: Current bank balance All in…" at bounding box center [617, 174] width 642 height 82
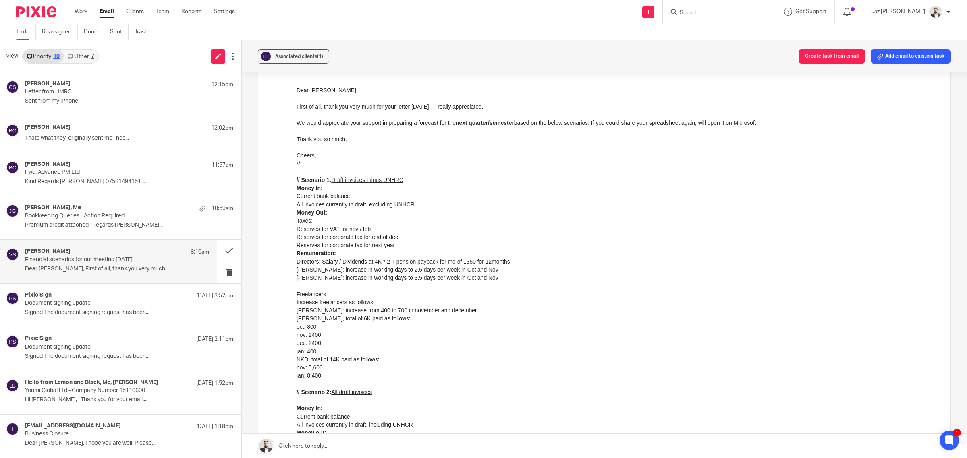
scroll to position [50, 0]
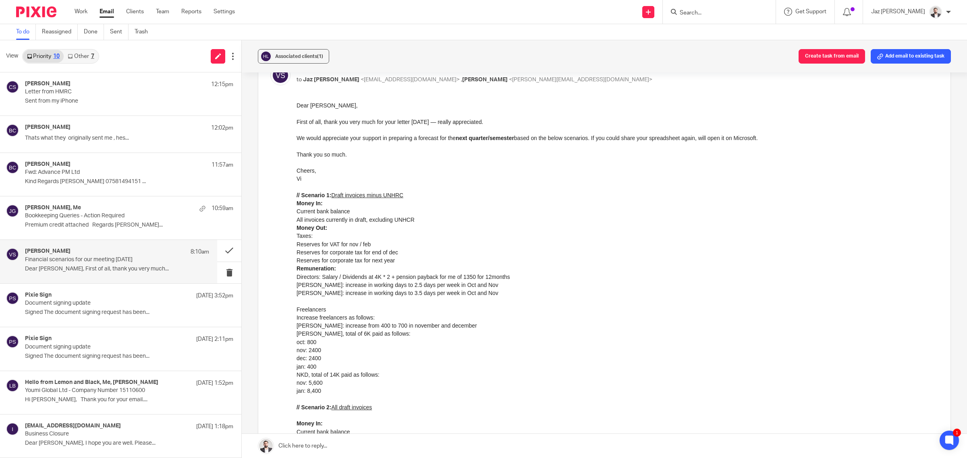
click at [374, 253] on li "Reserves for corporate tax for end of dec" at bounding box center [617, 253] width 642 height 8
click at [398, 255] on li "Reserves for corporate tax for end of dec" at bounding box center [617, 253] width 642 height 8
click at [396, 261] on li "Reserves for corporate tax for next year" at bounding box center [617, 261] width 642 height 8
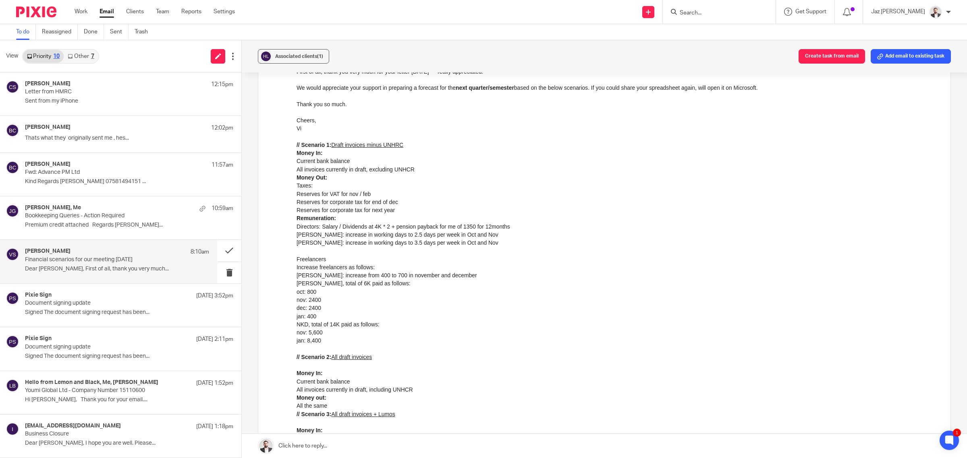
drag, startPoint x: 630, startPoint y: 247, endPoint x: 639, endPoint y: 251, distance: 9.6
click at [630, 247] on div "[PERSON_NAME]: increase in working days to 3.5 days per week in Oct and Nov" at bounding box center [617, 247] width 642 height 17
drag, startPoint x: 464, startPoint y: 219, endPoint x: 472, endPoint y: 228, distance: 12.5
click at [464, 219] on li "Remuneration:" at bounding box center [617, 218] width 642 height 8
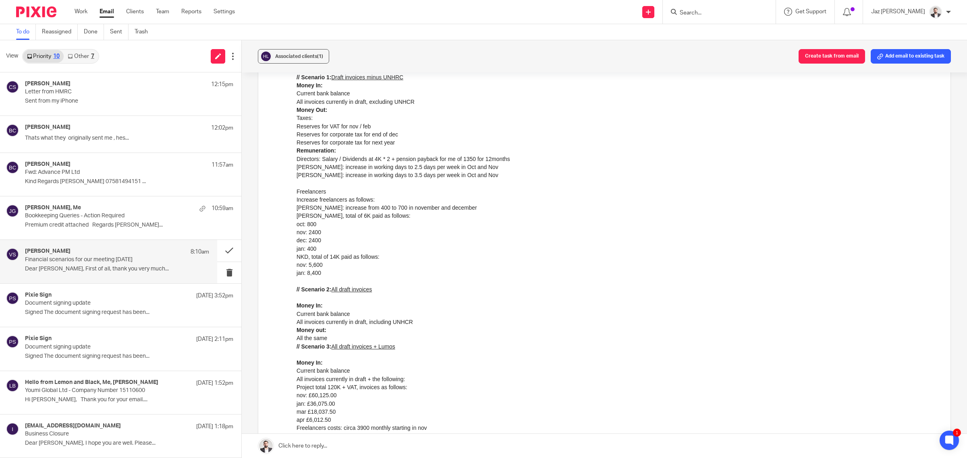
scroll to position [151, 0]
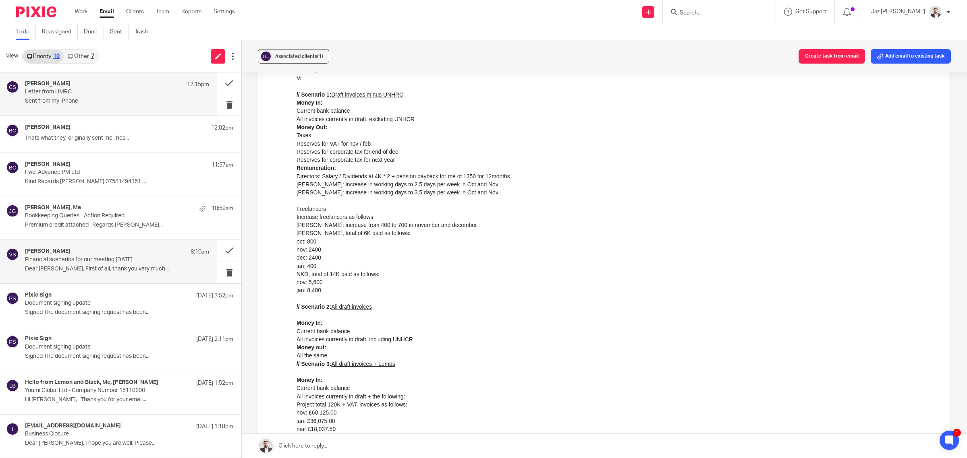
click at [101, 99] on p "Sent from my iPhone" at bounding box center [117, 101] width 184 height 7
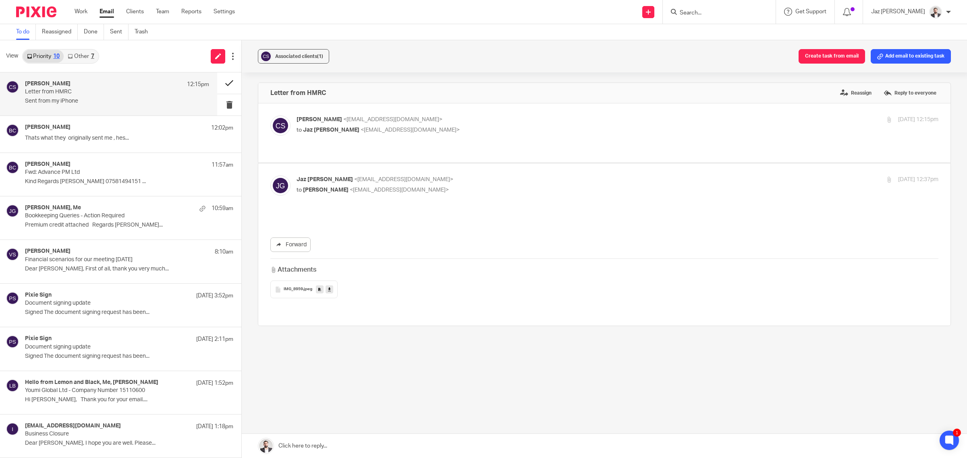
scroll to position [0, 0]
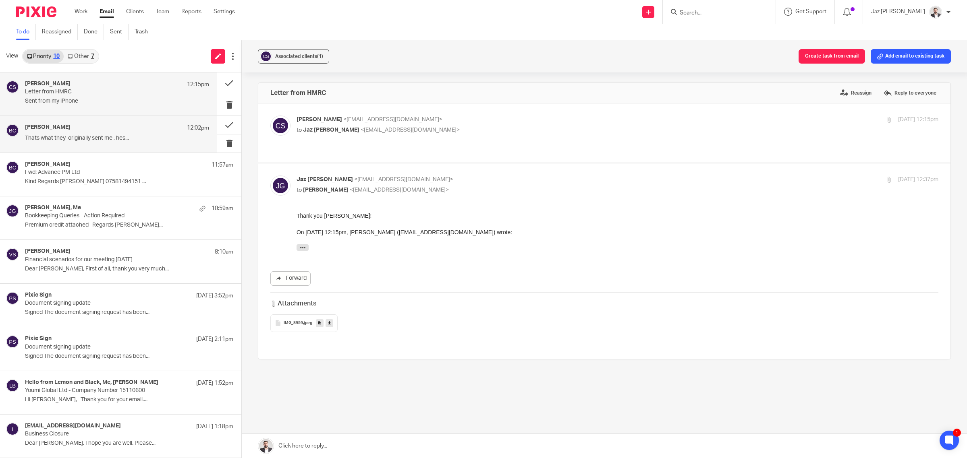
click at [123, 152] on div "[PERSON_NAME] 12:02pm Thats what they originally sent me , hes..." at bounding box center [108, 134] width 217 height 36
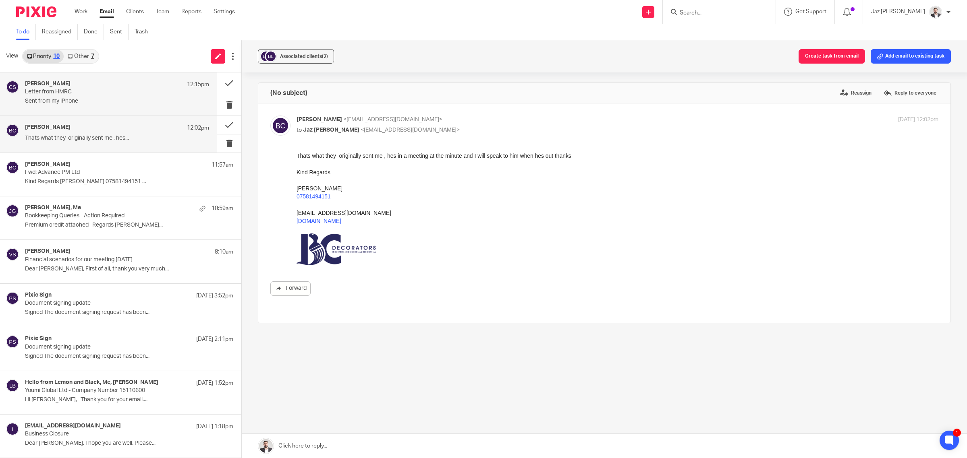
click at [106, 102] on p "Sent from my iPhone" at bounding box center [117, 101] width 184 height 7
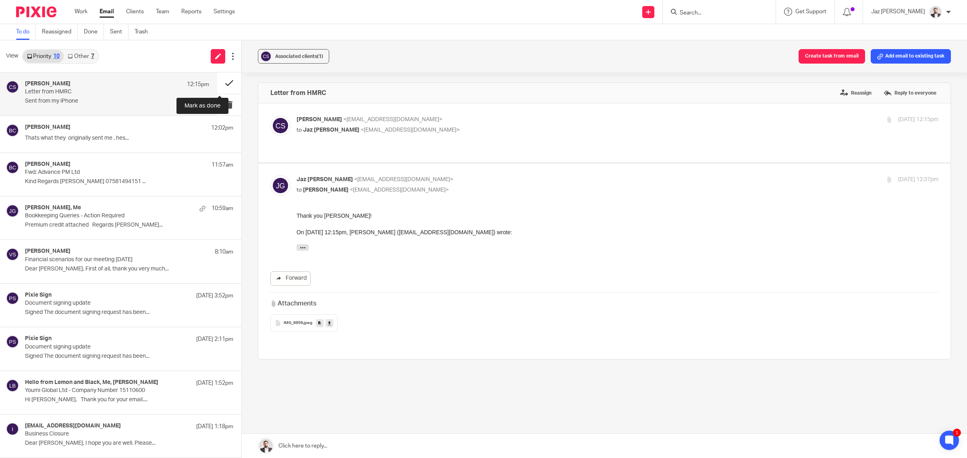
click at [224, 83] on button at bounding box center [229, 83] width 24 height 21
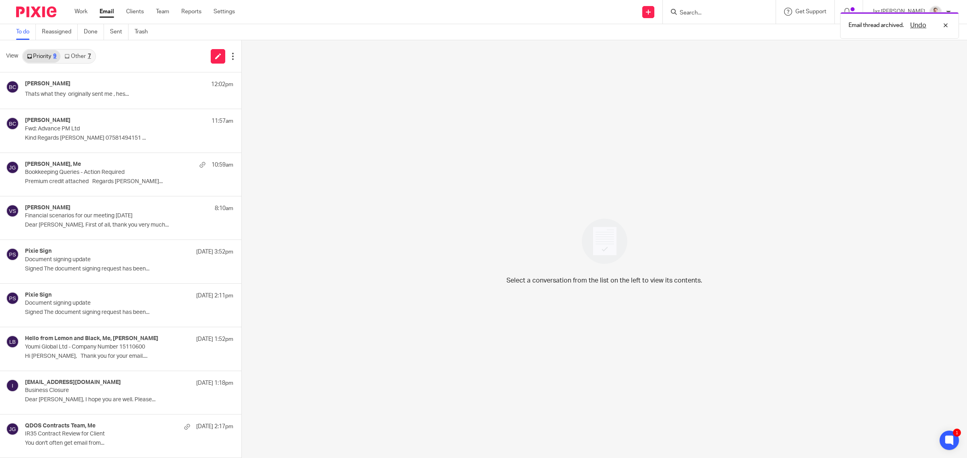
click at [88, 58] on div "7" at bounding box center [89, 57] width 3 height 6
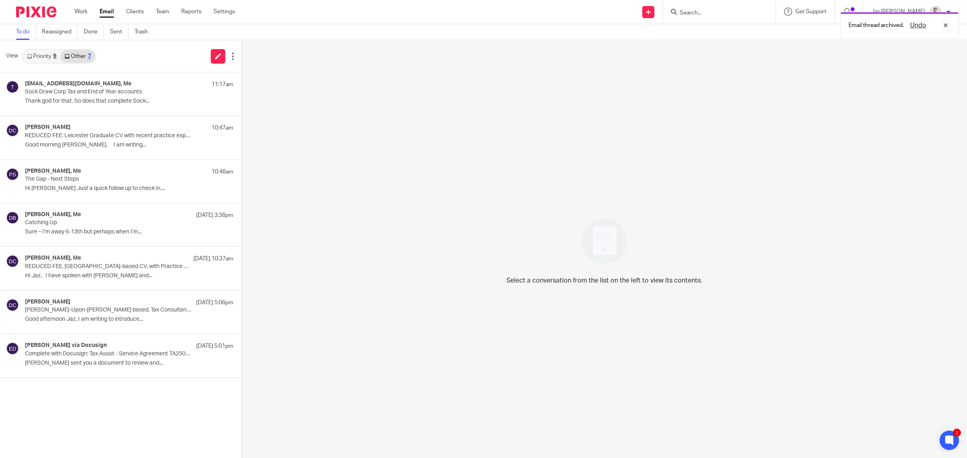
click at [46, 55] on link "Priority 9" at bounding box center [41, 56] width 37 height 13
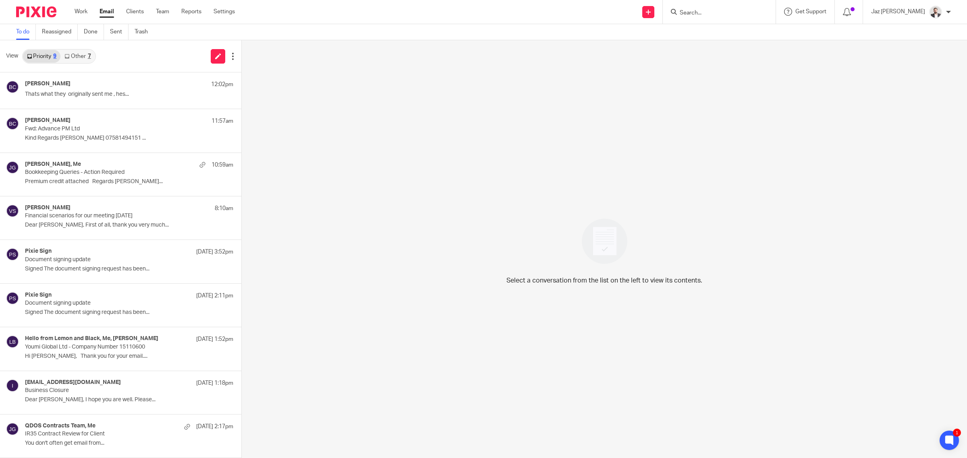
drag, startPoint x: 85, startPoint y: 55, endPoint x: 66, endPoint y: 61, distance: 19.1
click at [85, 55] on link "Other 7" at bounding box center [77, 56] width 34 height 13
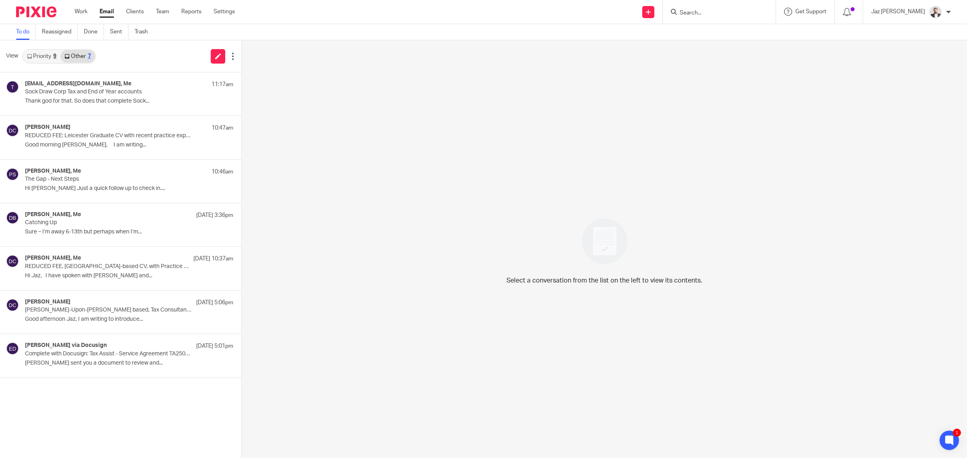
click at [43, 56] on link "Priority 9" at bounding box center [41, 56] width 37 height 13
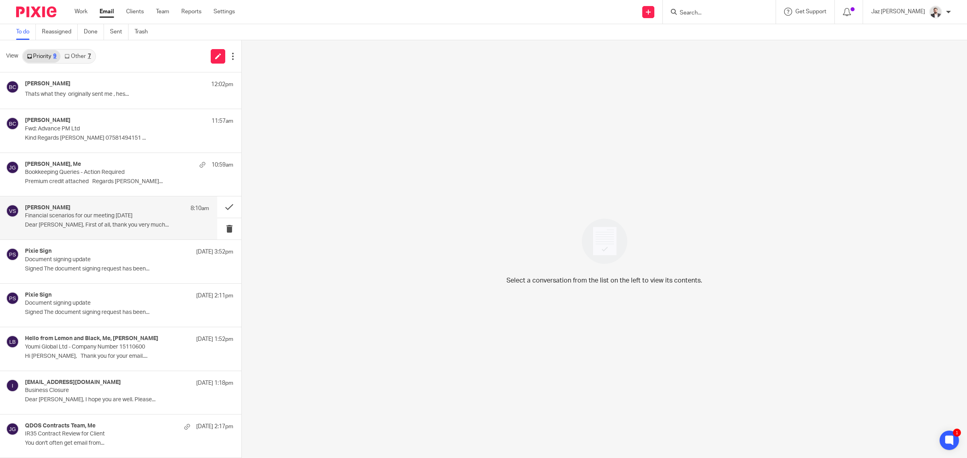
click at [83, 221] on div "[PERSON_NAME] 8:10am Financial scenarios for our meeting [DATE] Dear [PERSON_NA…" at bounding box center [117, 218] width 184 height 27
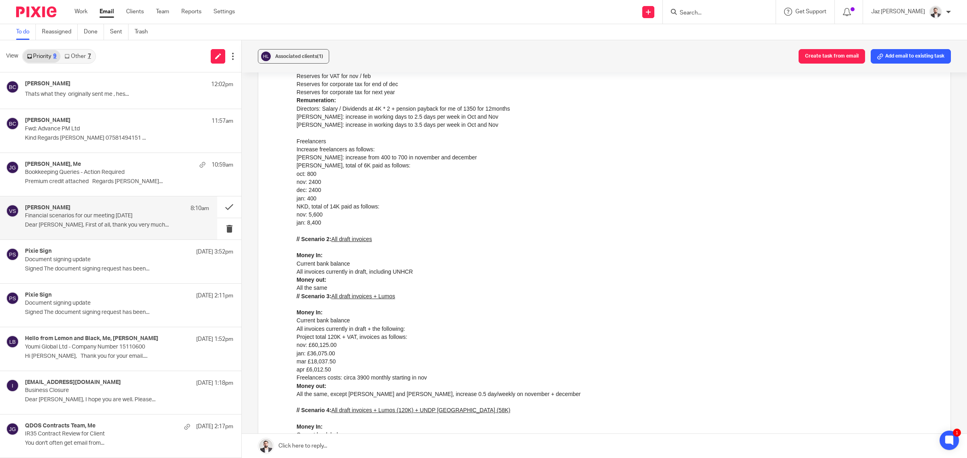
scroll to position [201, 0]
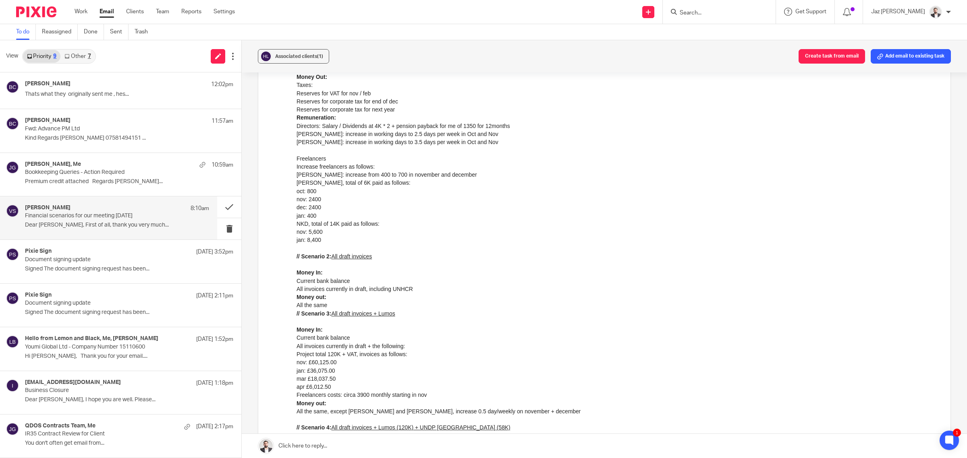
click at [320, 292] on li "All invoices currently in draft, including UNHCR" at bounding box center [617, 289] width 642 height 8
click at [403, 291] on li "All invoices currently in draft, including UNHCR" at bounding box center [617, 289] width 642 height 8
click at [322, 306] on li "All the same" at bounding box center [617, 305] width 642 height 8
click at [344, 307] on li "All the same" at bounding box center [617, 305] width 642 height 8
drag, startPoint x: 470, startPoint y: 286, endPoint x: 472, endPoint y: 291, distance: 5.2
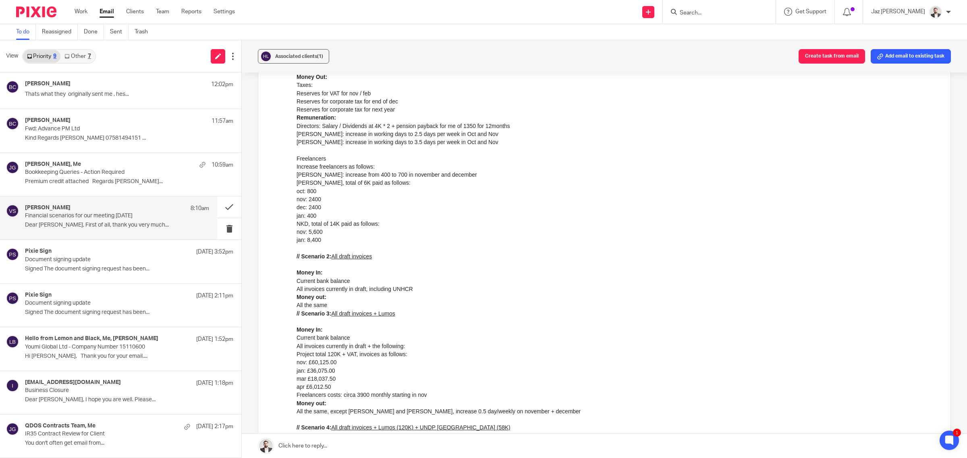
click at [470, 286] on li "All invoices currently in draft, including UNHCR" at bounding box center [617, 289] width 642 height 8
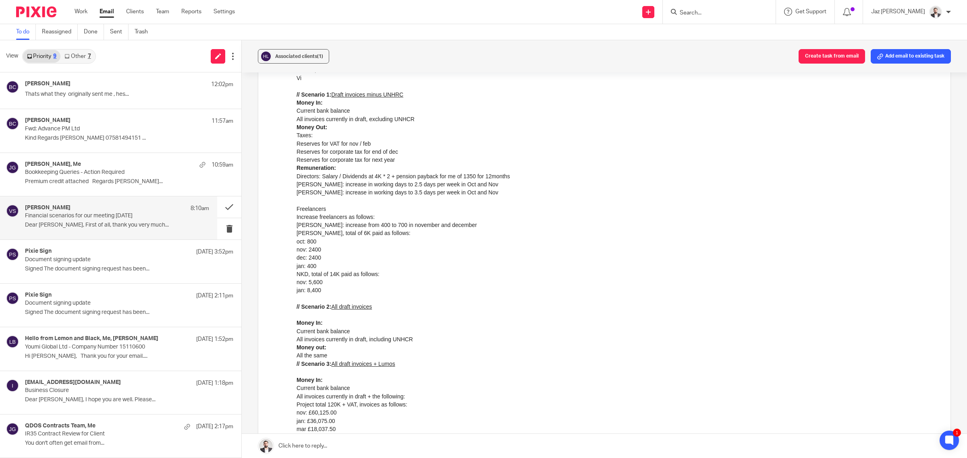
click at [435, 267] on li "jan: 400" at bounding box center [617, 266] width 642 height 8
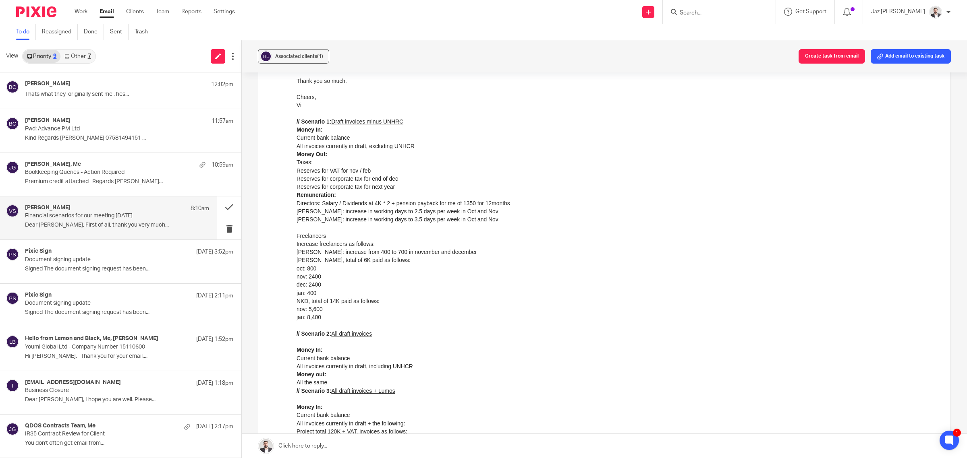
scroll to position [101, 0]
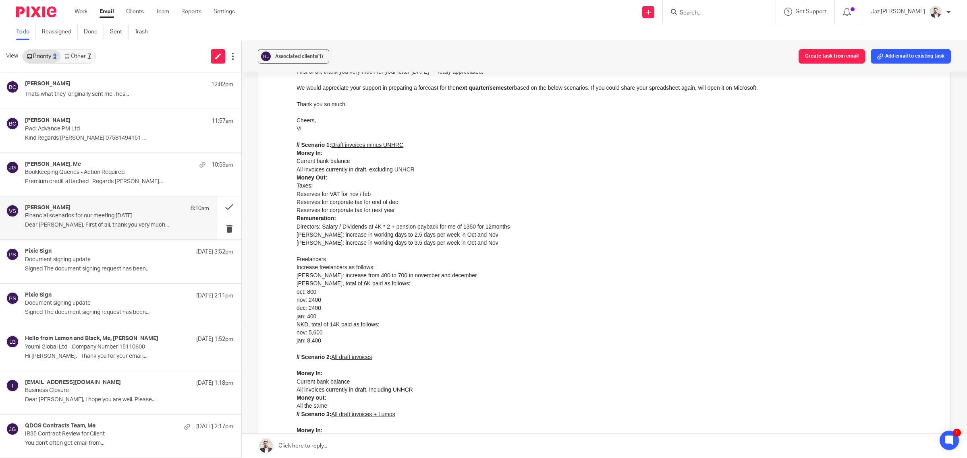
click at [738, 227] on li "Directors: Salary / Dividends at 4K * 2 + pension payback for me of 1350 for 12…" at bounding box center [617, 227] width 642 height 8
click at [369, 193] on li "Reserves for VAT for nov / feb" at bounding box center [617, 194] width 642 height 8
click at [392, 209] on li "Reserves for corporate tax for next year" at bounding box center [617, 210] width 642 height 8
click at [466, 228] on li "Directors: Salary / Dividends at 4K * 2 + pension payback for me of 1350 for 12…" at bounding box center [617, 227] width 642 height 8
click at [472, 243] on div "Leah: increase in working days to 3.5 days per week in Oct and Nov" at bounding box center [617, 247] width 642 height 17
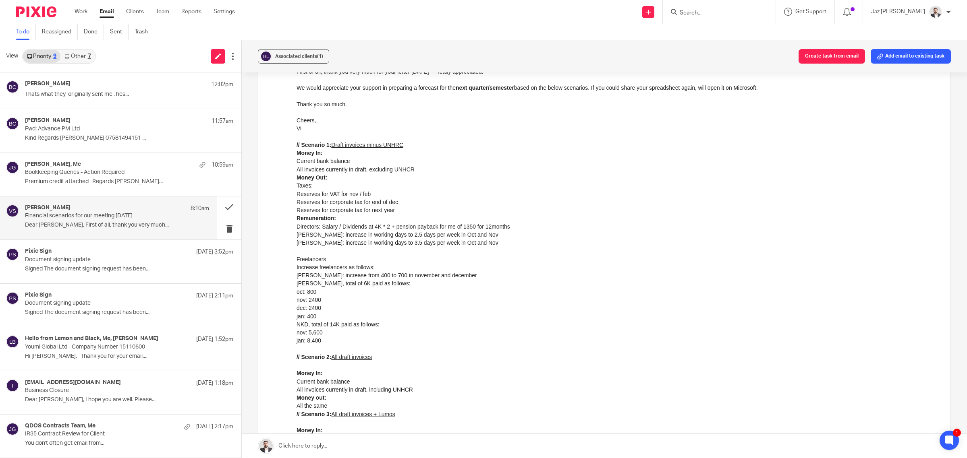
drag, startPoint x: 327, startPoint y: 189, endPoint x: 325, endPoint y: 184, distance: 4.9
click at [325, 184] on li "Taxes:" at bounding box center [617, 186] width 642 height 8
click at [540, 217] on li "Remuneration:" at bounding box center [617, 218] width 642 height 8
click at [338, 166] on li "All invoices currently in draft, excluding UNHCR" at bounding box center [617, 170] width 642 height 8
drag, startPoint x: 371, startPoint y: 217, endPoint x: 354, endPoint y: 212, distance: 17.2
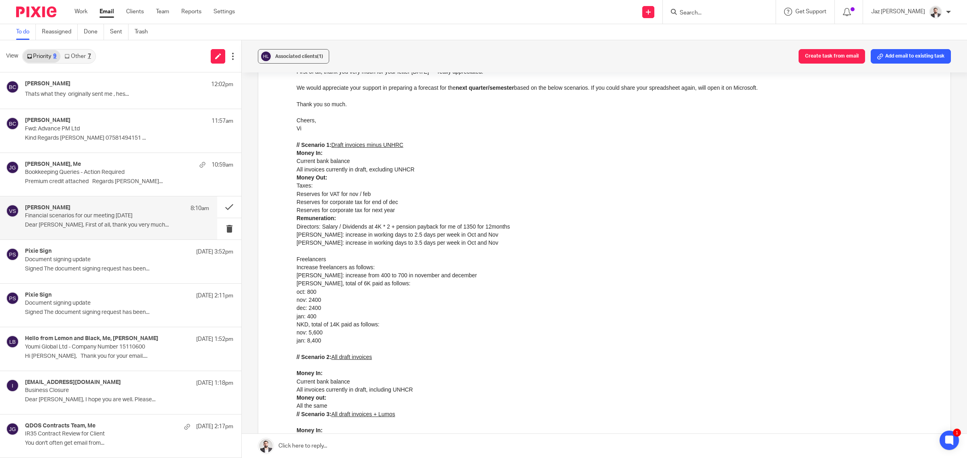
click at [372, 217] on li "Remuneration:" at bounding box center [617, 218] width 642 height 8
click at [343, 184] on li "Taxes:" at bounding box center [617, 186] width 642 height 8
drag, startPoint x: 381, startPoint y: 216, endPoint x: 389, endPoint y: 215, distance: 8.6
click at [382, 216] on li "Remuneration:" at bounding box center [617, 218] width 642 height 8
drag, startPoint x: 310, startPoint y: 166, endPoint x: 315, endPoint y: 167, distance: 5.3
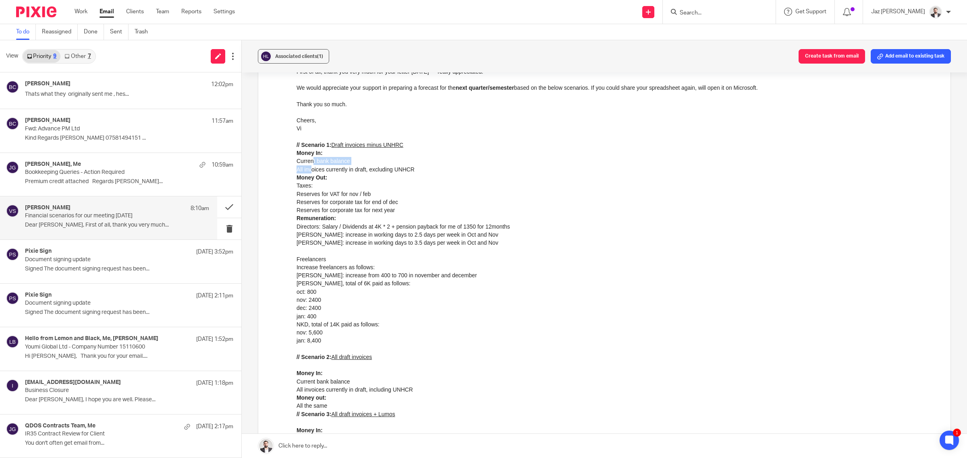
click at [313, 164] on ul "Current bank balance All invoices currently in draft, excluding UNHCR" at bounding box center [617, 165] width 642 height 17
click at [316, 169] on li "All invoices currently in draft, excluding UNHCR" at bounding box center [617, 170] width 642 height 8
click at [354, 193] on li "Reserves for VAT for nov / feb" at bounding box center [617, 194] width 642 height 8
click at [338, 203] on li "Reserves for corporate tax for end of dec" at bounding box center [617, 202] width 642 height 8
click at [328, 216] on b "Remuneration:" at bounding box center [315, 218] width 39 height 6
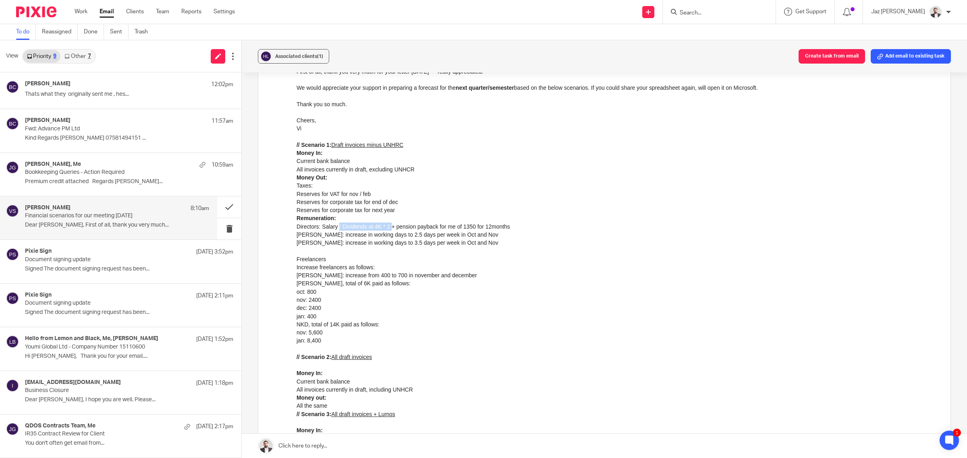
drag, startPoint x: 338, startPoint y: 228, endPoint x: 400, endPoint y: 227, distance: 62.0
click at [388, 227] on li "Directors: Salary / Dividends at 4K * 2 + pension payback for me of 1350 for 12…" at bounding box center [617, 227] width 642 height 8
click at [414, 226] on li "Directors: Salary / Dividends at 4K * 2 + pension payback for me of 1350 for 12…" at bounding box center [617, 227] width 642 height 8
click at [465, 227] on li "Directors: Salary / Dividends at 4K * 2 + pension payback for me of 1350 for 12…" at bounding box center [617, 227] width 642 height 8
click at [501, 226] on li "Directors: Salary / Dividends at 4K * 2 + pension payback for me of 1350 for 12…" at bounding box center [617, 227] width 642 height 8
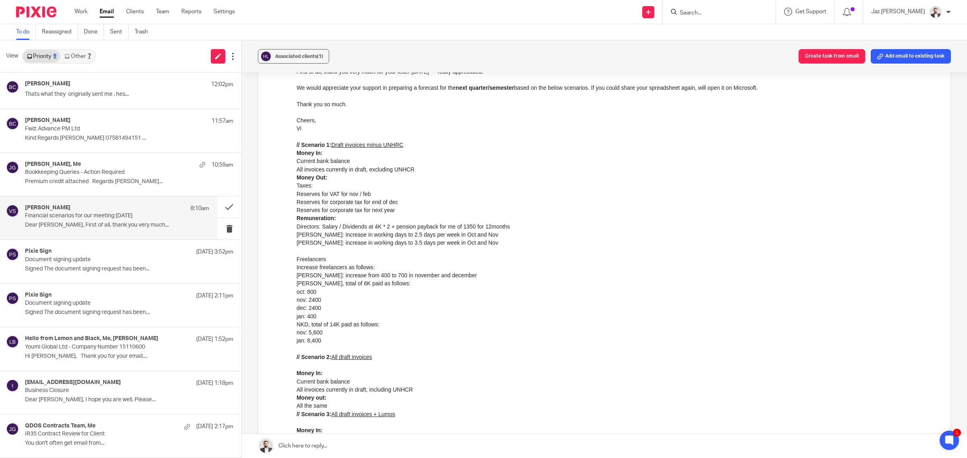
drag, startPoint x: 513, startPoint y: 226, endPoint x: 405, endPoint y: 240, distance: 108.5
click at [510, 226] on li "Directors: Salary / Dividends at 4K * 2 + pension payback for me of 1350 for 12…" at bounding box center [617, 227] width 642 height 8
click at [364, 238] on div "Kate: increase in working days to 2.5 days per week in Oct and Nov" at bounding box center [617, 235] width 642 height 8
drag, startPoint x: 307, startPoint y: 236, endPoint x: 379, endPoint y: 235, distance: 72.5
click at [352, 235] on div "Kate: increase in working days to 2.5 days per week in Oct and Nov" at bounding box center [617, 235] width 642 height 8
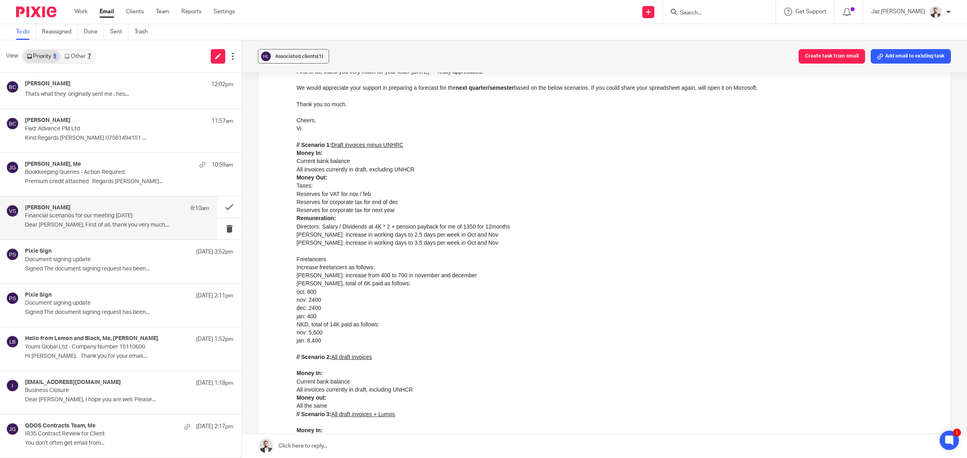
click at [409, 235] on div "Kate: increase in working days to 2.5 days per week in Oct and Nov" at bounding box center [617, 235] width 642 height 8
click at [446, 235] on div "Kate: increase in working days to 2.5 days per week in Oct and Nov" at bounding box center [617, 235] width 642 height 8
click at [463, 235] on div "Kate: increase in working days to 2.5 days per week in Oct and Nov" at bounding box center [617, 235] width 642 height 8
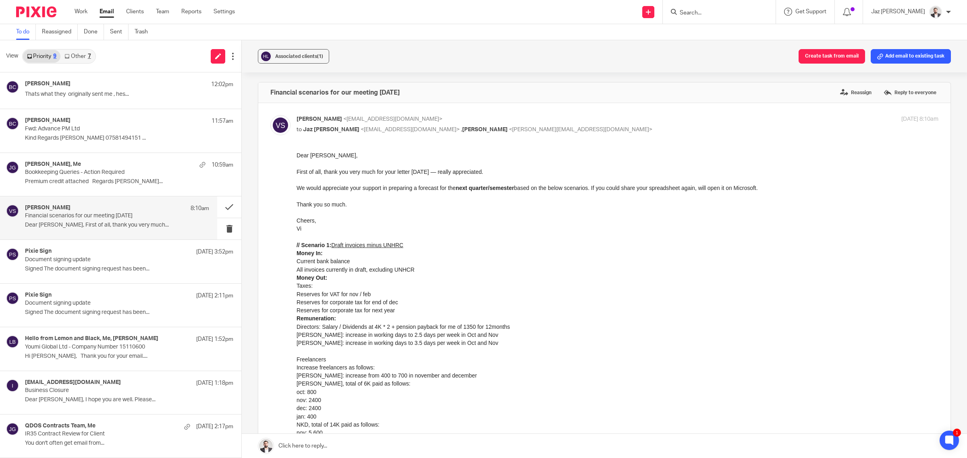
scroll to position [0, 0]
click at [521, 285] on li "Taxes:" at bounding box center [617, 286] width 642 height 8
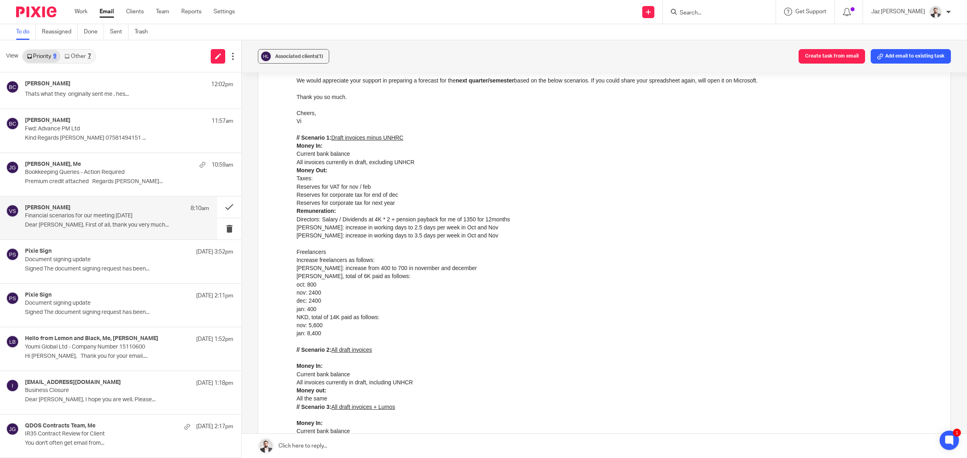
scroll to position [101, 0]
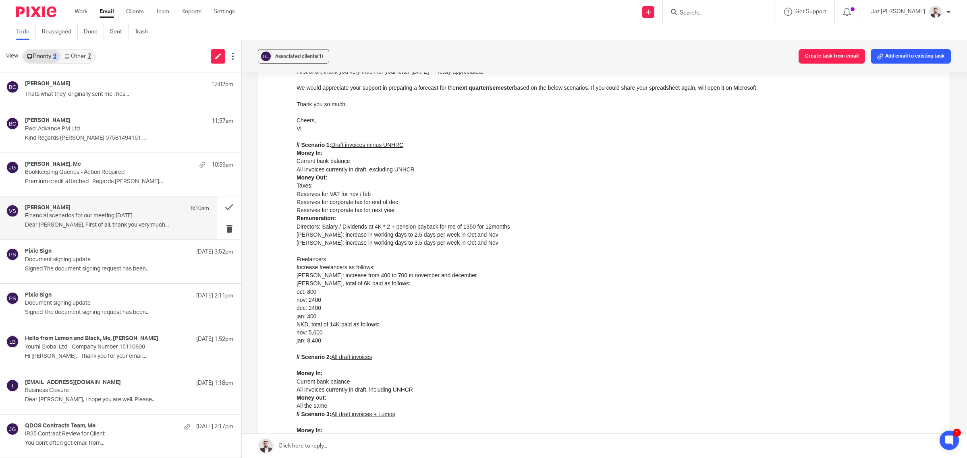
click at [475, 272] on li "Diana: increase from 400 to 700 in november and december" at bounding box center [617, 275] width 642 height 8
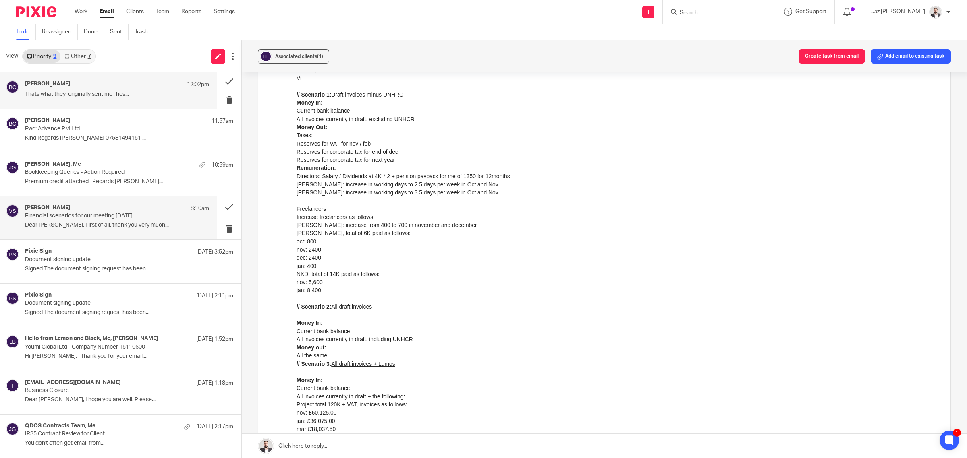
click at [82, 91] on div "Ben Curran 12:02pm Thats what they originally sent me , hes..." at bounding box center [117, 91] width 184 height 20
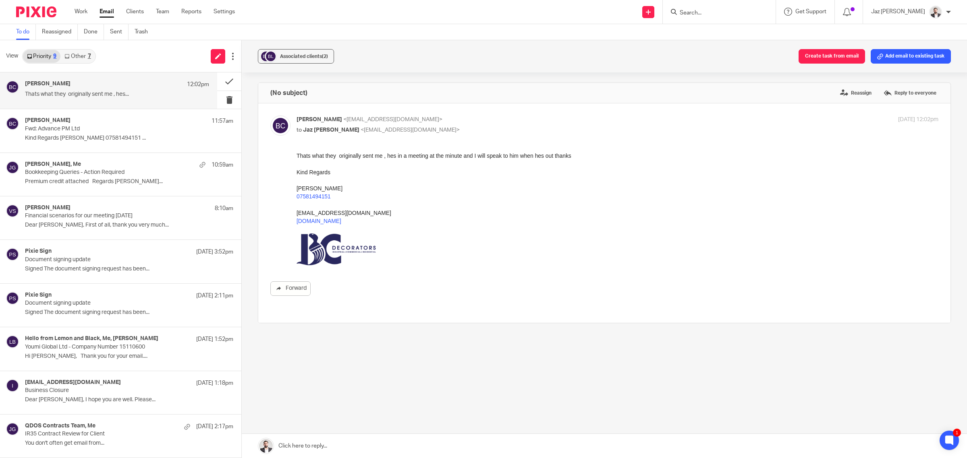
scroll to position [0, 0]
click at [136, 128] on p "Fwd: Advance PM Ltd" at bounding box center [98, 129] width 147 height 7
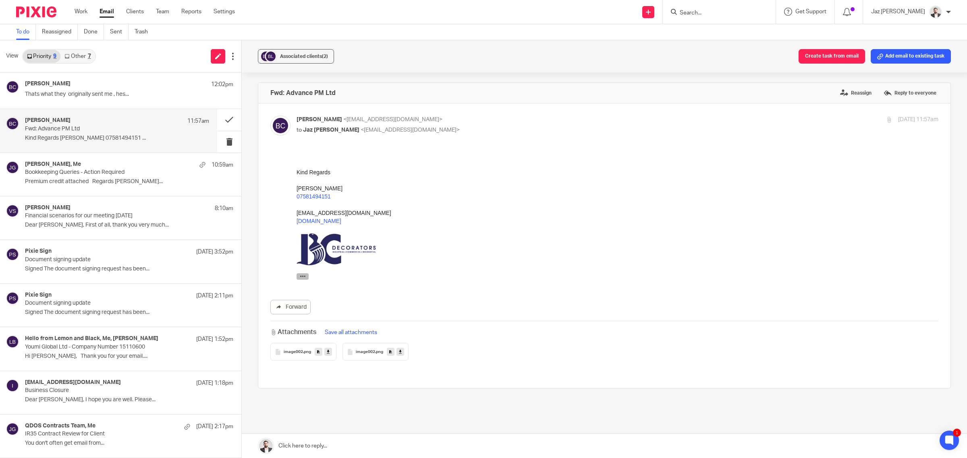
click at [302, 276] on icon "button" at bounding box center [303, 276] width 6 height 6
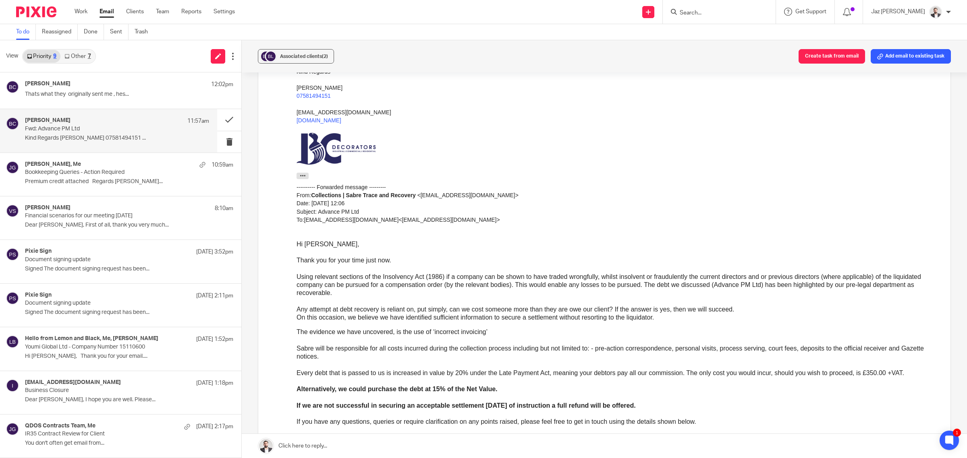
scroll to position [151, 0]
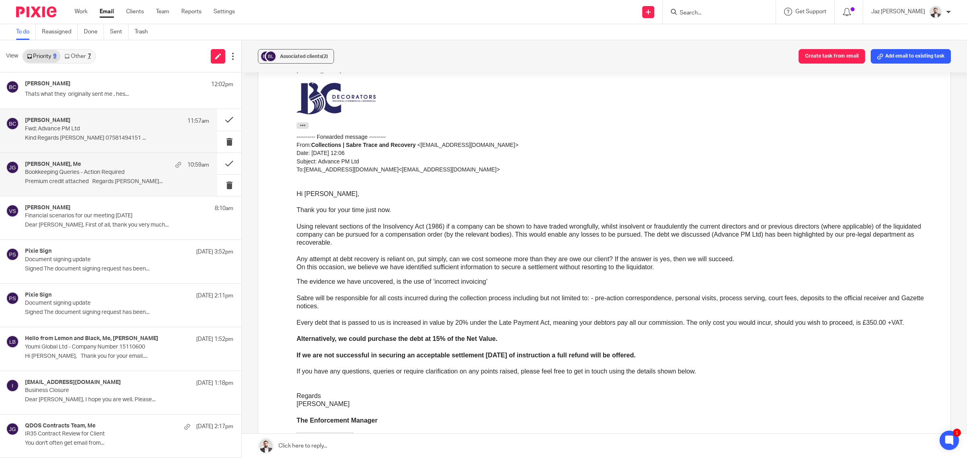
click at [87, 186] on div "Jake Hewitt, Me 10:59am Bookkeeping Queries - Action Required Premium credit at…" at bounding box center [117, 174] width 184 height 27
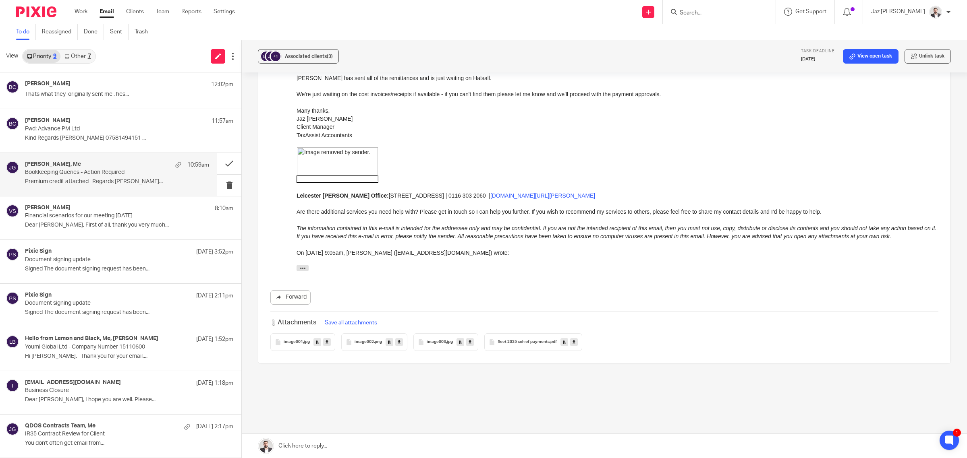
scroll to position [839, 0]
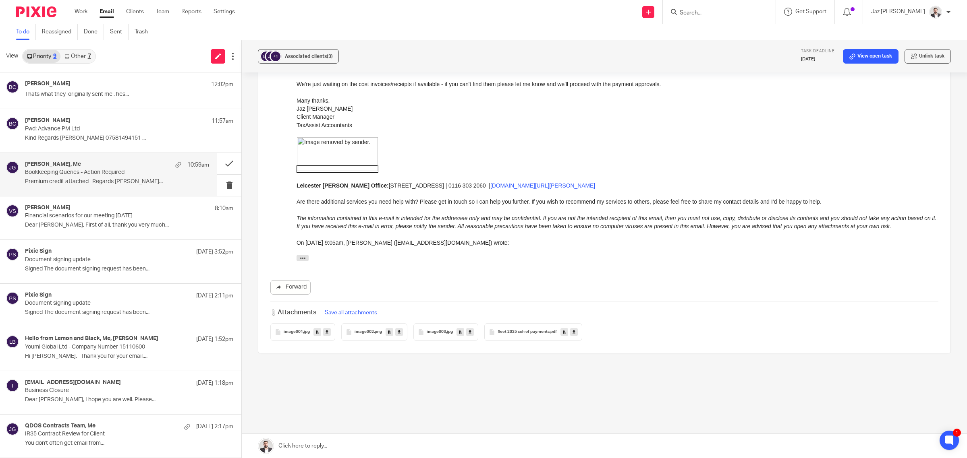
click at [79, 52] on link "Other 7" at bounding box center [77, 56] width 34 height 13
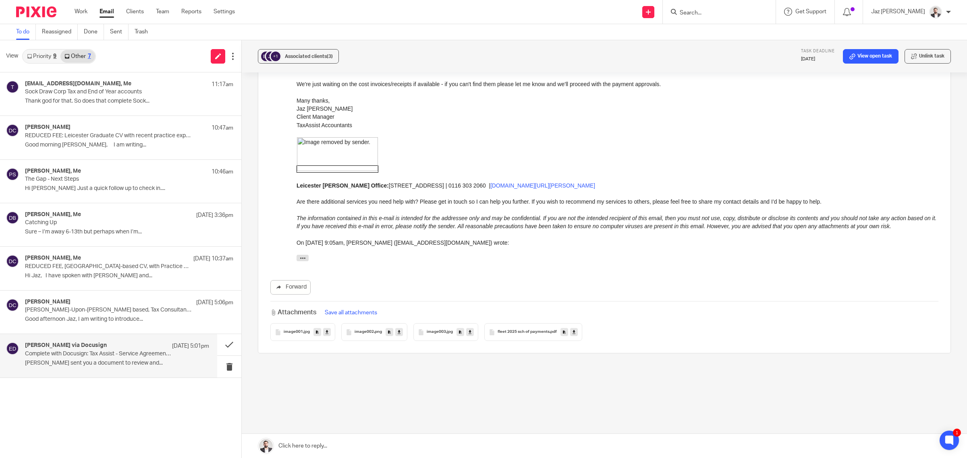
click at [101, 363] on p "Ed Brown sent you a document to review and..." at bounding box center [117, 363] width 184 height 7
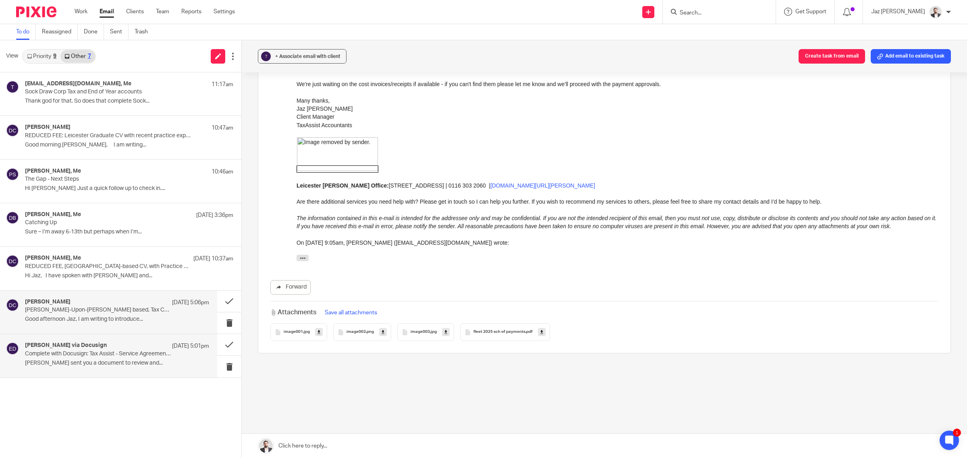
click at [89, 316] on div "Daniel Copping 22 Sep 5:06pm Burton-Upon-Trent based, Tax Consultant with 2+ Ye…" at bounding box center [117, 312] width 184 height 27
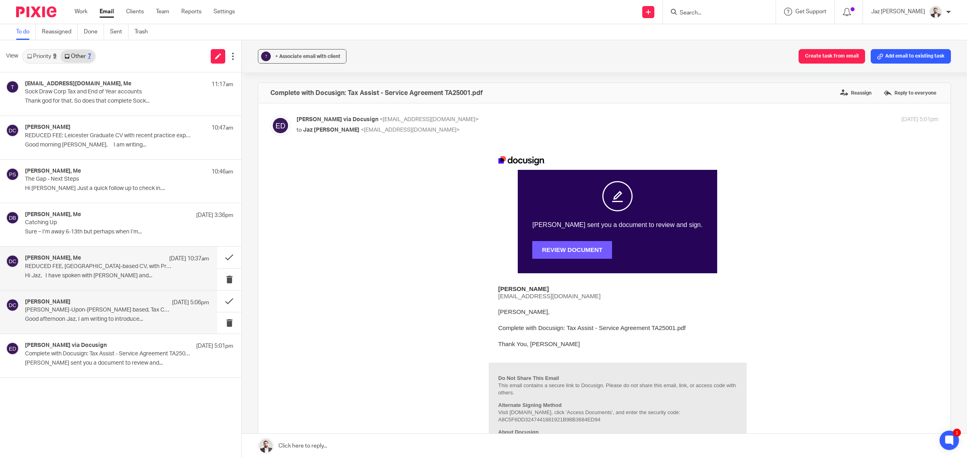
scroll to position [0, 0]
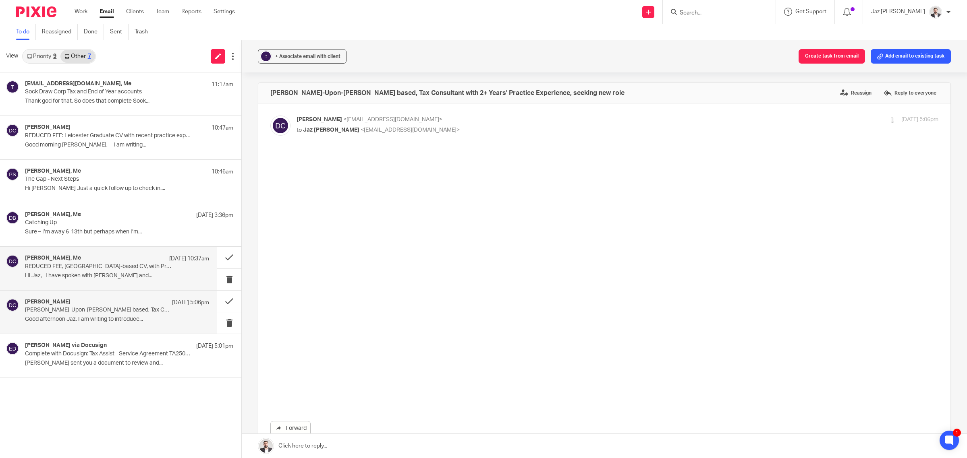
click at [73, 264] on p "REDUCED FEE, Leicester-based CV, with Practice Experience, ALL ACCA exams passe…" at bounding box center [98, 266] width 147 height 7
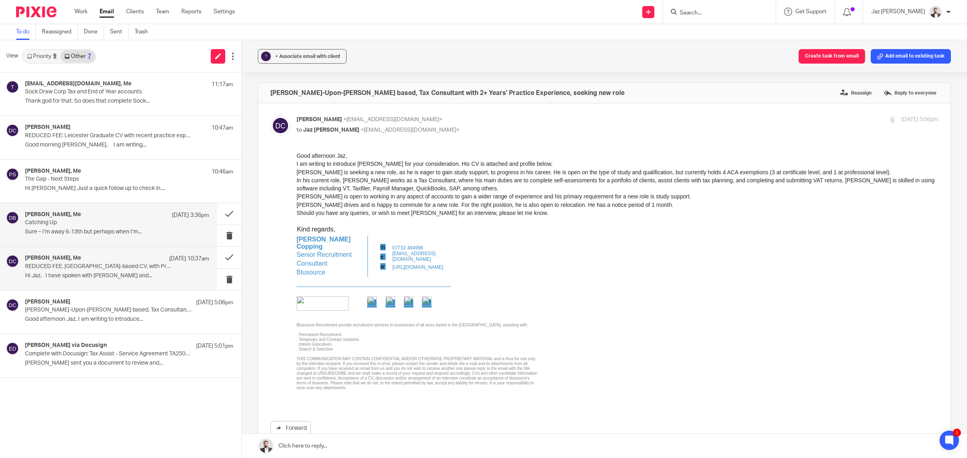
click at [71, 218] on h4 "Dharmist Bathia, Me" at bounding box center [53, 214] width 56 height 7
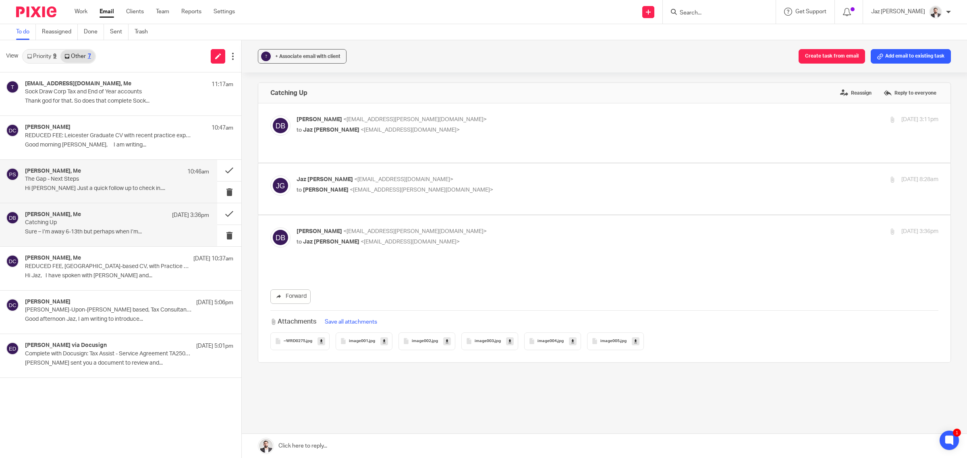
click at [77, 178] on p "The Gap - Next Steps" at bounding box center [98, 179] width 147 height 7
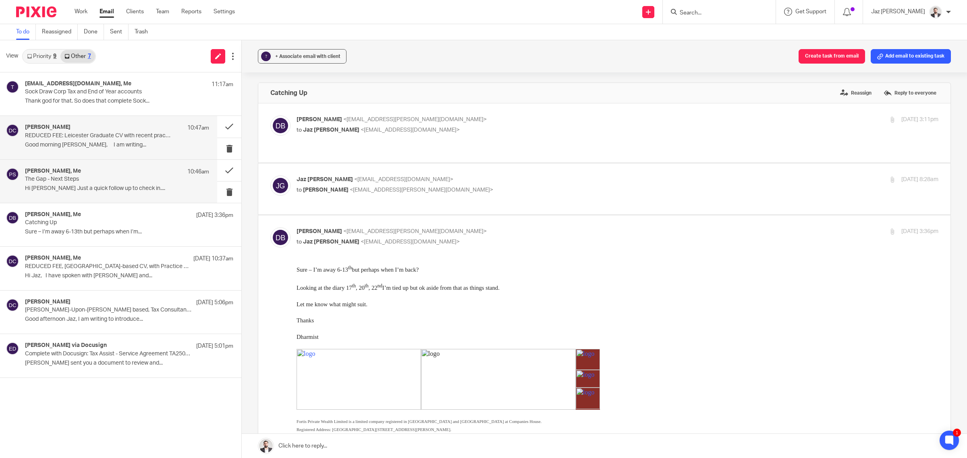
click at [73, 135] on p "REDUCED FEE: Leicester Graduate CV with recent practice experience" at bounding box center [98, 136] width 147 height 7
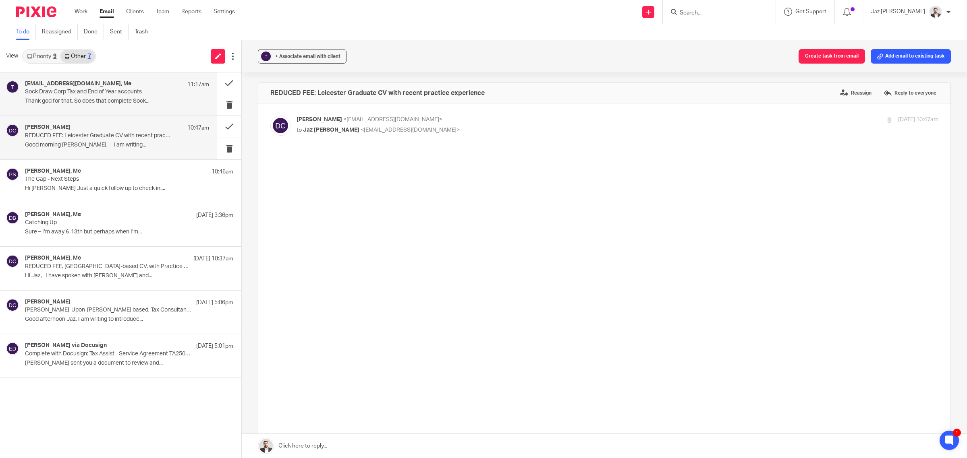
click at [64, 99] on p "Thank god for that. So does that complete Sock..." at bounding box center [117, 101] width 184 height 7
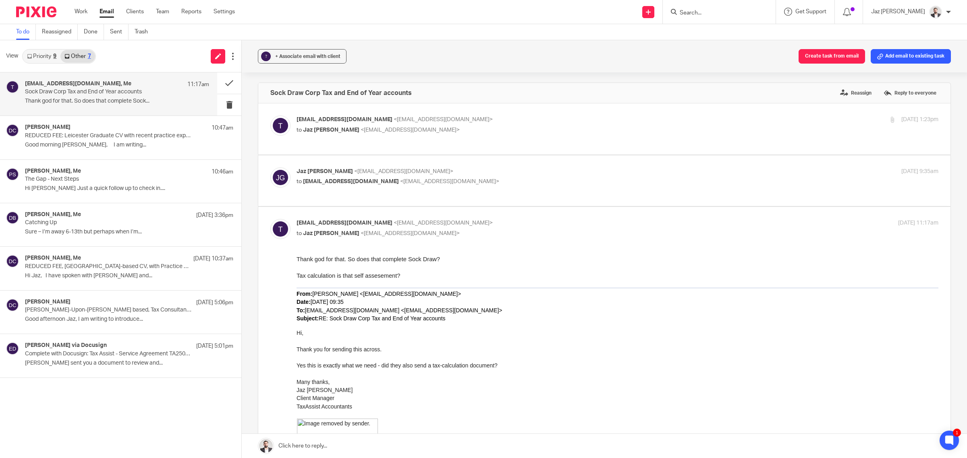
click at [46, 56] on link "Priority 9" at bounding box center [41, 56] width 37 height 13
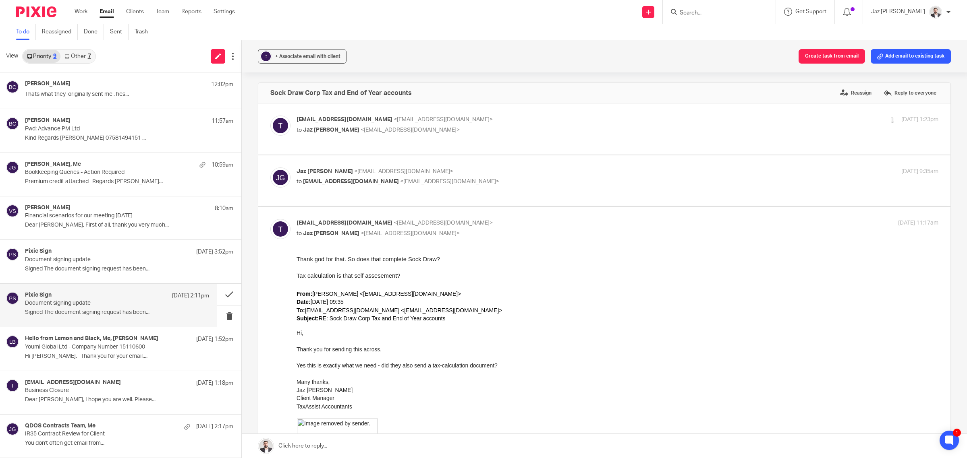
scroll to position [0, 0]
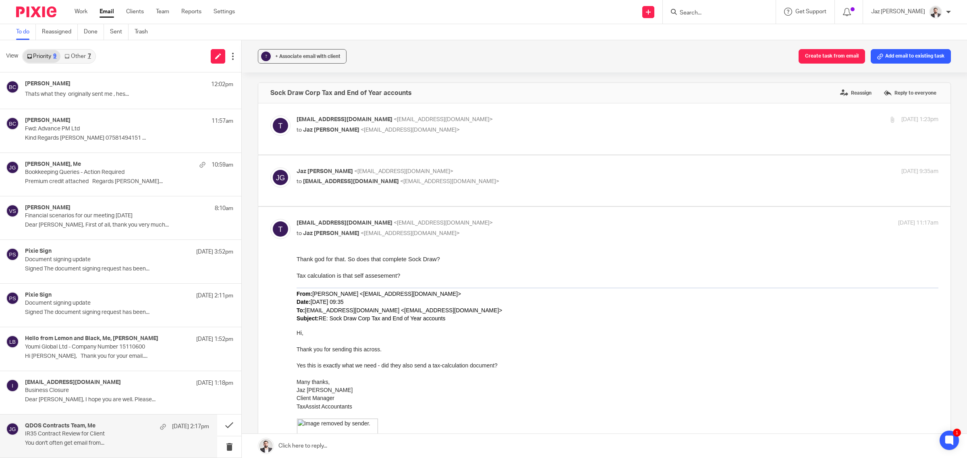
click at [86, 435] on p "IR35 Contract Review for Client" at bounding box center [98, 434] width 147 height 7
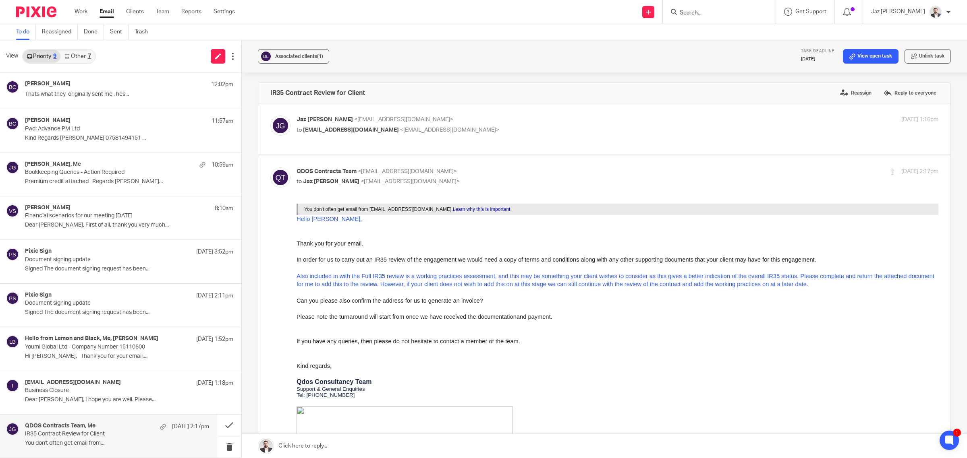
scroll to position [0, 0]
click at [87, 401] on p "Dear Jaz, I hope you are well. Please..." at bounding box center [117, 400] width 184 height 7
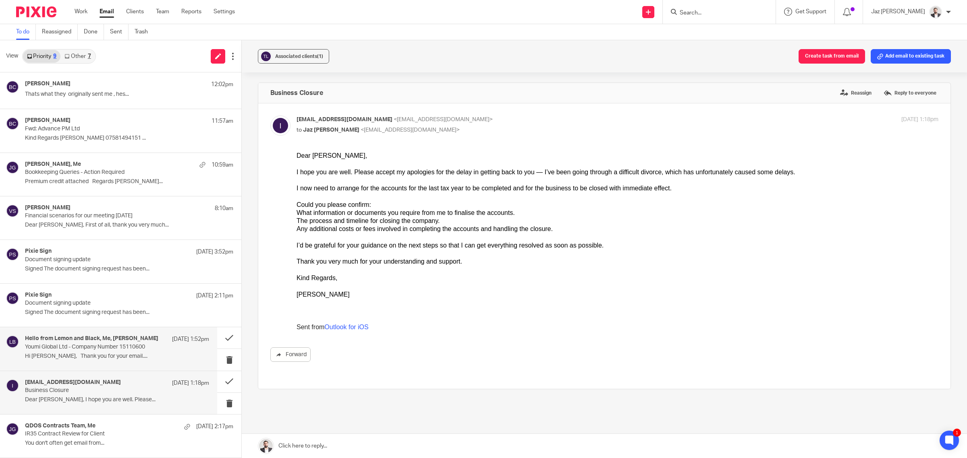
click at [40, 345] on p "Youmi Global Ltd - Company Number 15110600" at bounding box center [98, 347] width 147 height 7
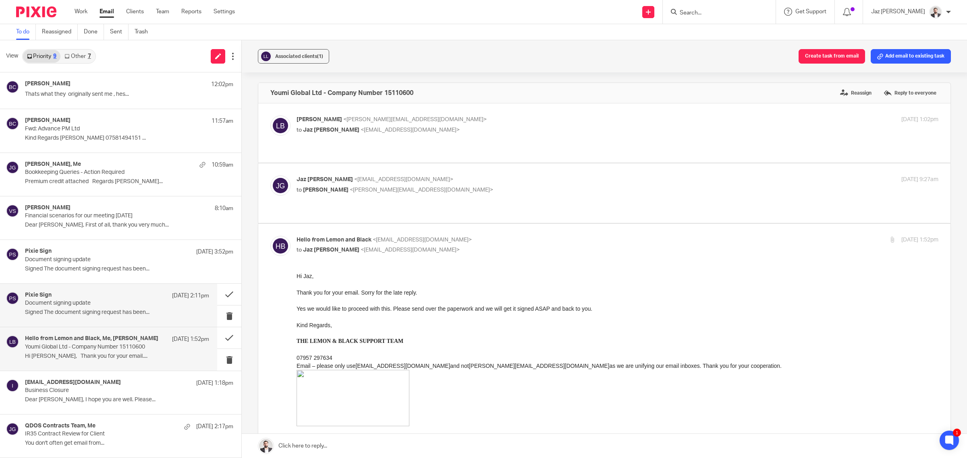
click at [62, 316] on p "Signed The document signing request has been..." at bounding box center [117, 312] width 184 height 7
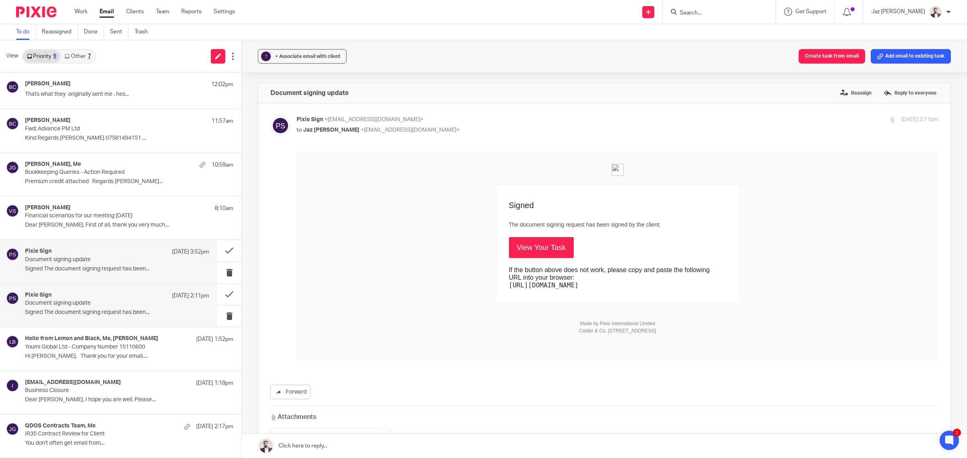
click at [83, 258] on p "Document signing update" at bounding box center [98, 260] width 147 height 7
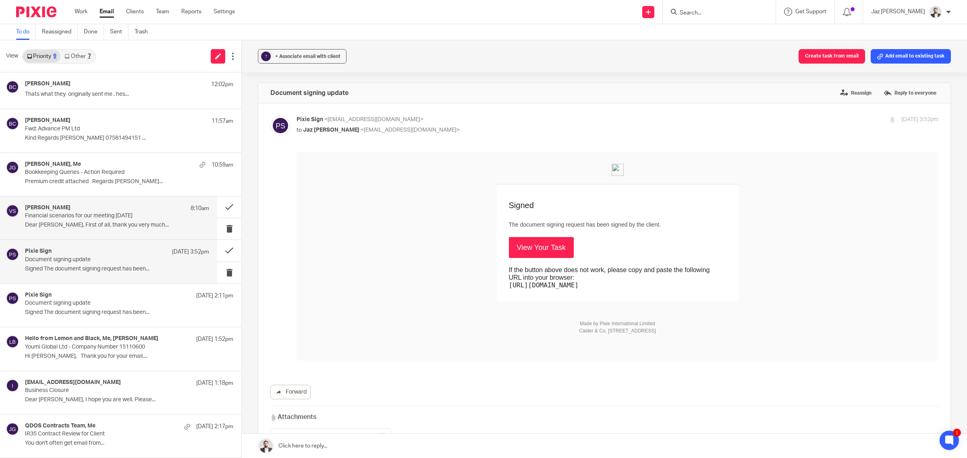
click at [77, 213] on p "Financial scenarios for our meeting [DATE]" at bounding box center [98, 216] width 147 height 7
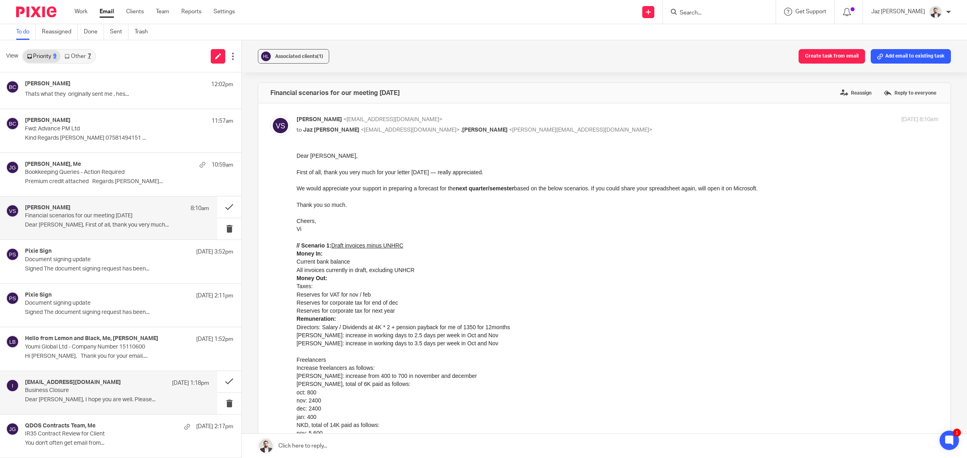
click at [75, 387] on p "Business Closure" at bounding box center [98, 390] width 147 height 7
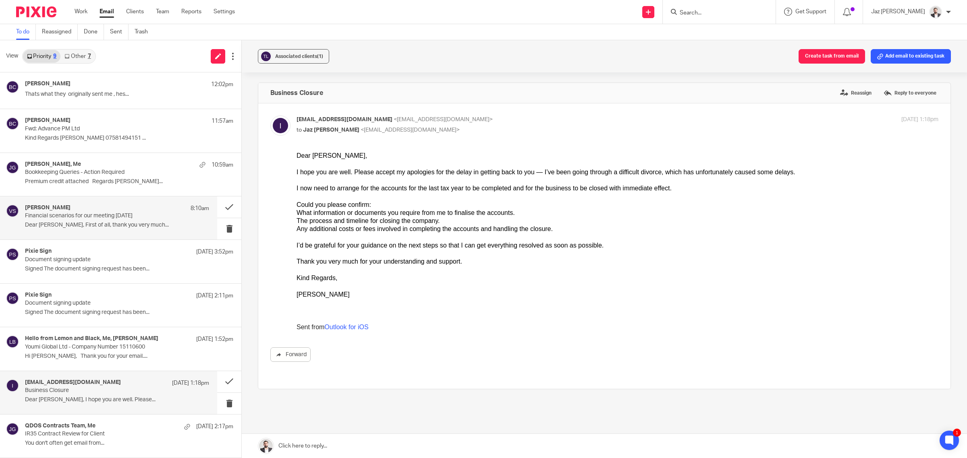
click at [93, 226] on p "Dear [PERSON_NAME], First of all, thank you very much..." at bounding box center [117, 225] width 184 height 7
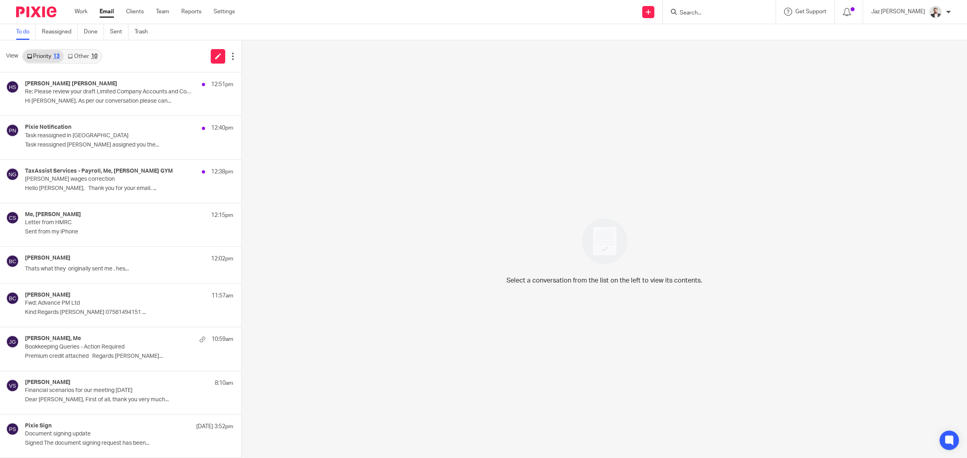
drag, startPoint x: 99, startPoint y: 88, endPoint x: 385, endPoint y: 128, distance: 288.0
click at [101, 88] on div "[PERSON_NAME] [PERSON_NAME] 12:51pm" at bounding box center [129, 85] width 208 height 8
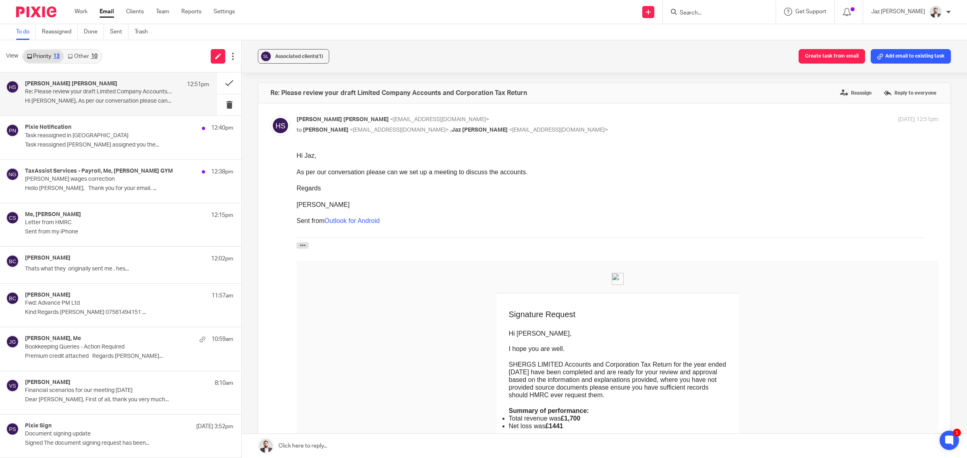
click at [409, 189] on div "Regards" at bounding box center [617, 188] width 642 height 8
click at [363, 448] on link at bounding box center [604, 446] width 725 height 24
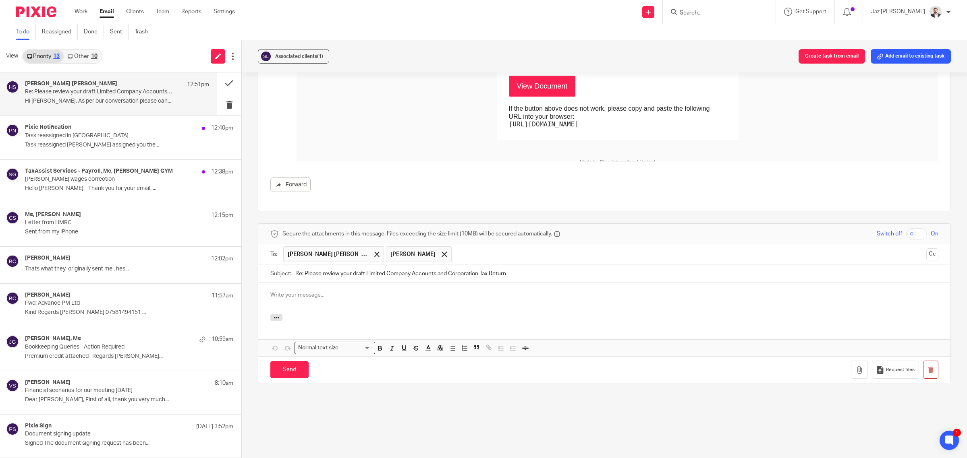
click at [391, 303] on div at bounding box center [604, 298] width 692 height 31
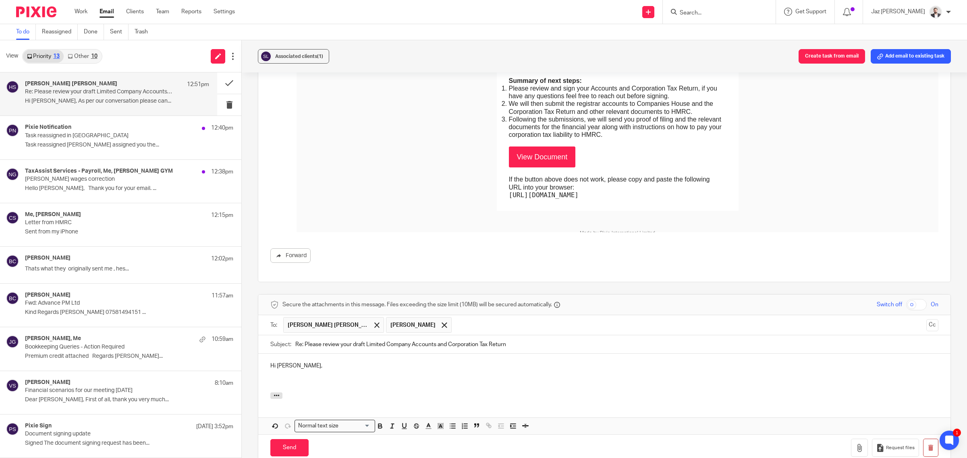
scroll to position [503, 0]
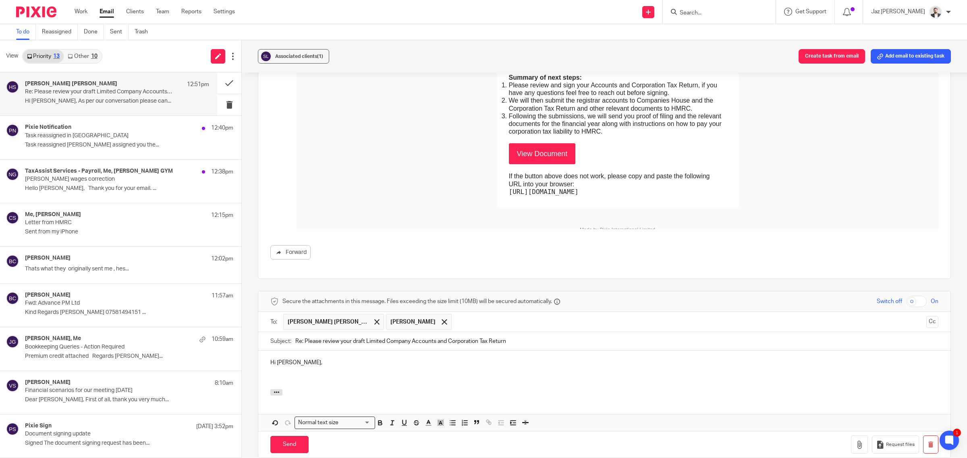
click at [307, 386] on div "Hi [PERSON_NAME]," at bounding box center [604, 370] width 692 height 39
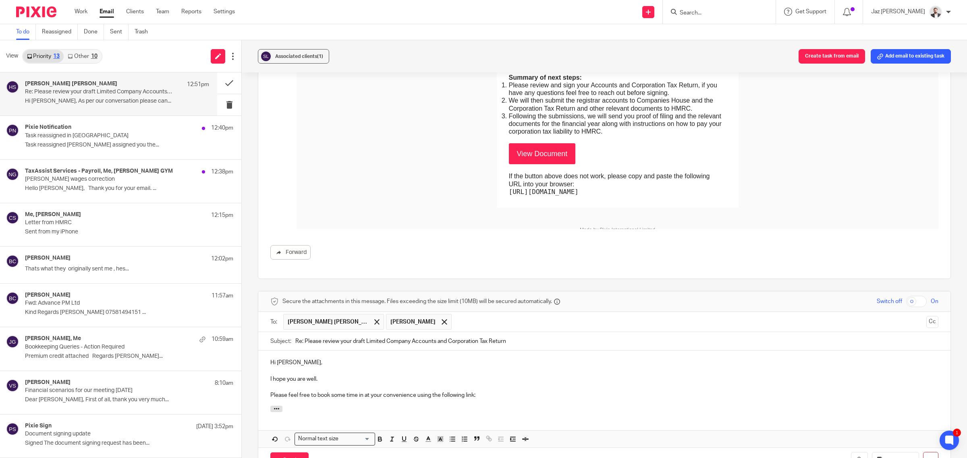
click at [491, 395] on p "Please feel free to book some time in at your convenience using the following l…" at bounding box center [604, 396] width 668 height 8
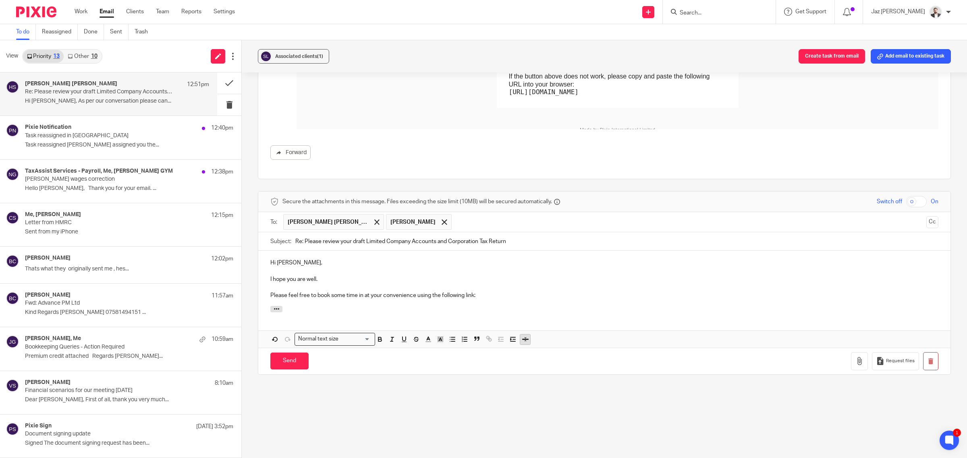
scroll to position [604, 0]
click at [519, 302] on div "Hi [PERSON_NAME], I hope you are well. Please feel free to book some time in at…" at bounding box center [604, 277] width 692 height 55
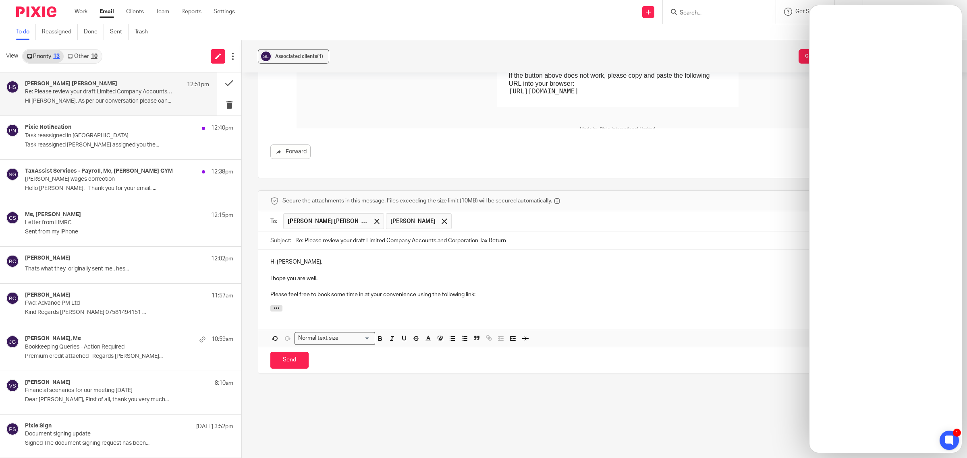
click at [493, 297] on p "Please feel free to book some time in at your convenience using the following l…" at bounding box center [604, 295] width 668 height 8
click at [291, 361] on input "Send" at bounding box center [289, 360] width 38 height 17
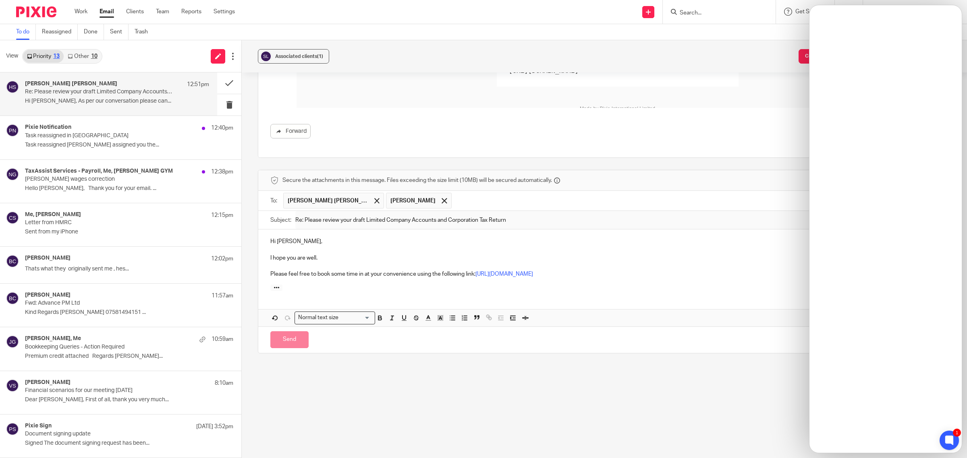
scroll to position [429, 0]
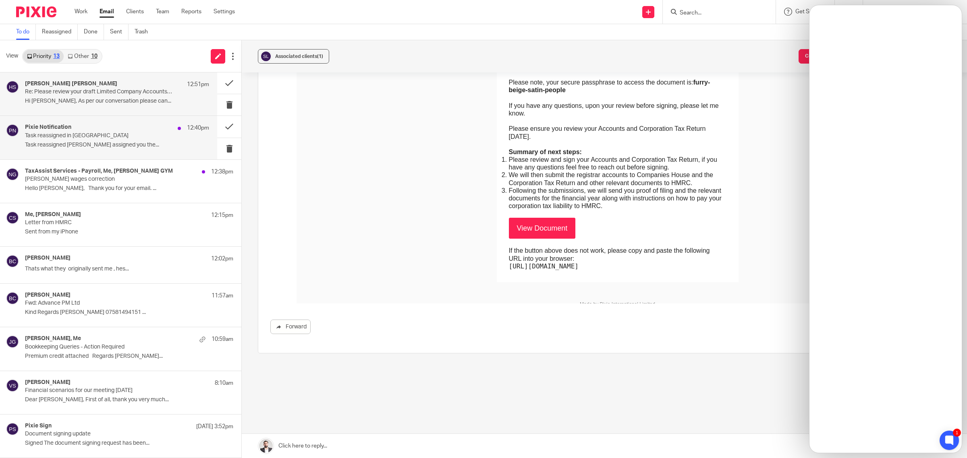
click at [137, 135] on p "Task reassigned in [GEOGRAPHIC_DATA]" at bounding box center [98, 136] width 147 height 7
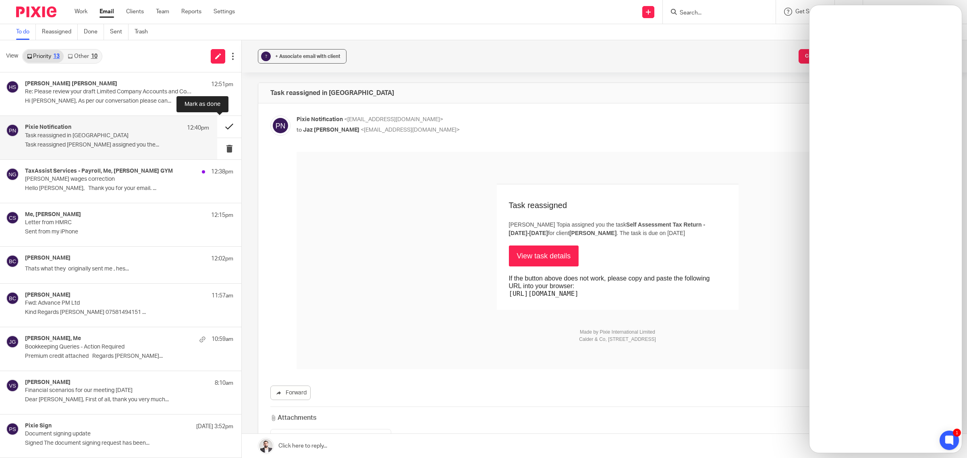
scroll to position [0, 0]
click at [218, 125] on button at bounding box center [229, 126] width 24 height 21
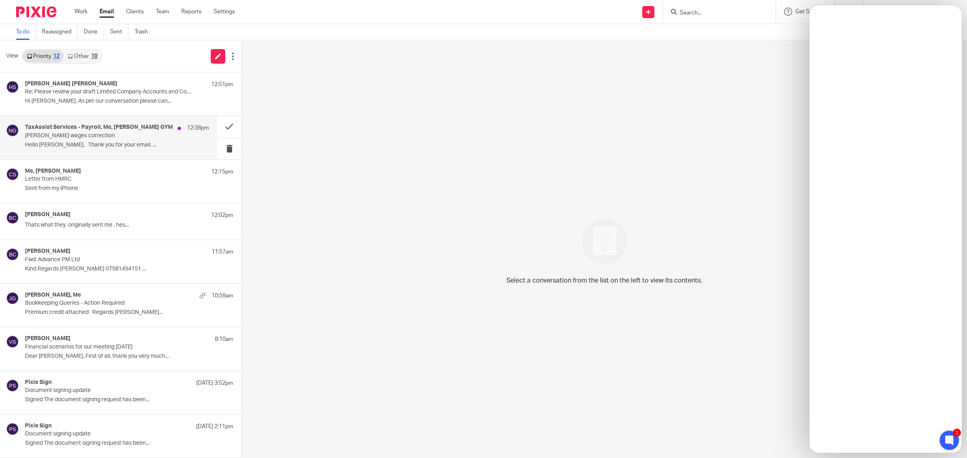
click at [152, 134] on p "[PERSON_NAME] wages correction" at bounding box center [98, 136] width 147 height 7
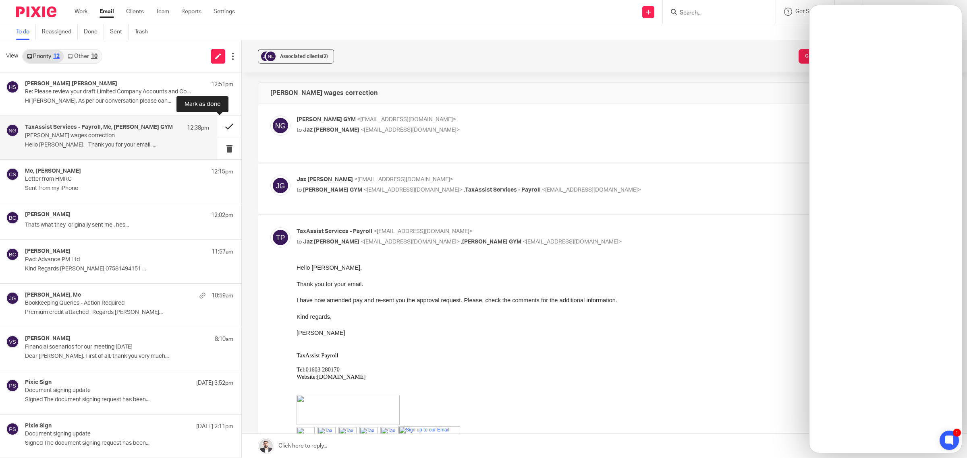
click at [224, 128] on button at bounding box center [229, 126] width 24 height 21
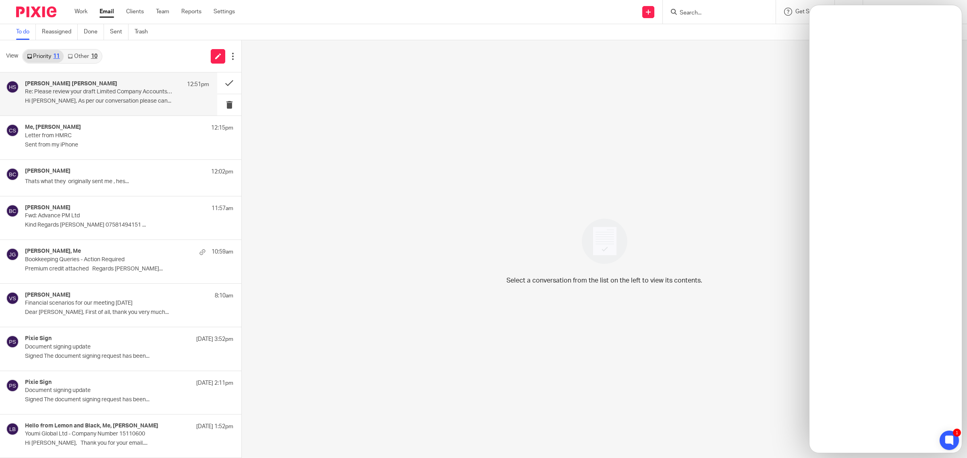
click at [139, 101] on p "Hi [PERSON_NAME], As per our conversation please can..." at bounding box center [117, 101] width 184 height 7
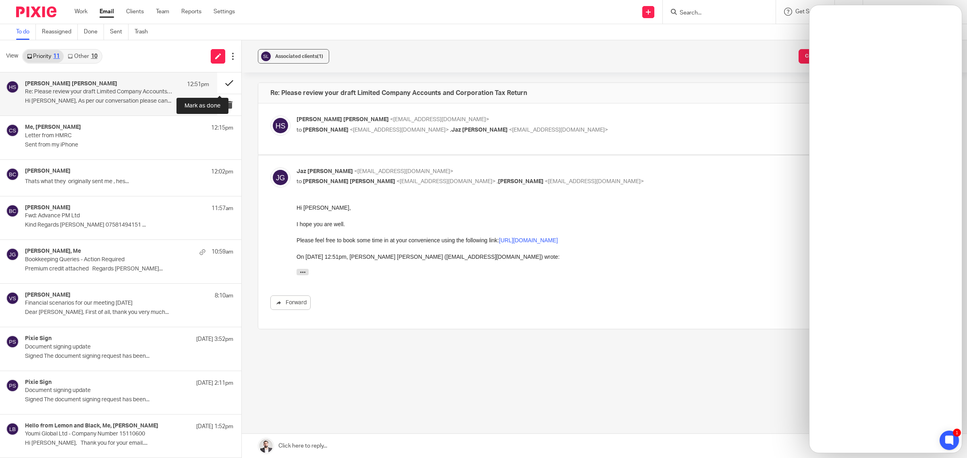
click at [220, 77] on button at bounding box center [229, 83] width 24 height 21
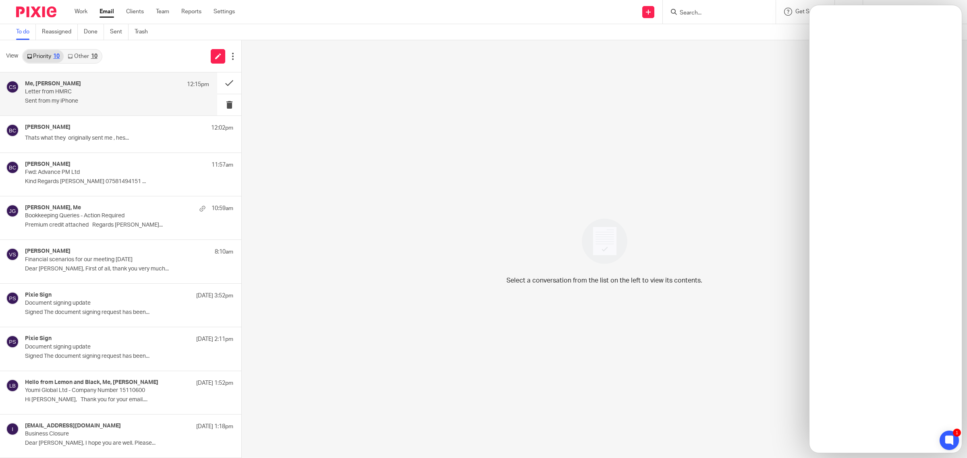
click at [123, 88] on div "Me, [PERSON_NAME] 12:15pm" at bounding box center [117, 85] width 184 height 8
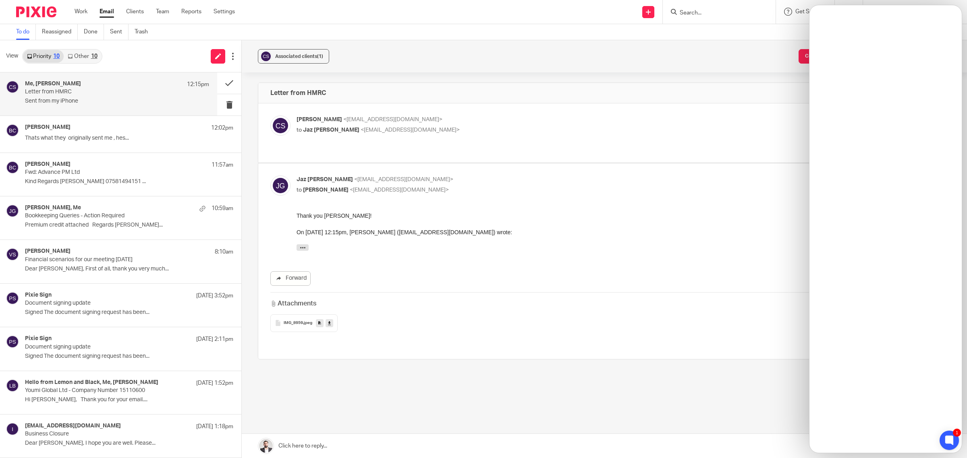
click at [530, 392] on div "Associated clients (1) Create task from email Add email to existing task Letter…" at bounding box center [604, 249] width 725 height 418
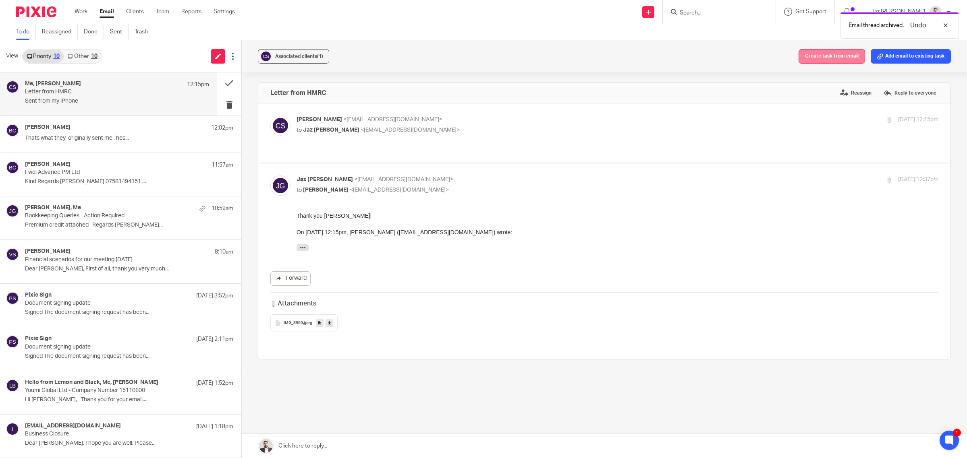
click at [822, 60] on button "Create task from email" at bounding box center [831, 56] width 66 height 15
click at [851, 55] on div "Email thread archived. Undo Task created. View" at bounding box center [720, 38] width 475 height 61
click at [916, 56] on button "View" at bounding box center [918, 56] width 19 height 10
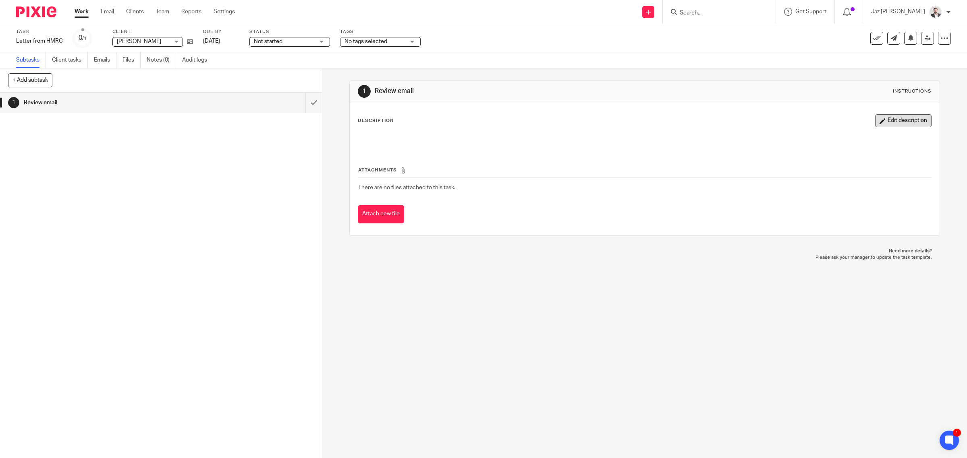
click at [901, 122] on button "Edit description" at bounding box center [903, 120] width 56 height 13
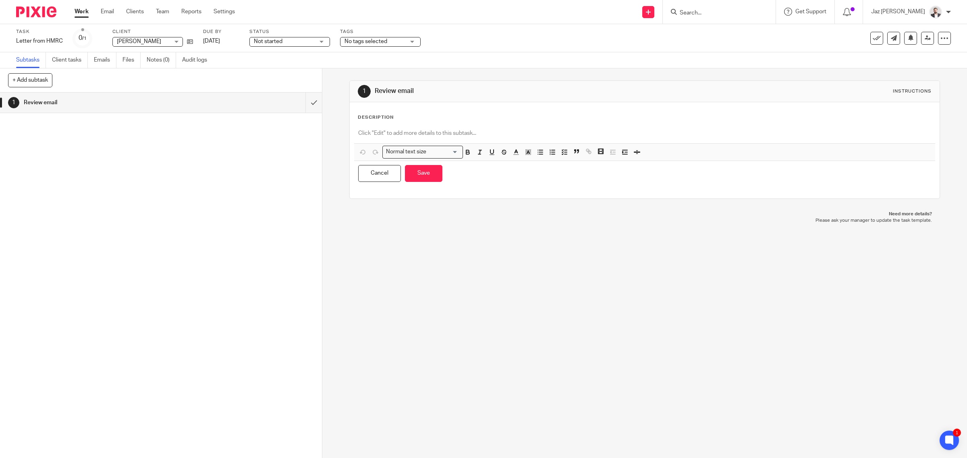
click at [416, 132] on p at bounding box center [644, 133] width 573 height 8
click at [423, 171] on button "Save" at bounding box center [423, 173] width 37 height 17
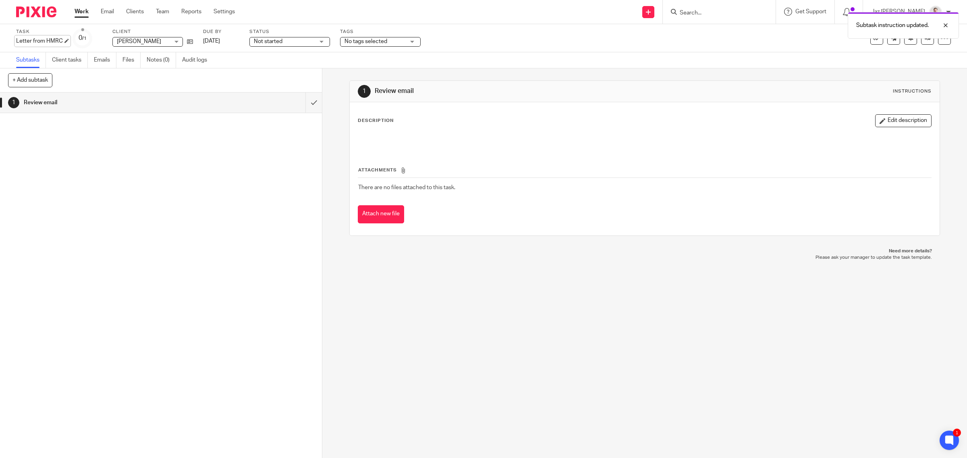
click at [45, 39] on div "Letter from HMRC Save Letter from HMRC" at bounding box center [39, 41] width 47 height 8
type input "SA Code"
click at [108, 38] on link "Save" at bounding box center [114, 41] width 12 height 8
click at [948, 58] on div at bounding box center [939, 56] width 22 height 10
click at [943, 25] on div at bounding box center [939, 26] width 22 height 10
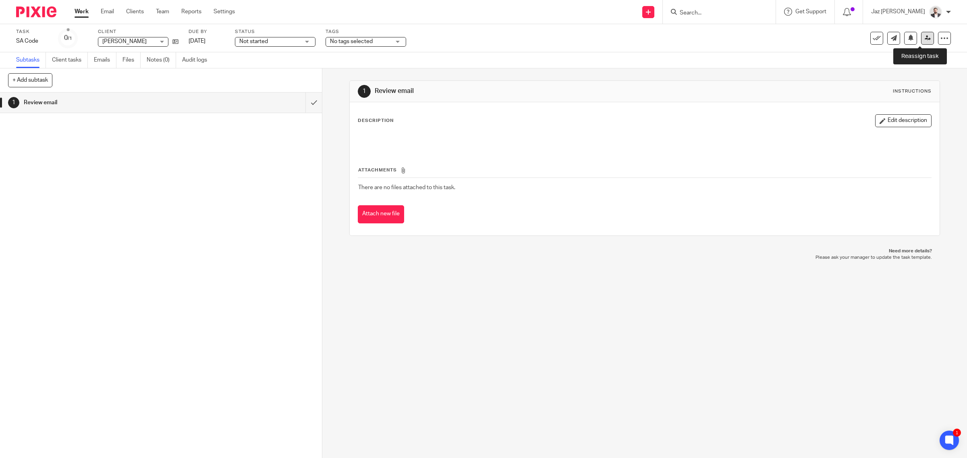
click at [924, 40] on icon at bounding box center [927, 38] width 6 height 6
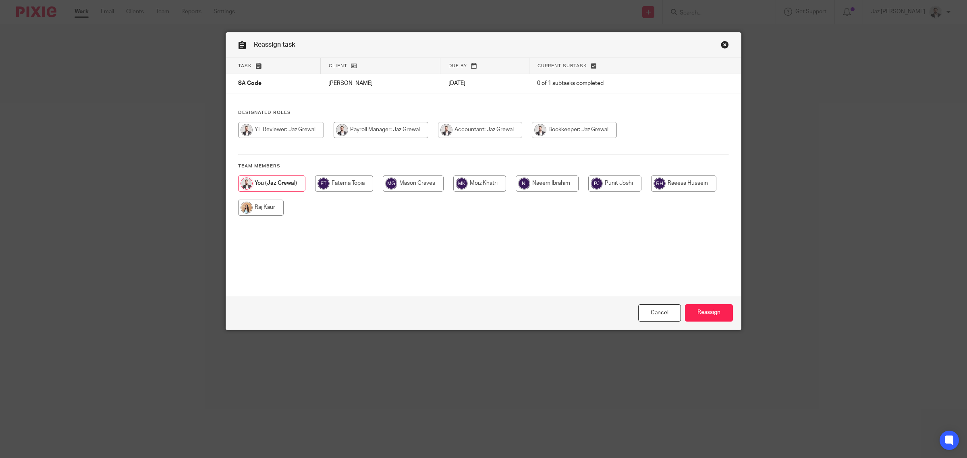
click at [246, 214] on input "radio" at bounding box center [261, 208] width 46 height 16
radio input "true"
click at [700, 311] on input "Reassign" at bounding box center [709, 313] width 48 height 17
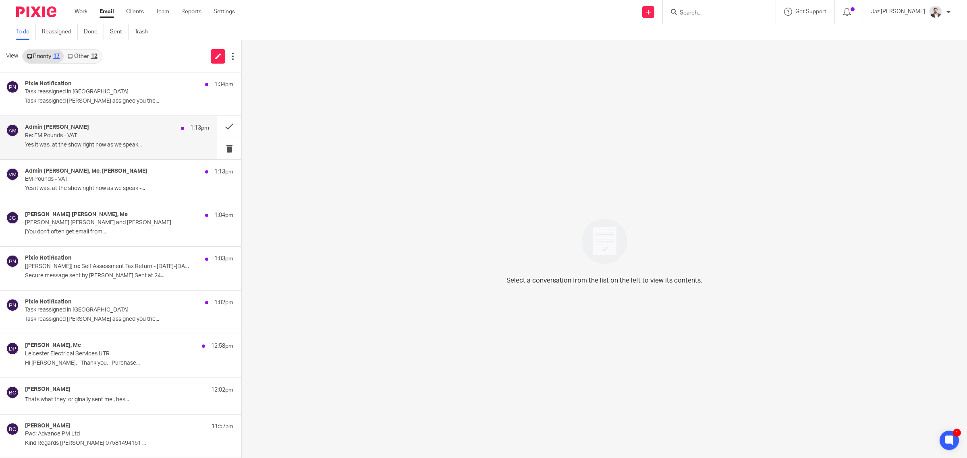
click at [114, 152] on div "Admin [PERSON_NAME] 1:13pm Re: EM Pounds - VAT ﻿Yes it was, at the show right n…" at bounding box center [108, 137] width 217 height 43
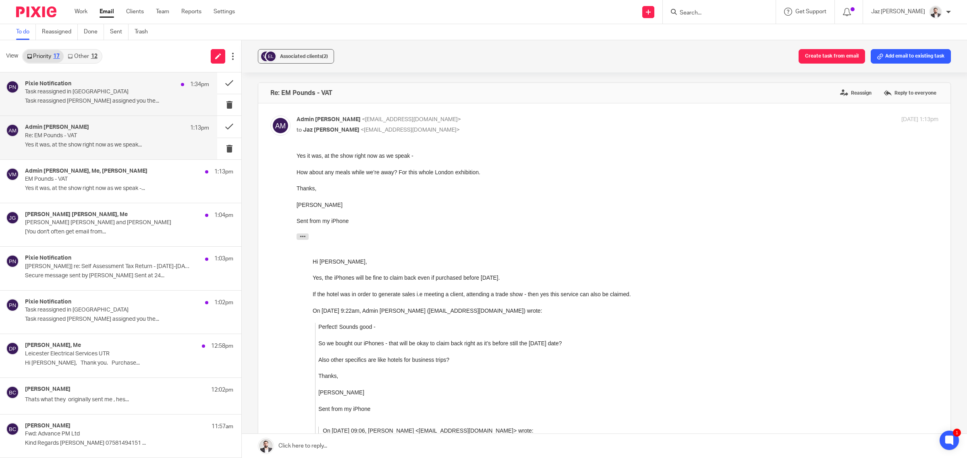
click at [90, 83] on div "Pixie Notification 1:34pm" at bounding box center [117, 85] width 184 height 8
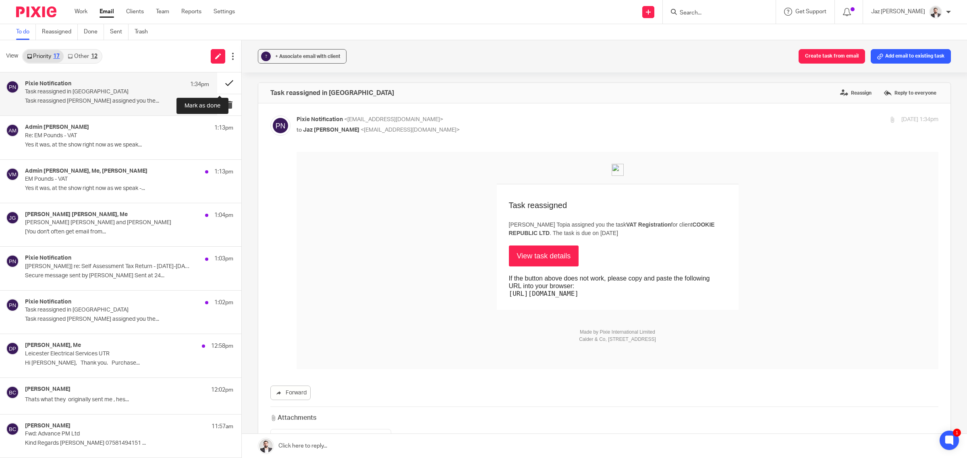
click at [220, 81] on button at bounding box center [229, 83] width 24 height 21
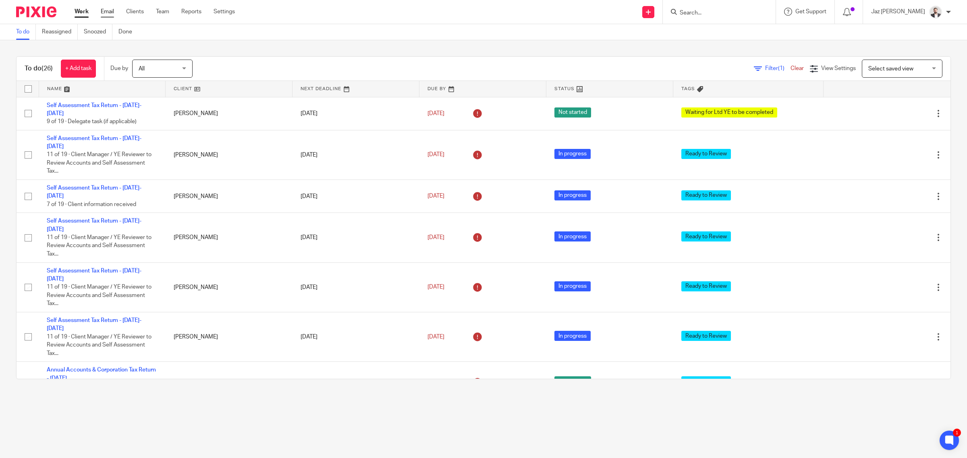
drag, startPoint x: 103, startPoint y: 10, endPoint x: 107, endPoint y: 12, distance: 5.0
click at [103, 10] on link "Email" at bounding box center [107, 12] width 13 height 8
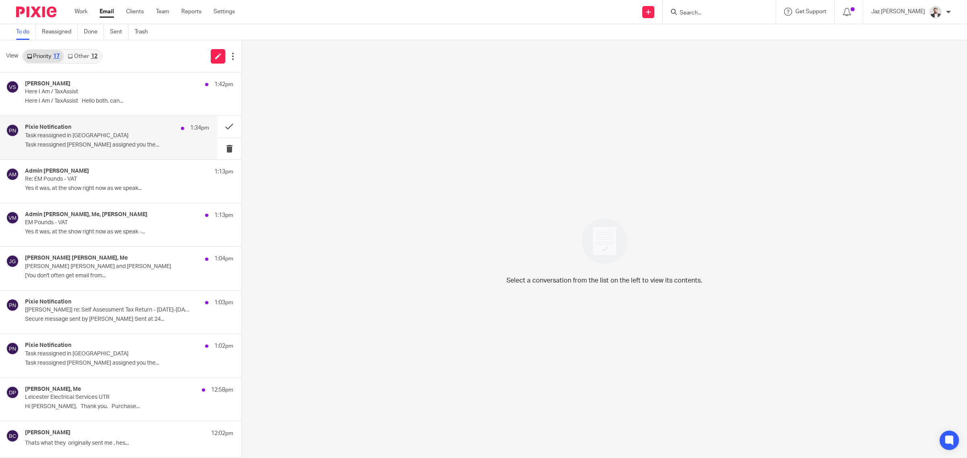
click at [106, 150] on div "Pixie Notification 1:34pm Task reassigned in Pixie Task reassigned [PERSON_NAME…" at bounding box center [117, 137] width 184 height 27
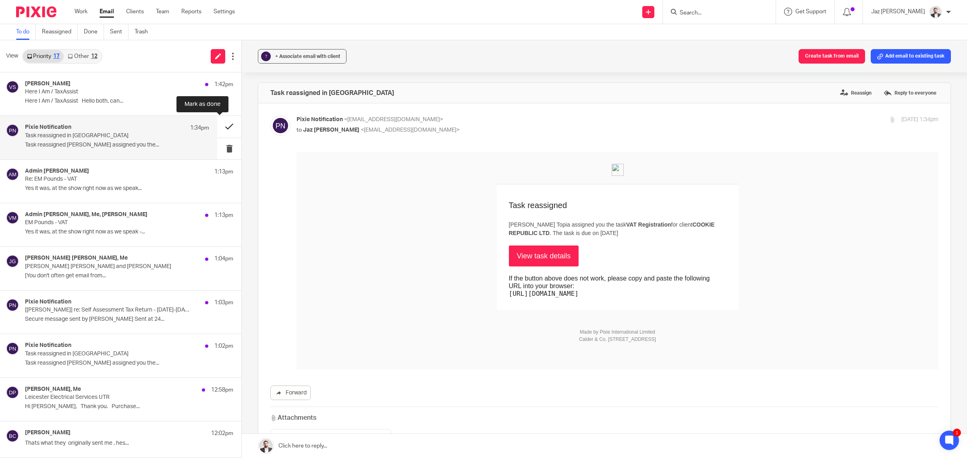
click at [222, 125] on button at bounding box center [229, 126] width 24 height 21
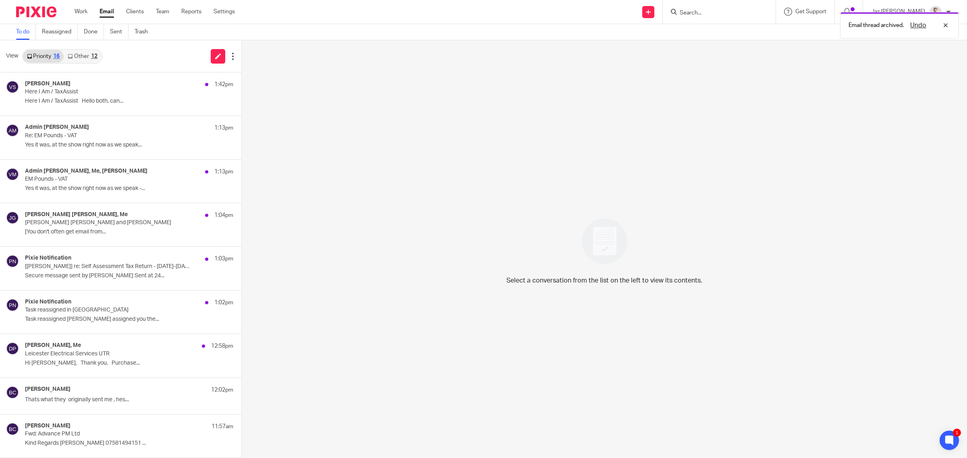
click at [83, 51] on link "Other 12" at bounding box center [82, 56] width 37 height 13
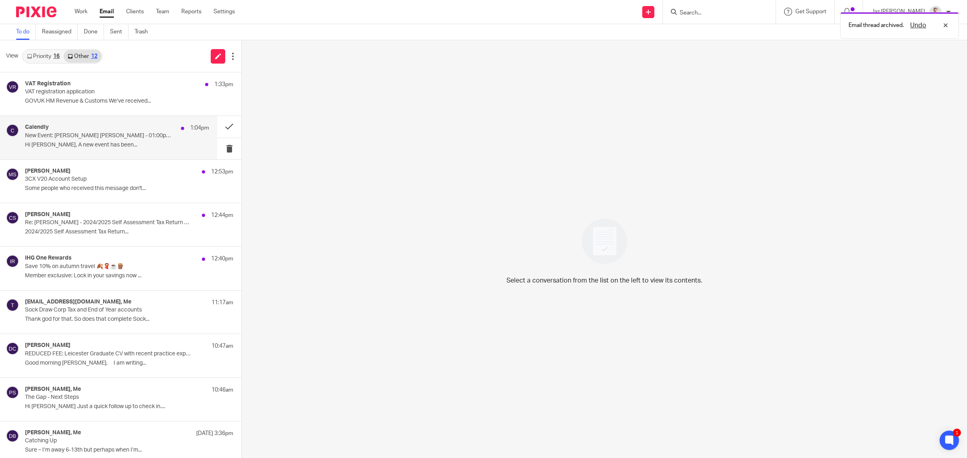
click at [130, 144] on p "Hi Jaz Grewal, A new event has been..." at bounding box center [117, 145] width 184 height 7
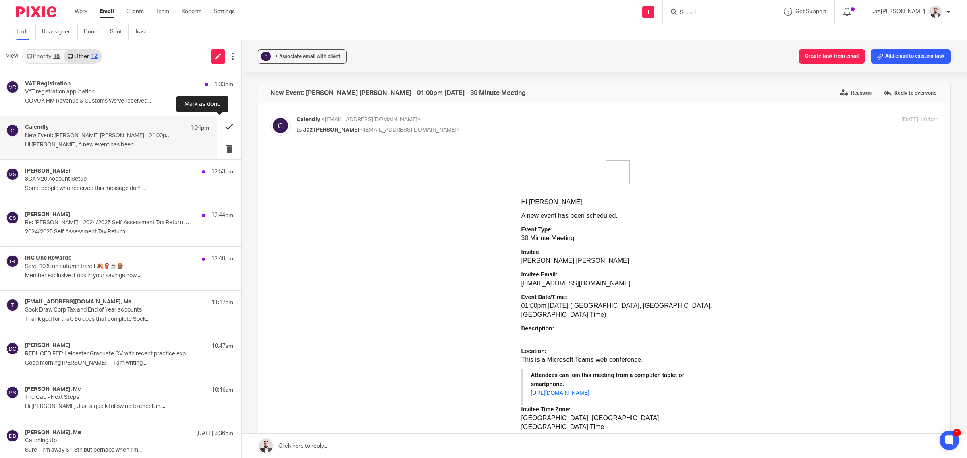
click at [217, 126] on button at bounding box center [229, 126] width 24 height 21
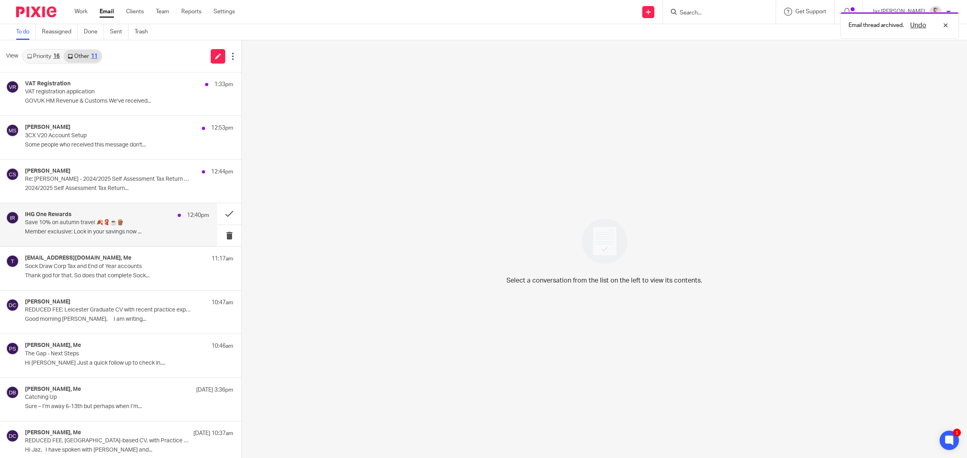
click at [135, 228] on div "IHG One Rewards 12:40pm Save 10% on autumn travel 🍂🧣☕🪵 Member exclusive: Lock i…" at bounding box center [117, 224] width 184 height 27
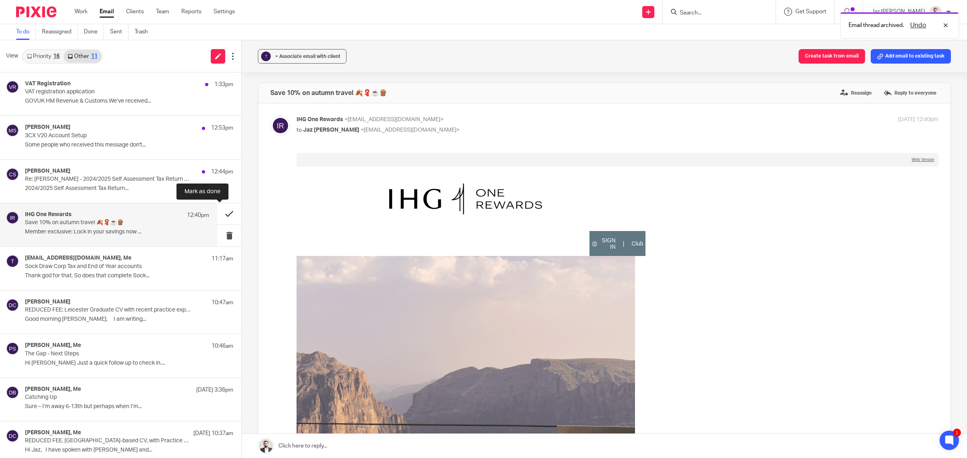
click at [217, 213] on button at bounding box center [229, 213] width 24 height 21
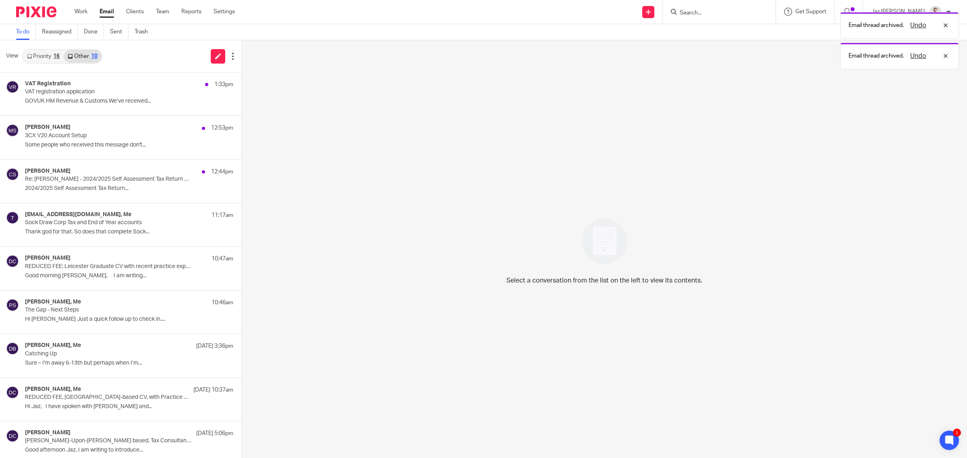
click at [45, 60] on link "Priority 16" at bounding box center [43, 56] width 41 height 13
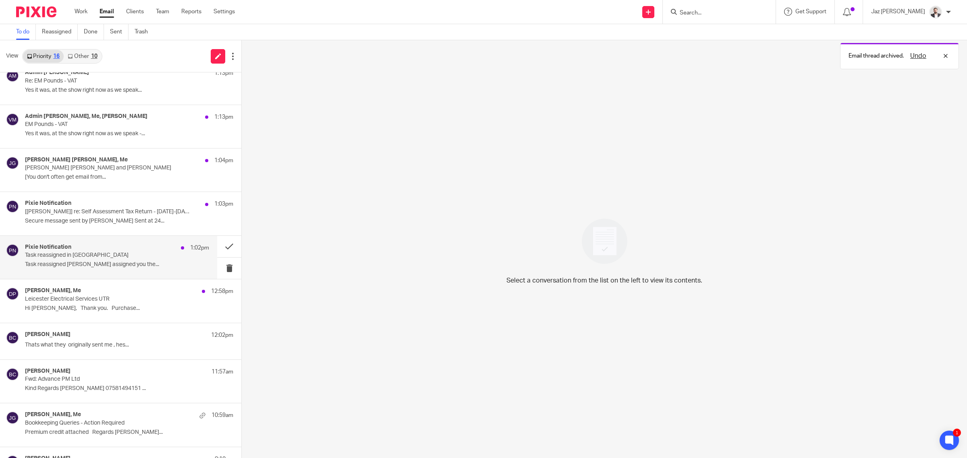
scroll to position [4, 0]
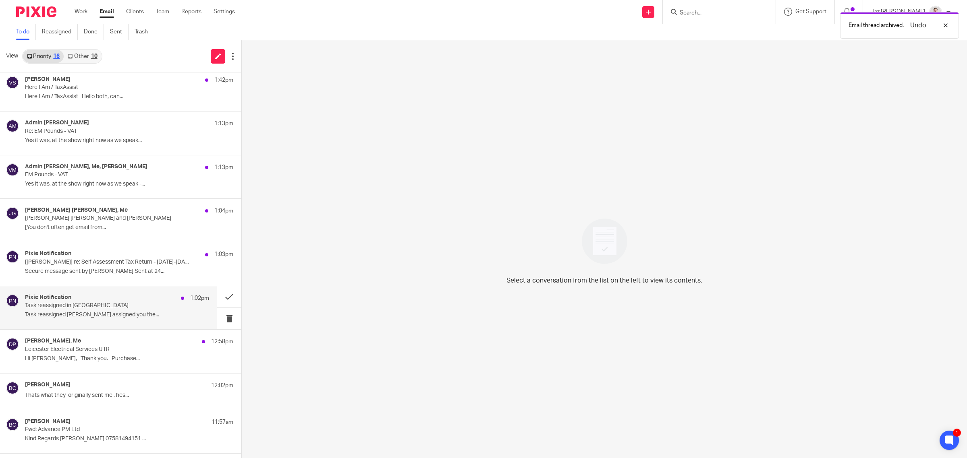
click at [117, 315] on p "Task reassigned Fatema Topia assigned you the..." at bounding box center [117, 315] width 184 height 7
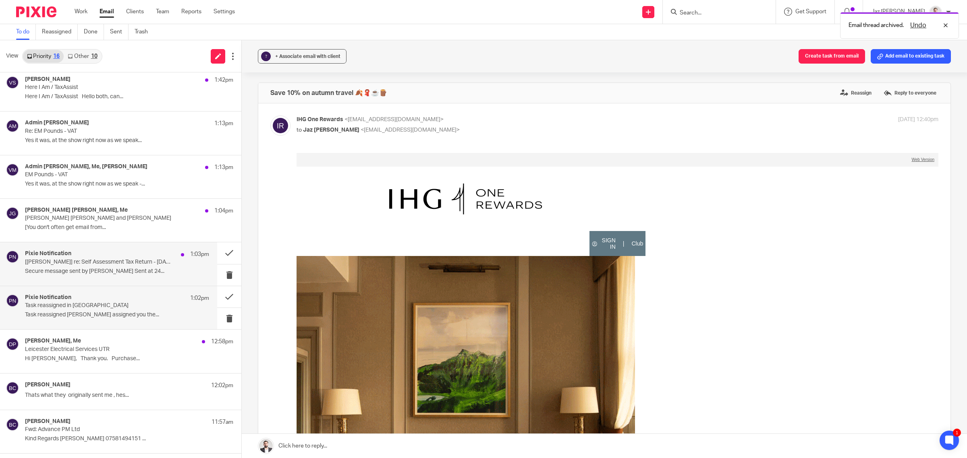
click at [106, 273] on p "Secure message sent by Kate Golar Sent at 24..." at bounding box center [117, 271] width 184 height 7
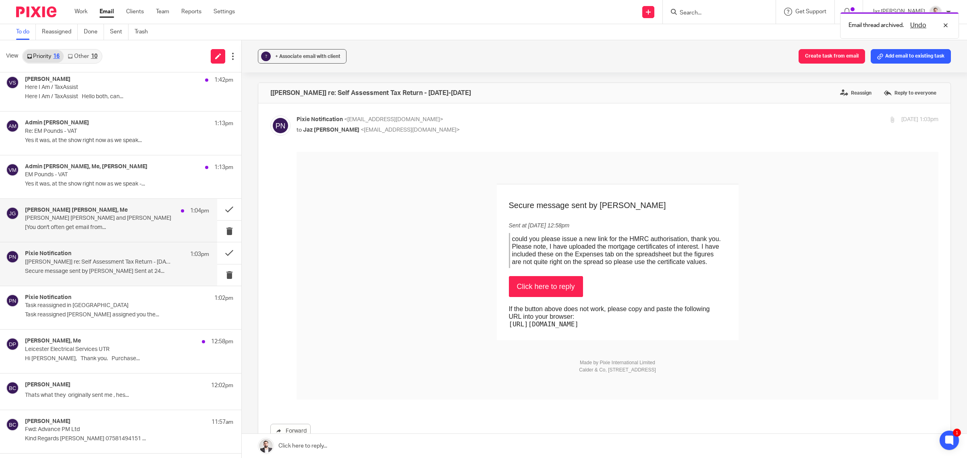
scroll to position [0, 0]
click at [537, 285] on link "Click here to reply" at bounding box center [546, 286] width 74 height 21
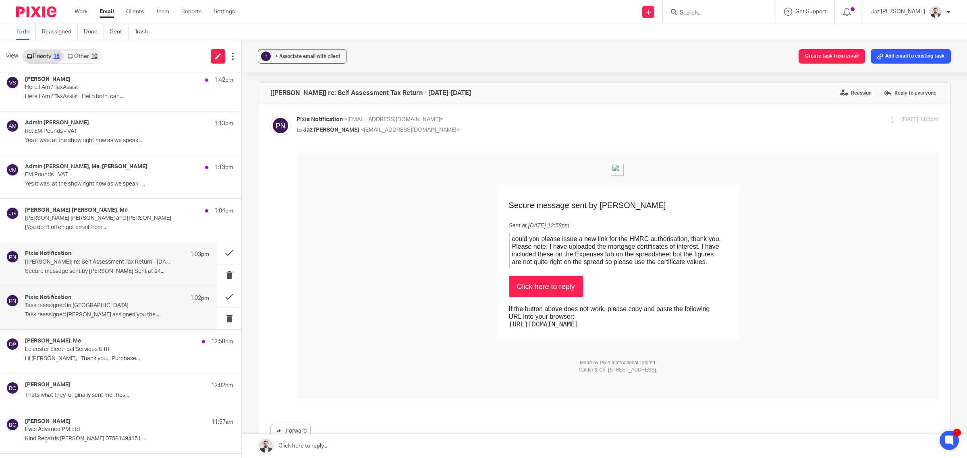
click at [118, 301] on div "Pixie Notification 1:02pm" at bounding box center [117, 298] width 184 height 8
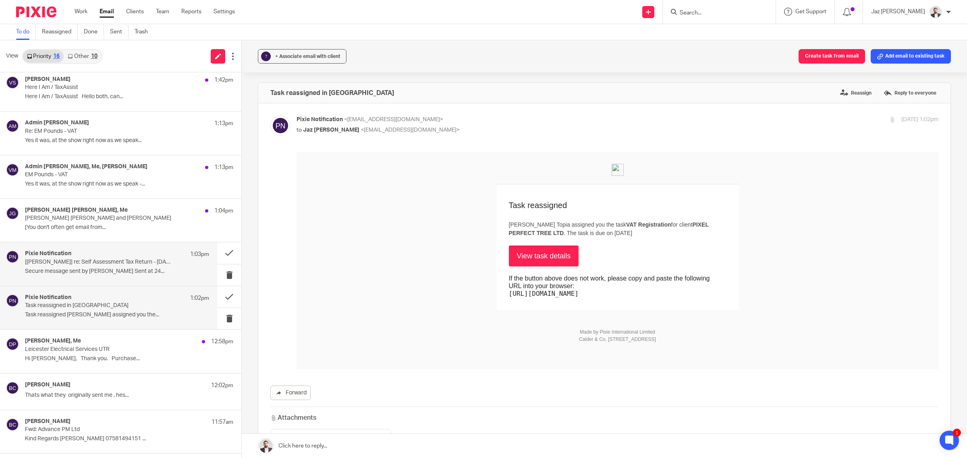
click at [113, 271] on p "Secure message sent by Kate Golar Sent at 24..." at bounding box center [117, 271] width 184 height 7
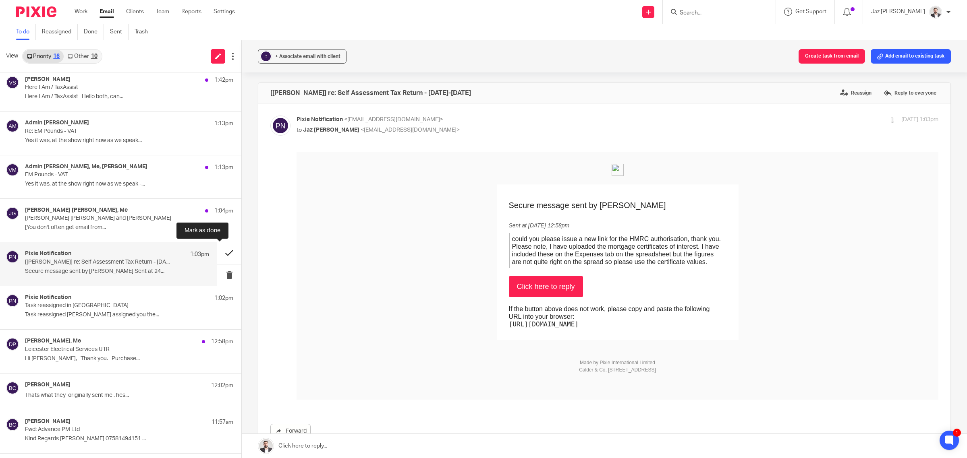
click at [226, 250] on button at bounding box center [229, 252] width 24 height 21
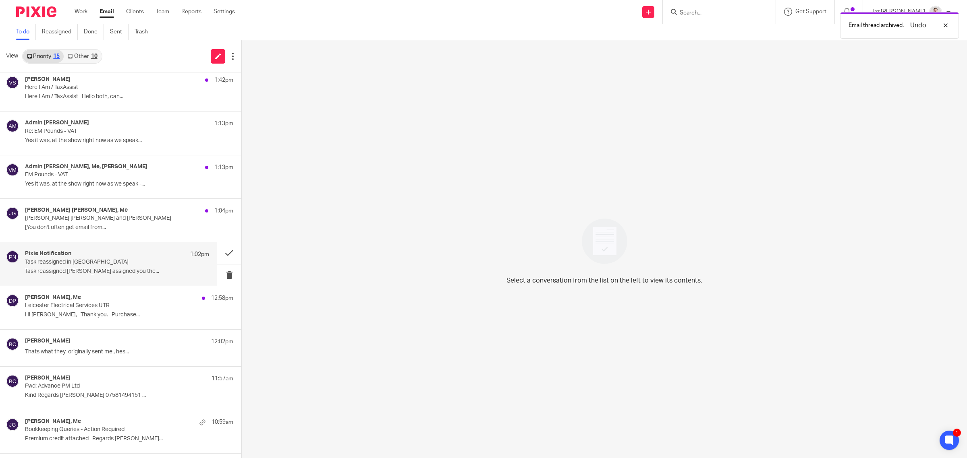
click at [123, 257] on div "Pixie Notification 1:02pm" at bounding box center [117, 255] width 184 height 8
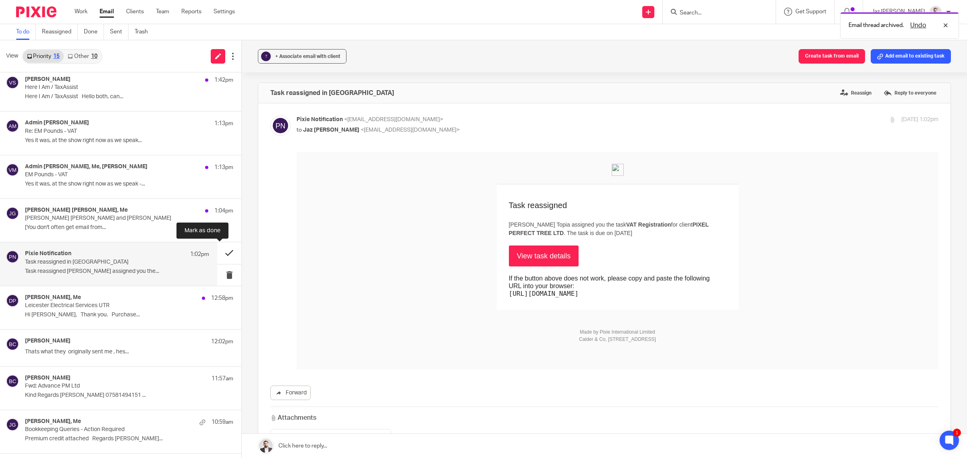
click at [218, 254] on button at bounding box center [229, 252] width 24 height 21
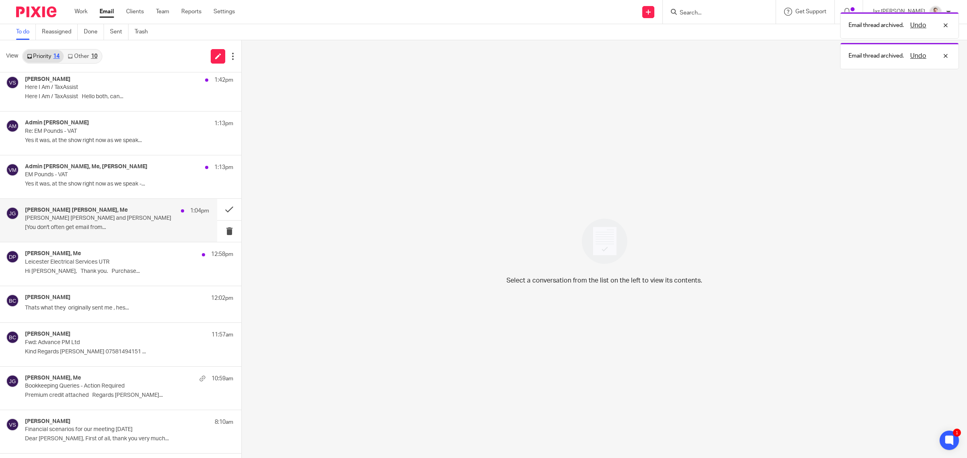
click at [115, 227] on p "[You don't often get email from..." at bounding box center [117, 227] width 184 height 7
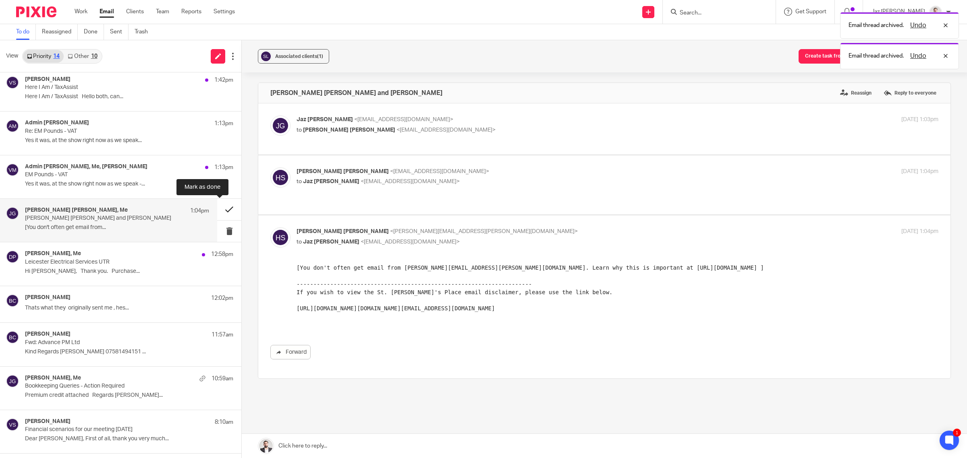
click at [224, 206] on button at bounding box center [229, 209] width 24 height 21
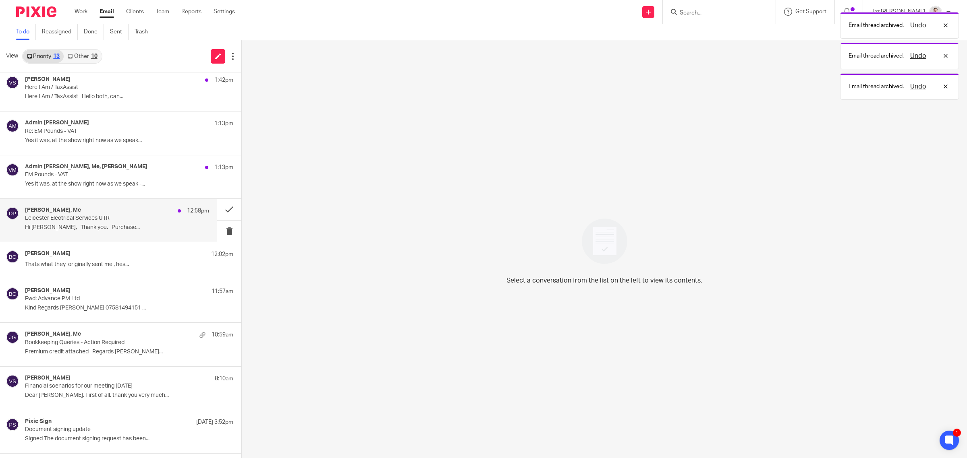
click at [102, 234] on div "Donna Piggin, Me 12:58pm Leicester Electrical Services UTR Hi Jaz, Thank you. P…" at bounding box center [117, 220] width 184 height 27
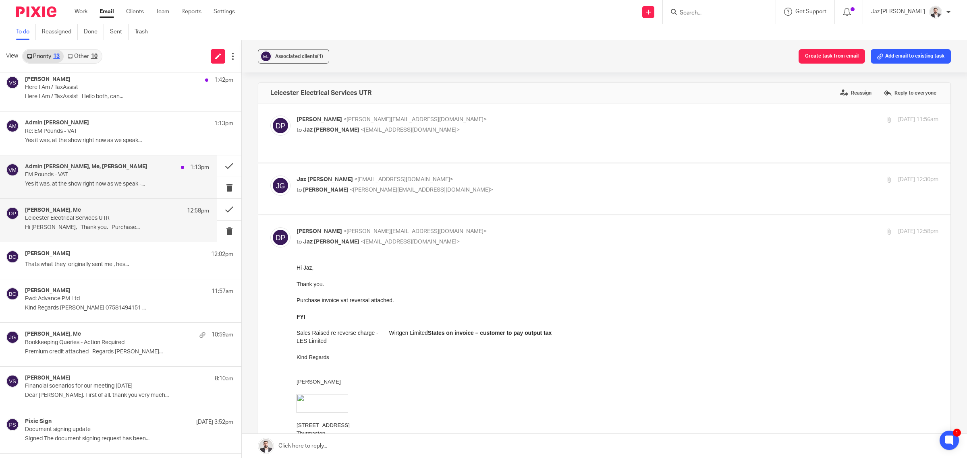
click at [109, 189] on div "Admin Virdi Mazaria, Me, Virdi Mazaria 1:13pm EM Pounds - VAT Yes it was, at th…" at bounding box center [117, 177] width 184 height 27
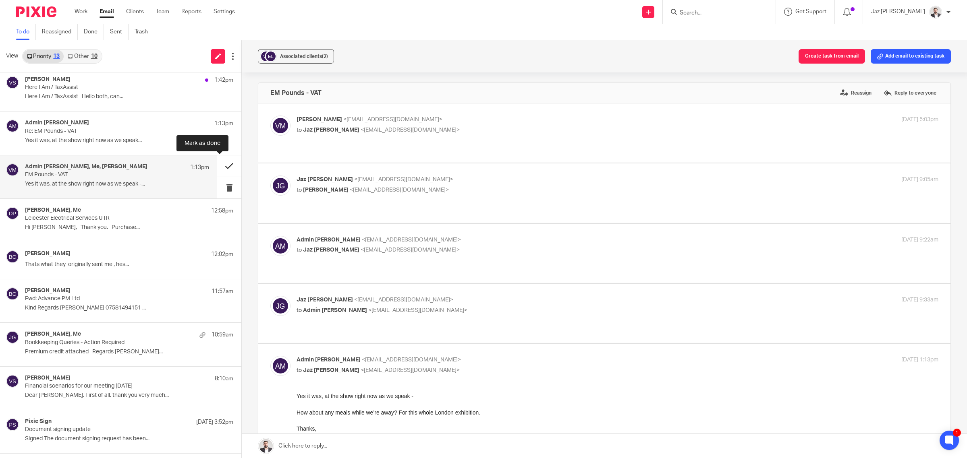
click at [222, 168] on button at bounding box center [229, 165] width 24 height 21
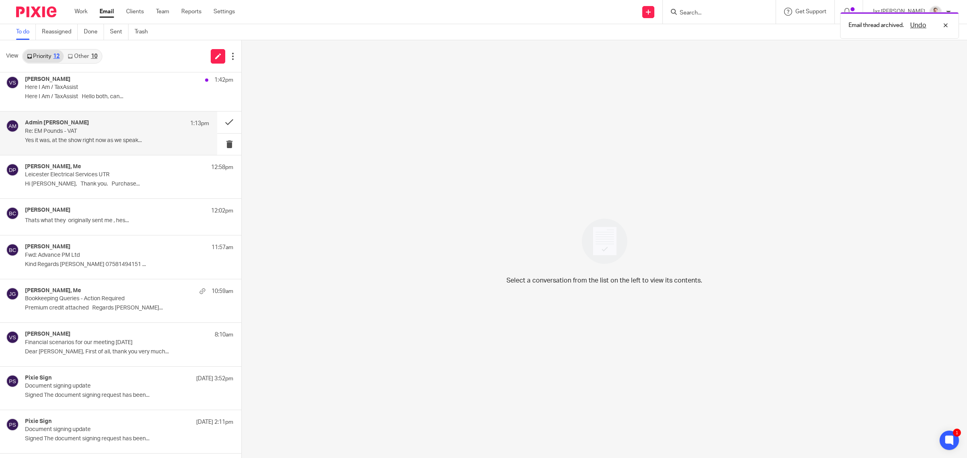
click at [146, 139] on p "﻿Yes it was, at the show right now as we speak..." at bounding box center [117, 140] width 184 height 7
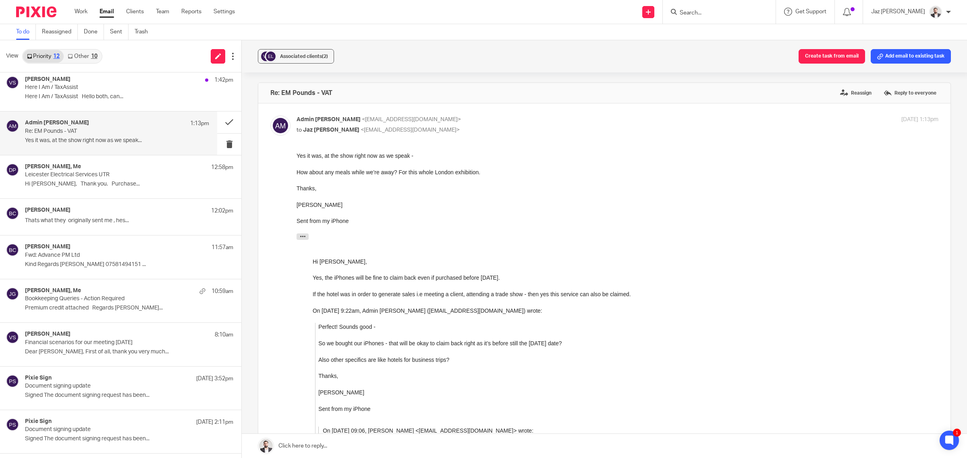
drag, startPoint x: 486, startPoint y: 183, endPoint x: 489, endPoint y: 197, distance: 13.8
click at [486, 183] on div at bounding box center [617, 180] width 642 height 8
click at [383, 444] on link at bounding box center [604, 446] width 725 height 24
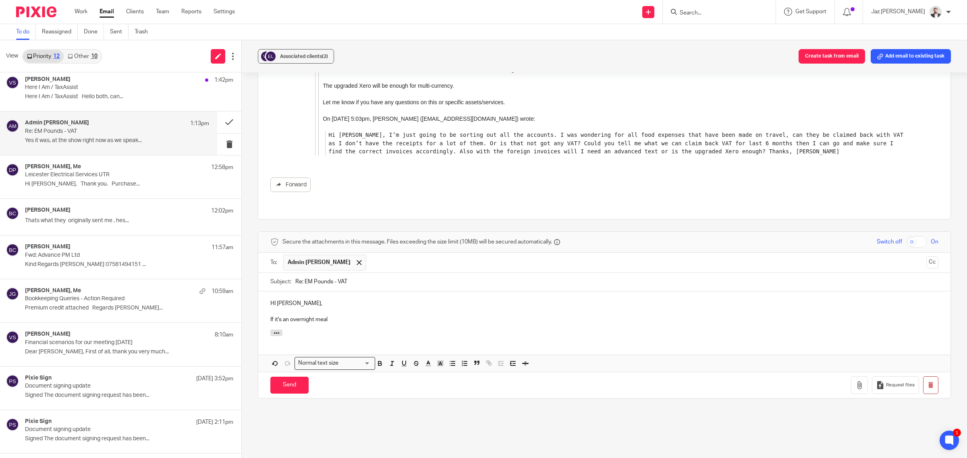
click at [273, 300] on p "HI Virdi," at bounding box center [604, 304] width 668 height 8
click at [365, 321] on div "Hi Virdi, If it's an overnight meal" at bounding box center [604, 311] width 692 height 39
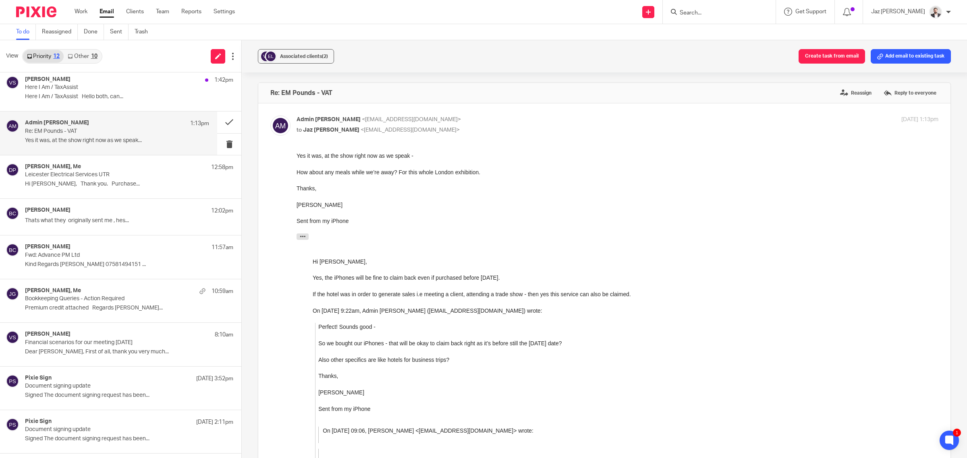
scroll to position [504, 0]
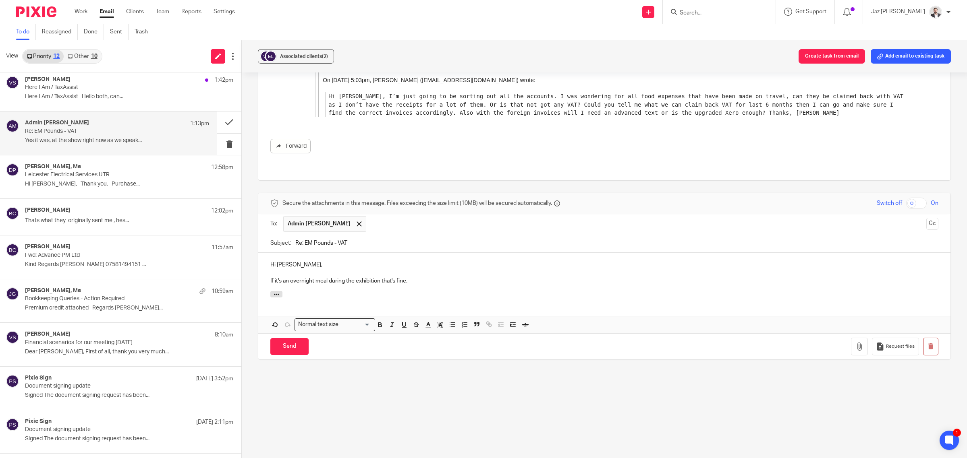
click at [311, 261] on p "Hi Virdi," at bounding box center [604, 265] width 668 height 8
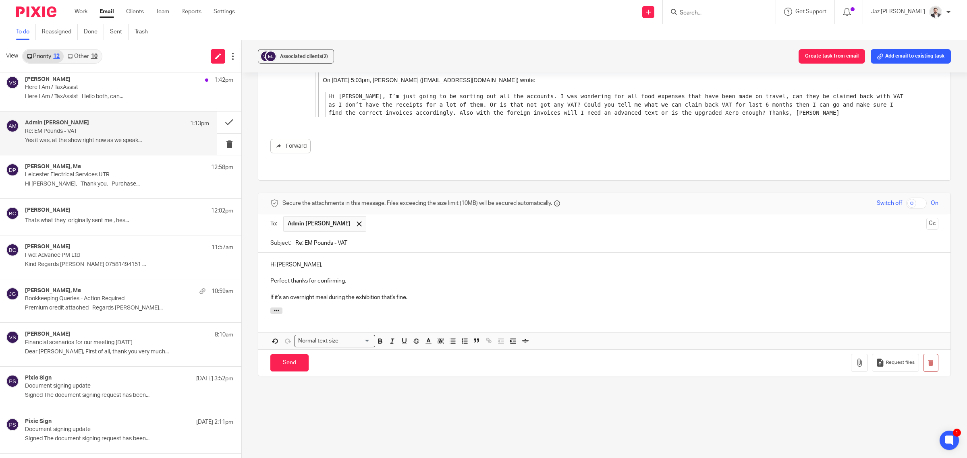
click at [444, 294] on p "If it's an overnight meal during the exhibition that's fine." at bounding box center [604, 298] width 668 height 8
click at [290, 356] on input "Send" at bounding box center [289, 362] width 38 height 17
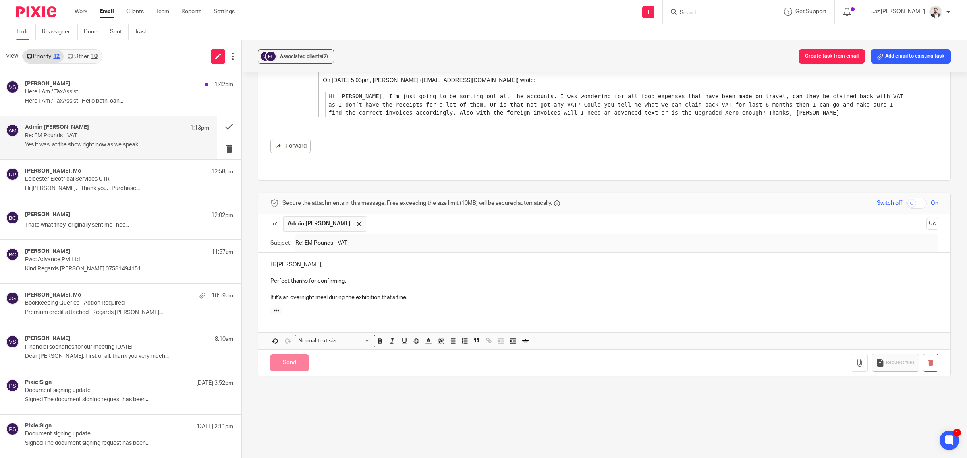
scroll to position [323, 0]
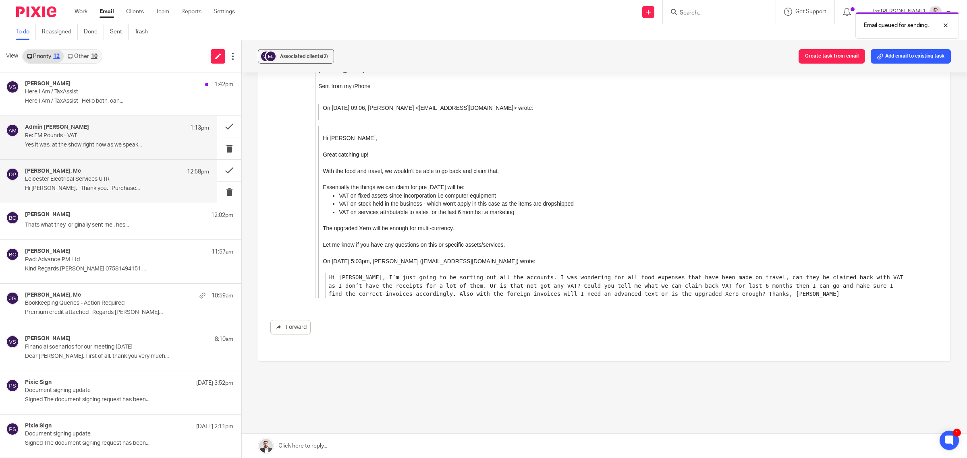
click at [95, 170] on div "Donna Piggin, Me 12:58pm" at bounding box center [117, 172] width 184 height 8
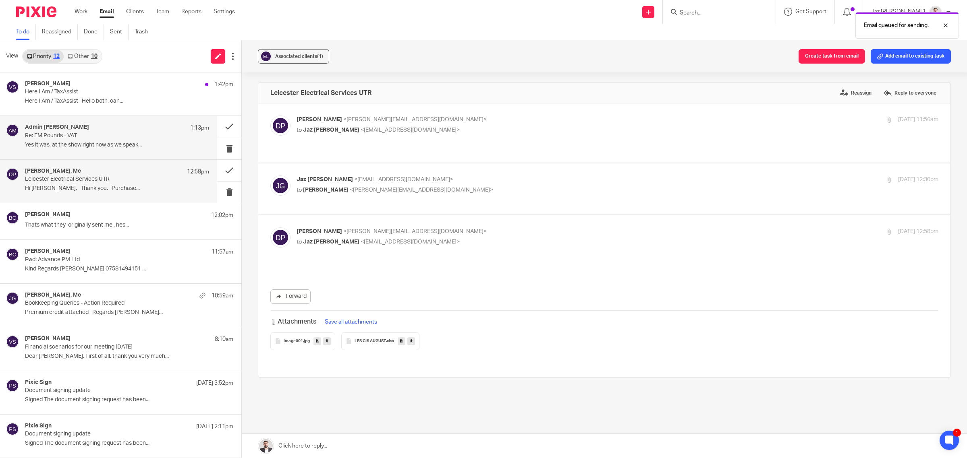
scroll to position [0, 0]
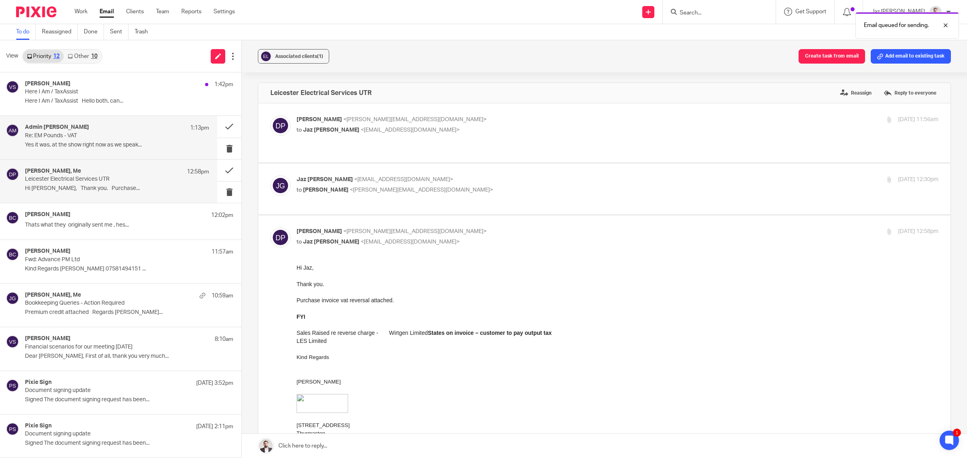
click at [92, 145] on p "﻿Yes it was, at the show right now as we speak..." at bounding box center [117, 145] width 184 height 7
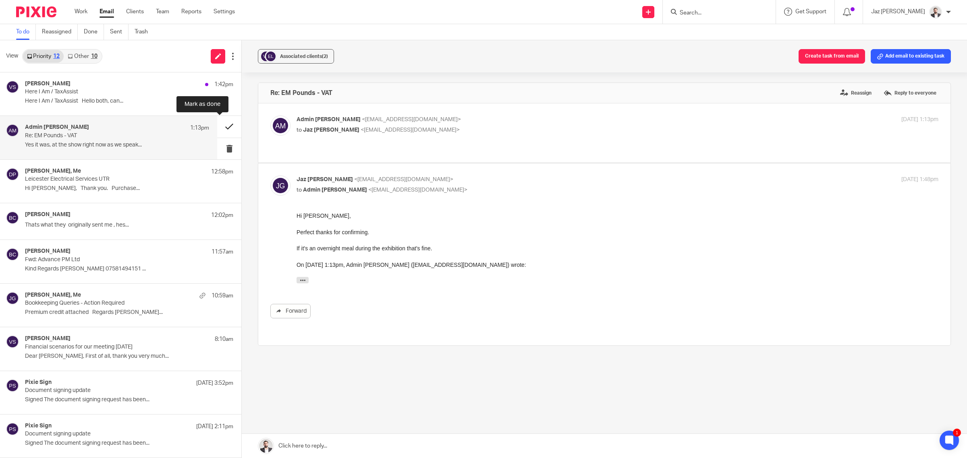
click at [224, 125] on button at bounding box center [229, 126] width 24 height 21
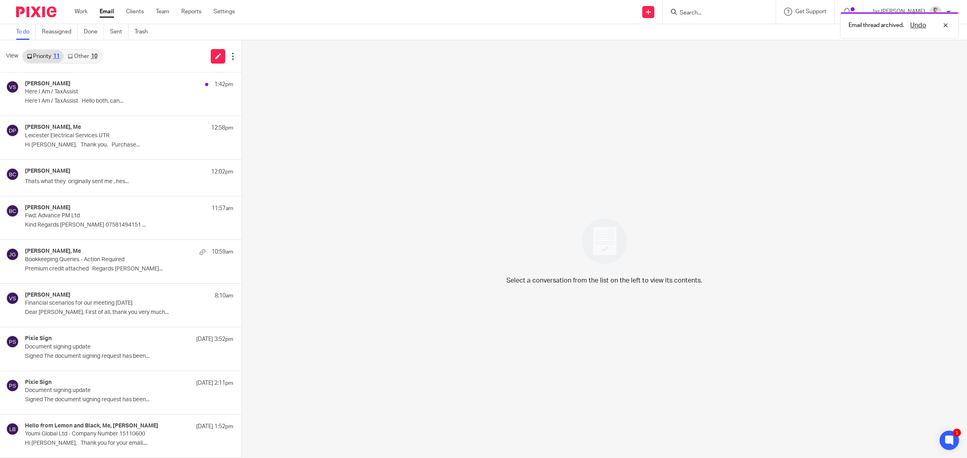
click at [90, 50] on link "Other 10" at bounding box center [82, 56] width 37 height 13
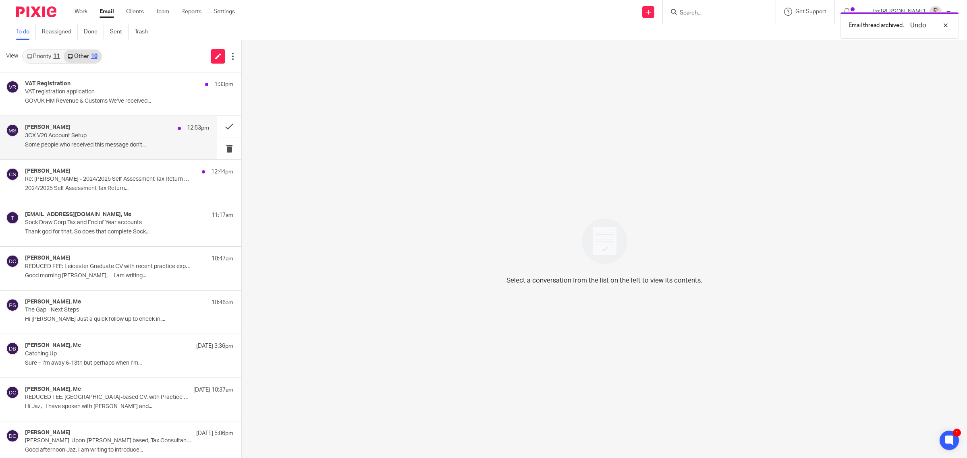
click at [105, 146] on p "Some people who received this message don't..." at bounding box center [117, 145] width 184 height 7
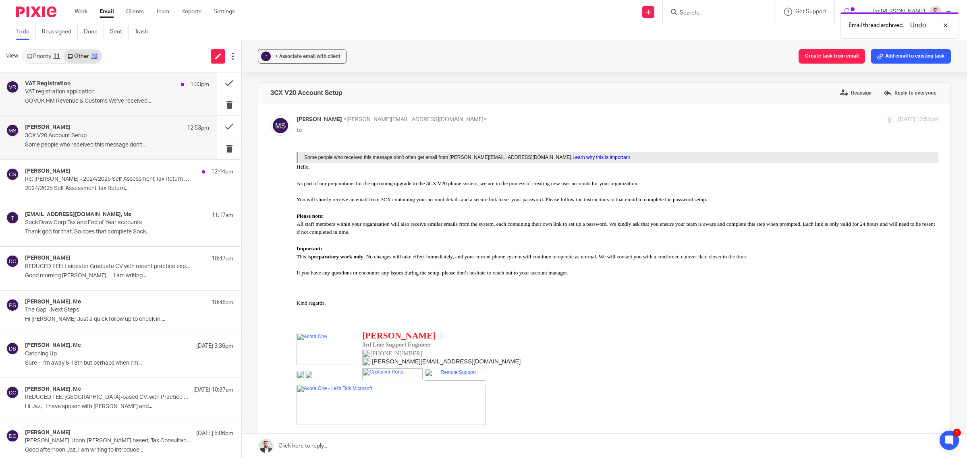
click at [116, 103] on p "GOVUK HM Revenue & Customs We’ve received..." at bounding box center [117, 101] width 184 height 7
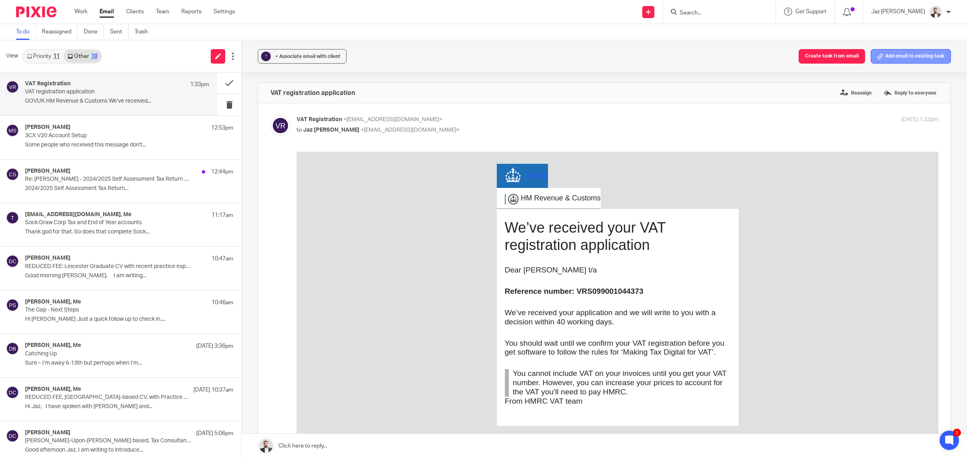
click at [897, 61] on button "Add email to existing task" at bounding box center [910, 56] width 80 height 15
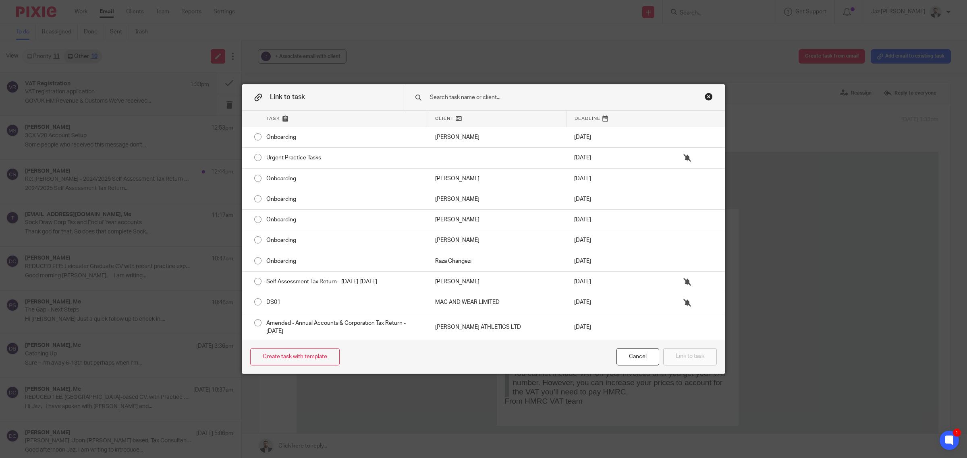
click at [542, 89] on div at bounding box center [564, 97] width 322 height 25
click at [535, 101] on input "text" at bounding box center [553, 97] width 248 height 9
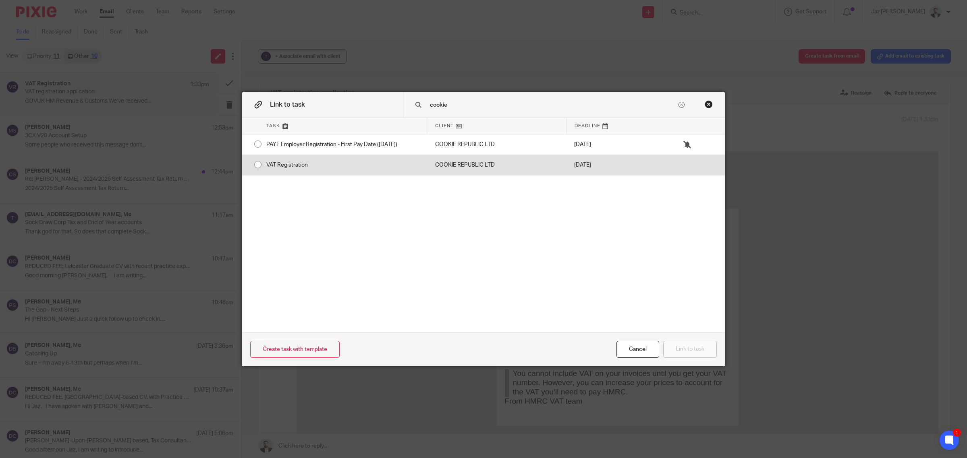
type input "cookie"
click at [334, 162] on div "VAT Registration" at bounding box center [342, 165] width 169 height 20
radio input "true"
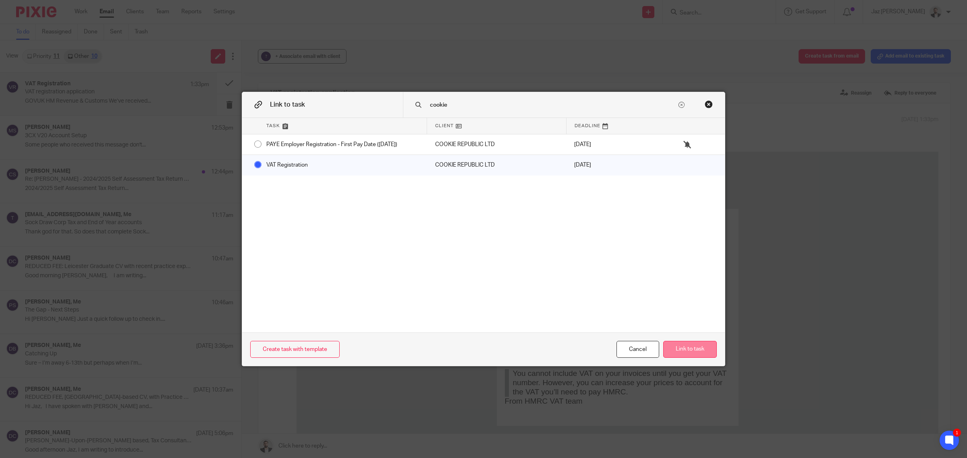
click at [684, 356] on button "Link to task" at bounding box center [690, 349] width 54 height 17
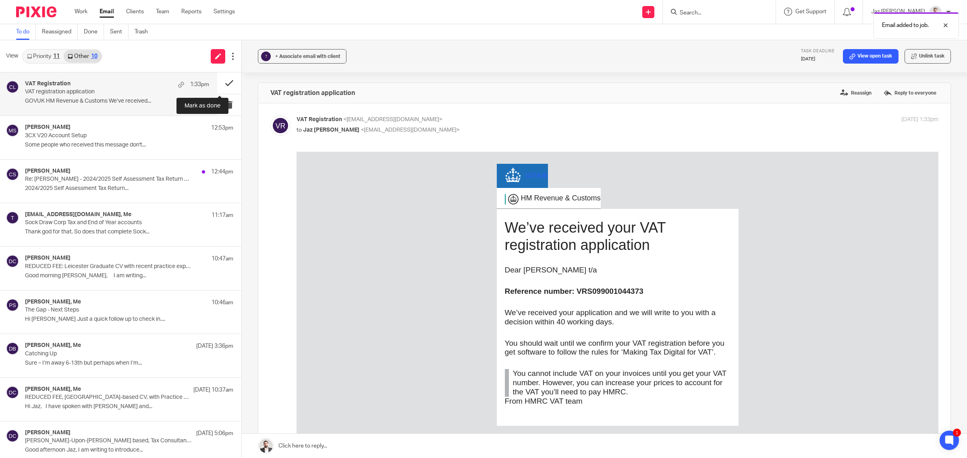
click at [225, 83] on button at bounding box center [229, 83] width 24 height 21
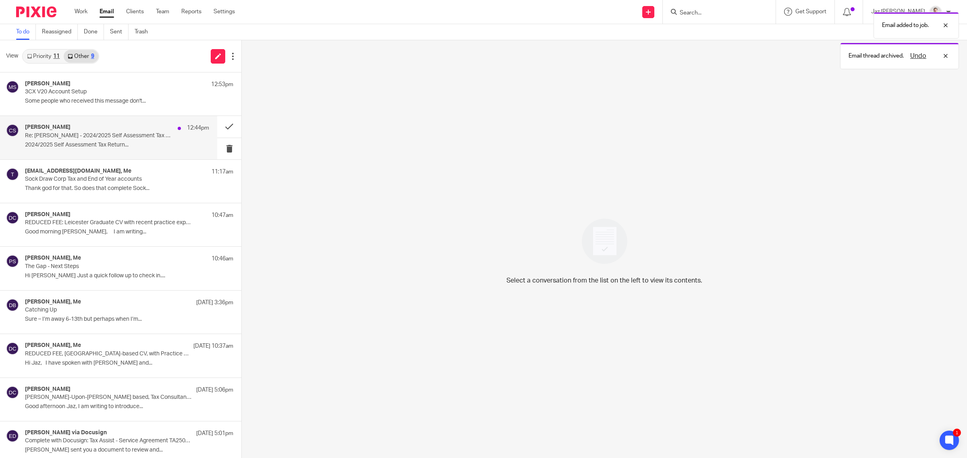
click at [101, 139] on div "Clair Sabel 12:44pm Re: Clair Sabel - 2024/2025 Self Assessment Tax Return Ques…" at bounding box center [117, 137] width 184 height 27
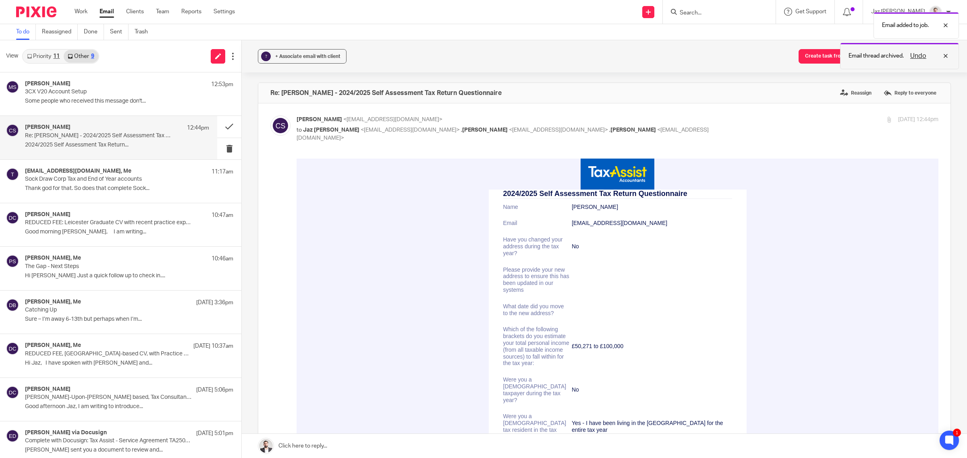
click at [944, 59] on div "Undo" at bounding box center [926, 56] width 47 height 10
click at [945, 25] on div at bounding box center [939, 26] width 22 height 10
click at [893, 61] on button "Add email to existing task" at bounding box center [910, 56] width 80 height 15
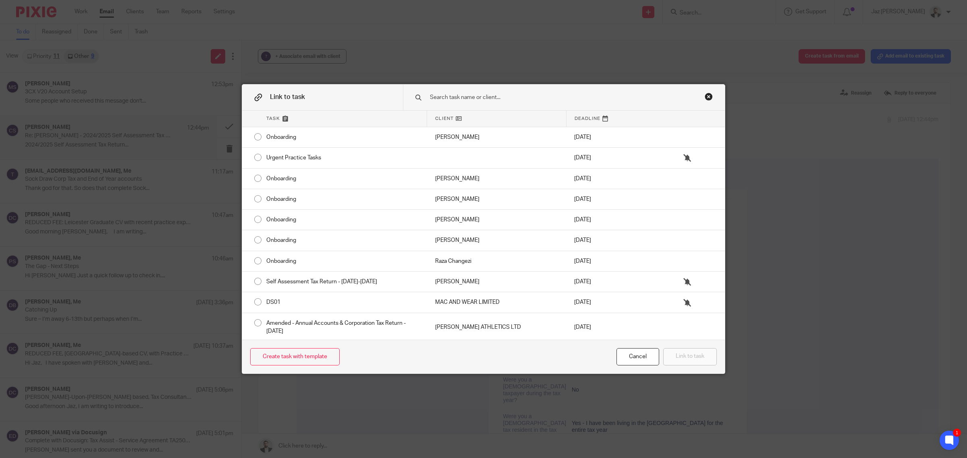
drag, startPoint x: 519, startPoint y: 99, endPoint x: 510, endPoint y: 100, distance: 9.3
click at [516, 99] on input "text" at bounding box center [553, 97] width 248 height 9
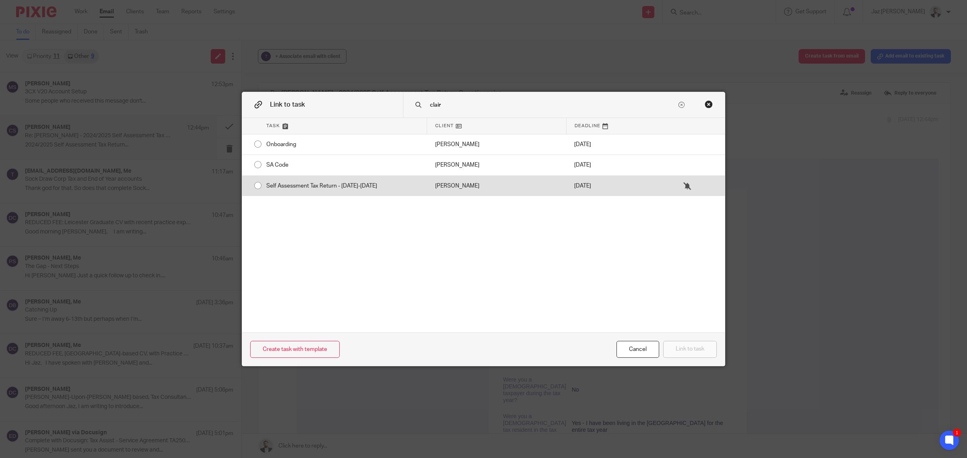
type input "clair"
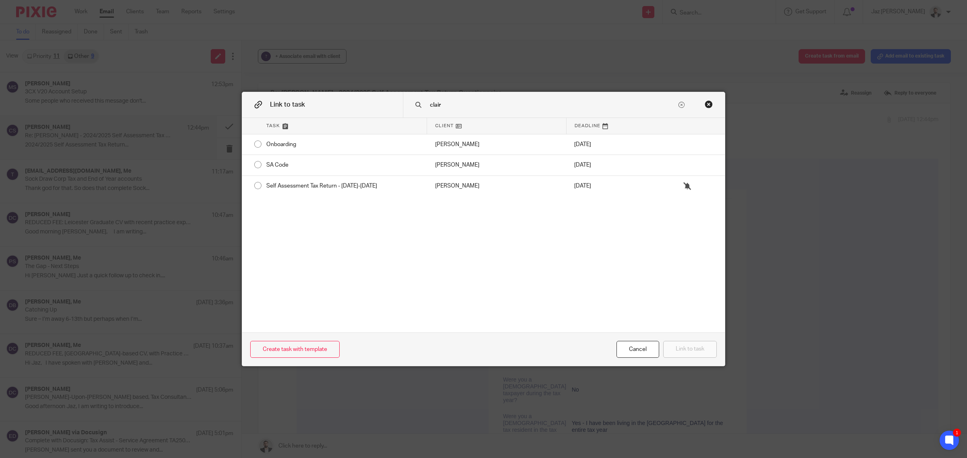
drag, startPoint x: 377, startPoint y: 194, endPoint x: 405, endPoint y: 213, distance: 34.4
click at [377, 193] on div "Self Assessment Tax Return - [DATE]-[DATE]" at bounding box center [342, 186] width 169 height 20
radio input "true"
click at [700, 353] on button "Link to task" at bounding box center [690, 349] width 54 height 17
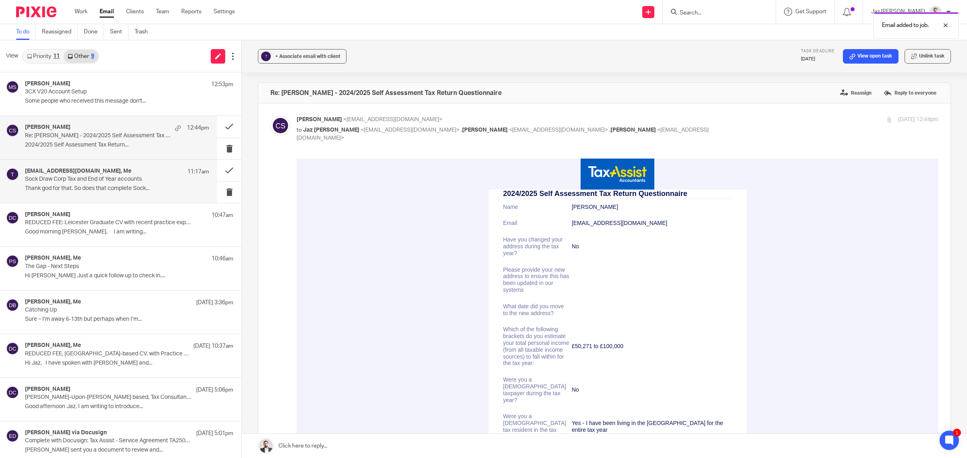
click at [90, 185] on p "Thank god for that. So does that complete Sock..." at bounding box center [117, 188] width 184 height 7
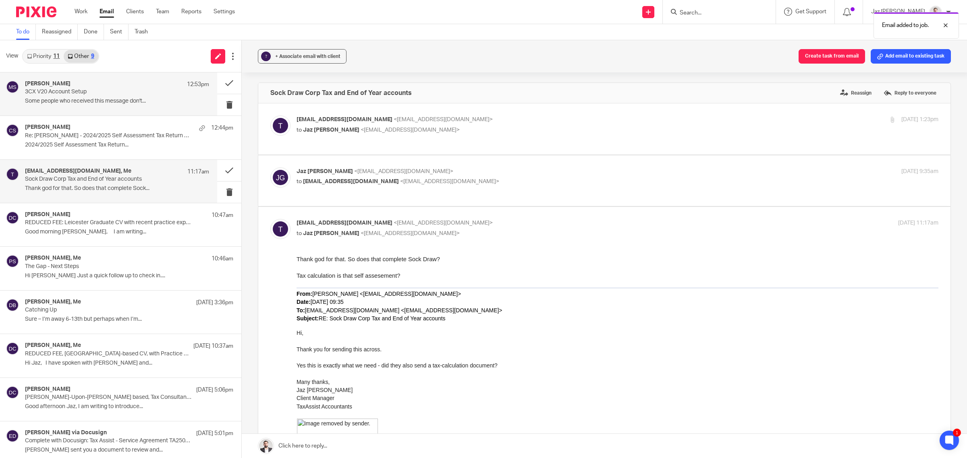
click at [64, 98] on p "Some people who received this message don't..." at bounding box center [117, 101] width 184 height 7
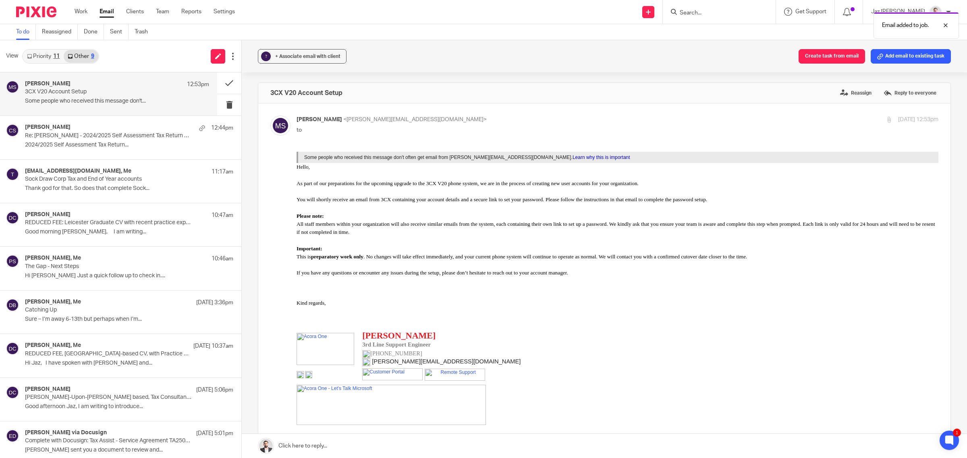
click at [46, 51] on link "Priority 11" at bounding box center [43, 56] width 41 height 13
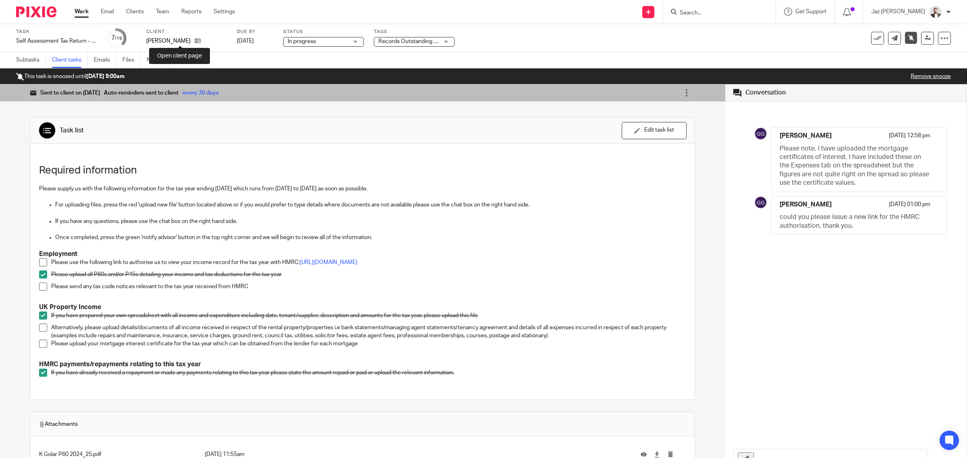
drag, startPoint x: 179, startPoint y: 41, endPoint x: 212, endPoint y: 31, distance: 34.4
click at [195, 41] on icon at bounding box center [198, 41] width 6 height 6
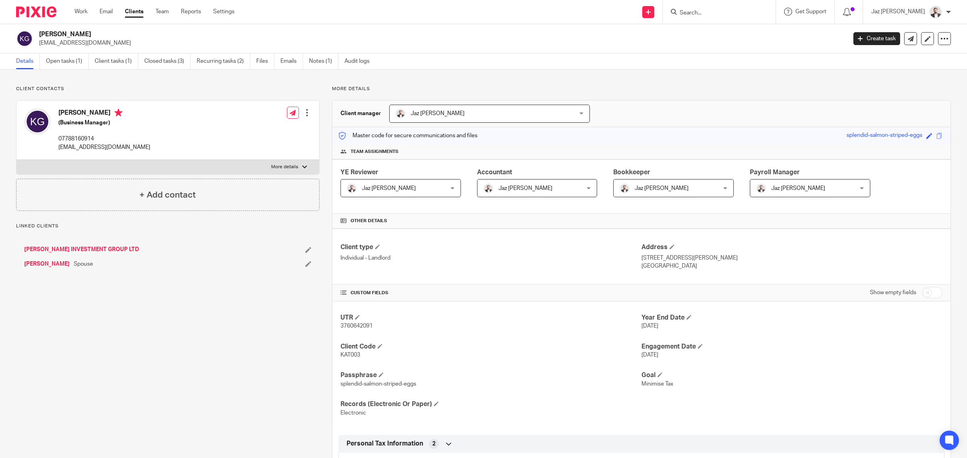
click at [278, 166] on p "More details" at bounding box center [284, 167] width 27 height 6
click at [17, 160] on input "More details" at bounding box center [16, 160] width 0 height 0
checkbox input "true"
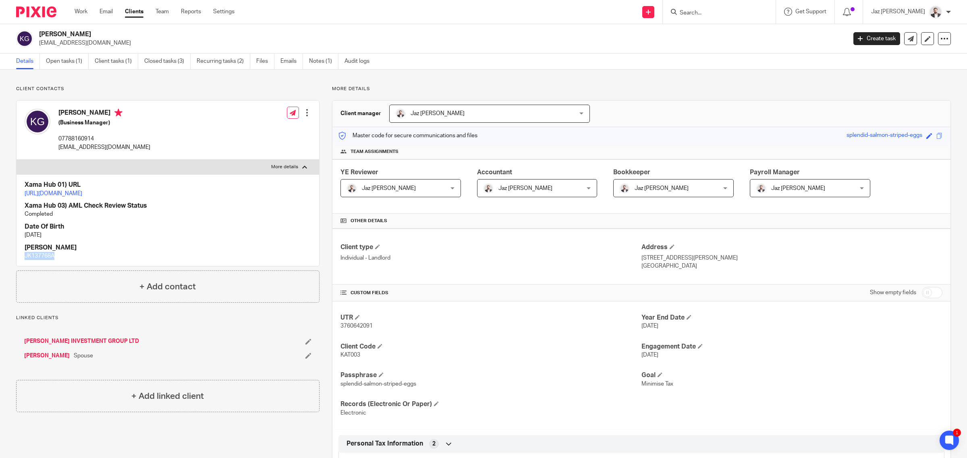
drag, startPoint x: 53, startPoint y: 262, endPoint x: 31, endPoint y: 264, distance: 22.2
click at [24, 266] on div "Xama Hub 01) URL [URL][DOMAIN_NAME] Xama Hub 03) AML Check Review Status Comple…" at bounding box center [168, 220] width 302 height 92
copy p "JK137768A"
click at [105, 64] on link "Client tasks (1)" at bounding box center [117, 62] width 44 height 16
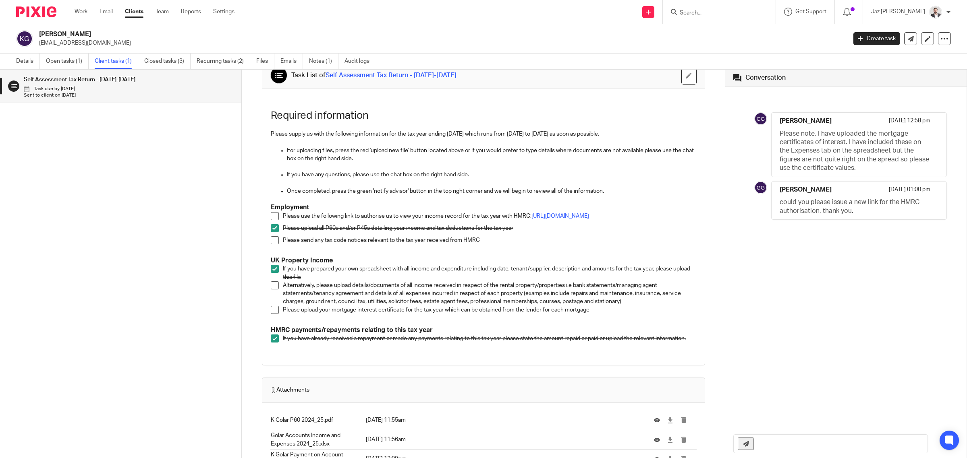
scroll to position [101, 0]
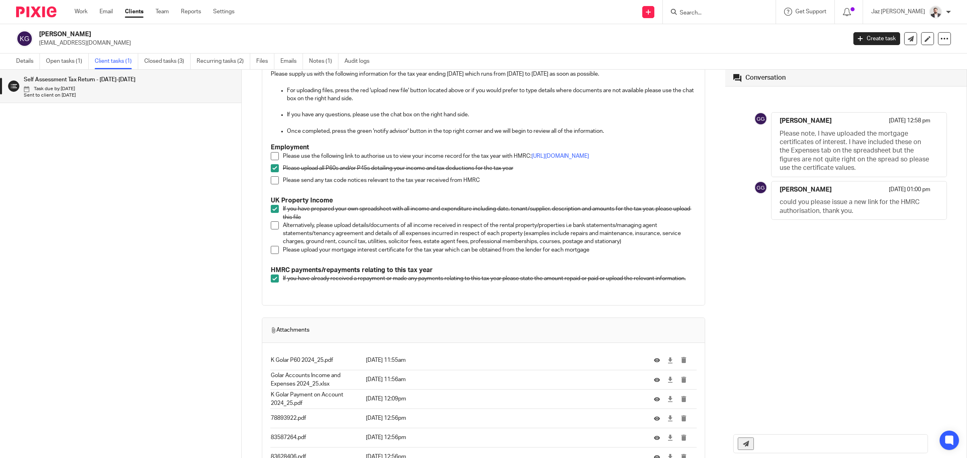
click at [778, 446] on input "text" at bounding box center [842, 444] width 169 height 18
paste input "https://www.tax.service.gov.uk/agent-client-relationships/appoint-someone-to-de…"
type input "Thank you for the update! I have regenerated a link for Kate: https://www.tax.s…"
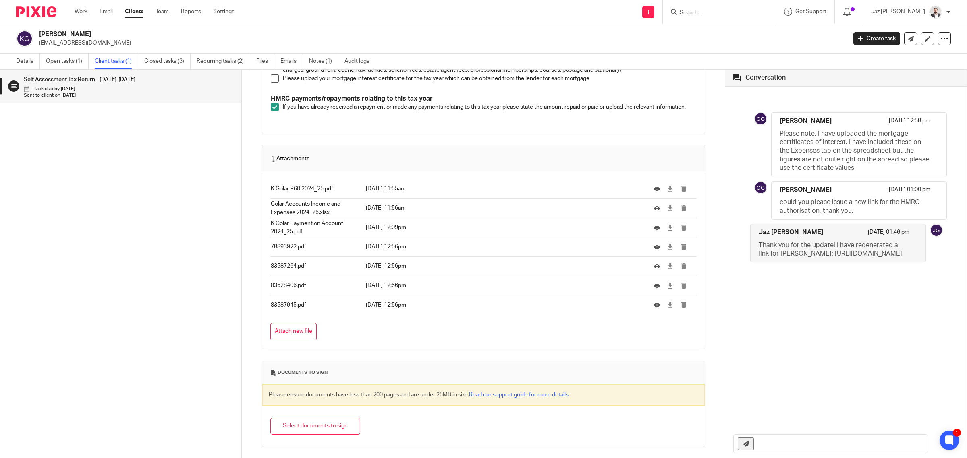
scroll to position [0, 0]
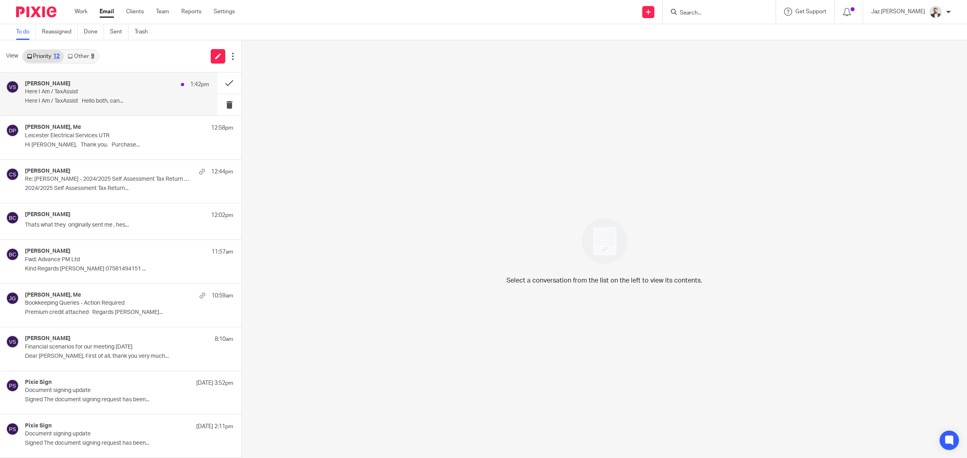
click at [103, 85] on div "[PERSON_NAME] 1:42pm" at bounding box center [117, 85] width 184 height 8
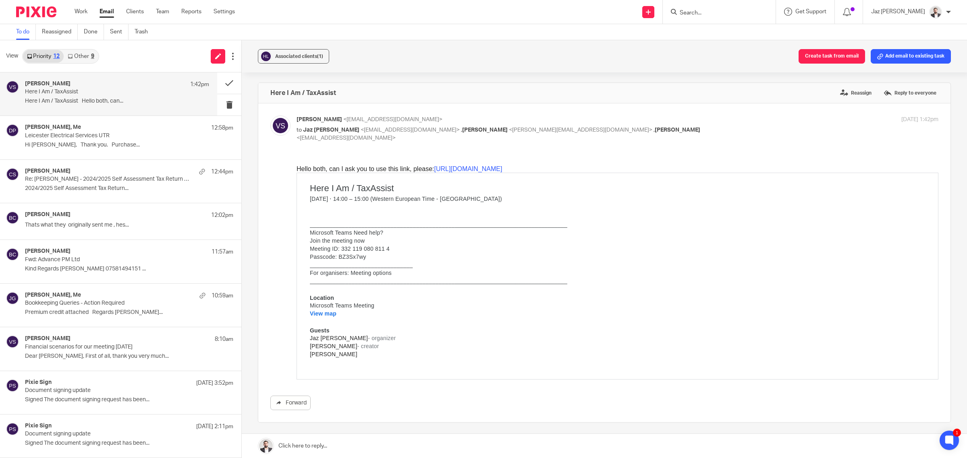
click at [393, 448] on link at bounding box center [604, 446] width 725 height 24
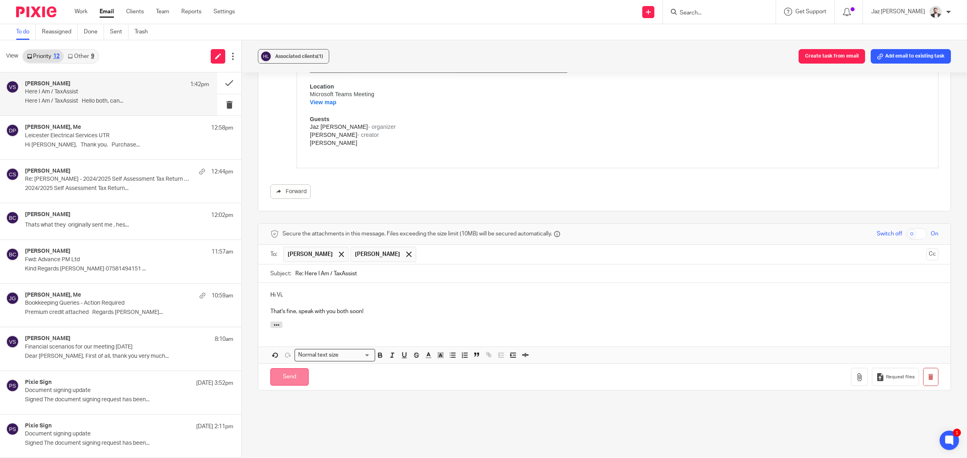
click at [299, 379] on input "Send" at bounding box center [289, 377] width 38 height 17
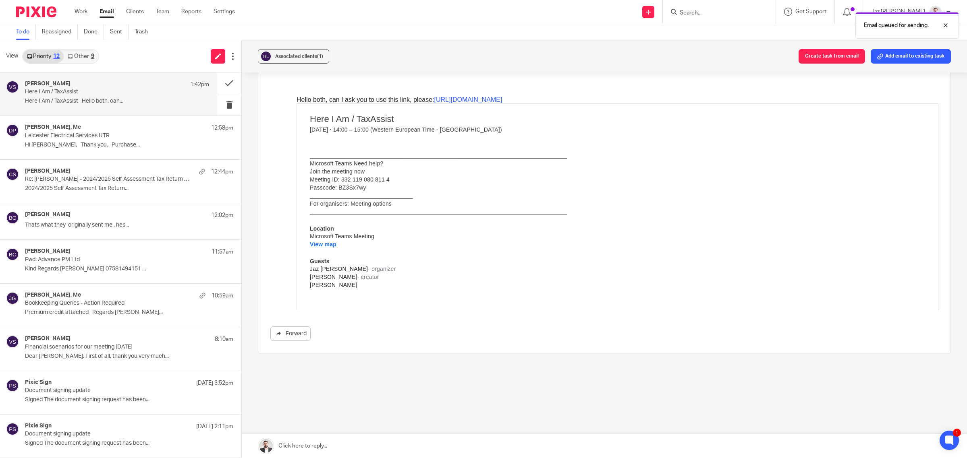
scroll to position [69, 0]
click at [91, 58] on div "9" at bounding box center [92, 57] width 3 height 6
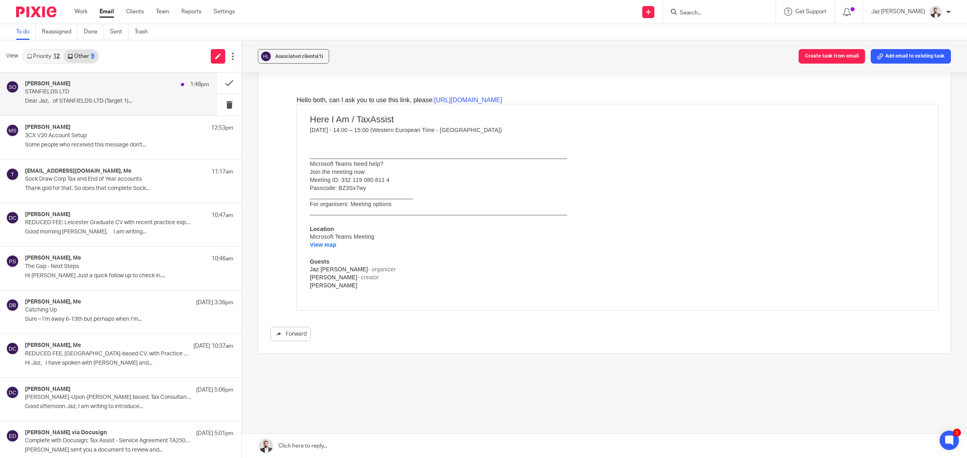
click at [90, 88] on div "[PERSON_NAME] 1:48pm" at bounding box center [117, 85] width 184 height 8
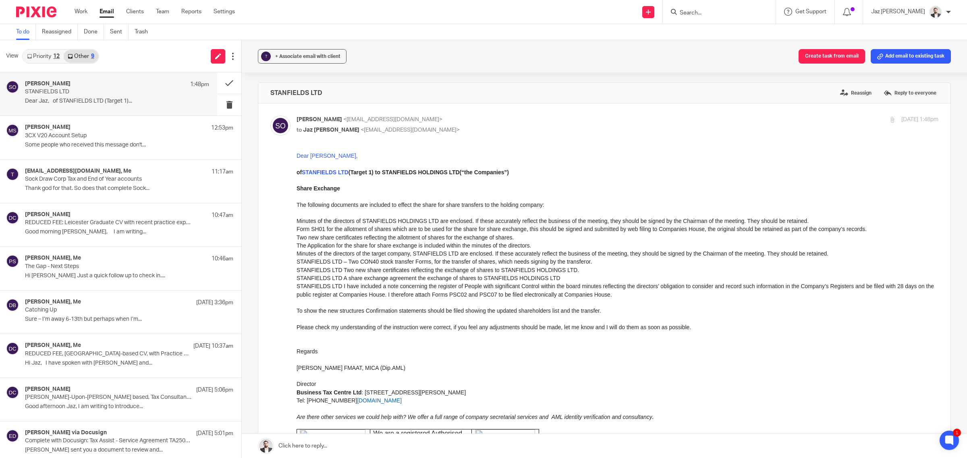
scroll to position [0, 0]
click at [896, 62] on button "Add email to existing task" at bounding box center [910, 56] width 80 height 15
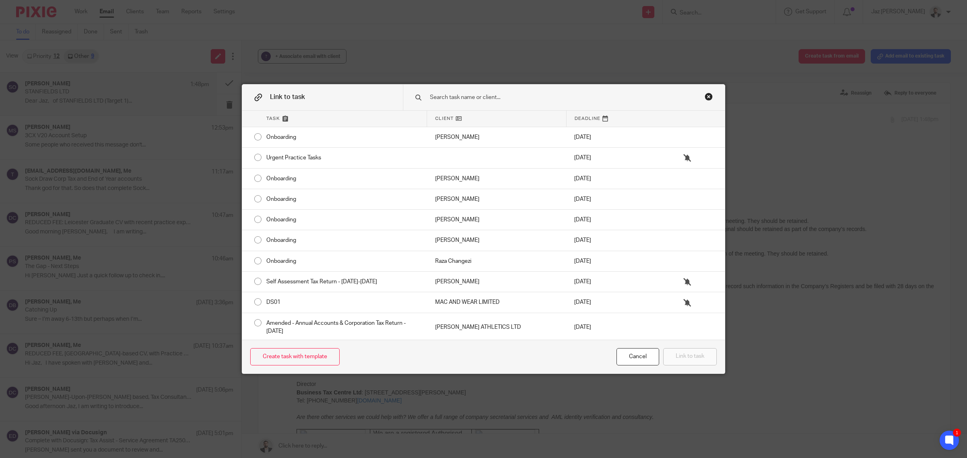
click at [639, 97] on input "text" at bounding box center [553, 97] width 248 height 9
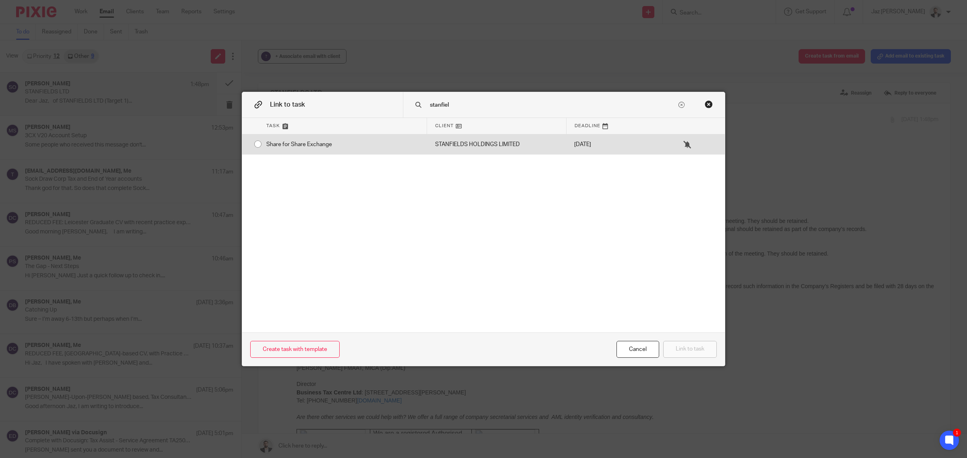
type input "stanfiel"
click at [492, 144] on div "STANFIELDS HOLDINGS LIMITED" at bounding box center [496, 145] width 139 height 20
radio input "true"
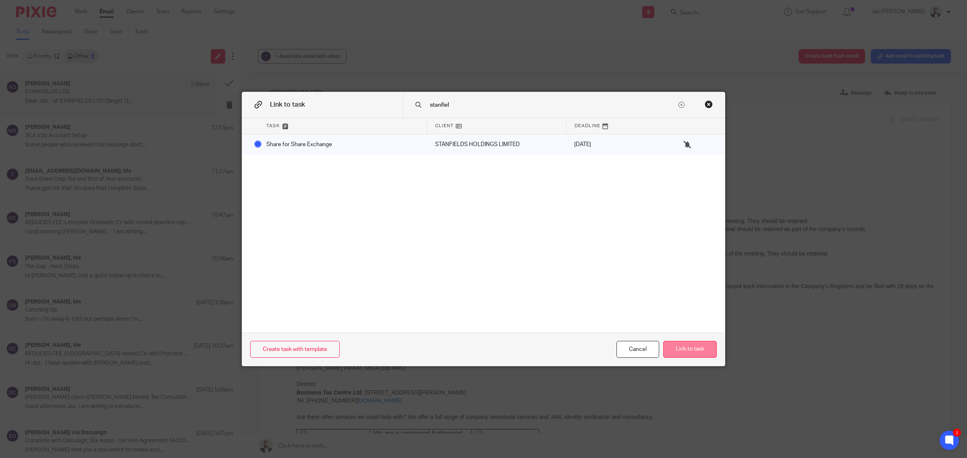
click at [698, 352] on button "Link to task" at bounding box center [690, 349] width 54 height 17
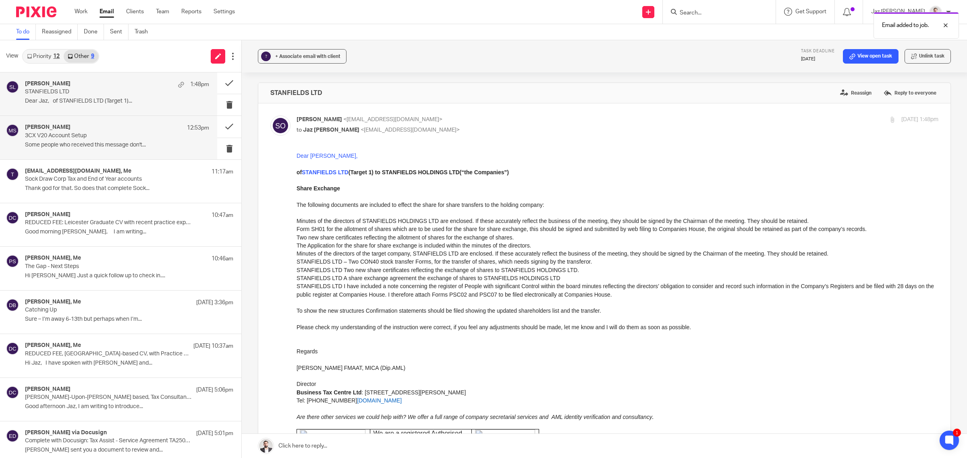
click at [89, 128] on div "[PERSON_NAME] 12:53pm" at bounding box center [117, 128] width 184 height 8
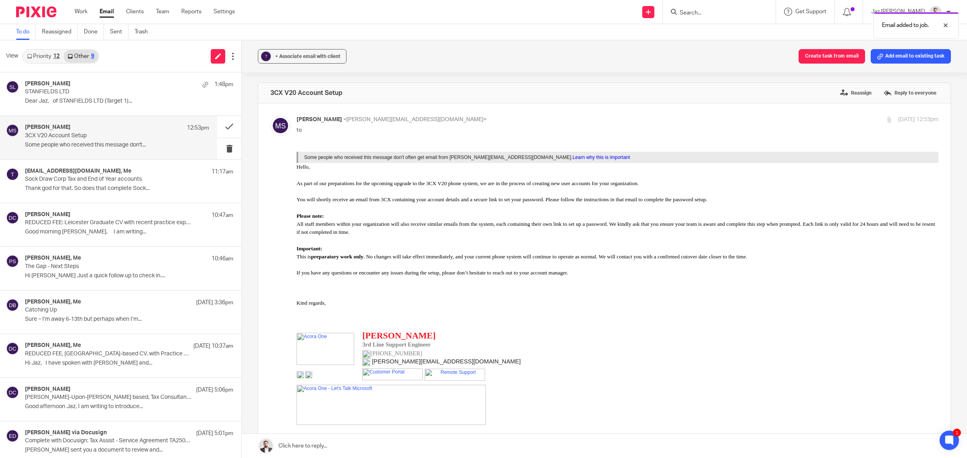
click at [50, 61] on link "Priority 12" at bounding box center [43, 56] width 41 height 13
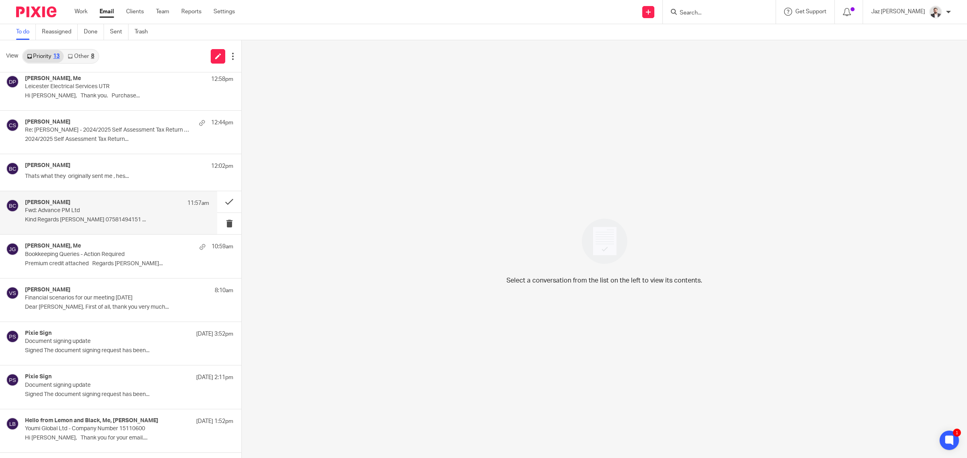
scroll to position [75, 0]
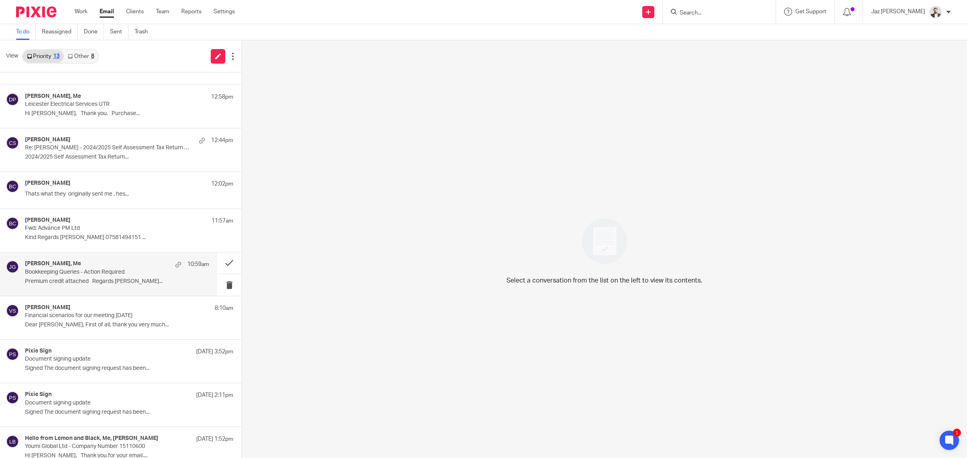
click at [92, 267] on div "[PERSON_NAME], Me 10:59am" at bounding box center [117, 265] width 184 height 8
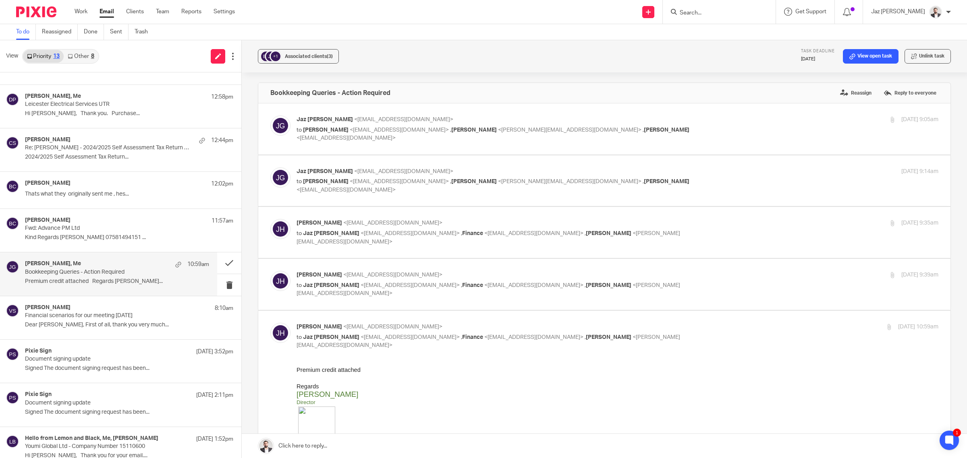
scroll to position [0, 0]
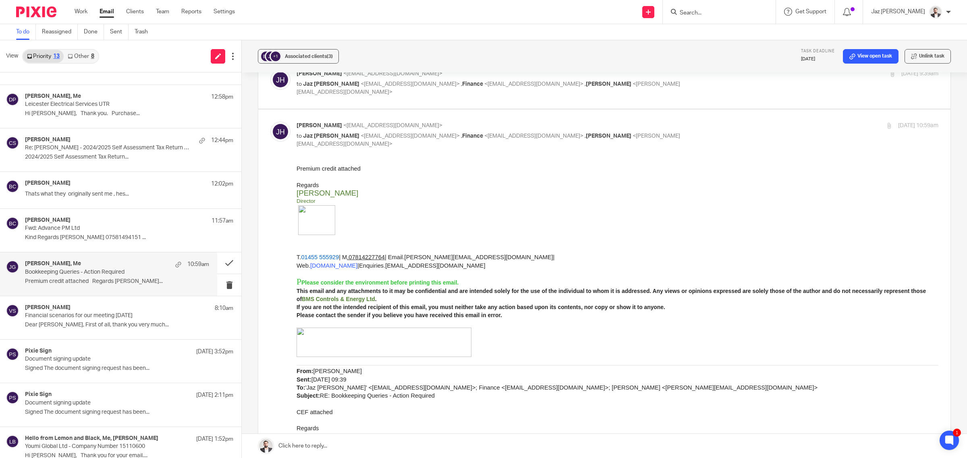
click at [383, 445] on link at bounding box center [604, 446] width 725 height 24
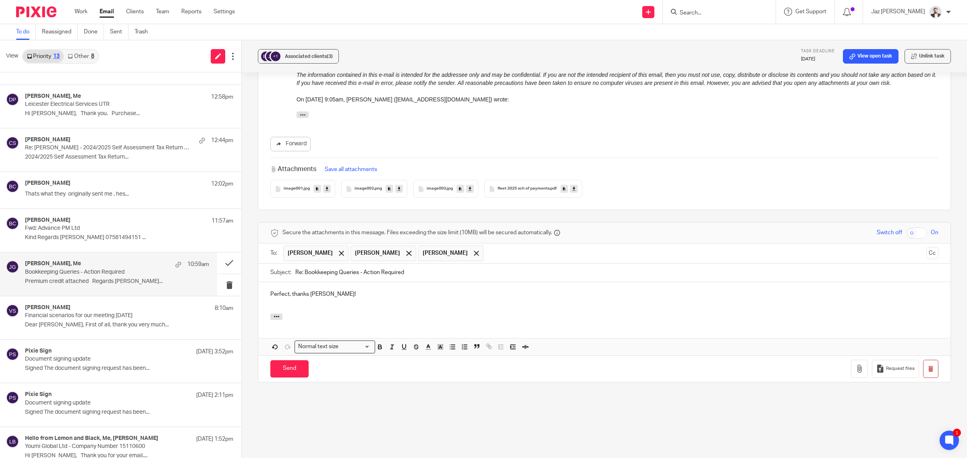
scroll to position [1012, 0]
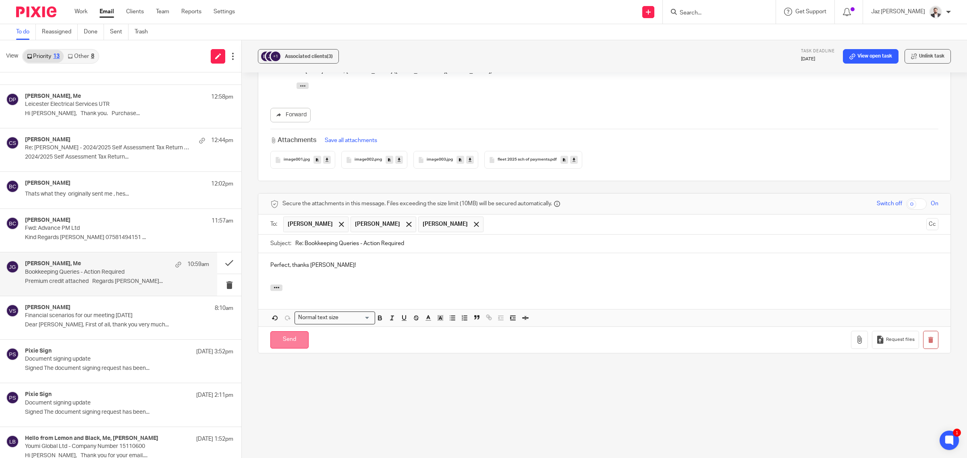
click at [285, 338] on input "Send" at bounding box center [289, 339] width 38 height 17
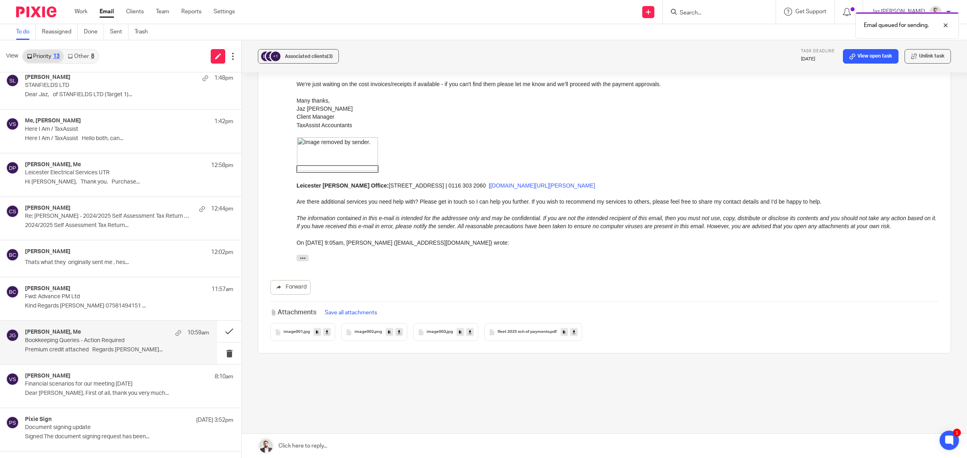
scroll to position [0, 0]
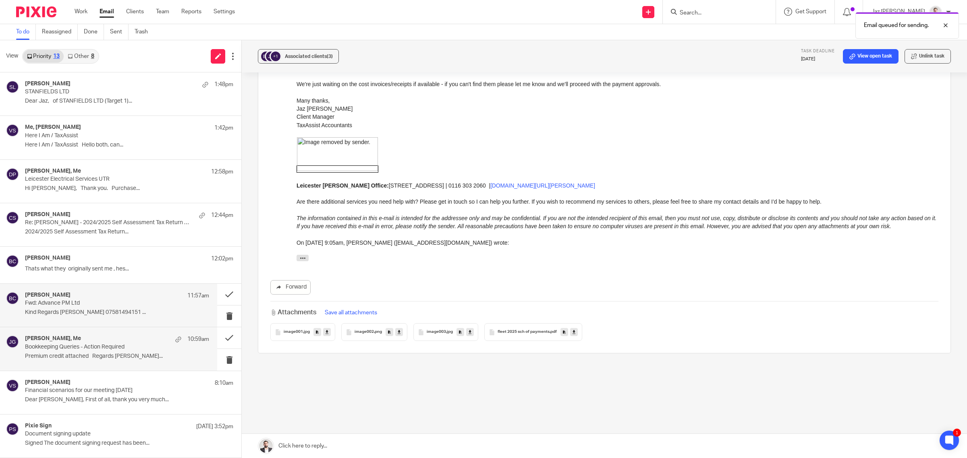
click at [73, 307] on div "[PERSON_NAME] 11:57am Fwd: Advance PM Ltd Kind Regards [PERSON_NAME] 0758149415…" at bounding box center [117, 305] width 184 height 27
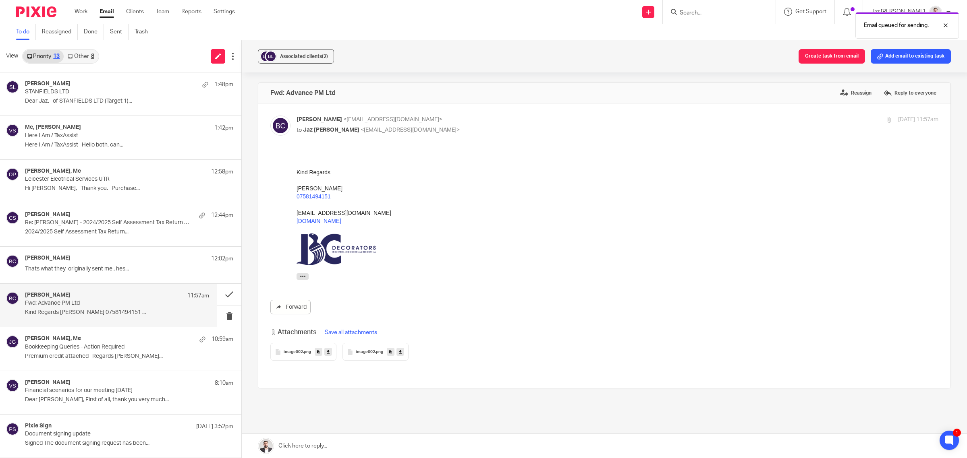
click at [358, 355] on div "image002 .png" at bounding box center [375, 352] width 66 height 18
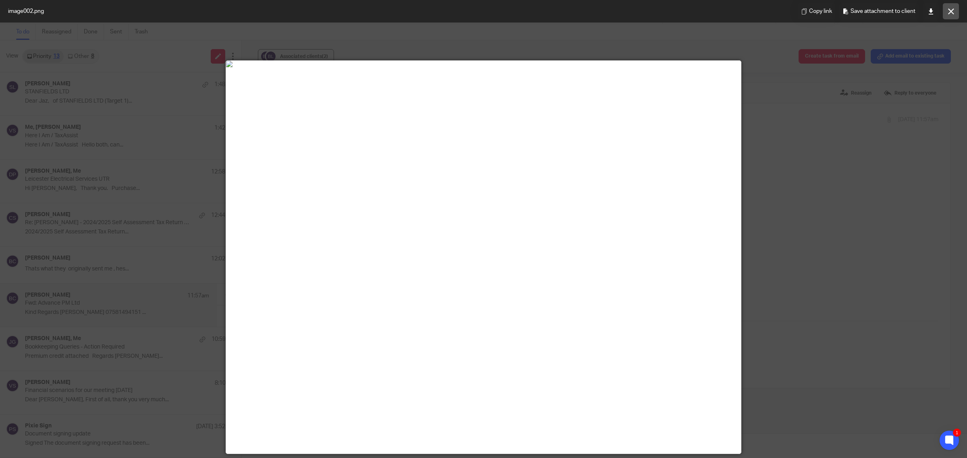
click at [947, 15] on button at bounding box center [951, 11] width 16 height 16
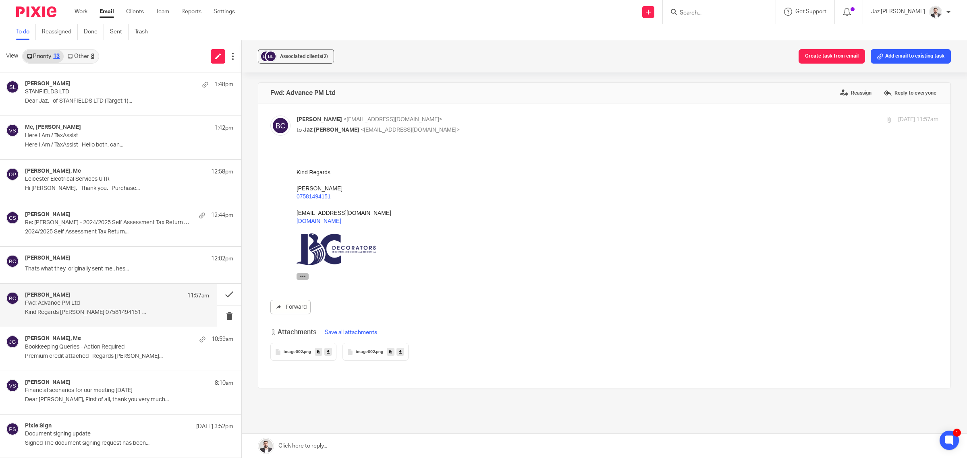
click at [302, 279] on icon "button" at bounding box center [303, 276] width 6 height 6
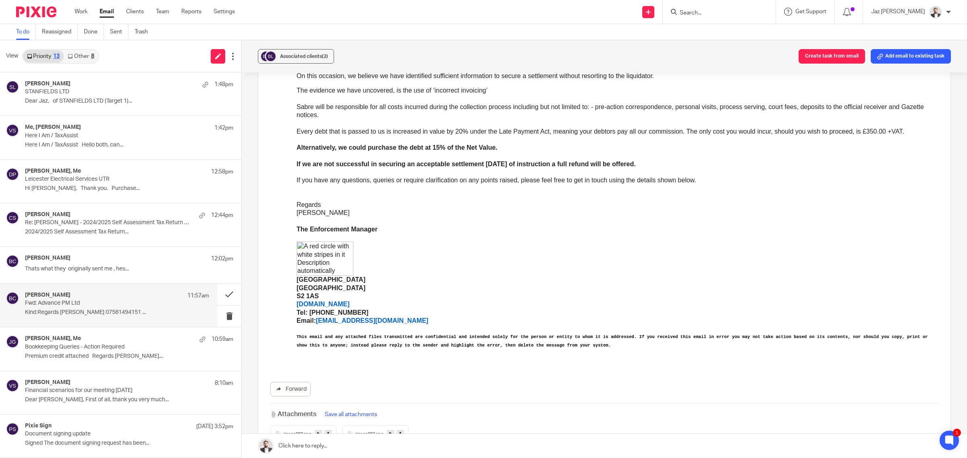
scroll to position [252, 0]
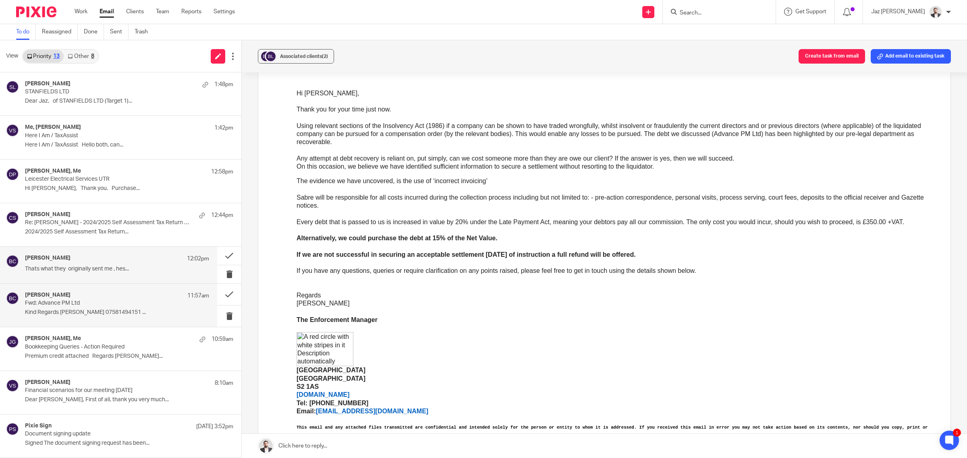
click at [96, 264] on div "[PERSON_NAME] 12:02pm Thats what they originally sent me , hes..." at bounding box center [117, 265] width 184 height 20
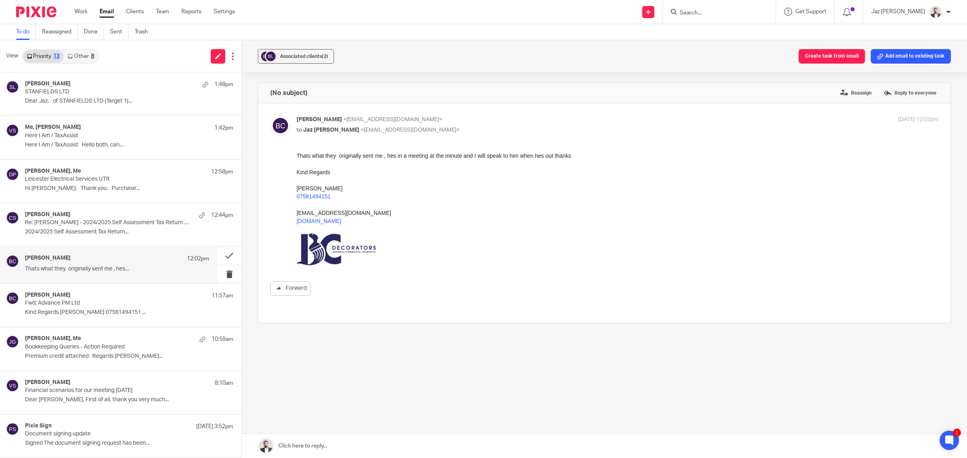
scroll to position [0, 0]
click at [332, 442] on link at bounding box center [604, 446] width 725 height 24
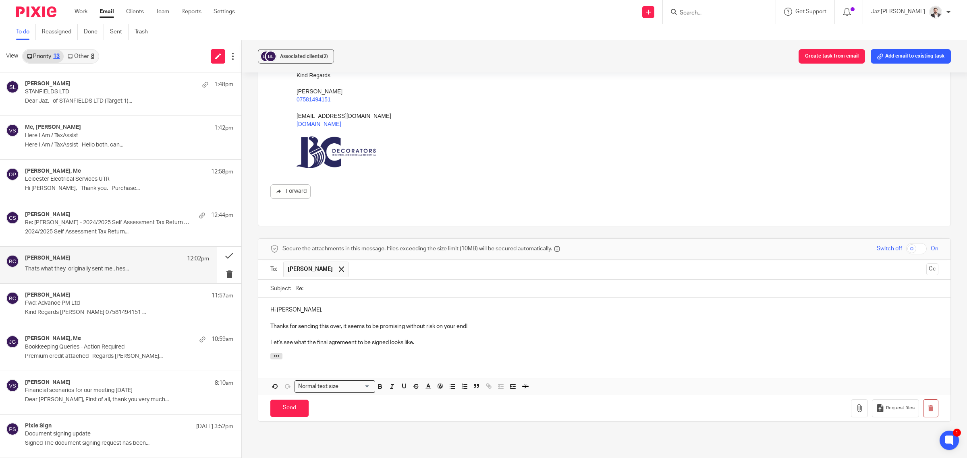
click at [345, 339] on p "Let's see what the final agremeent to be signed looks like." at bounding box center [604, 343] width 668 height 8
click at [437, 339] on p "Let's see what the final agreement to be signed looks like." at bounding box center [604, 343] width 668 height 8
click at [279, 400] on input "Send" at bounding box center [289, 408] width 38 height 17
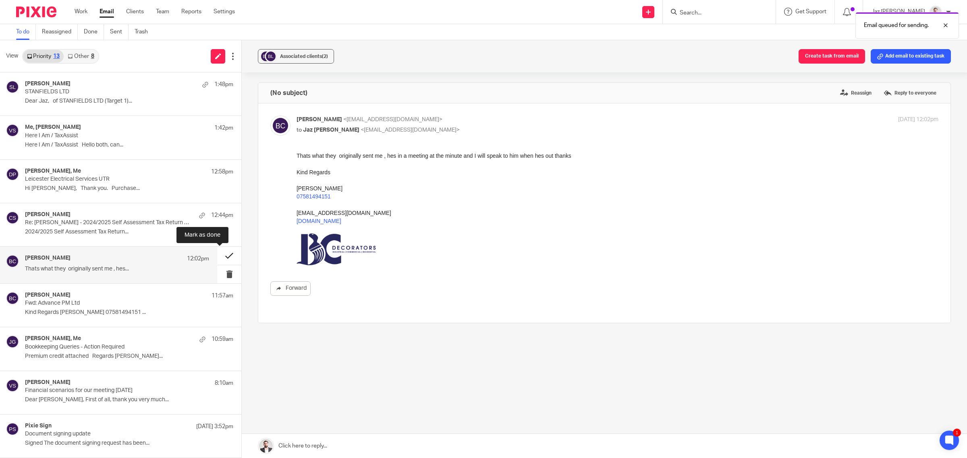
click at [222, 256] on button at bounding box center [229, 256] width 24 height 18
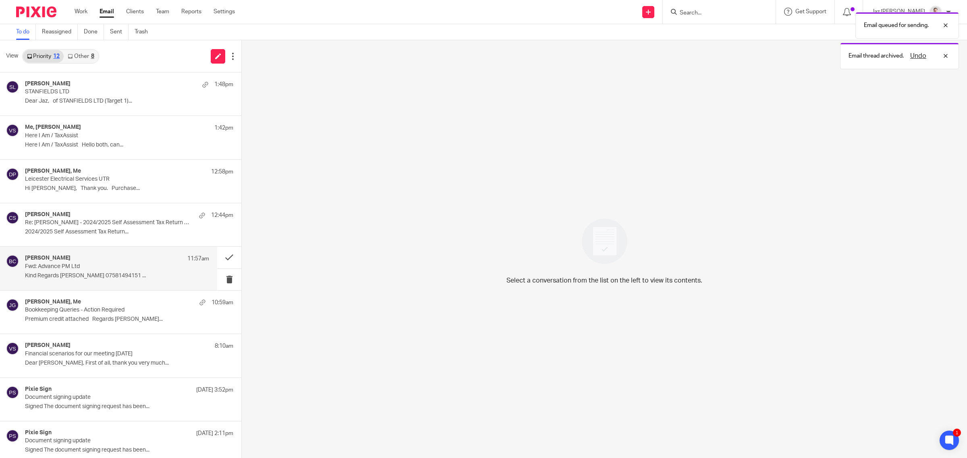
click at [127, 267] on p "Fwd: Advance PM Ltd" at bounding box center [98, 266] width 147 height 7
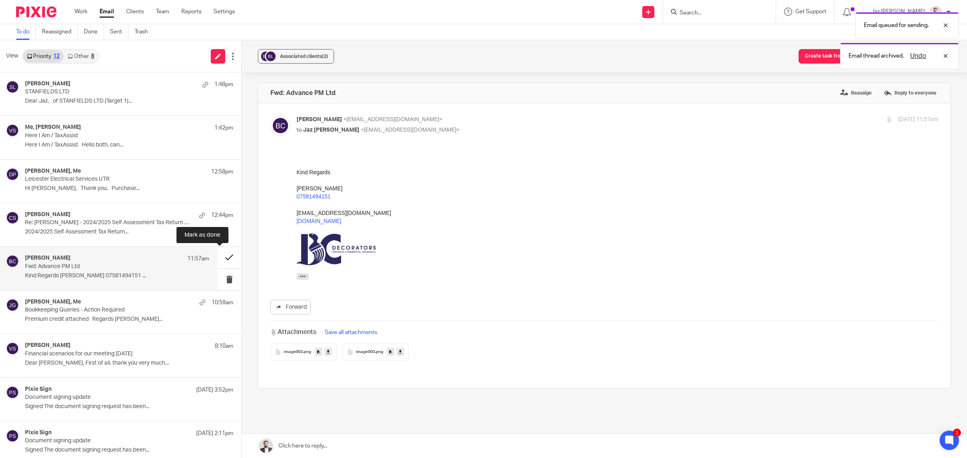
click at [223, 256] on button at bounding box center [229, 257] width 24 height 21
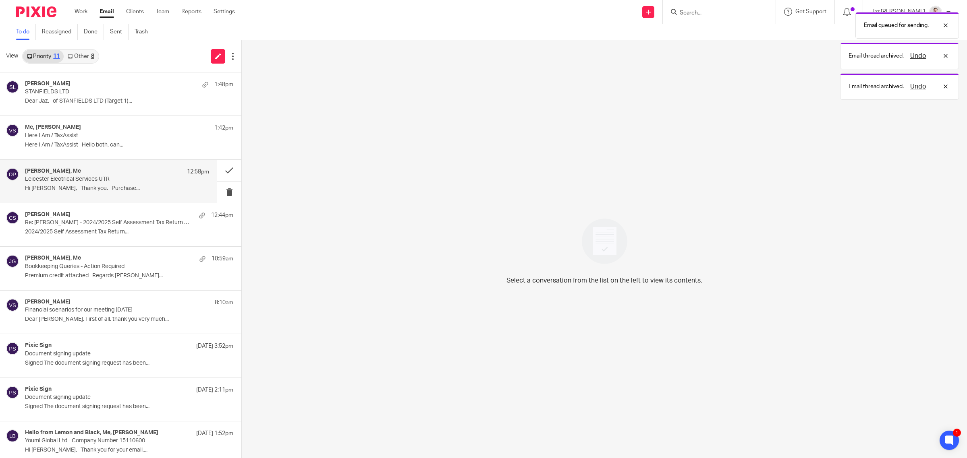
click at [134, 184] on div "Donna Piggin, Me 12:58pm Leicester Electrical Services UTR Hi Jaz, Thank you. P…" at bounding box center [117, 181] width 184 height 27
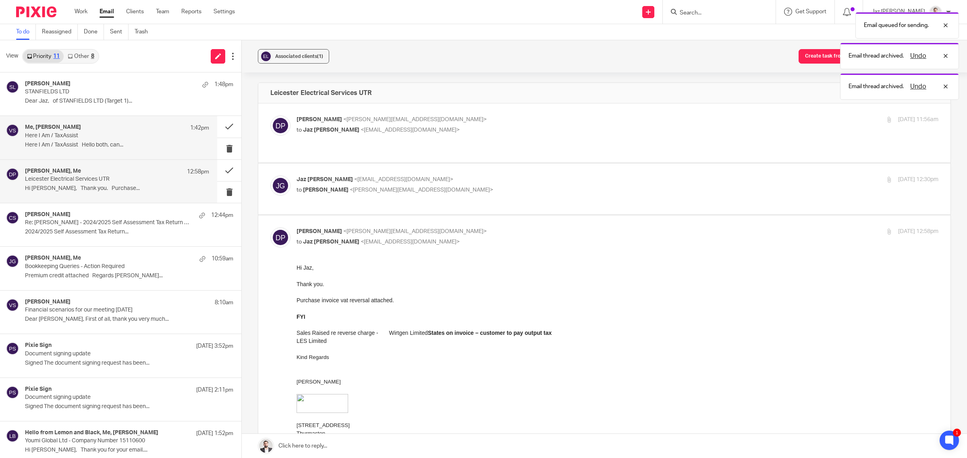
click at [110, 143] on p "Here I Am / TaxAssist Hello both, can..." at bounding box center [117, 145] width 184 height 7
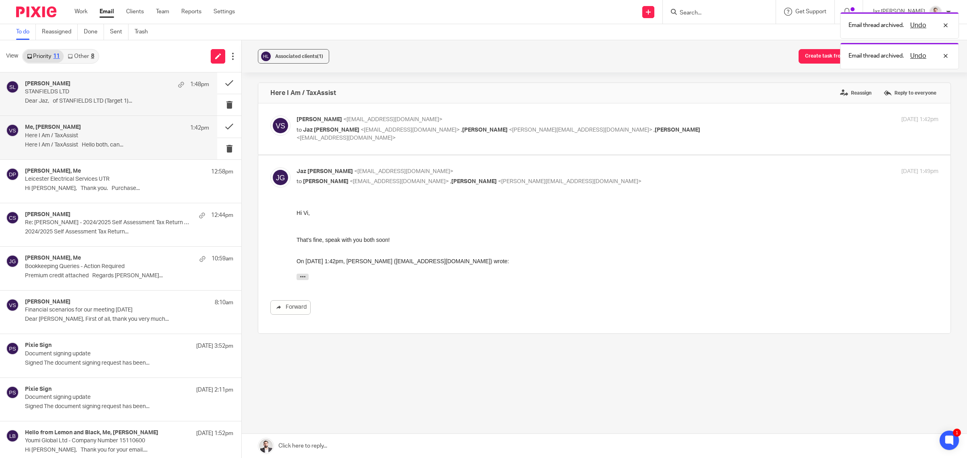
click at [91, 109] on div "Steve O'Neill 1:48pm STANFIELDS LTD Dear Jaz, of STANFIELDS LTD (Target 1)..." at bounding box center [108, 94] width 217 height 43
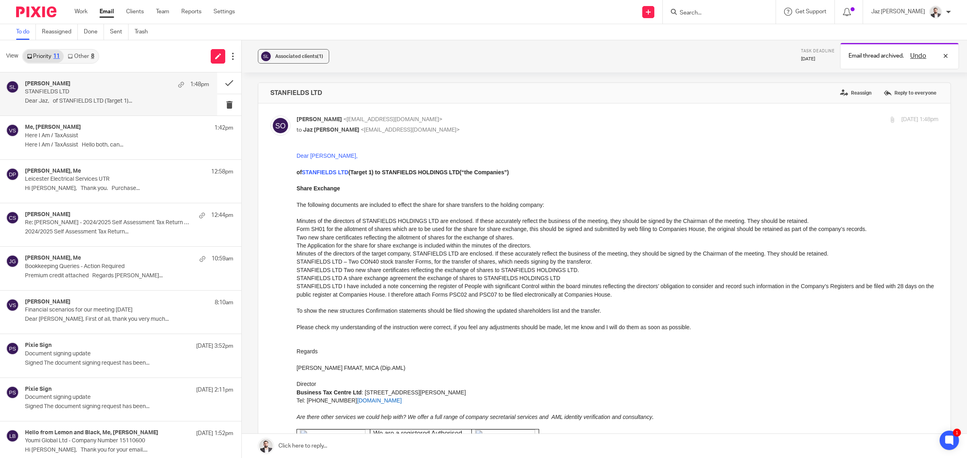
click at [85, 58] on link "Other 8" at bounding box center [81, 56] width 34 height 13
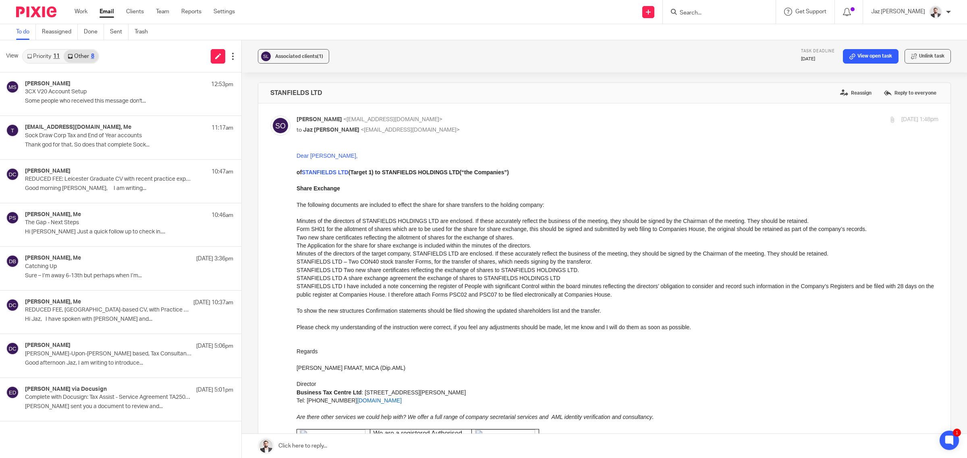
click at [55, 51] on link "Priority 11" at bounding box center [43, 56] width 41 height 13
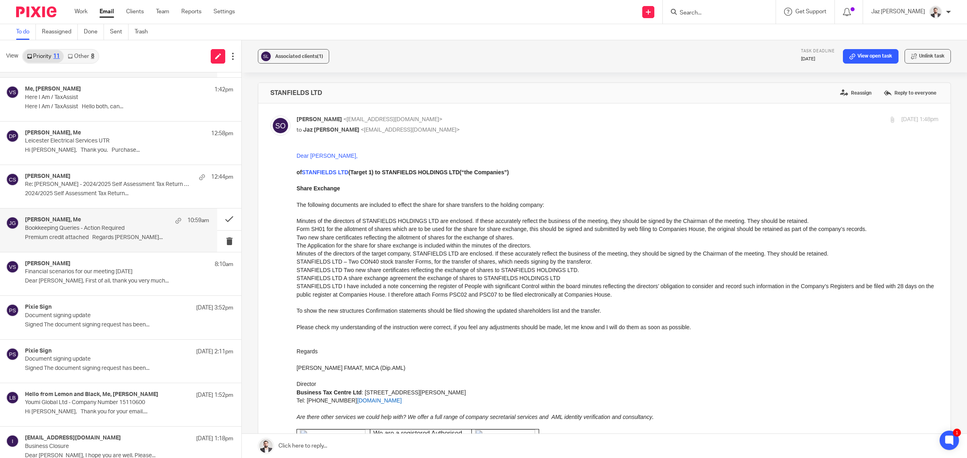
scroll to position [95, 0]
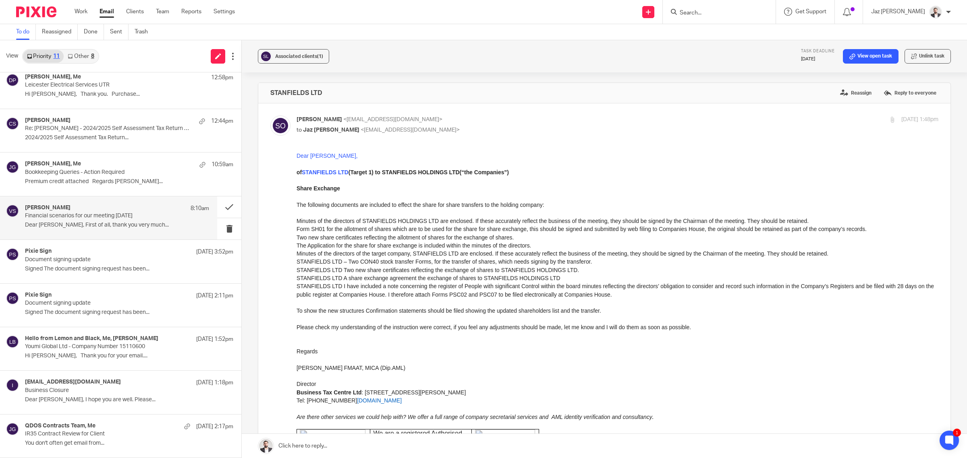
click at [99, 231] on div "Vitoria Silva 8:10am Financial scenarios for our meeting today Dear Jaz, First …" at bounding box center [117, 218] width 184 height 27
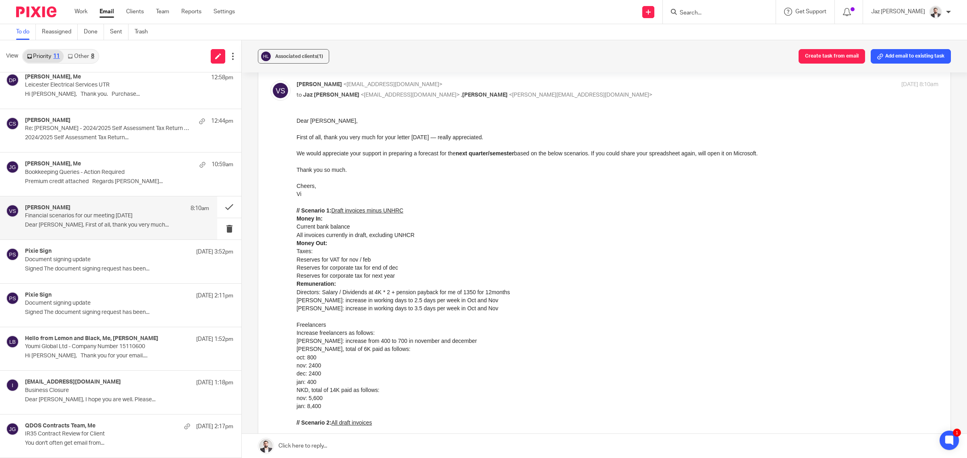
scroll to position [50, 0]
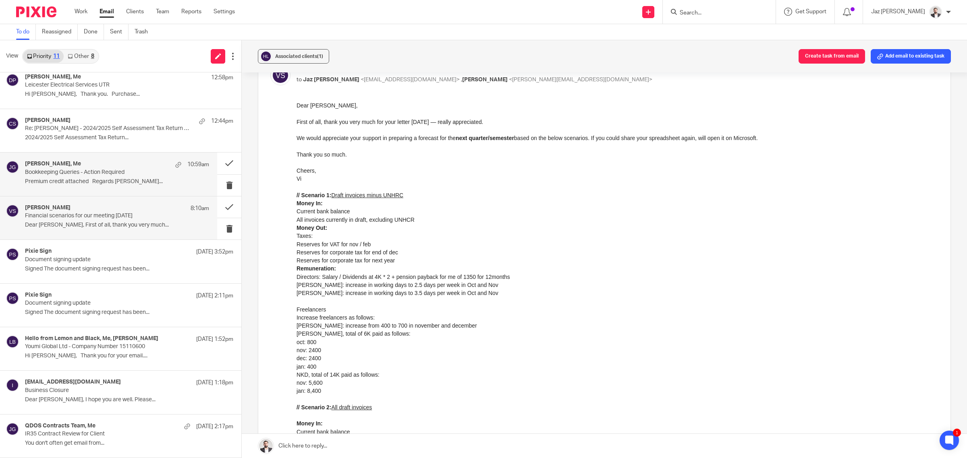
click at [81, 174] on p "Bookkeeping Queries - Action Required" at bounding box center [98, 172] width 147 height 7
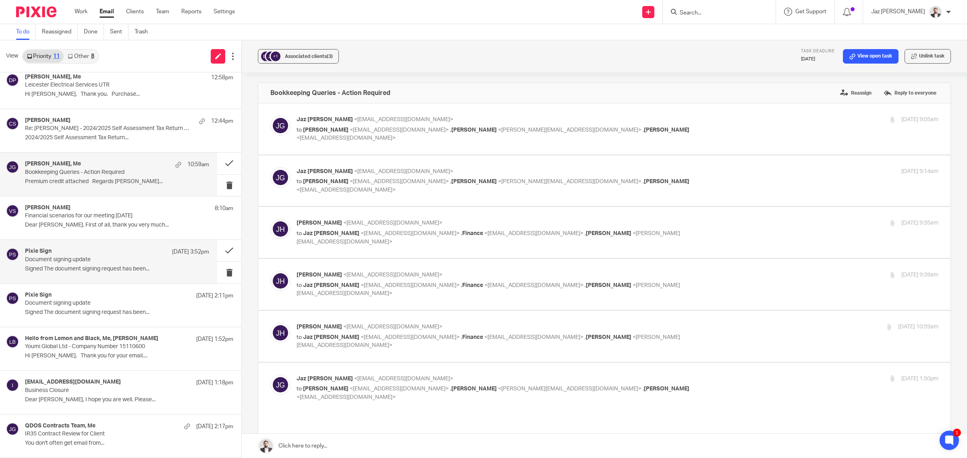
scroll to position [0, 0]
click at [77, 250] on div "Pixie Sign 23 Sep 3:52pm" at bounding box center [117, 252] width 184 height 8
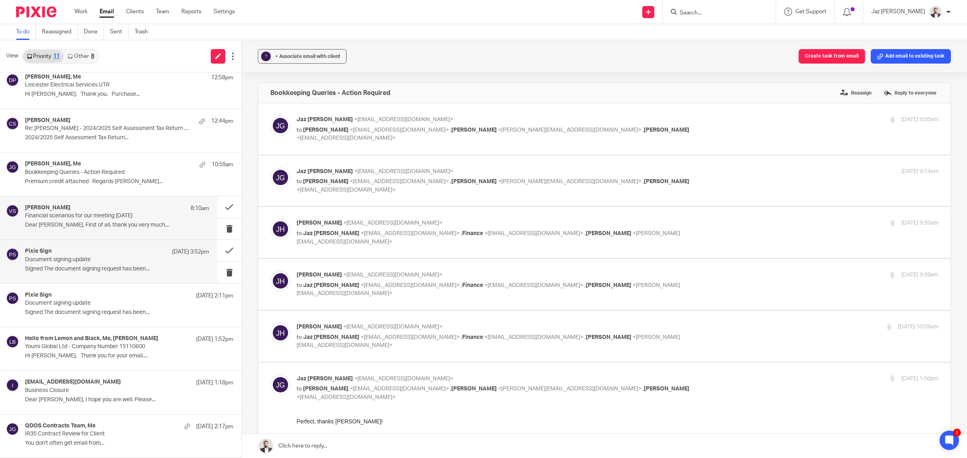
click at [77, 215] on p "Financial scenarios for our meeting [DATE]" at bounding box center [98, 216] width 147 height 7
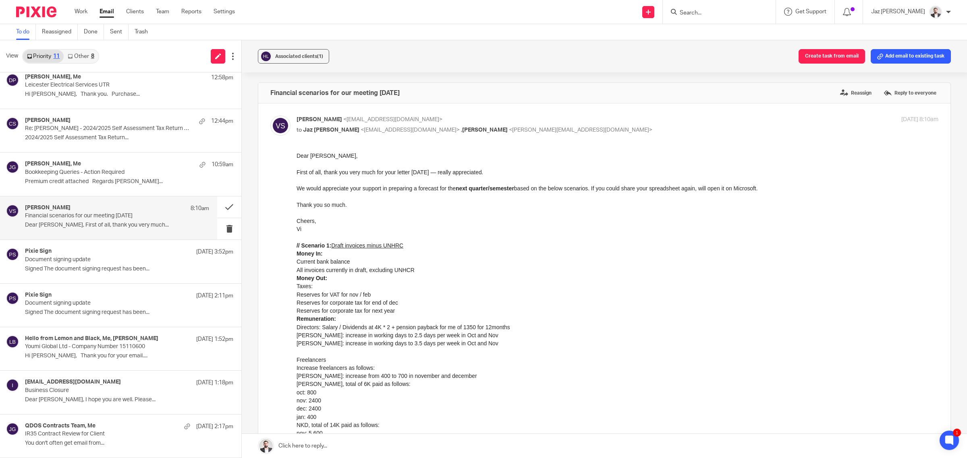
drag, startPoint x: 362, startPoint y: 223, endPoint x: 435, endPoint y: 271, distance: 86.9
click at [363, 222] on div "Cheers, Vi" at bounding box center [617, 225] width 642 height 17
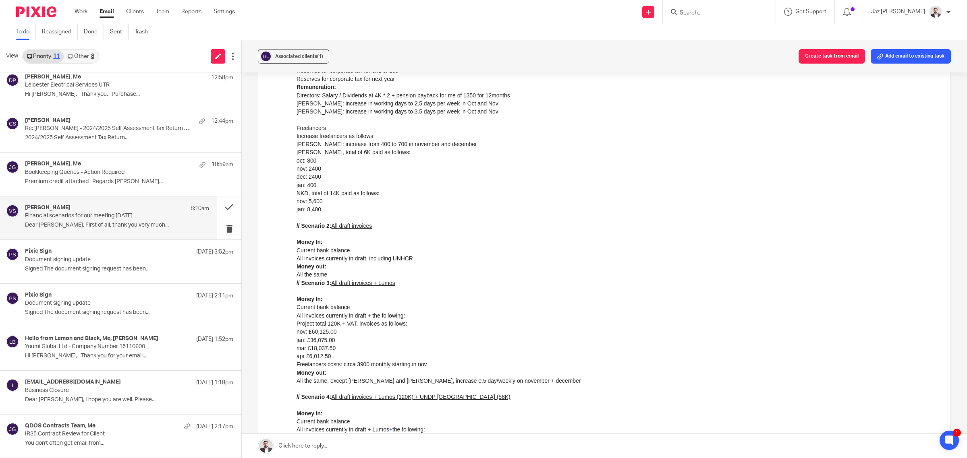
scroll to position [352, 0]
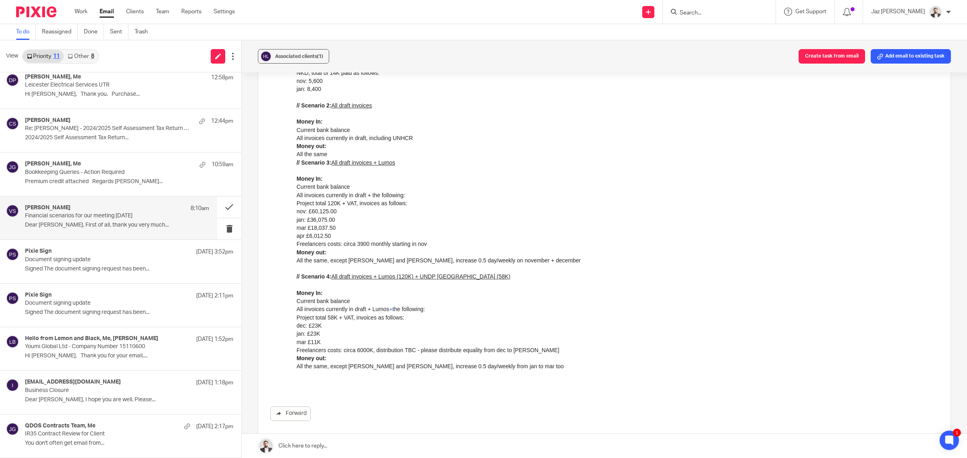
drag, startPoint x: 427, startPoint y: 172, endPoint x: 457, endPoint y: 217, distance: 53.7
click at [427, 172] on div "Money In: Current bank balance All invoices currently in draft + the following:…" at bounding box center [617, 220] width 642 height 106
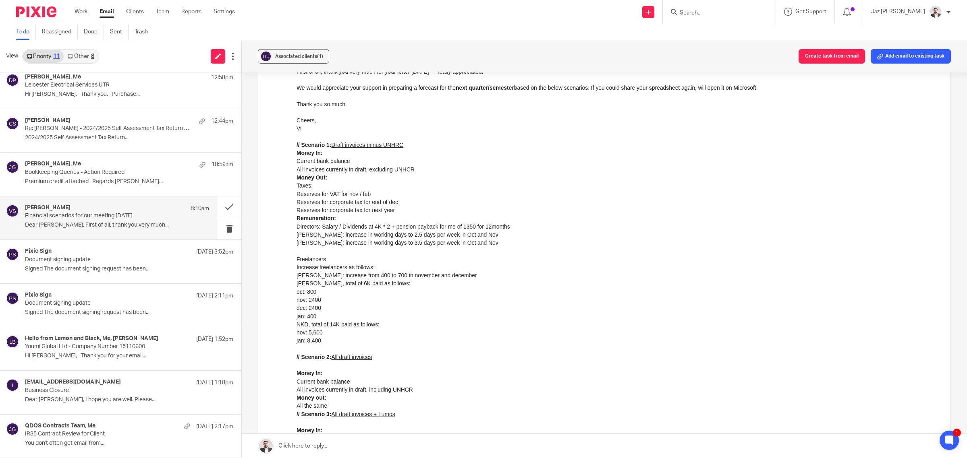
scroll to position [50, 0]
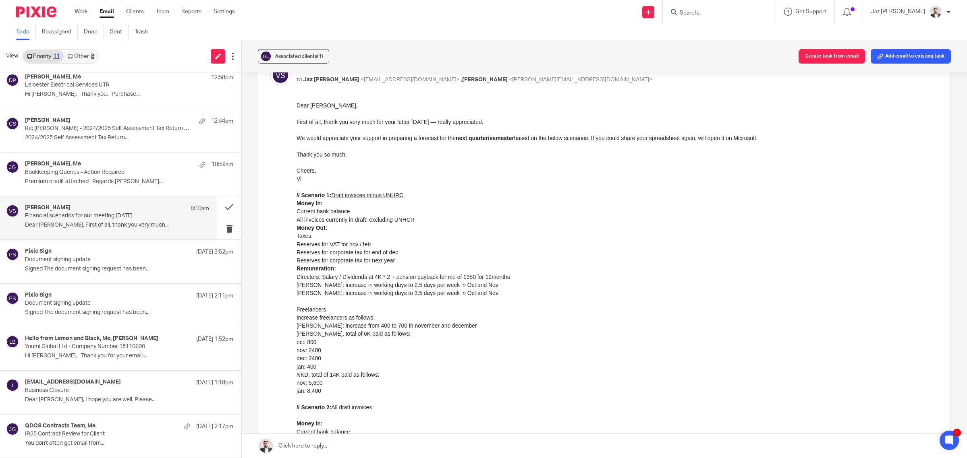
click at [498, 238] on li "Taxes:" at bounding box center [617, 236] width 642 height 8
click at [573, 326] on li "[PERSON_NAME]: increase from 400 to 700 in november and december" at bounding box center [617, 326] width 642 height 8
drag, startPoint x: 403, startPoint y: 306, endPoint x: 399, endPoint y: 299, distance: 8.2
click at [403, 306] on li "Freelancers" at bounding box center [617, 310] width 642 height 8
drag, startPoint x: 591, startPoint y: 427, endPoint x: 321, endPoint y: 389, distance: 272.1
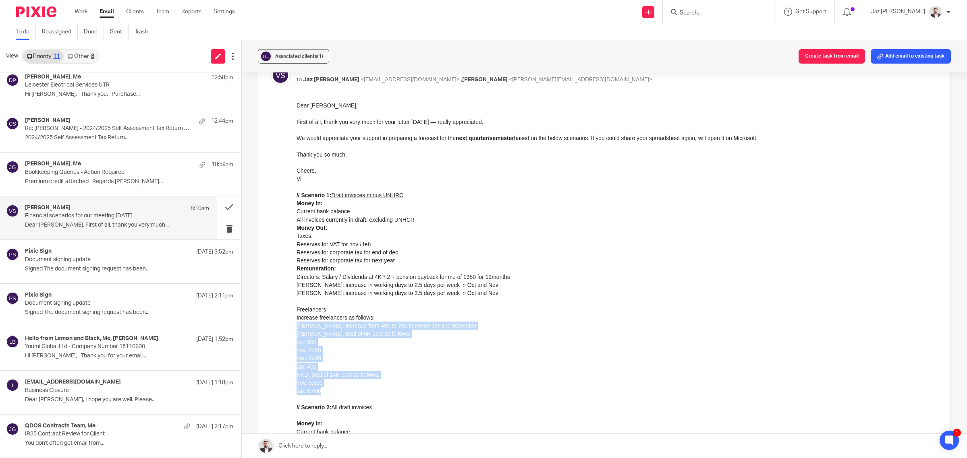
drag, startPoint x: 321, startPoint y: 392, endPoint x: 588, endPoint y: 428, distance: 270.2
click at [296, 326] on html "Dear [PERSON_NAME], First of all, thank you very much for your letter [DATE] — …" at bounding box center [617, 397] width 642 height 591
copy ul "Diana: increase from 400 to 700 in november and december Harry, total of 6K pai…"
click at [421, 208] on li "Current bank balance" at bounding box center [617, 211] width 642 height 8
click at [342, 257] on li "Reserves for corporate tax for next year" at bounding box center [617, 261] width 642 height 8
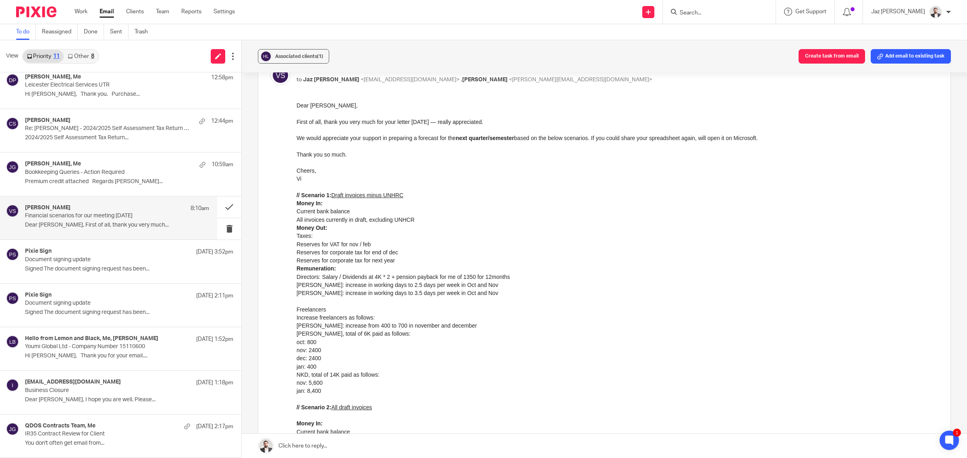
click at [380, 261] on li "Reserves for corporate tax for next year" at bounding box center [617, 261] width 642 height 8
click at [346, 225] on div "// Scenario 1: Draft invoices minus UNHRC Money In: Current bank balance All in…" at bounding box center [617, 224] width 642 height 82
click at [333, 214] on li "Current bank balance" at bounding box center [617, 211] width 642 height 8
click at [345, 220] on li "All invoices currently in draft, excluding UNHCR" at bounding box center [617, 220] width 642 height 8
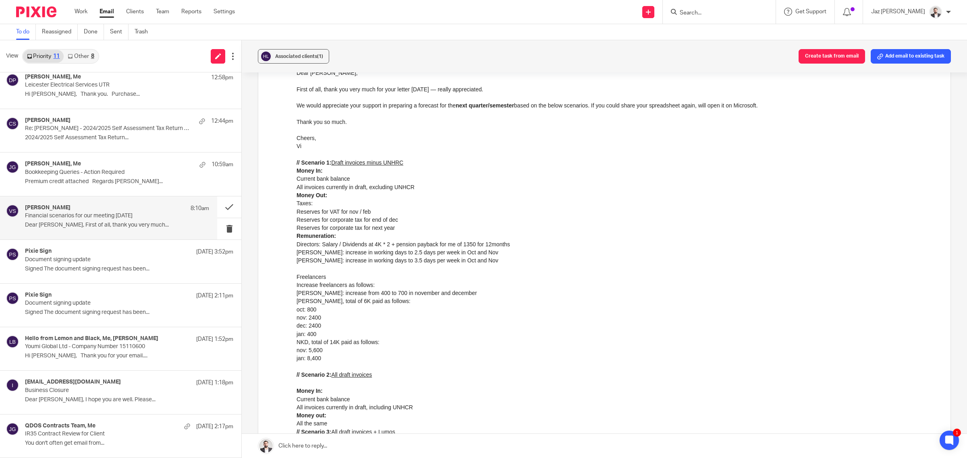
scroll to position [101, 0]
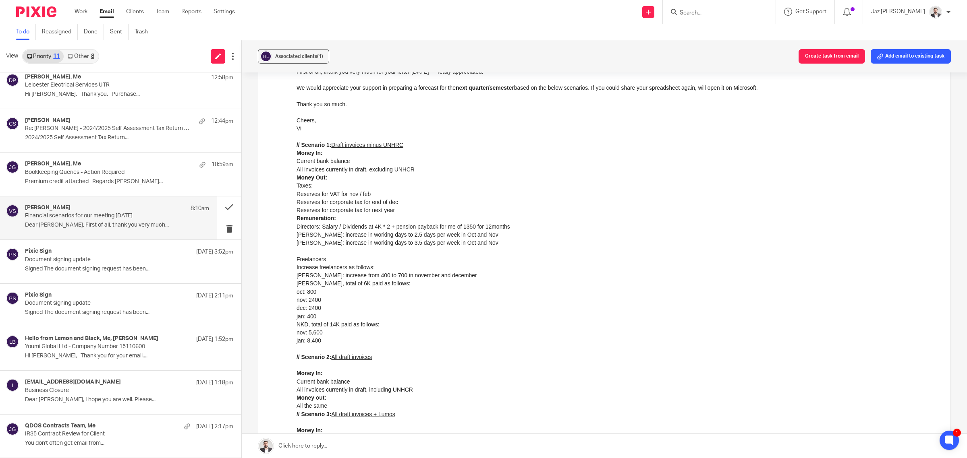
drag, startPoint x: 397, startPoint y: 230, endPoint x: 391, endPoint y: 231, distance: 6.6
click at [397, 230] on li "Directors: Salary / Dividends at 4K * 2 + pension payback for me of 1350 for 12…" at bounding box center [617, 227] width 642 height 8
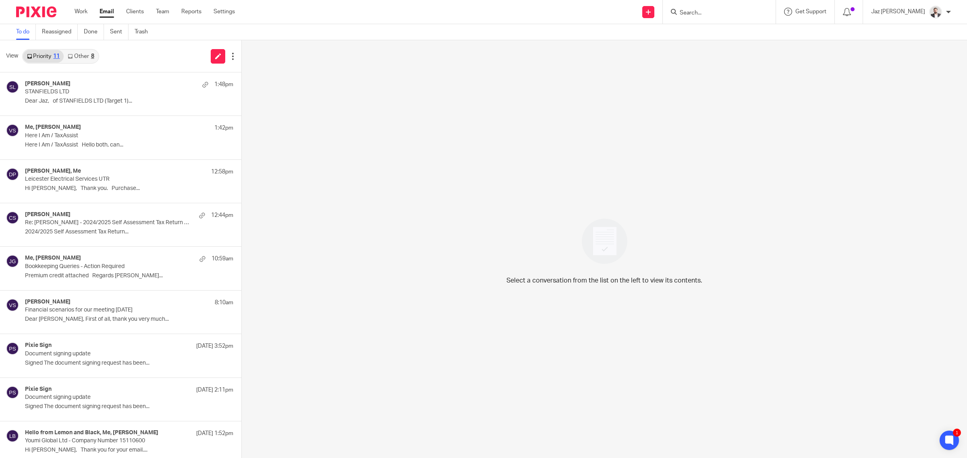
drag, startPoint x: 97, startPoint y: 57, endPoint x: 41, endPoint y: 58, distance: 55.6
click at [97, 57] on link "Other 8" at bounding box center [81, 56] width 34 height 13
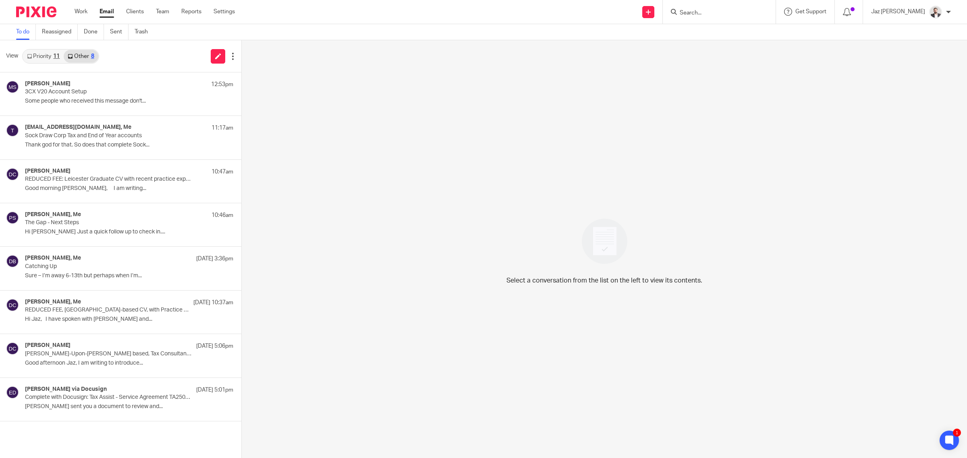
click at [37, 57] on link "Priority 11" at bounding box center [43, 56] width 41 height 13
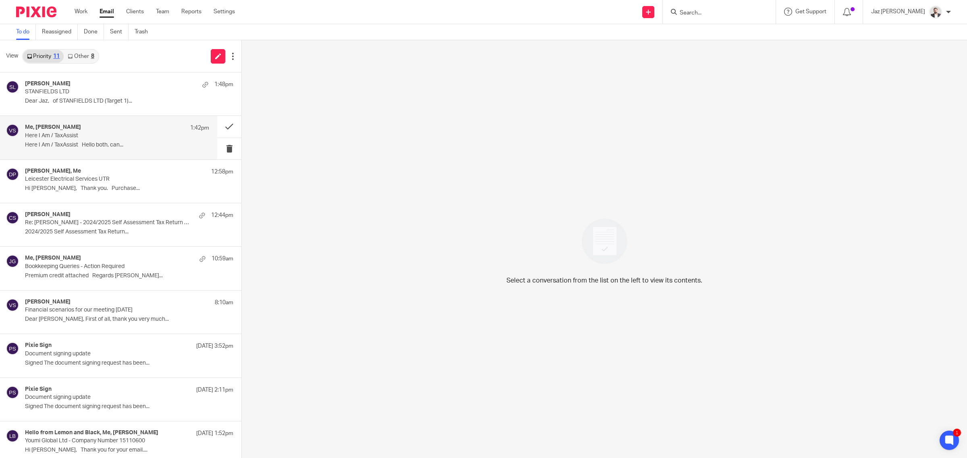
click at [128, 149] on div "Me, [PERSON_NAME] 1:42pm Here I Am / TaxAssist Here I Am / TaxAssist Hello both…" at bounding box center [117, 137] width 184 height 27
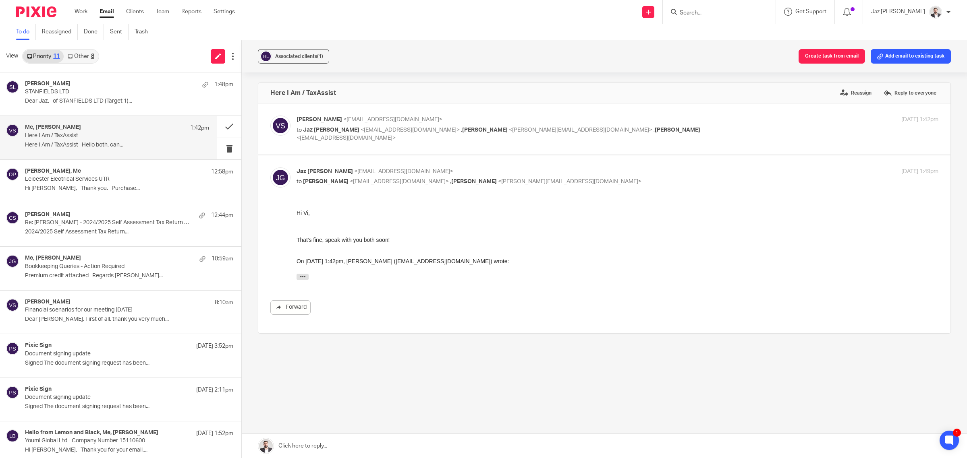
click at [676, 128] on p "to [PERSON_NAME] <[EMAIL_ADDRESS][DOMAIN_NAME]> , [PERSON_NAME] <[PERSON_NAME][…" at bounding box center [510, 134] width 428 height 17
checkbox input "true"
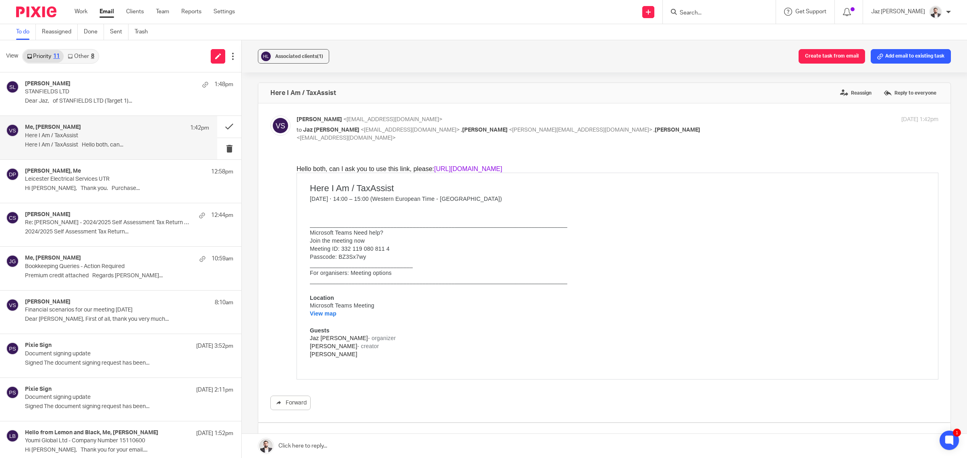
click at [493, 169] on link "[URL][DOMAIN_NAME]" at bounding box center [468, 168] width 68 height 7
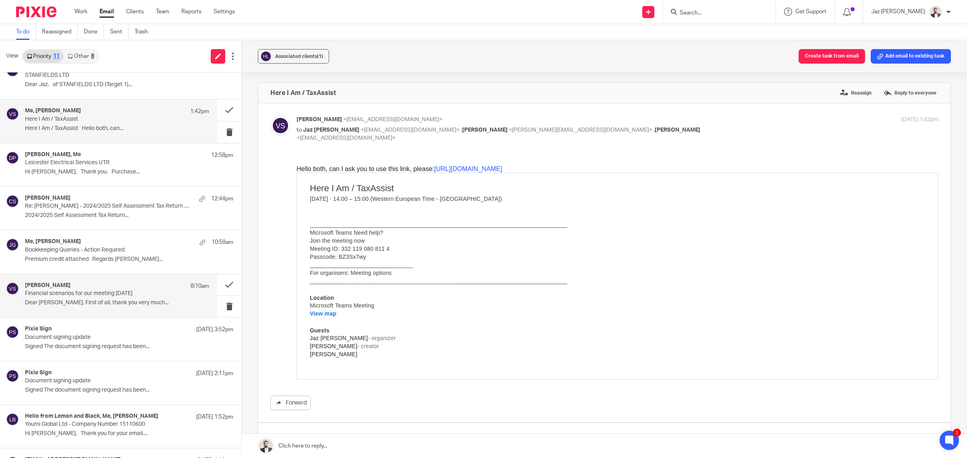
click at [107, 296] on p "Financial scenarios for our meeting [DATE]" at bounding box center [98, 293] width 147 height 7
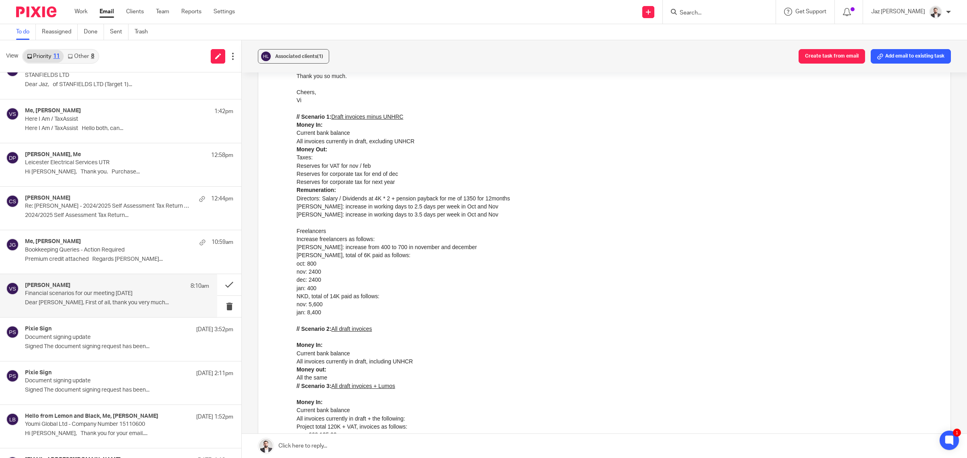
scroll to position [129, 0]
click at [487, 207] on div "[PERSON_NAME]: increase in working days to 2.5 days per week in Oct and Nov" at bounding box center [617, 206] width 642 height 8
click at [568, 209] on div "[PERSON_NAME]: increase in working days to 2.5 days per week in Oct and Nov" at bounding box center [617, 206] width 642 height 8
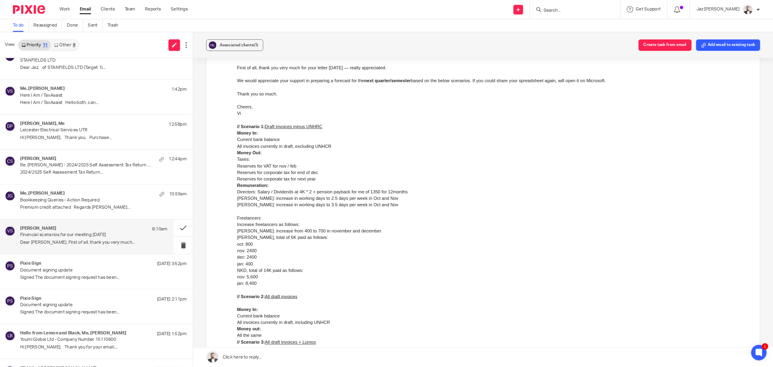
scroll to position [88, 0]
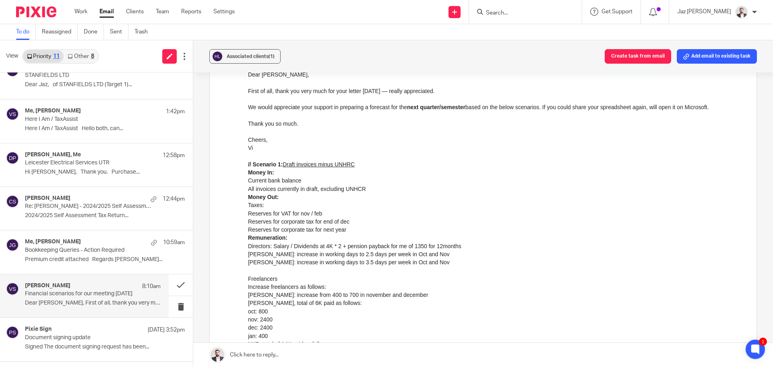
drag, startPoint x: 829, startPoint y: 90, endPoint x: 399, endPoint y: 220, distance: 449.7
click at [399, 220] on li "Reserves for corporate tax for end of dec" at bounding box center [496, 221] width 497 height 8
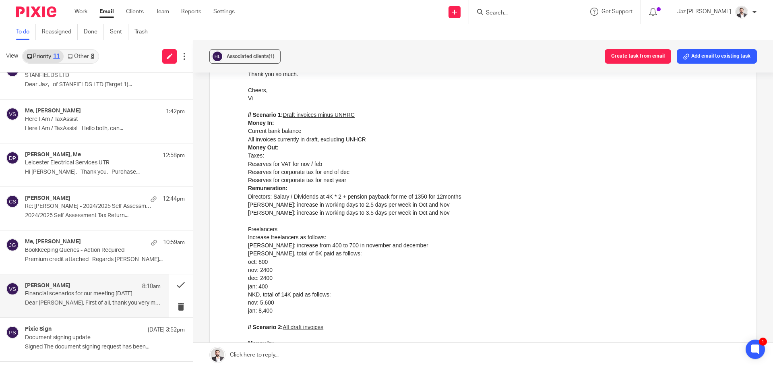
scroll to position [149, 0]
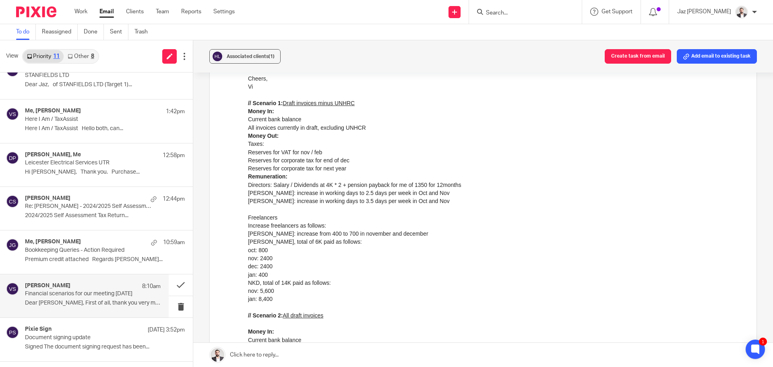
click at [271, 187] on li "Directors: Salary / Dividends at 4K * 2 + pension payback for me of 1350 for 12…" at bounding box center [496, 184] width 497 height 8
drag, startPoint x: 271, startPoint y: 185, endPoint x: 288, endPoint y: 187, distance: 16.6
click at [288, 187] on li "Directors: Salary / Dividends at 4K * 2 + pension payback for me of 1350 for 12…" at bounding box center [496, 184] width 497 height 8
click at [305, 187] on li "Directors: Salary / Dividends at 4K * 2 + pension payback for me of 1350 for 12…" at bounding box center [496, 184] width 497 height 8
click at [378, 194] on div "[PERSON_NAME]: increase in working days to 2.5 days per week in Oct and Nov" at bounding box center [496, 193] width 497 height 8
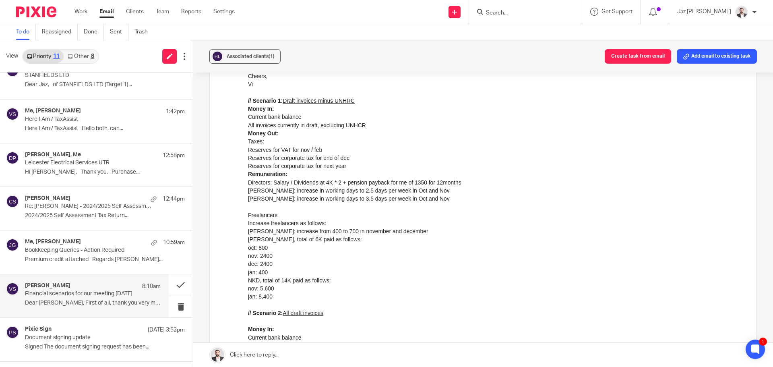
scroll to position [151, 0]
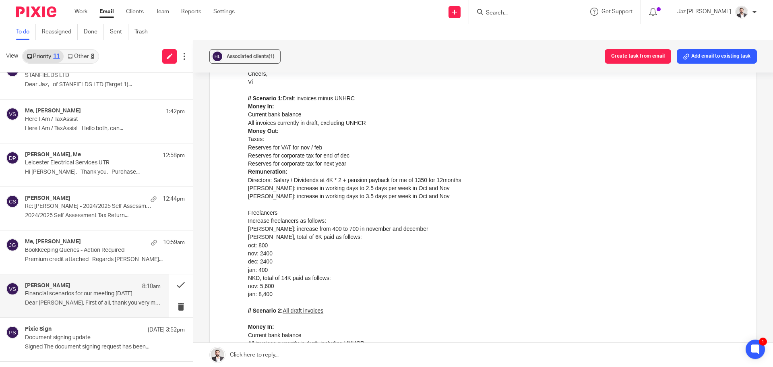
click at [427, 196] on div "[PERSON_NAME]: increase in working days to 3.5 days per week in Oct and Nov" at bounding box center [496, 200] width 497 height 17
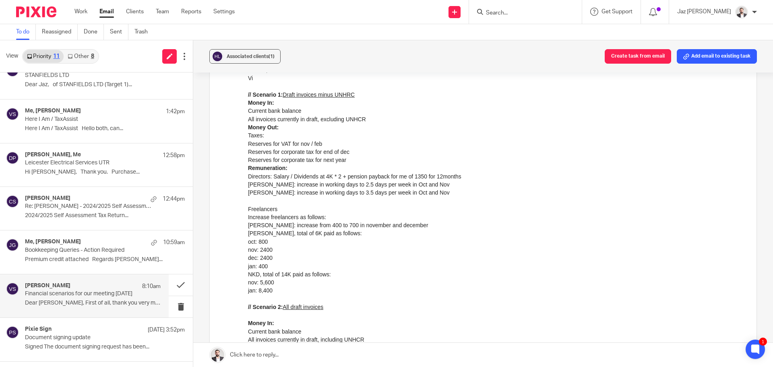
scroll to position [158, 0]
drag, startPoint x: 425, startPoint y: 178, endPoint x: 413, endPoint y: 178, distance: 12.1
click at [413, 178] on li "Directors: Salary / Dividends at 4K * 2 + pension payback for me of 1350 for 12…" at bounding box center [496, 176] width 497 height 8
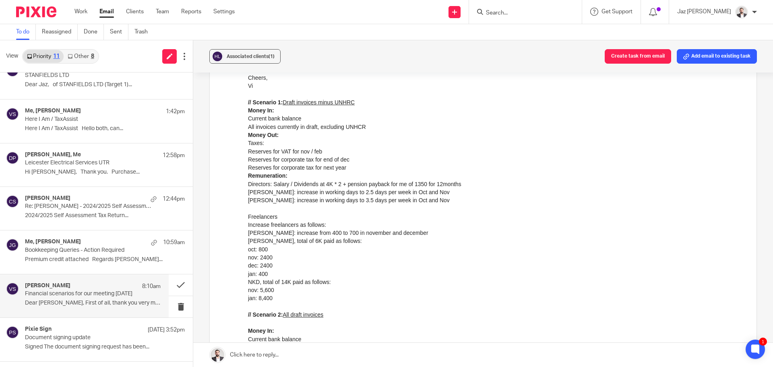
click at [417, 220] on li "Increase freelancers as follows:" at bounding box center [496, 224] width 497 height 8
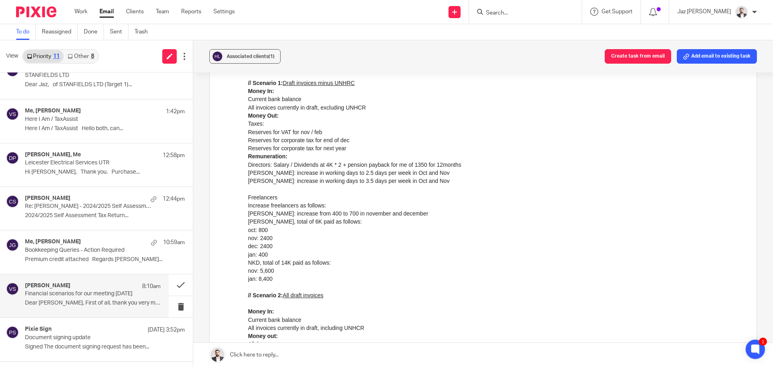
click at [363, 202] on li "Increase freelancers as follows:" at bounding box center [496, 205] width 497 height 8
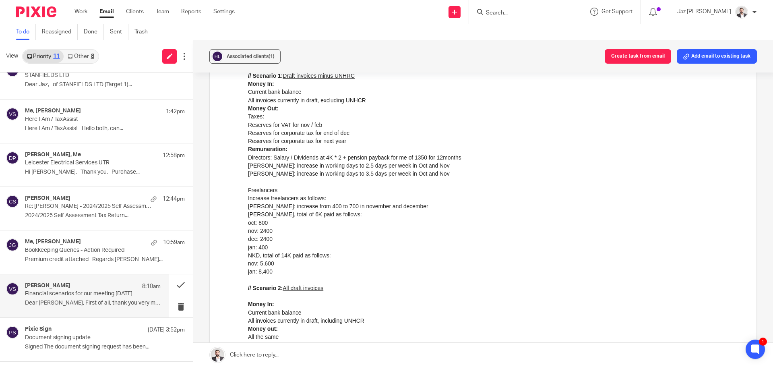
scroll to position [184, 0]
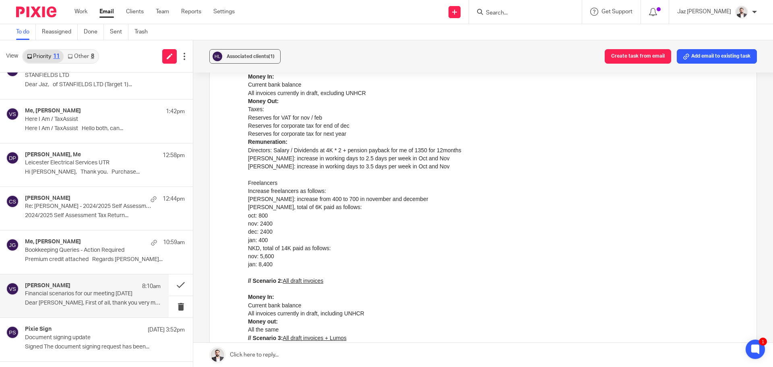
click at [256, 250] on li "NKD, total of 14K paid as follows:" at bounding box center [496, 248] width 497 height 8
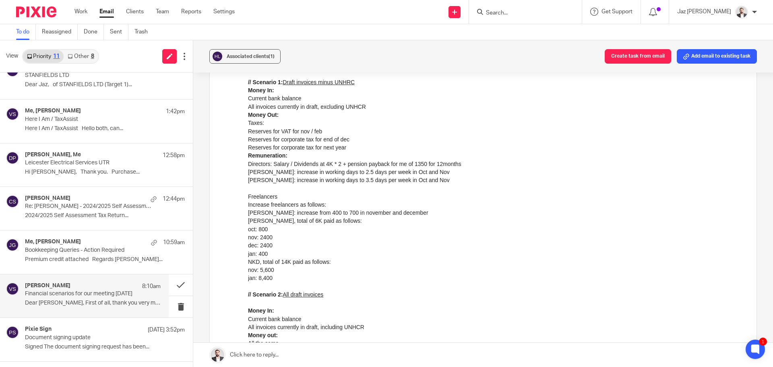
scroll to position [170, 0]
click at [312, 240] on li "nov: 2400" at bounding box center [496, 238] width 497 height 8
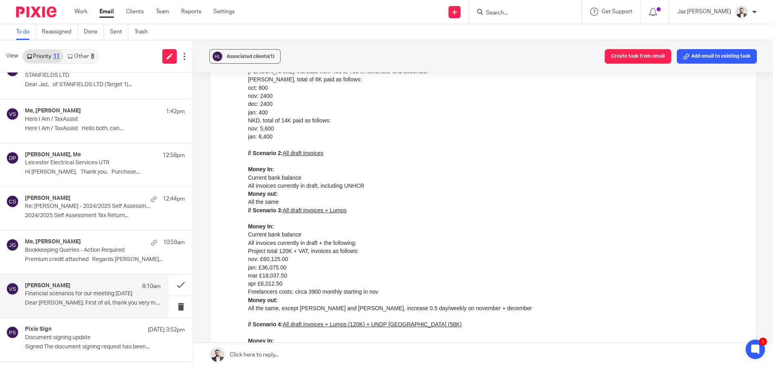
scroll to position [317, 0]
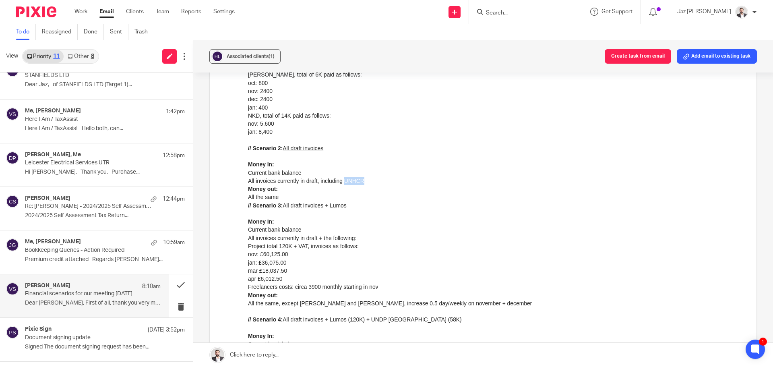
drag, startPoint x: 366, startPoint y: 182, endPoint x: 344, endPoint y: 182, distance: 21.8
click at [344, 182] on li "All invoices currently in draft, including UNHCR" at bounding box center [496, 181] width 497 height 8
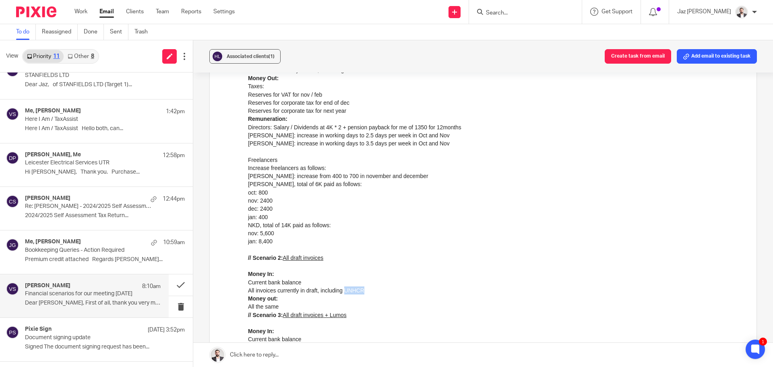
scroll to position [206, 0]
drag, startPoint x: 281, startPoint y: 308, endPoint x: 248, endPoint y: 306, distance: 33.1
click at [248, 306] on li "All the same" at bounding box center [496, 307] width 497 height 8
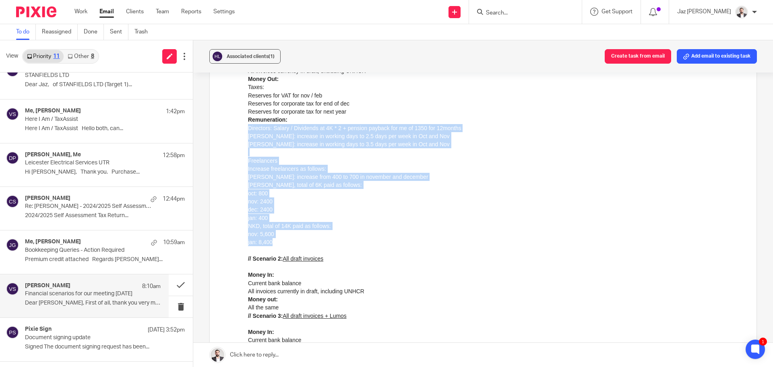
drag, startPoint x: 273, startPoint y: 242, endPoint x: 247, endPoint y: 129, distance: 116.2
click at [248, 129] on html "Dear [PERSON_NAME], First of all, thank you very much for your letter [DATE] — …" at bounding box center [496, 247] width 497 height 591
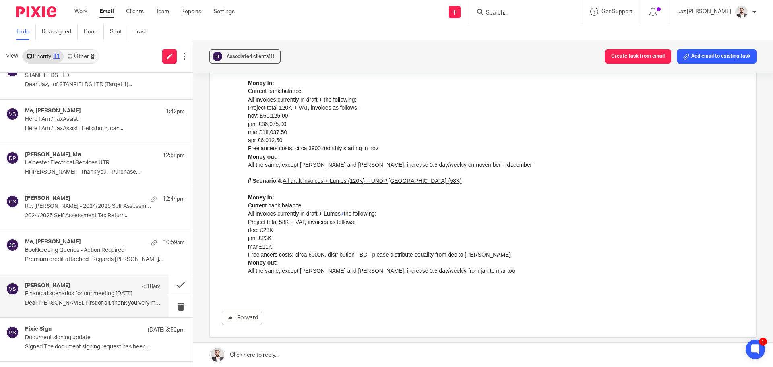
scroll to position [456, 0]
click at [441, 203] on li "Current bank balance" at bounding box center [496, 205] width 497 height 8
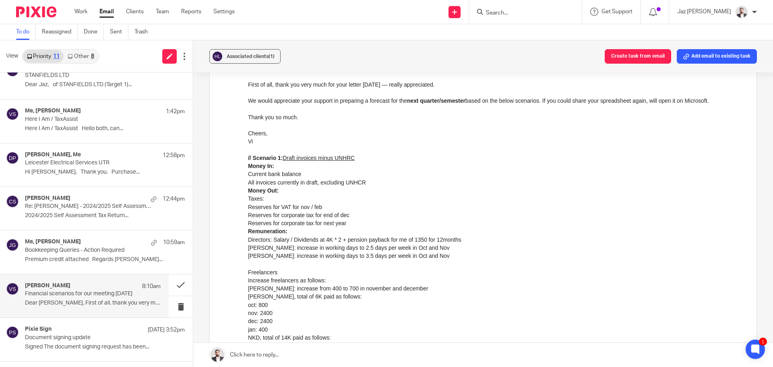
scroll to position [94, 0]
